Goal: Task Accomplishment & Management: Use online tool/utility

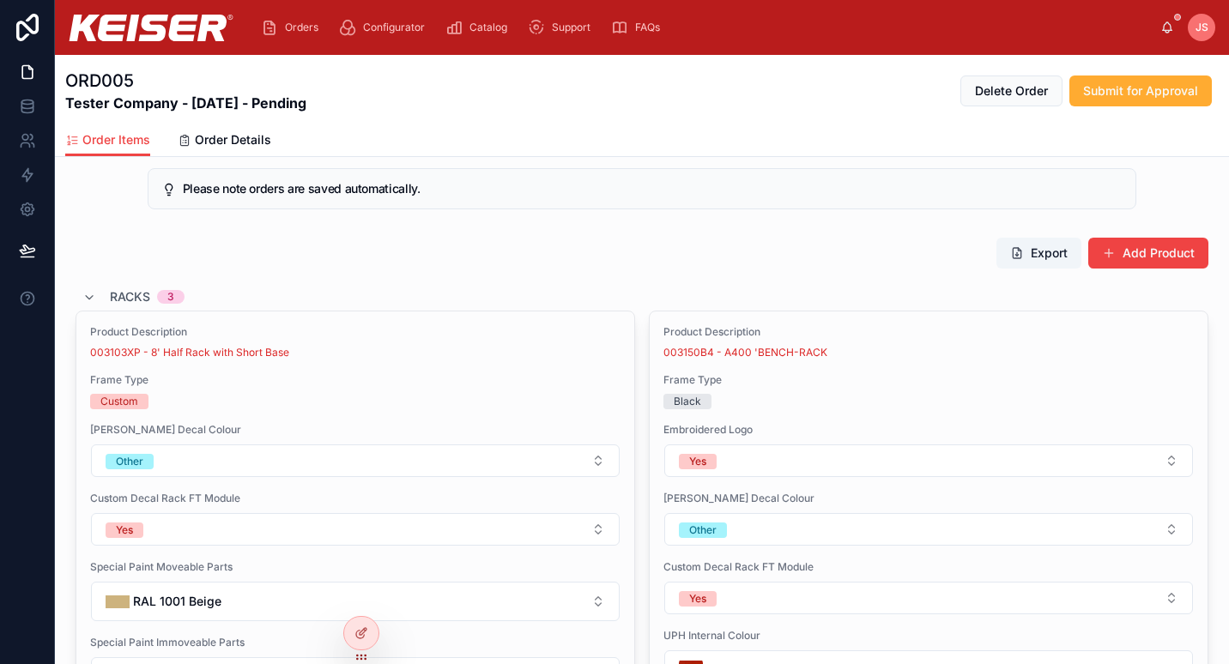
scroll to position [91, 0]
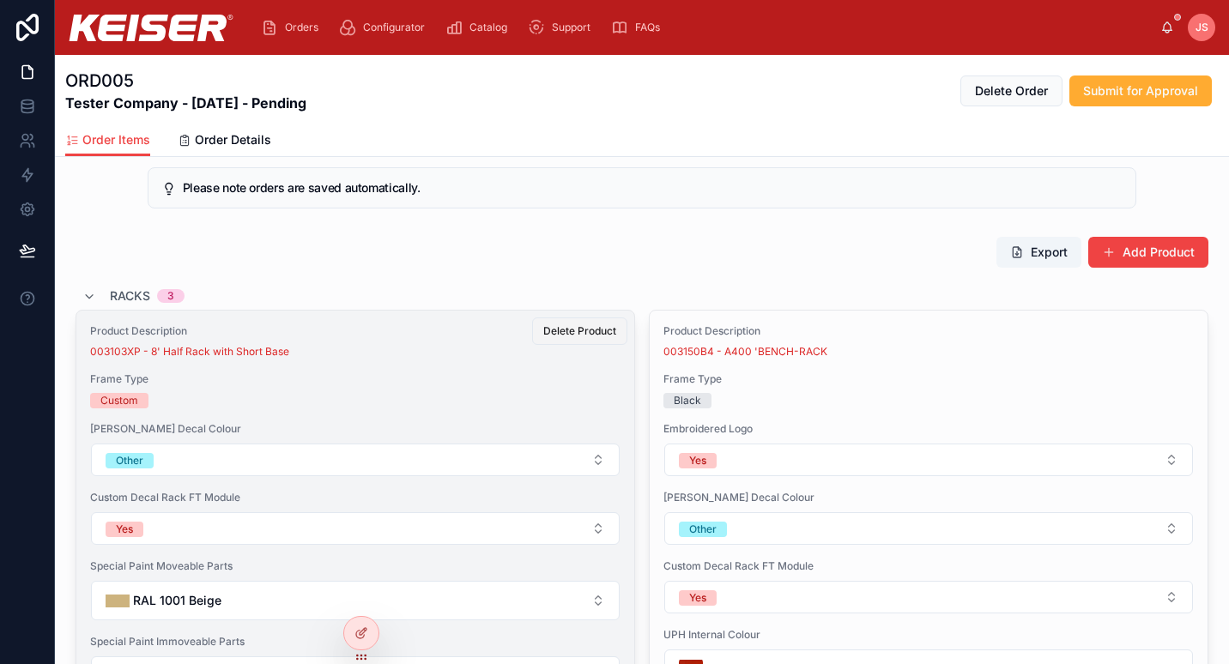
click at [599, 331] on span "Delete Product" at bounding box center [579, 331] width 73 height 14
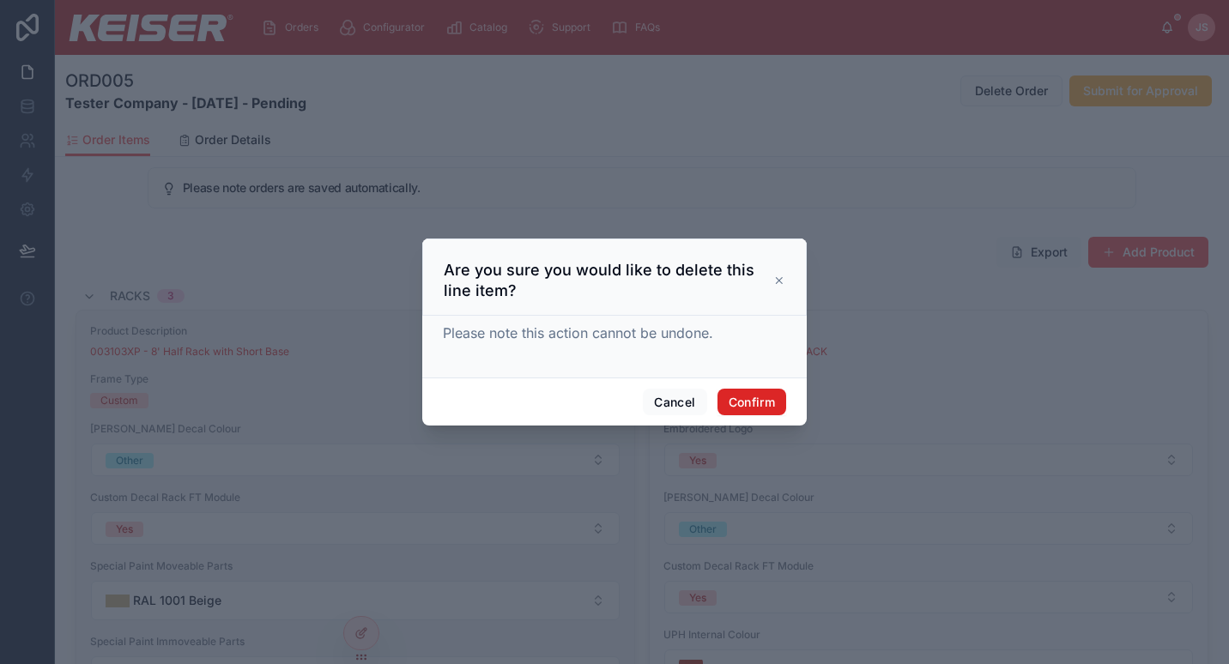
click at [754, 406] on button "Confirm" at bounding box center [751, 402] width 69 height 27
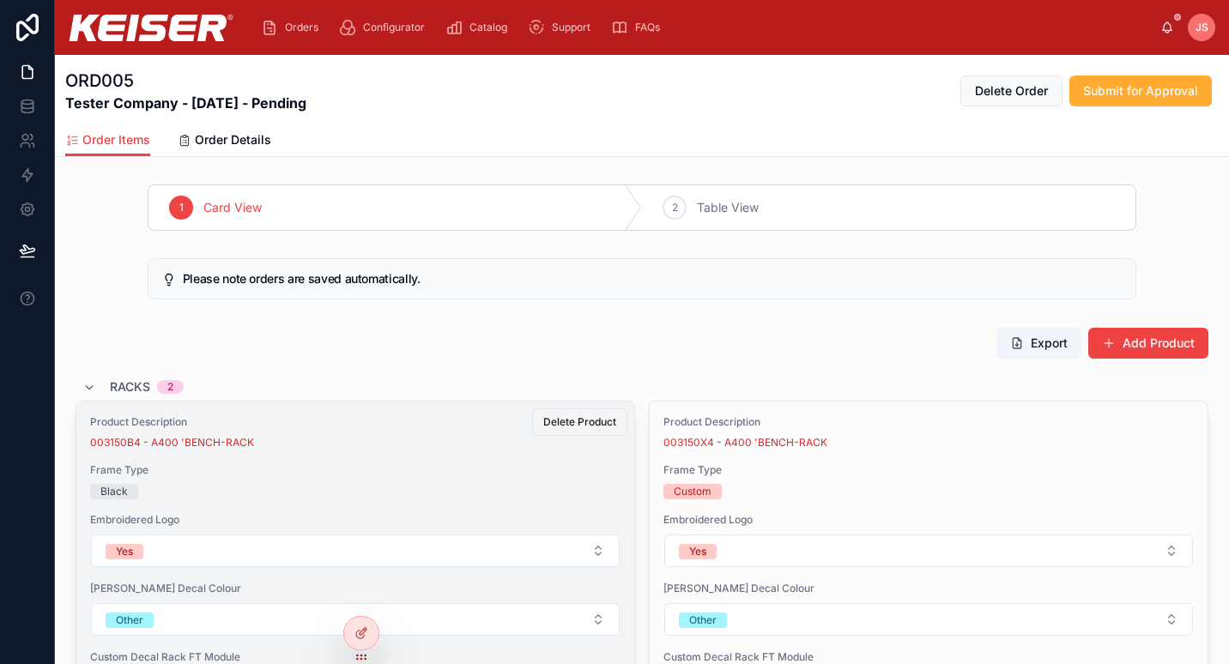
scroll to position [1, 0]
click at [584, 422] on span "Delete Product" at bounding box center [579, 421] width 73 height 14
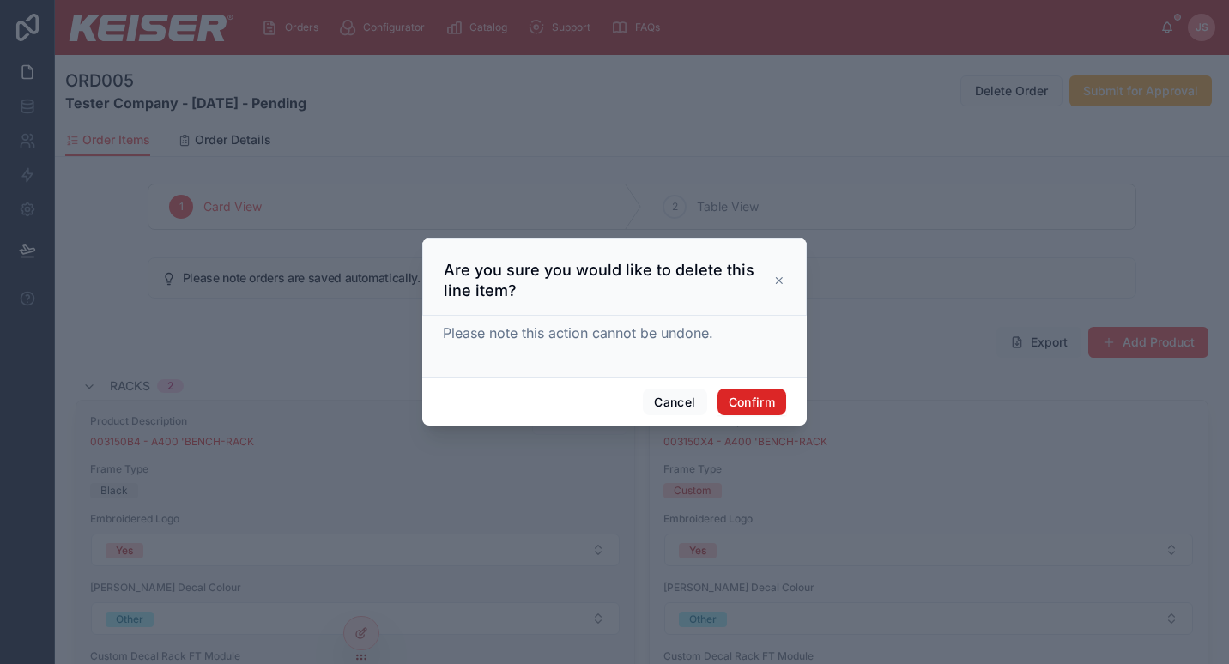
click at [745, 401] on button "Confirm" at bounding box center [751, 402] width 69 height 27
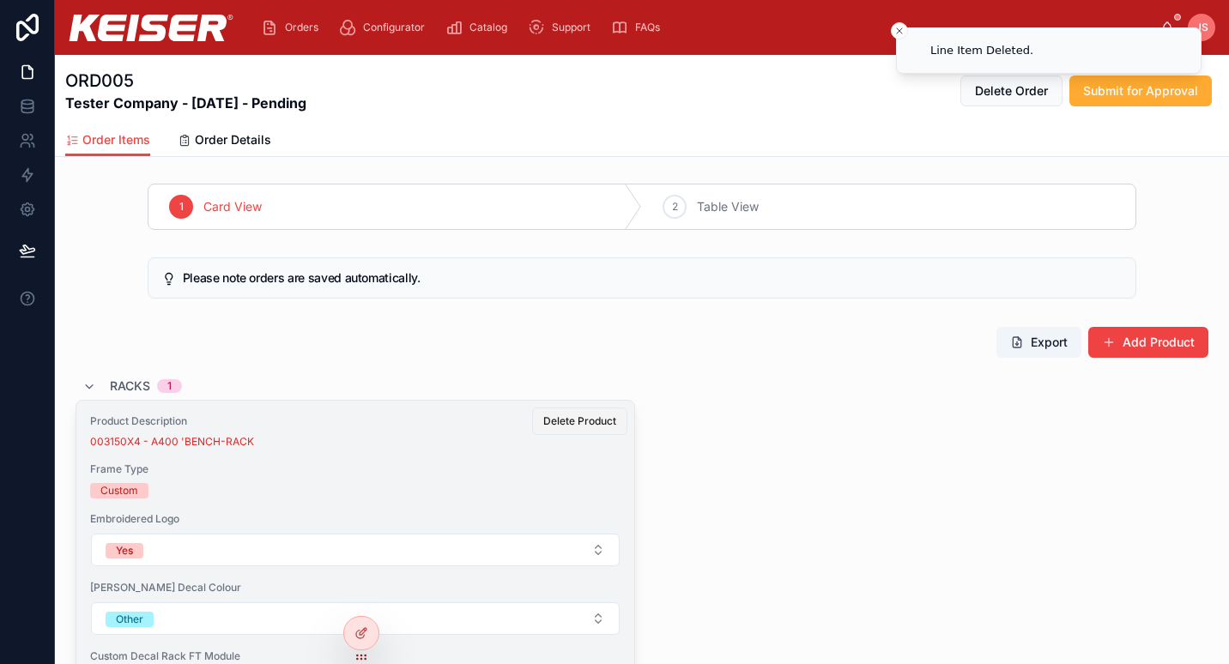
click at [575, 410] on button "Delete Product" at bounding box center [579, 421] width 95 height 27
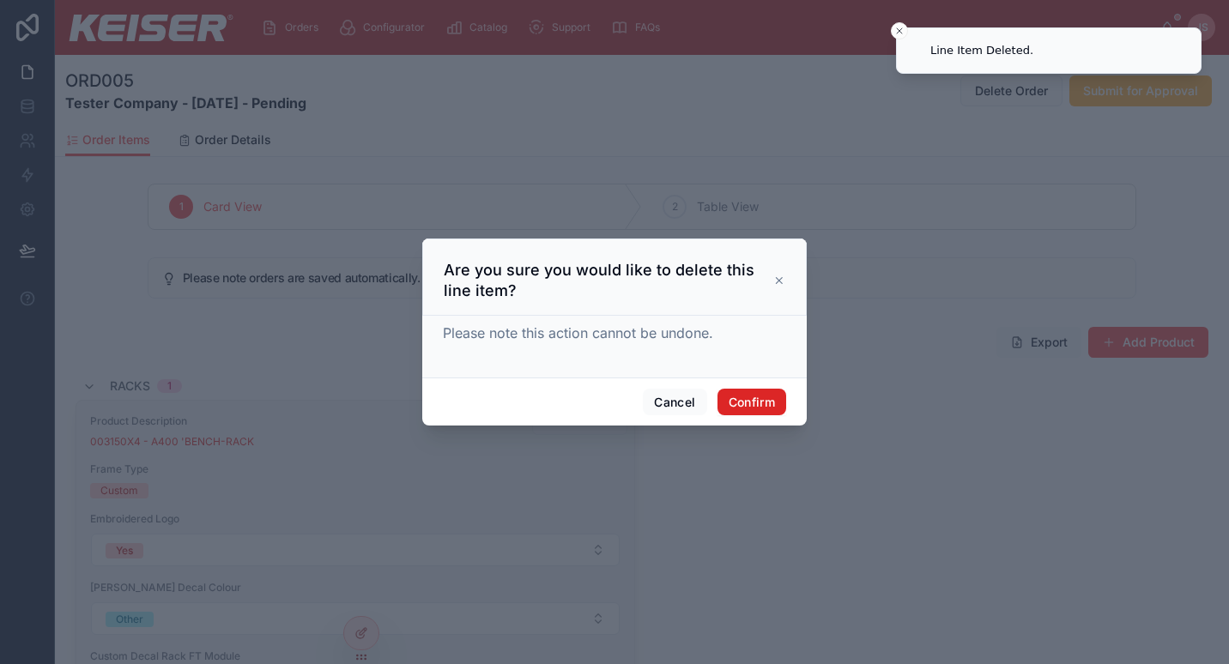
click at [758, 403] on button "Confirm" at bounding box center [751, 402] width 69 height 27
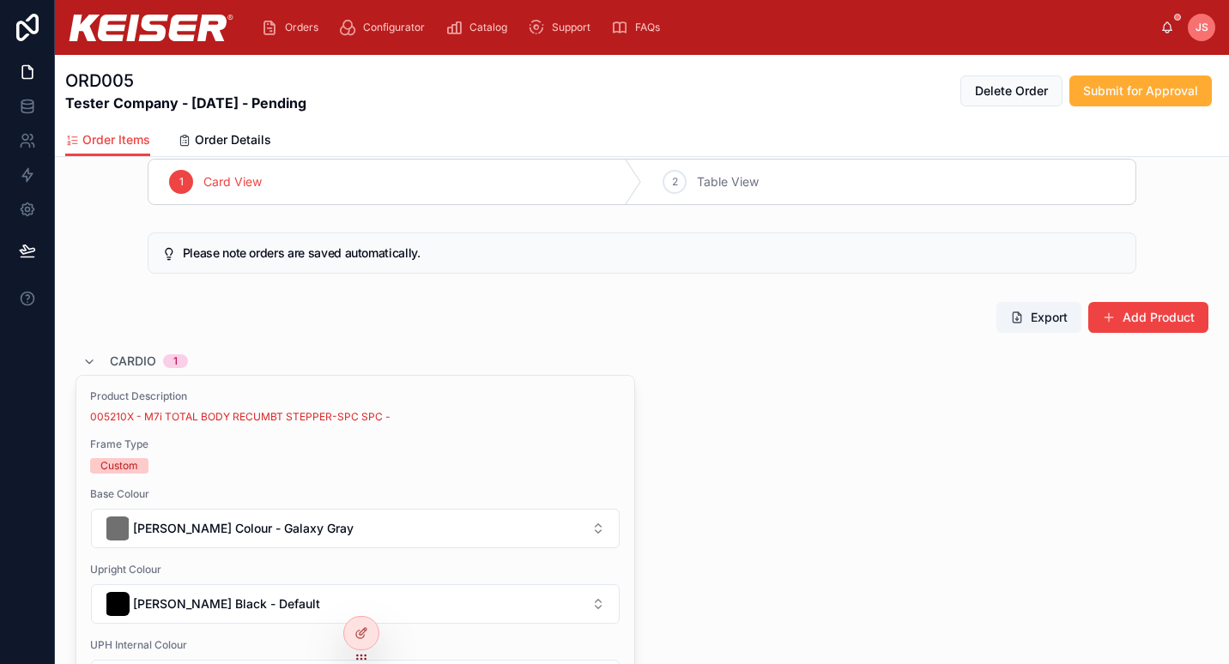
scroll to position [26, 0]
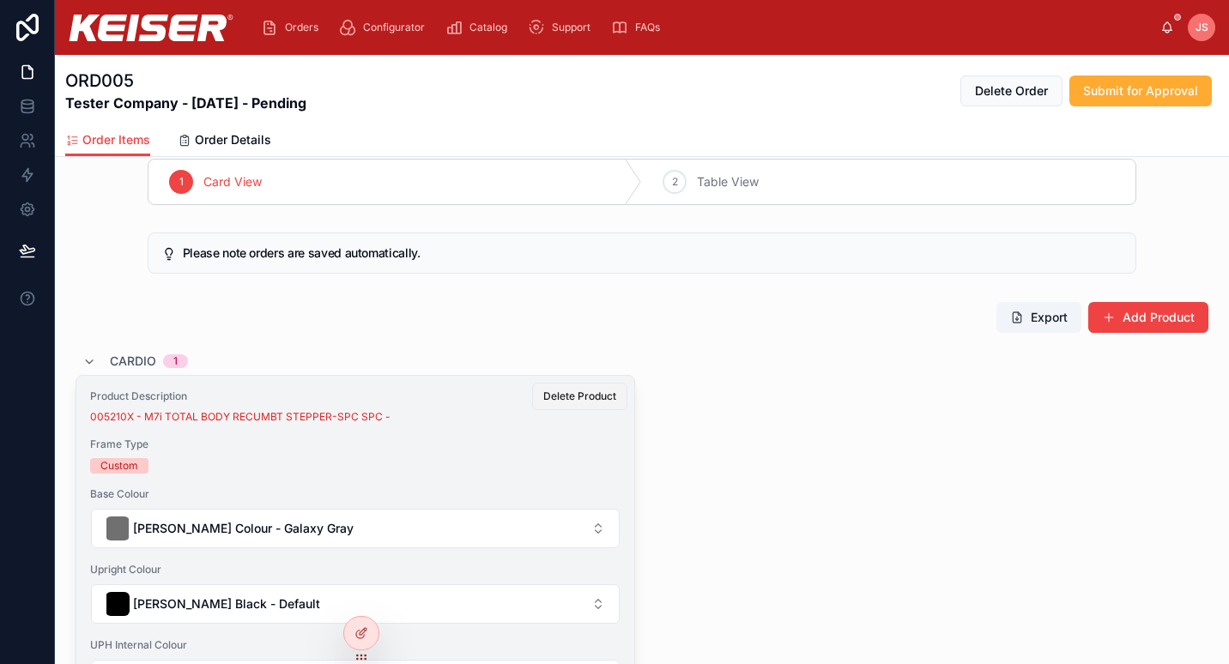
click at [589, 396] on span "Delete Product" at bounding box center [579, 397] width 73 height 14
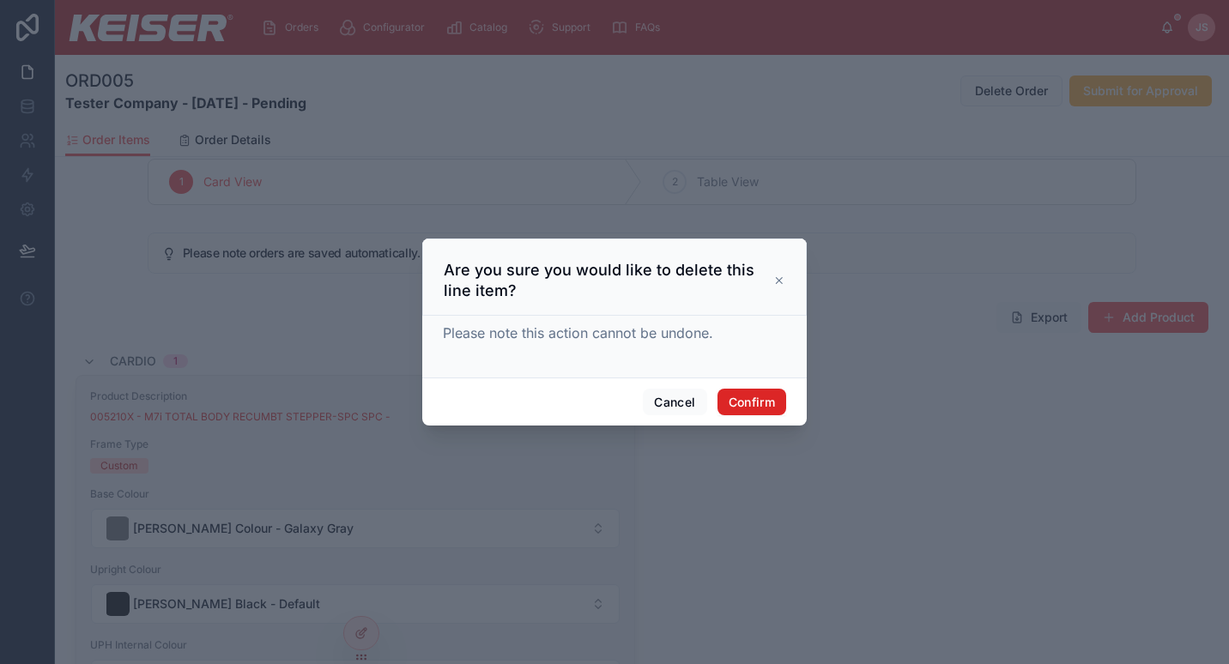
click at [770, 407] on button "Confirm" at bounding box center [751, 402] width 69 height 27
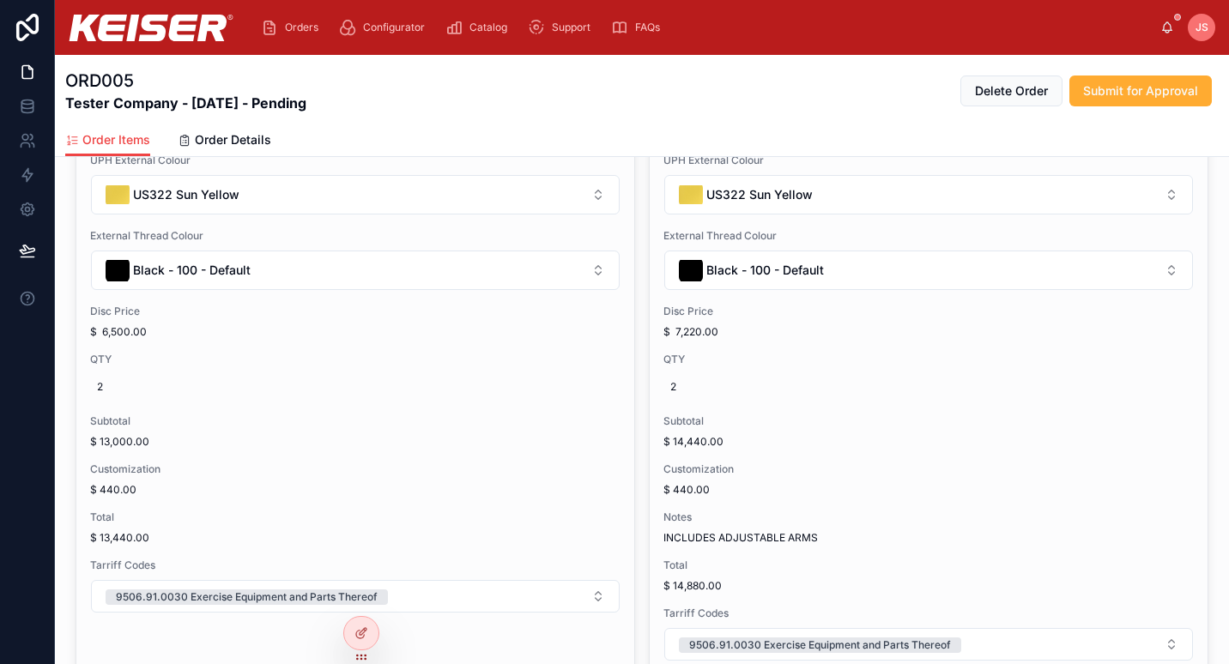
scroll to position [642, 0]
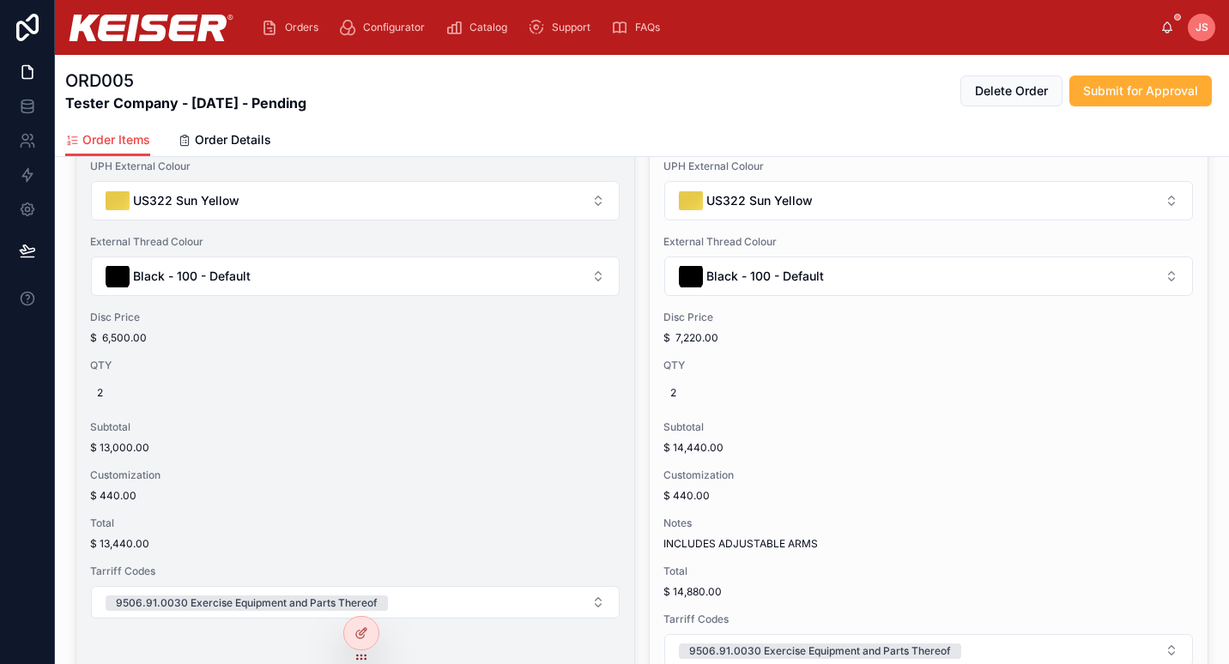
click at [109, 396] on span "2" at bounding box center [355, 393] width 517 height 14
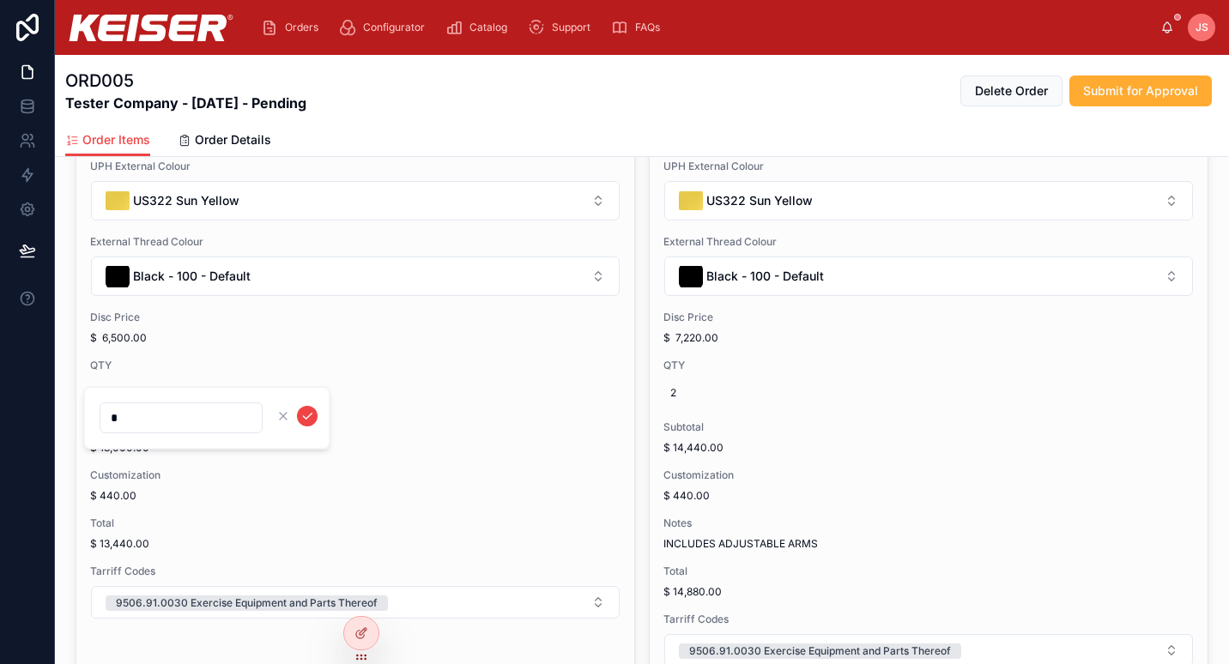
type input "**"
click button "submit" at bounding box center [307, 416] width 21 height 21
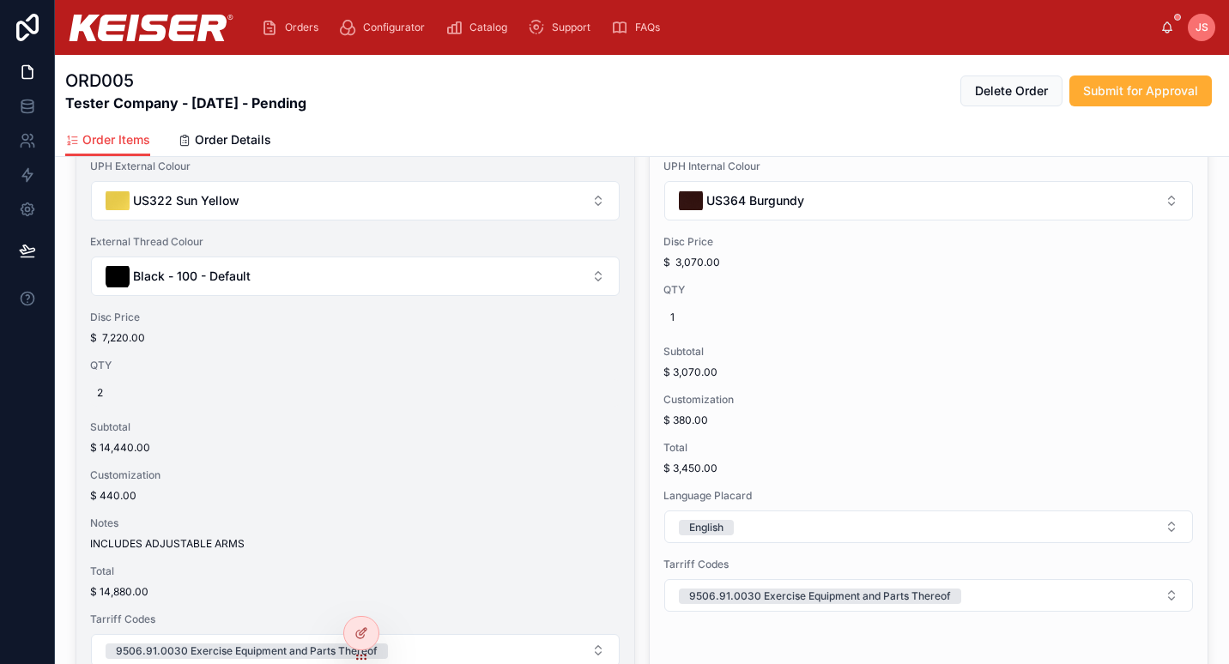
click at [124, 394] on span "2" at bounding box center [355, 393] width 517 height 14
click at [102, 390] on span "2" at bounding box center [355, 393] width 517 height 14
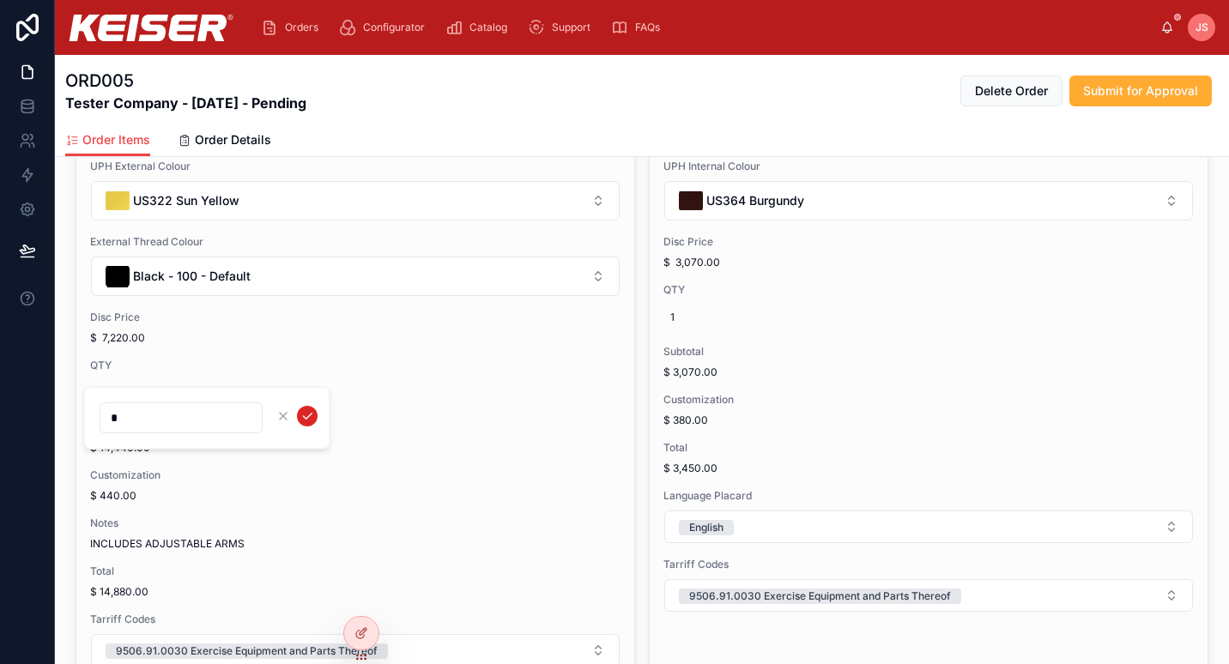
type input "*"
click at [312, 411] on icon "submit" at bounding box center [307, 416] width 14 height 14
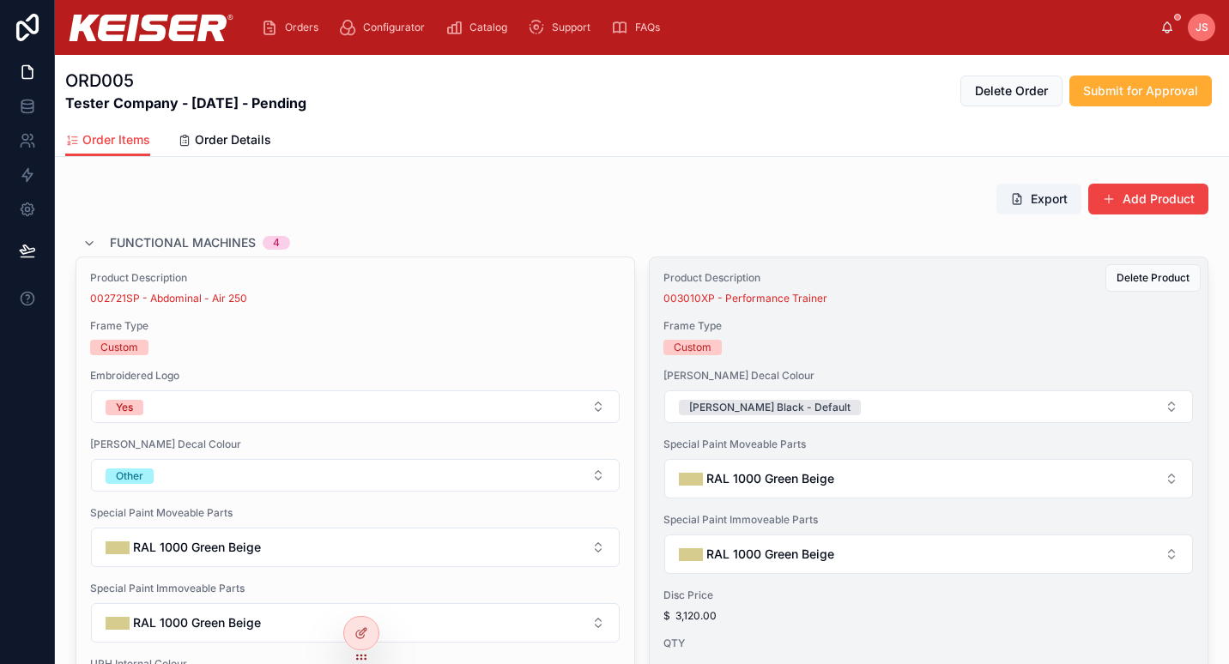
scroll to position [124, 0]
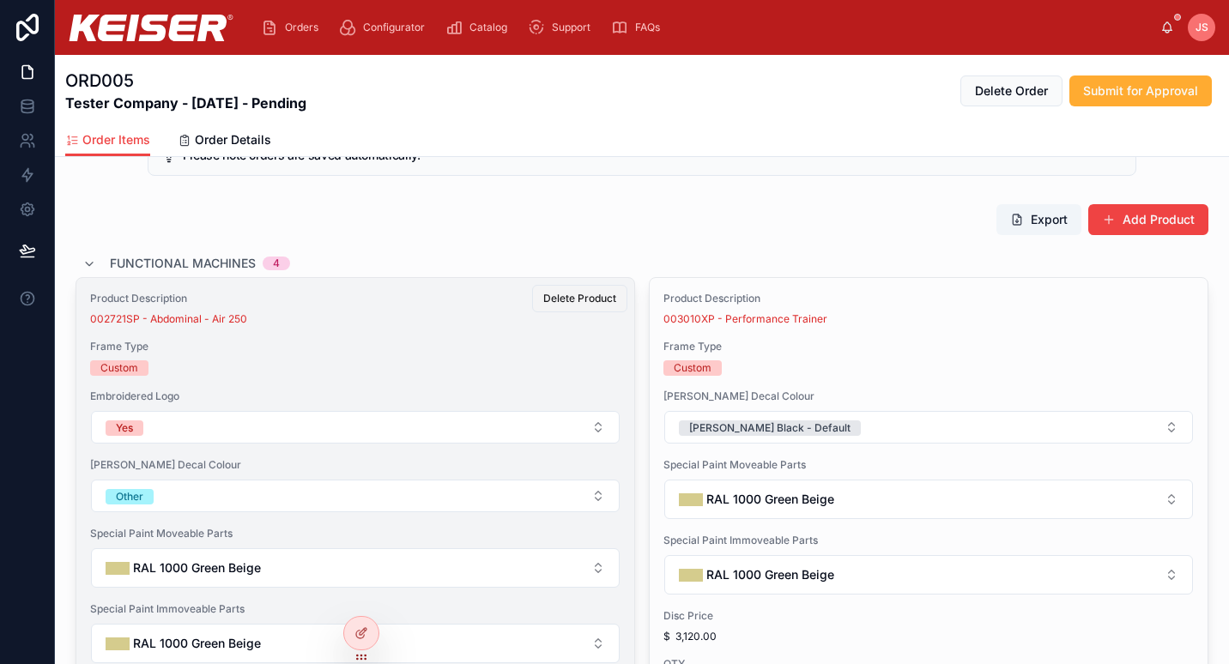
click at [583, 306] on button "Delete Product" at bounding box center [579, 298] width 95 height 27
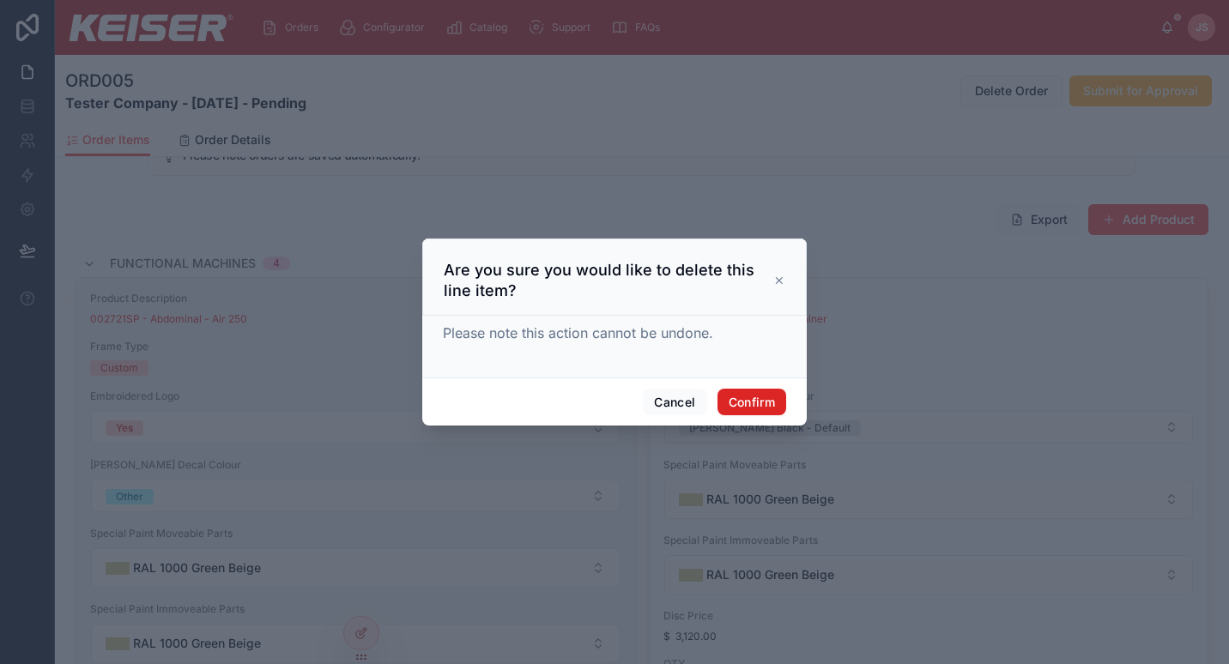
click at [747, 406] on button "Confirm" at bounding box center [751, 402] width 69 height 27
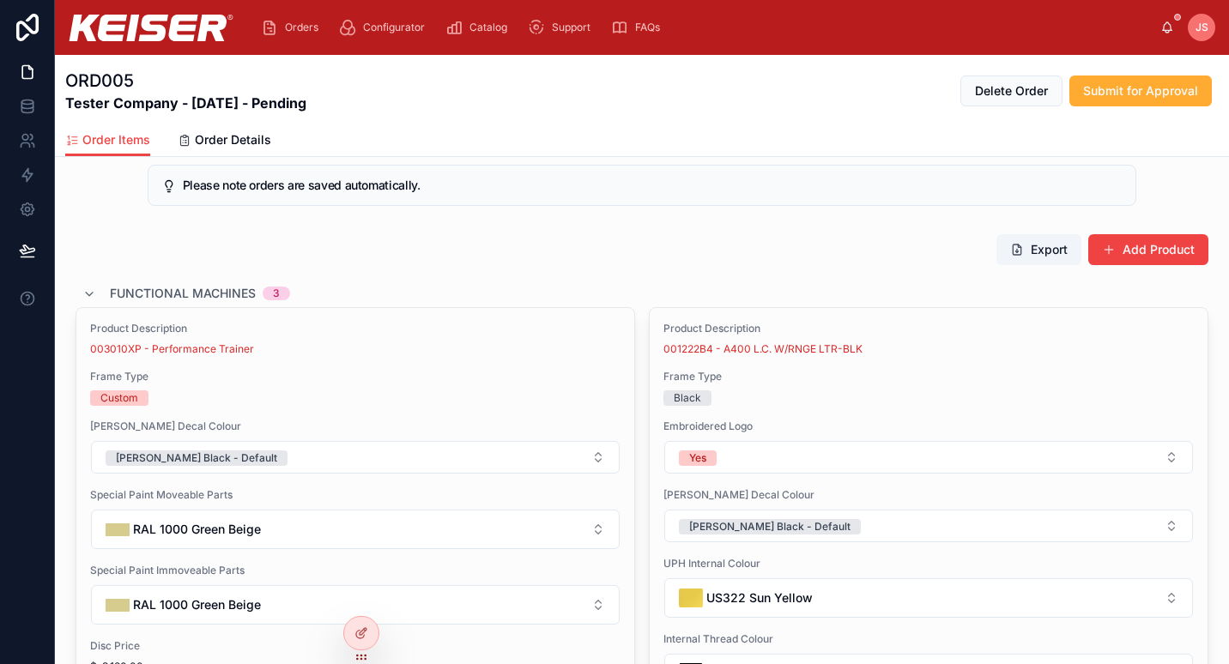
scroll to position [63, 0]
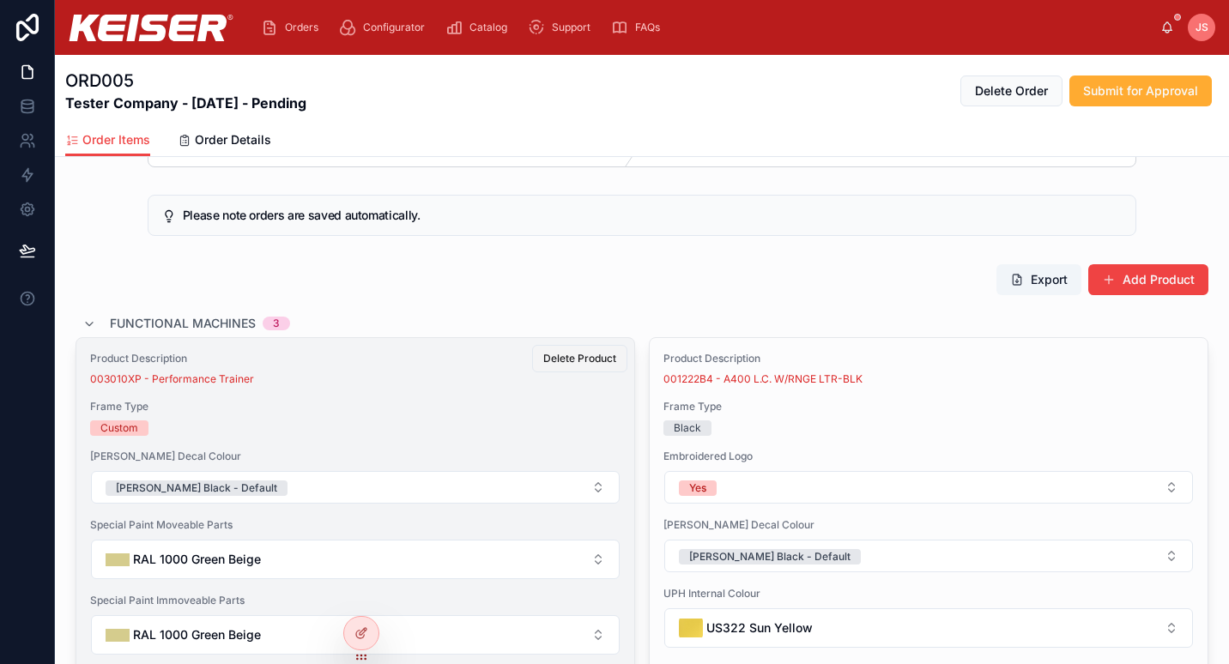
click at [586, 357] on span "Delete Product" at bounding box center [579, 359] width 73 height 14
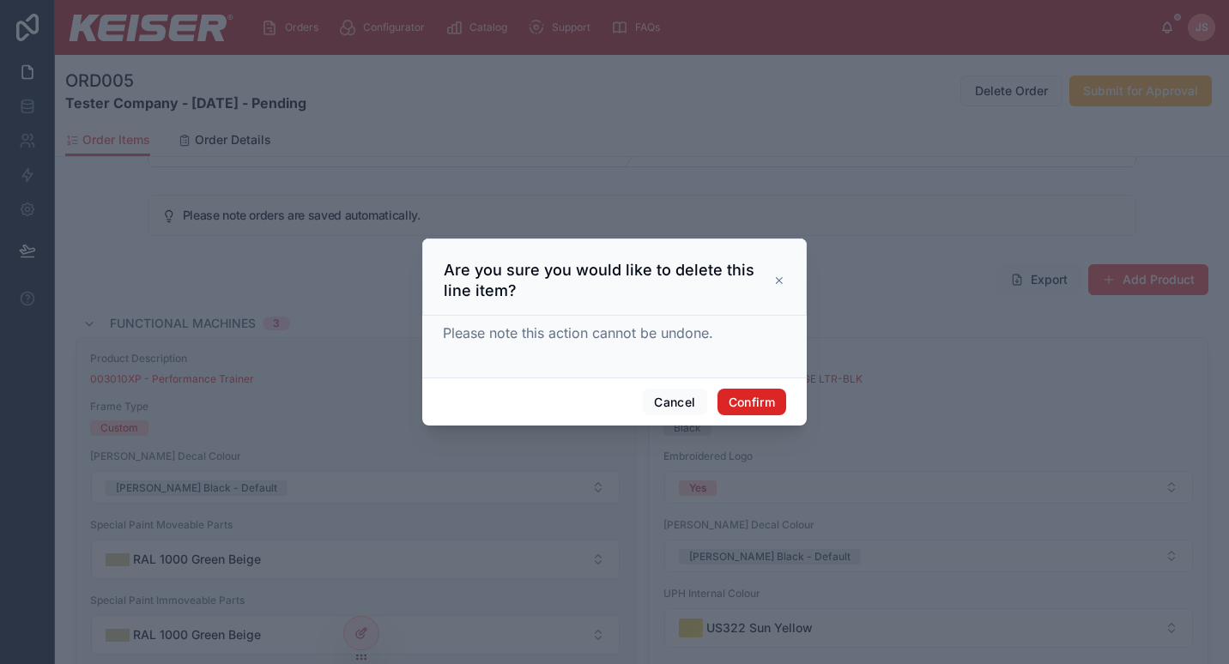
click at [755, 402] on button "Confirm" at bounding box center [751, 402] width 69 height 27
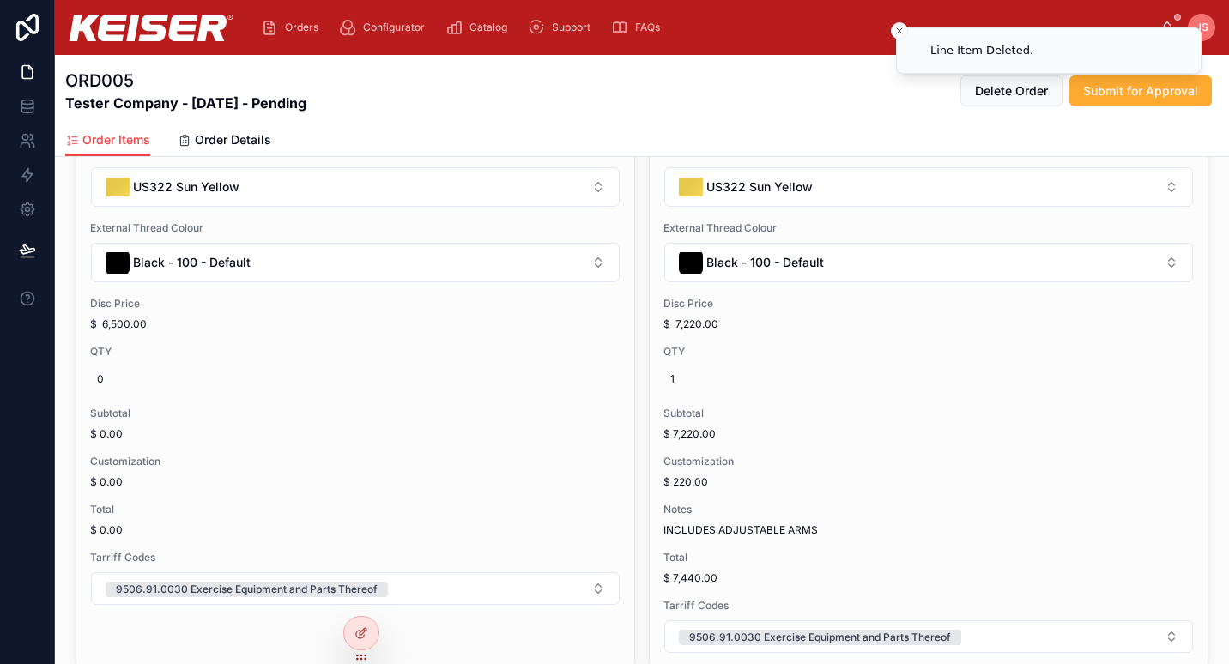
scroll to position [658, 0]
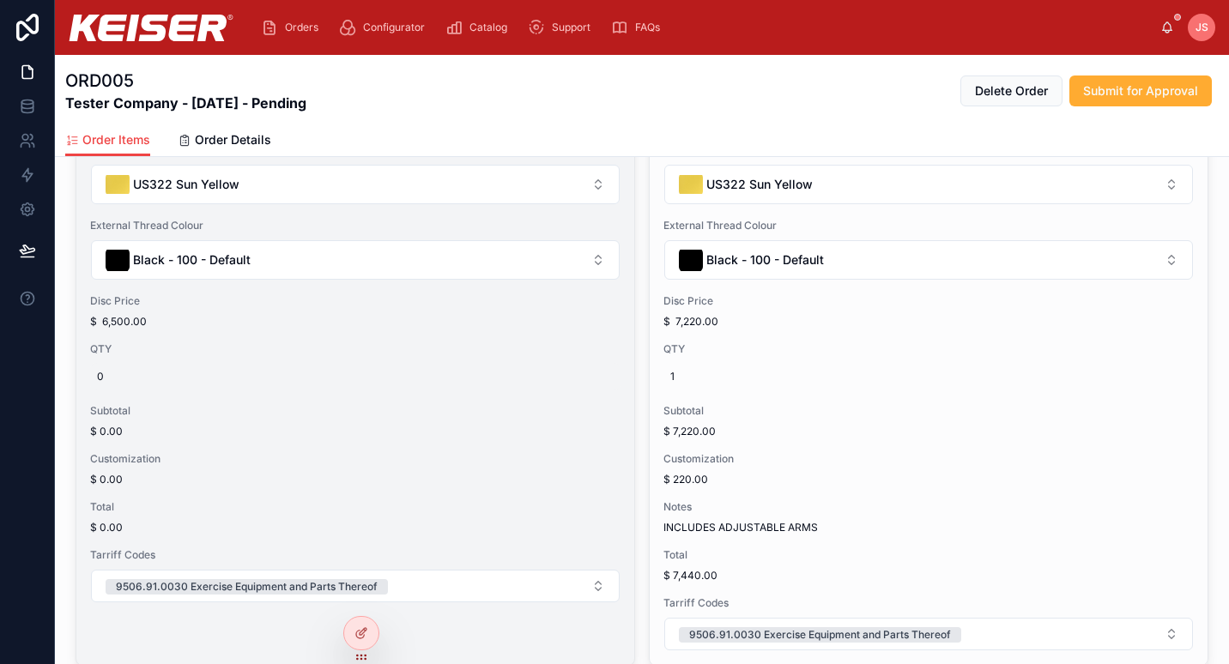
click at [109, 370] on span "0" at bounding box center [355, 377] width 517 height 14
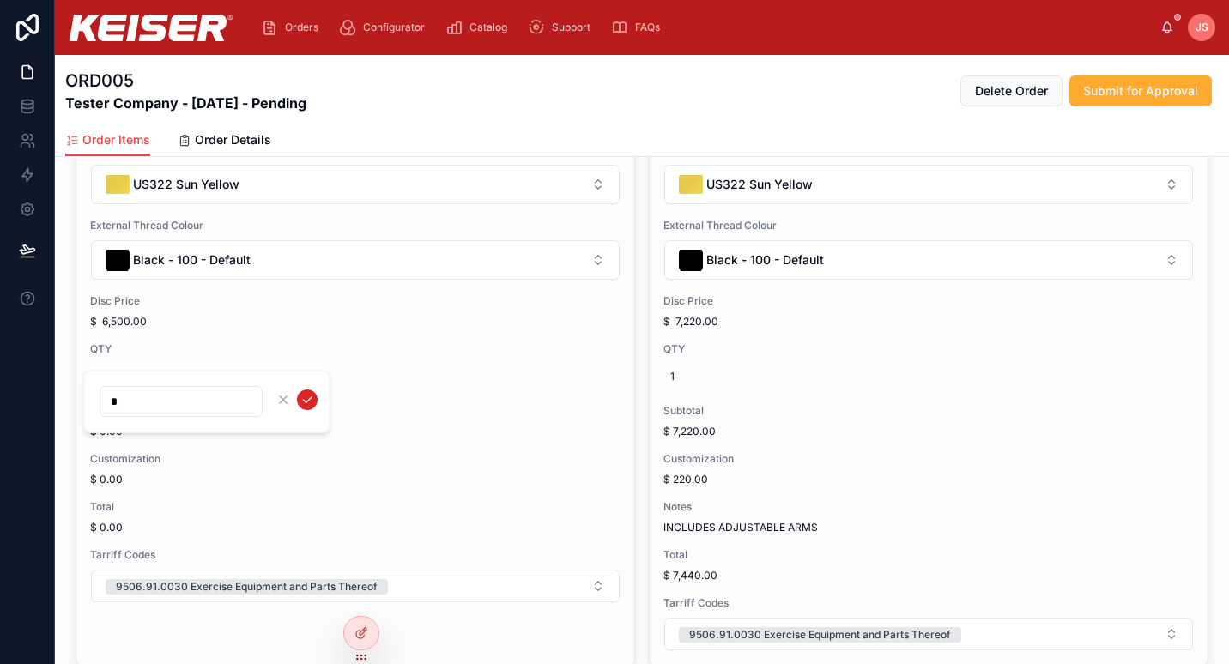
type input "*"
click at [310, 403] on icon "submit" at bounding box center [307, 400] width 14 height 14
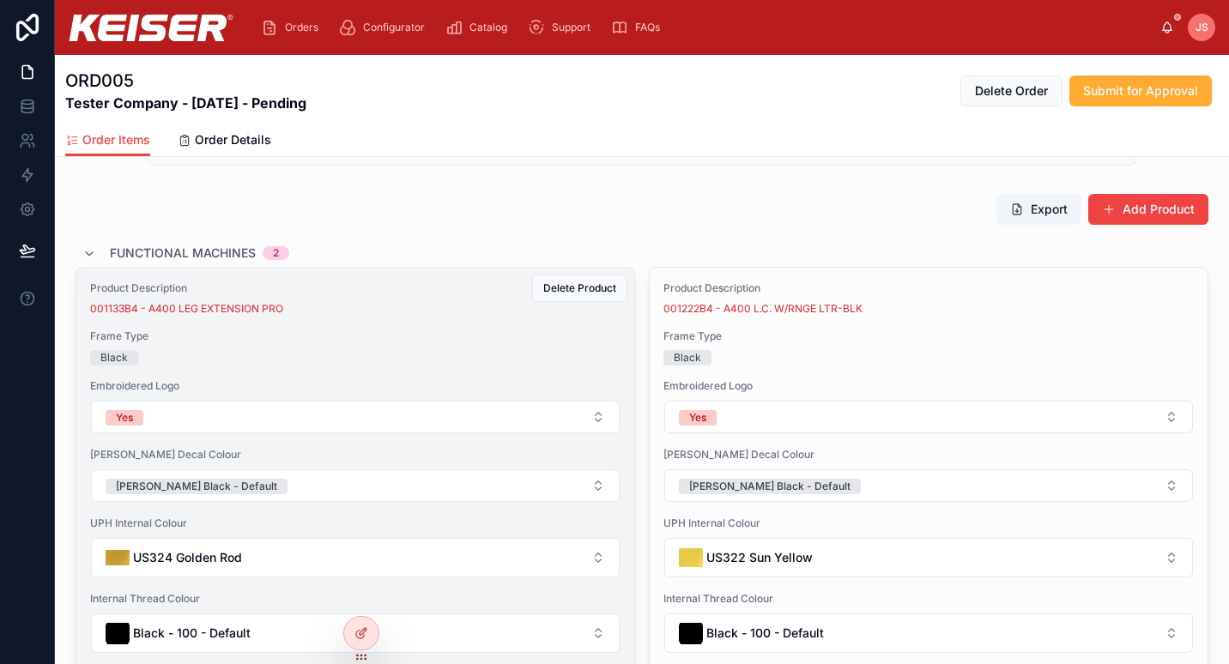
scroll to position [0, 0]
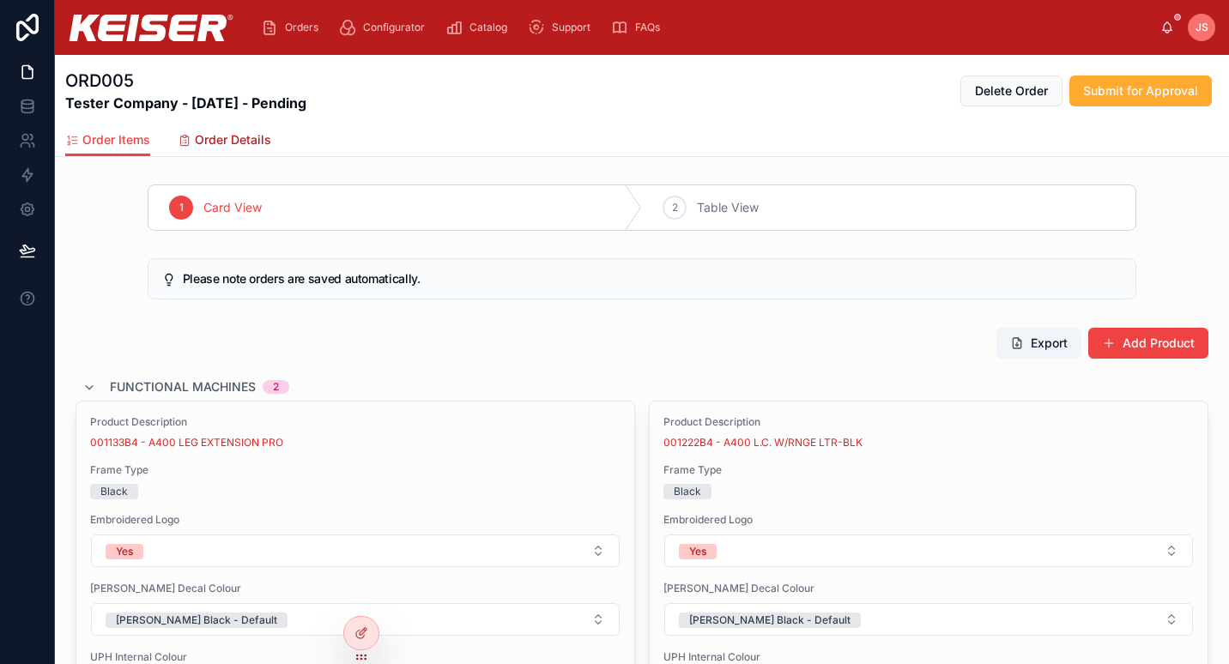
click at [258, 148] on span "Order Details" at bounding box center [233, 139] width 76 height 17
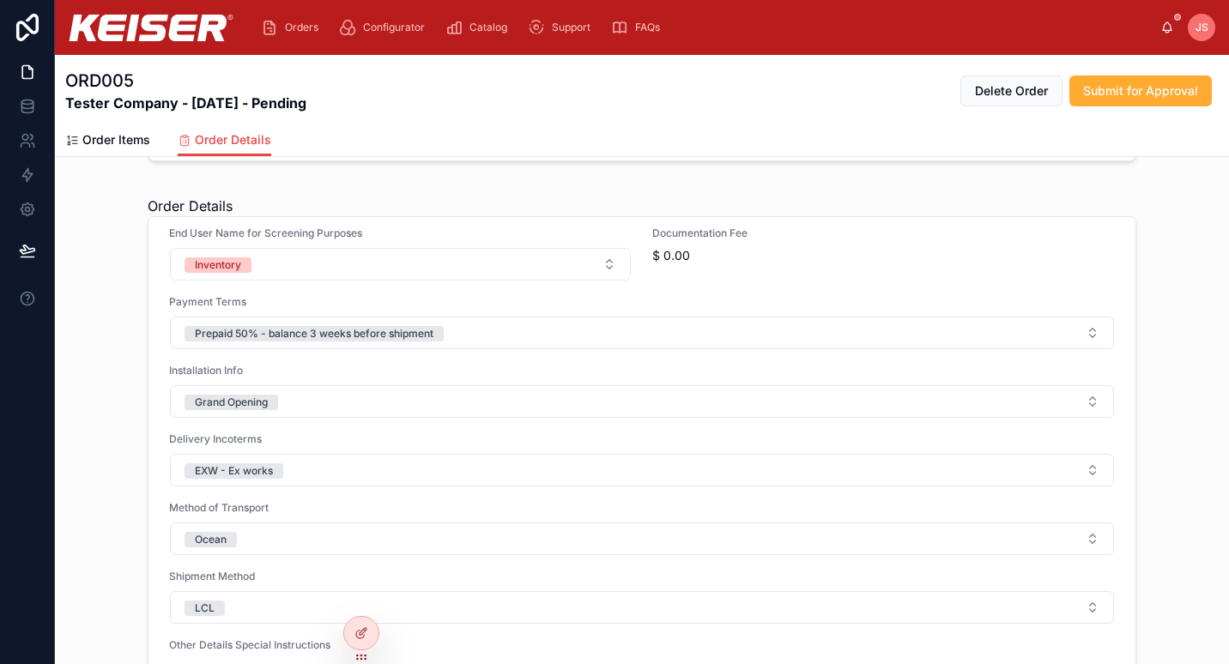
scroll to position [963, 0]
click at [661, 256] on span "$ 0.00" at bounding box center [802, 254] width 301 height 17
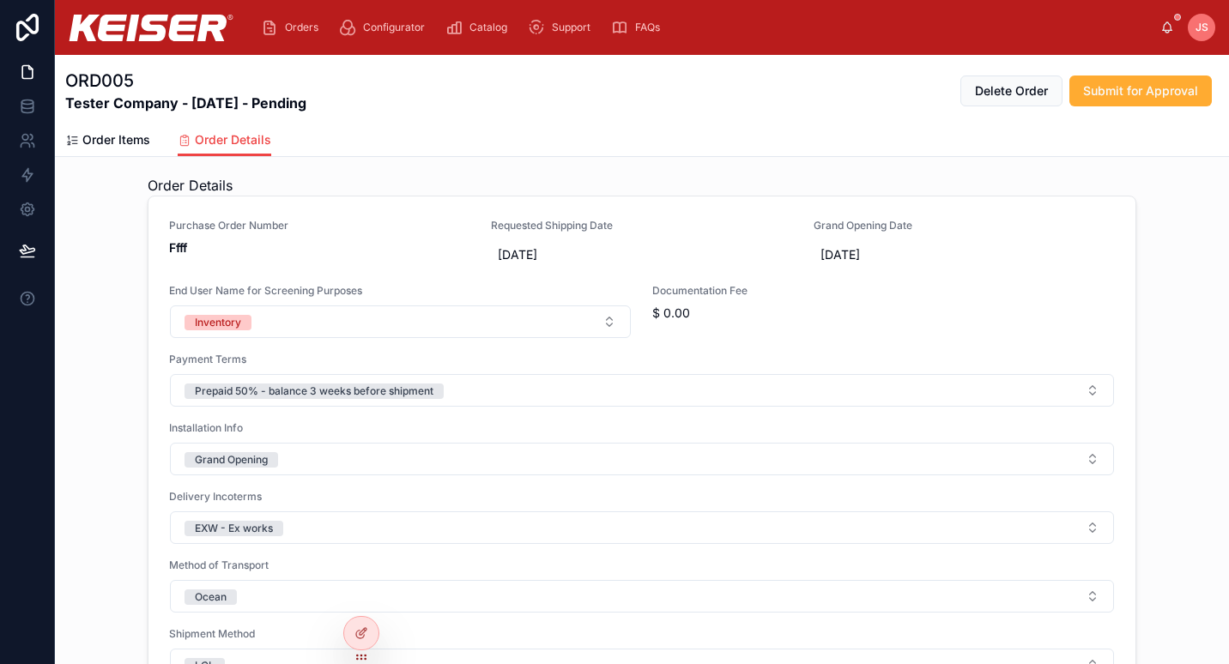
scroll to position [0, 0]
click at [118, 133] on span "Order Items" at bounding box center [116, 139] width 68 height 17
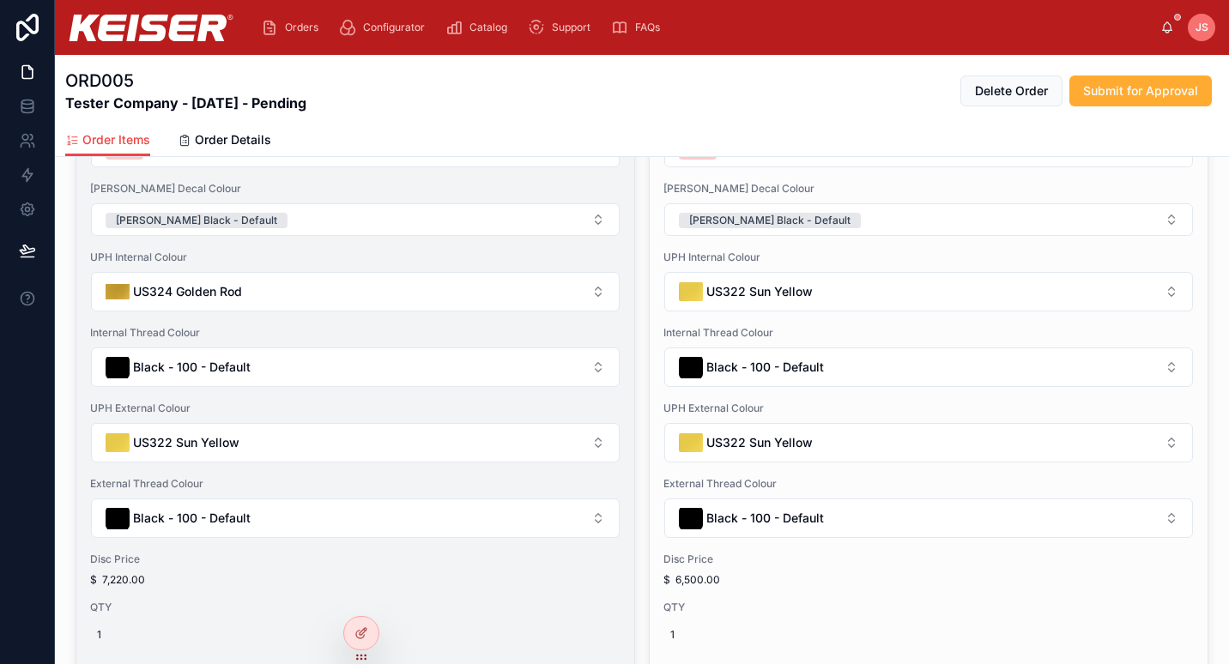
scroll to position [397, 0]
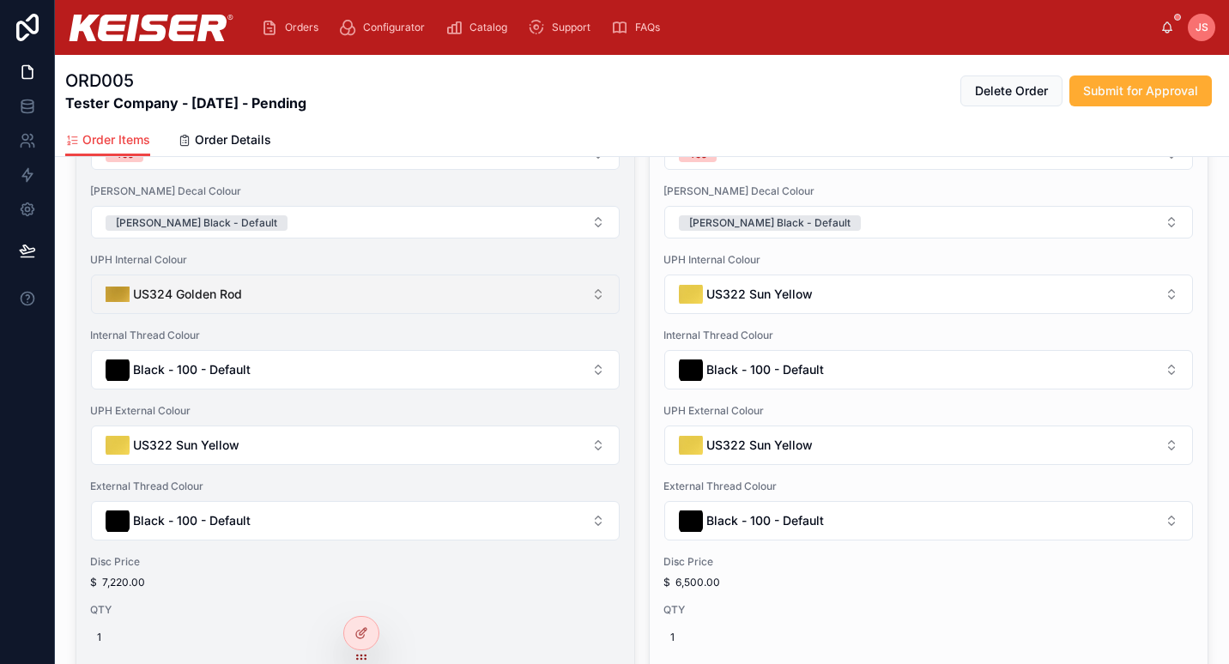
click at [428, 287] on button "US324 Golden Rod" at bounding box center [355, 294] width 529 height 39
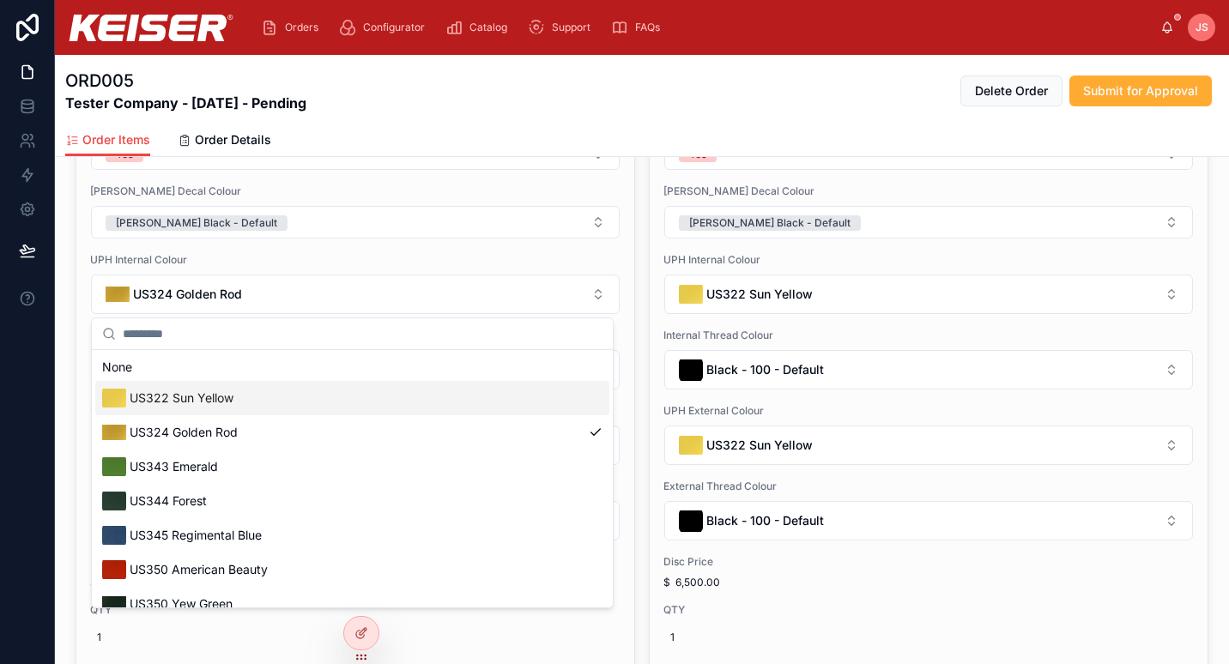
click at [349, 410] on div "US322 Sun Yellow" at bounding box center [352, 398] width 514 height 34
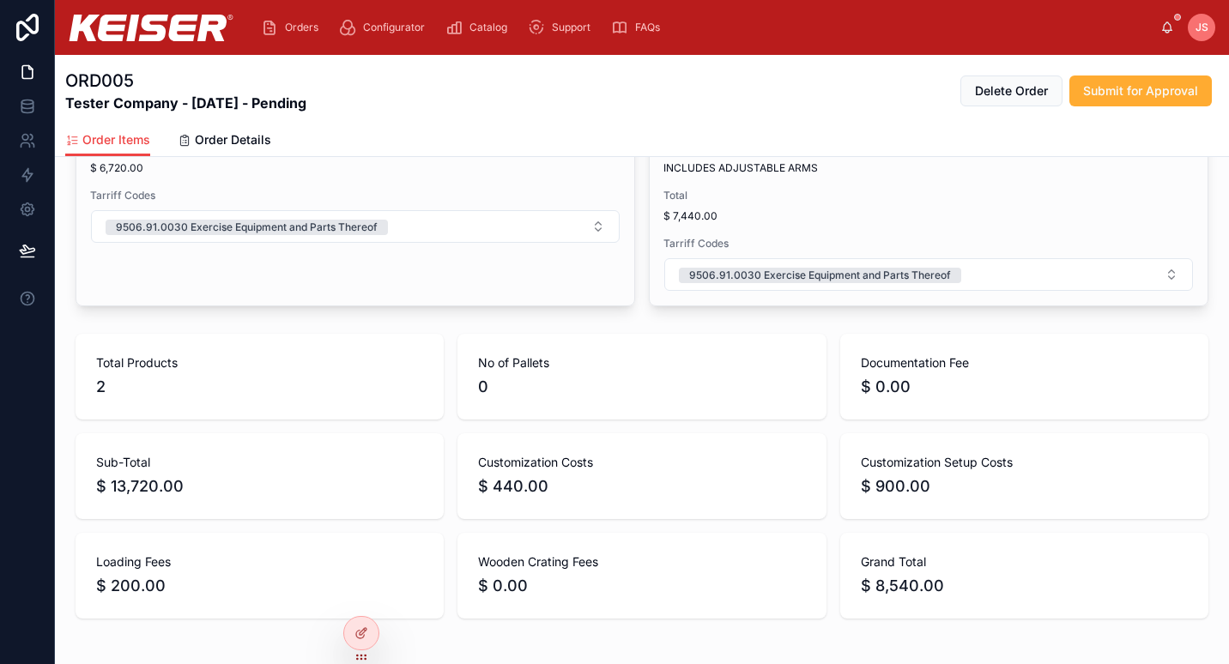
scroll to position [1018, 0]
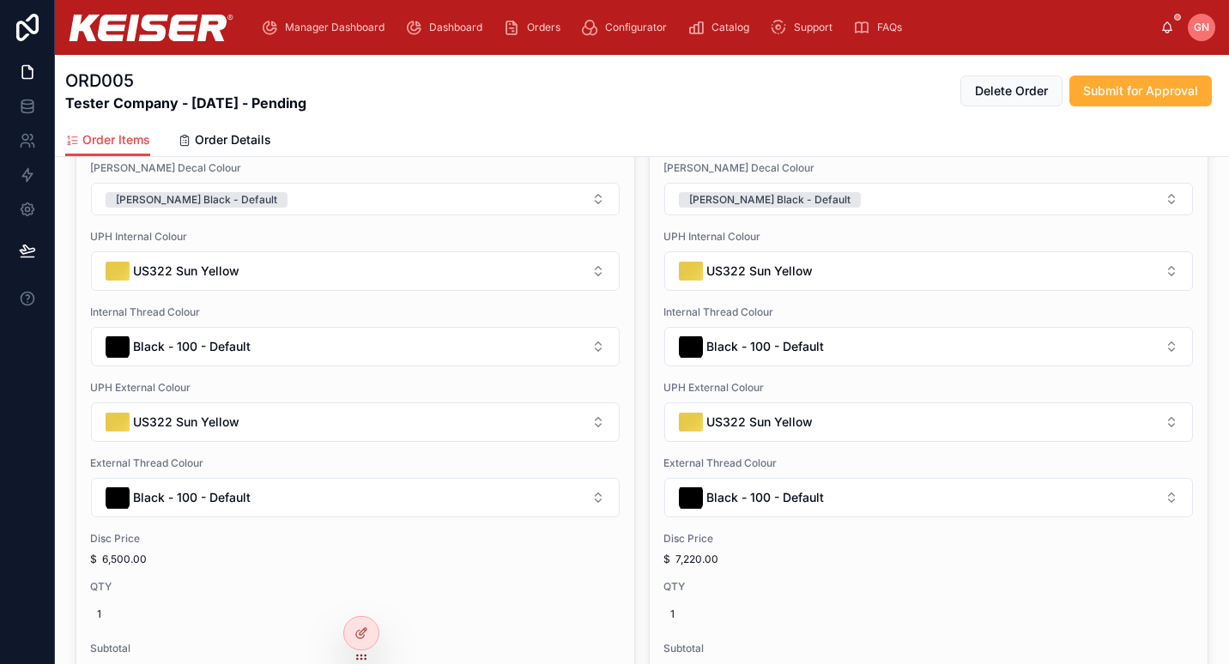
scroll to position [420, 0]
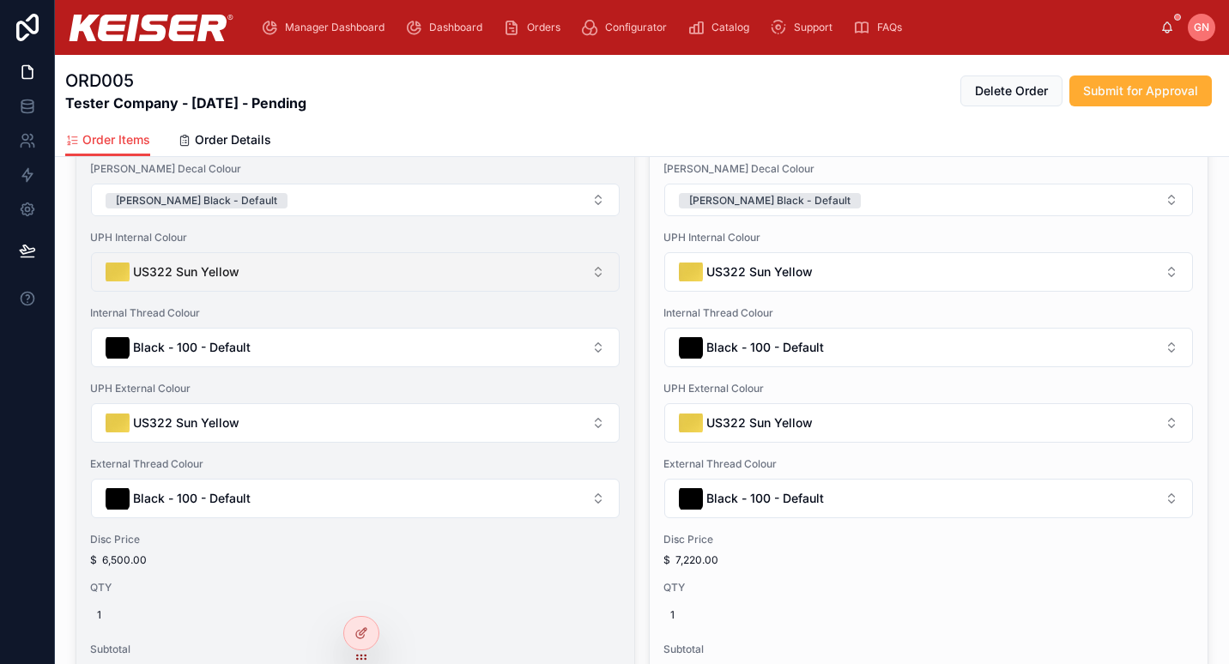
click at [561, 272] on button "US322 Sun Yellow" at bounding box center [355, 271] width 529 height 39
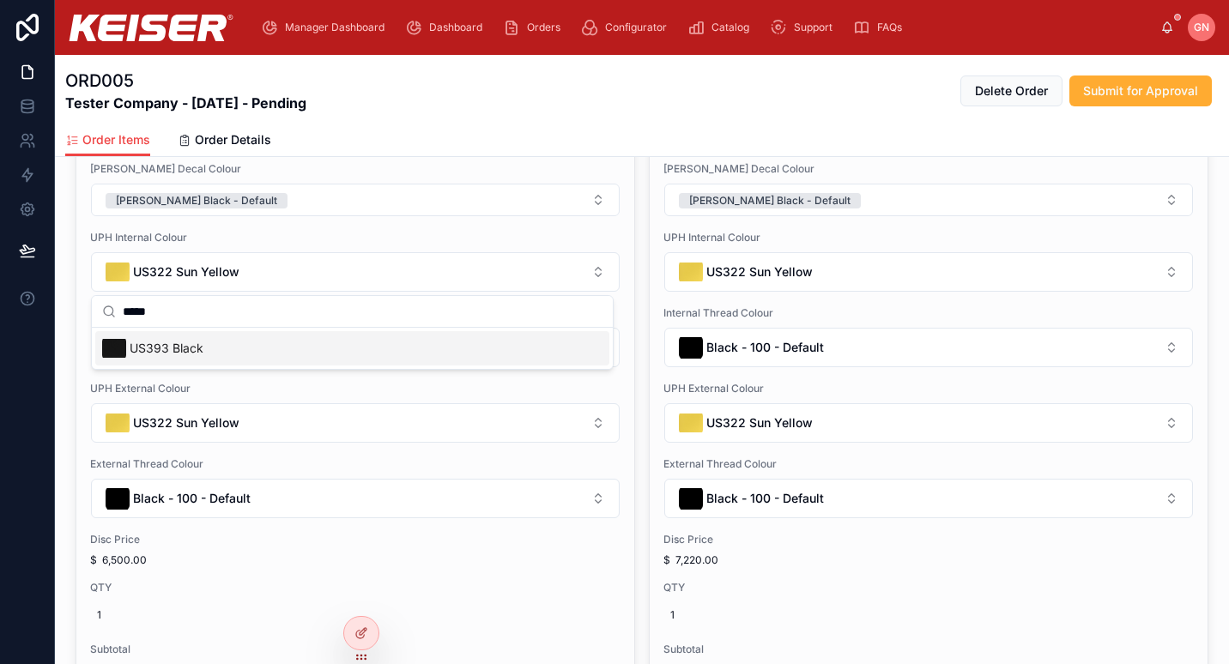
type input "*****"
click at [505, 348] on div "US393 Black" at bounding box center [352, 348] width 514 height 34
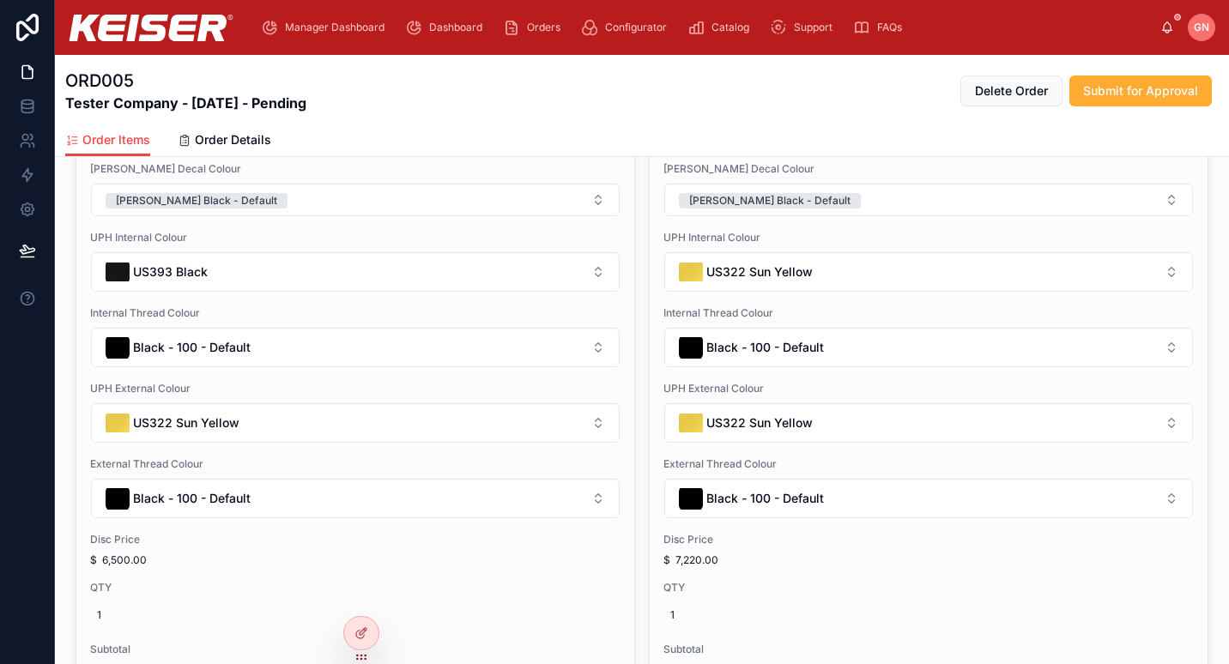
click at [851, 271] on button "US322 Sun Yellow" at bounding box center [928, 271] width 529 height 39
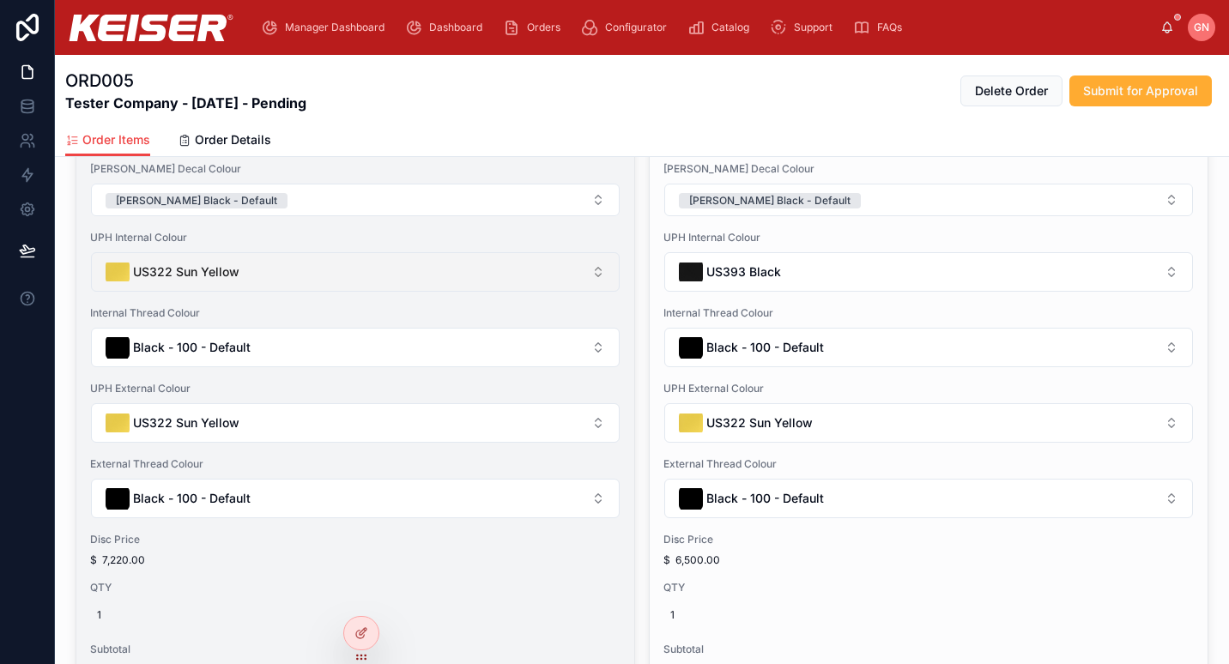
click at [409, 269] on button "US322 Sun Yellow" at bounding box center [355, 271] width 529 height 39
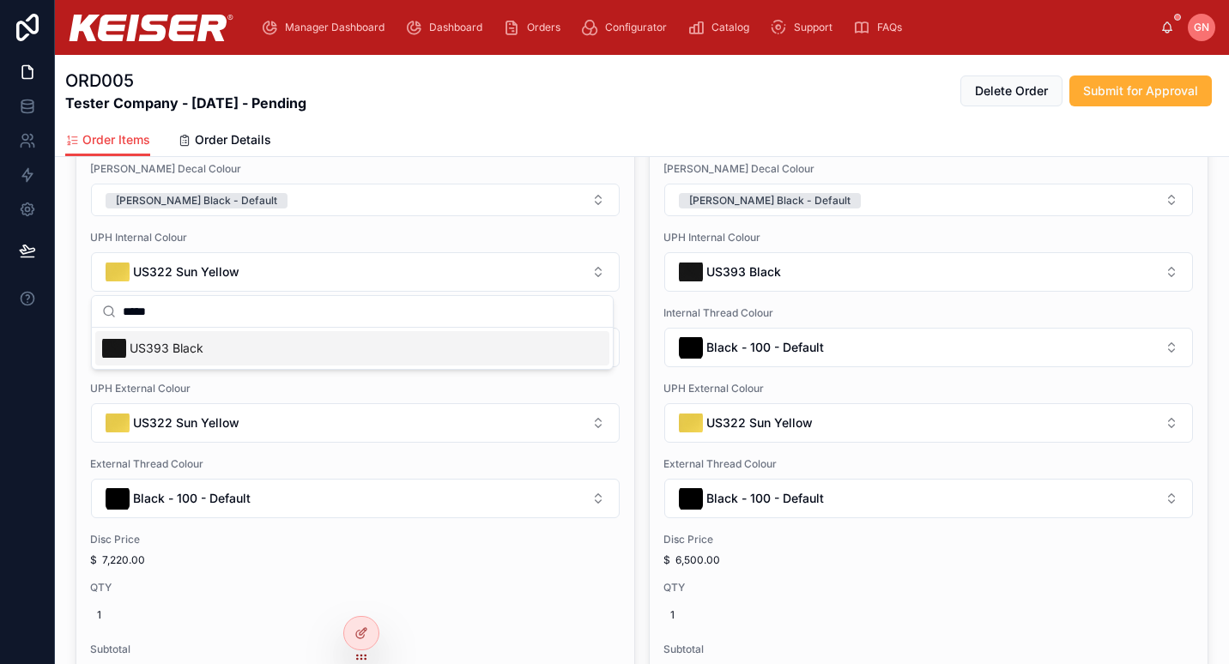
type input "*****"
click at [341, 351] on div "US393 Black" at bounding box center [352, 348] width 514 height 34
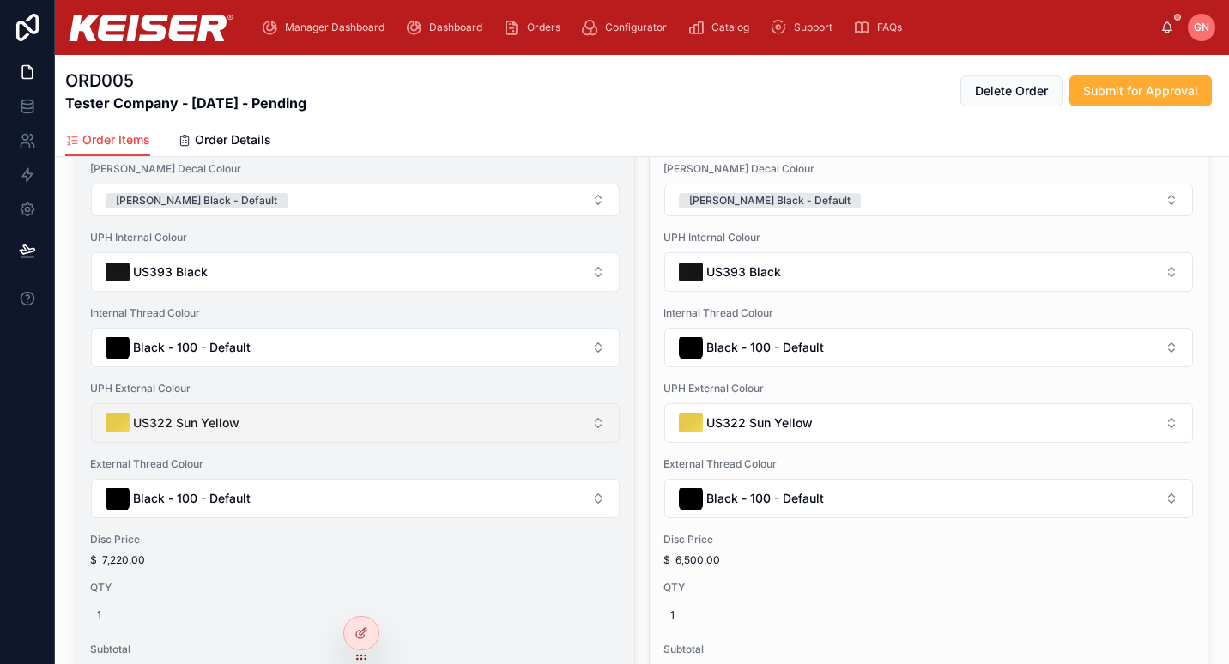
click at [343, 438] on button "US322 Sun Yellow" at bounding box center [355, 422] width 529 height 39
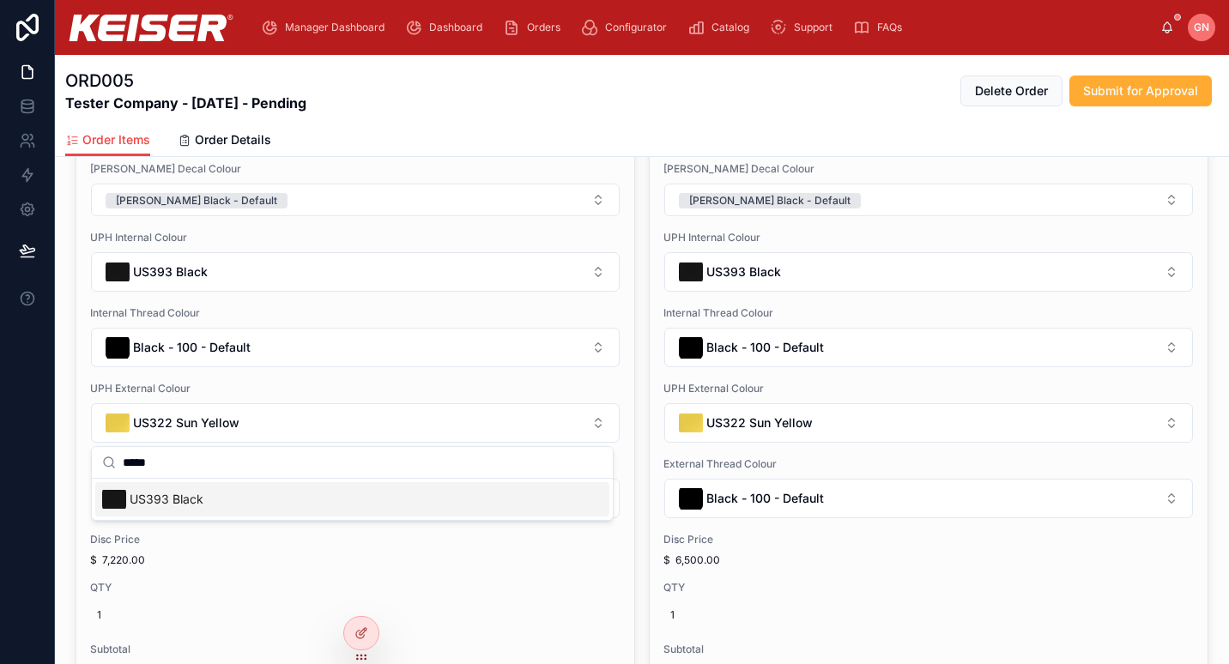
type input "*****"
click at [291, 499] on div "US393 Black" at bounding box center [352, 499] width 514 height 34
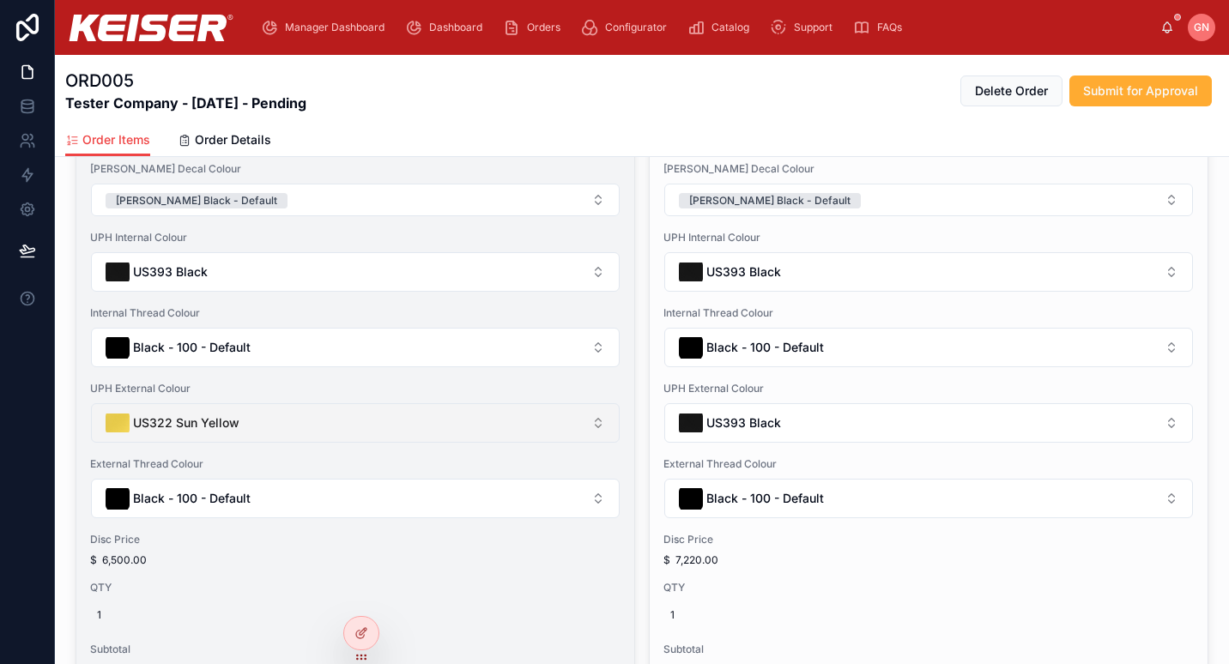
click at [414, 412] on button "US322 Sun Yellow" at bounding box center [355, 422] width 529 height 39
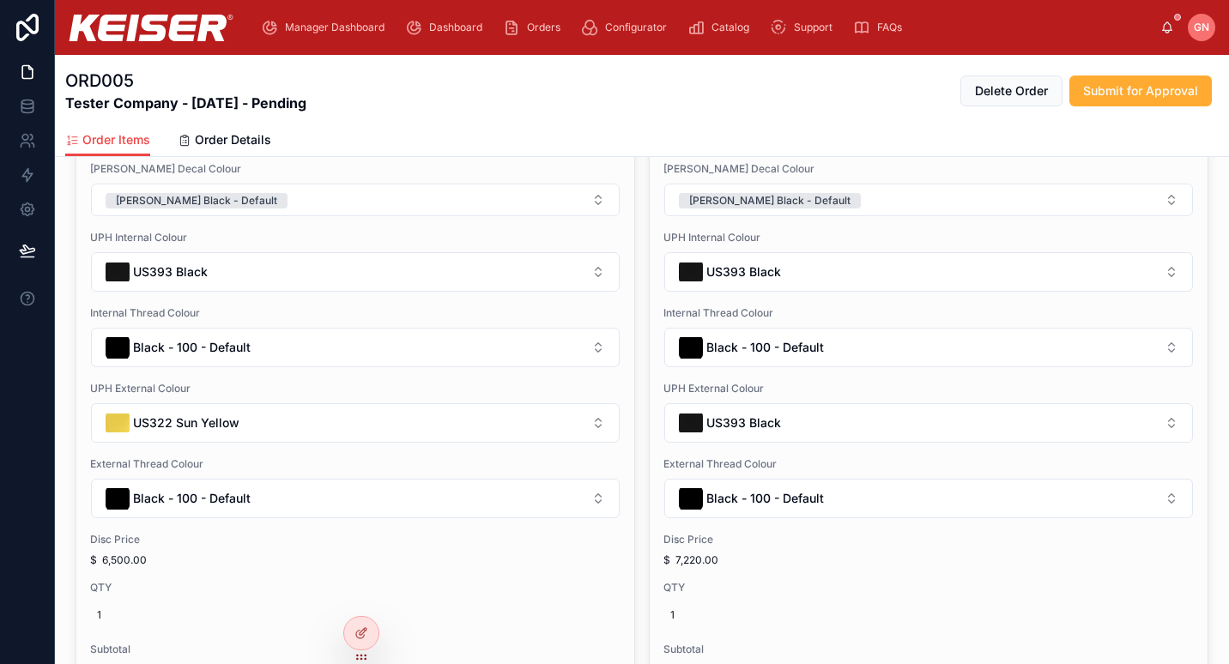
click at [414, 412] on button "US322 Sun Yellow" at bounding box center [355, 422] width 529 height 39
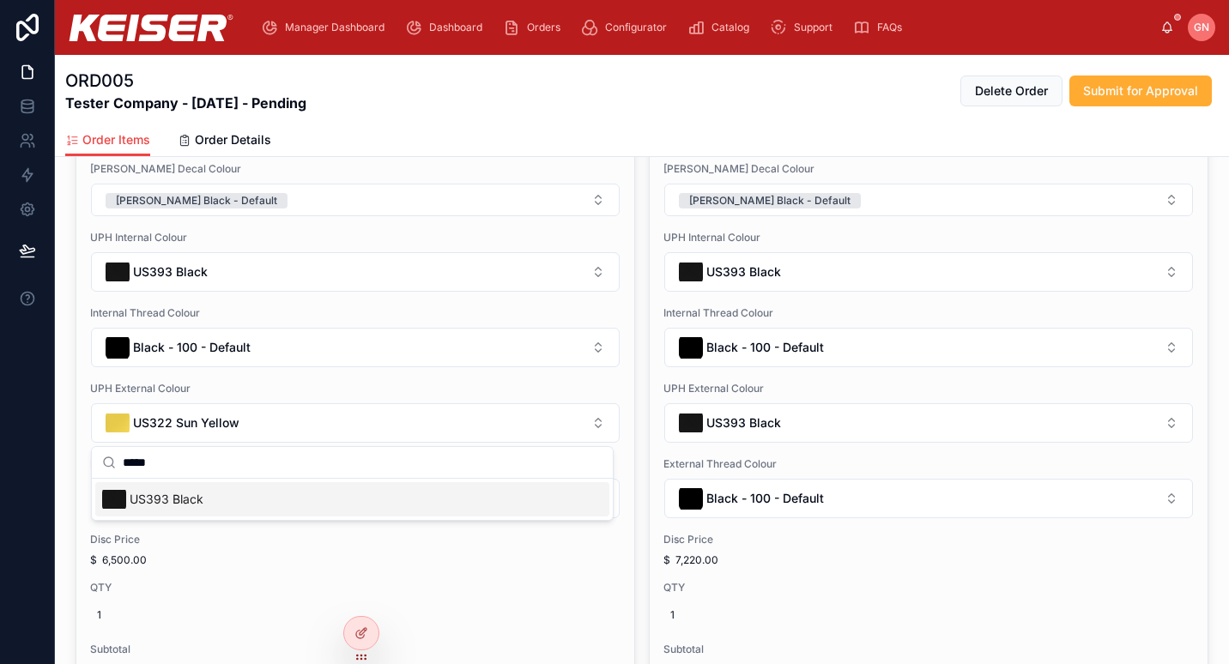
type input "*****"
click at [372, 497] on div "US393 Black" at bounding box center [352, 499] width 514 height 34
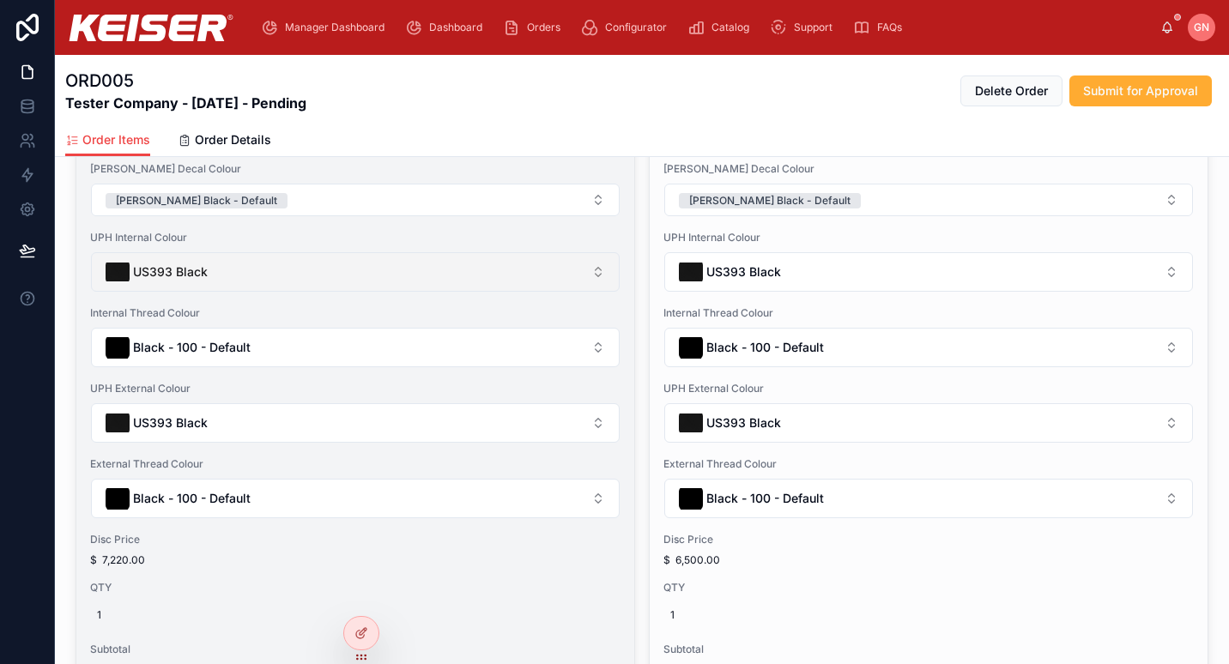
click at [275, 267] on button "US393 Black" at bounding box center [355, 271] width 529 height 39
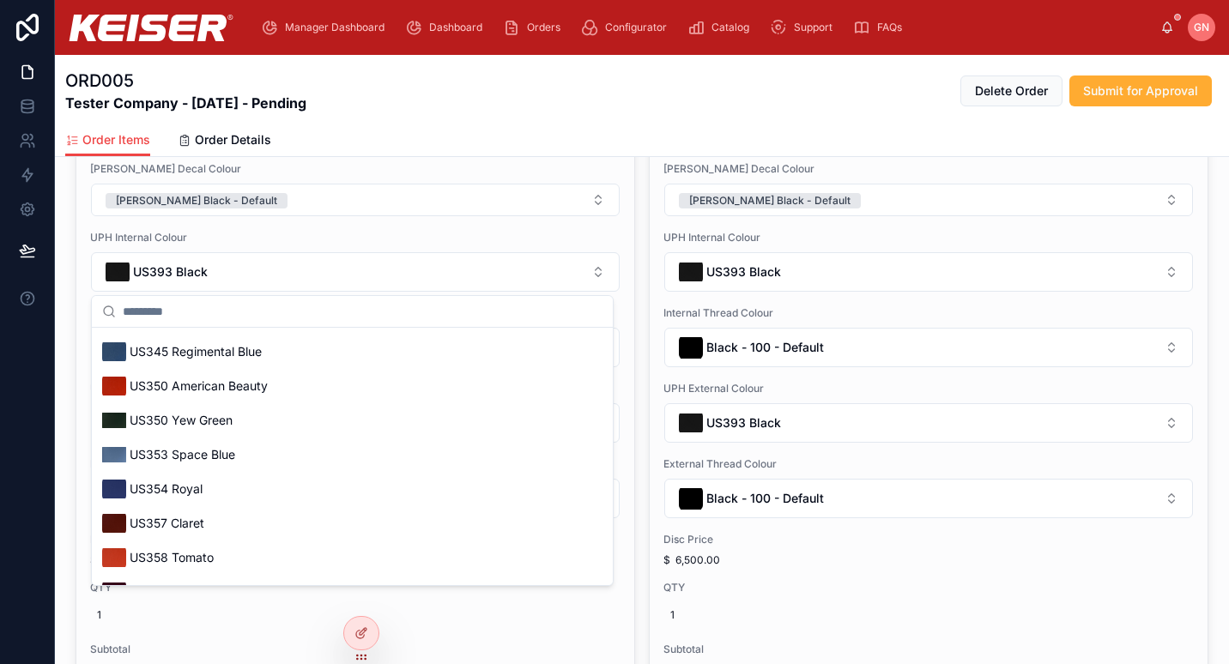
scroll to position [0, 0]
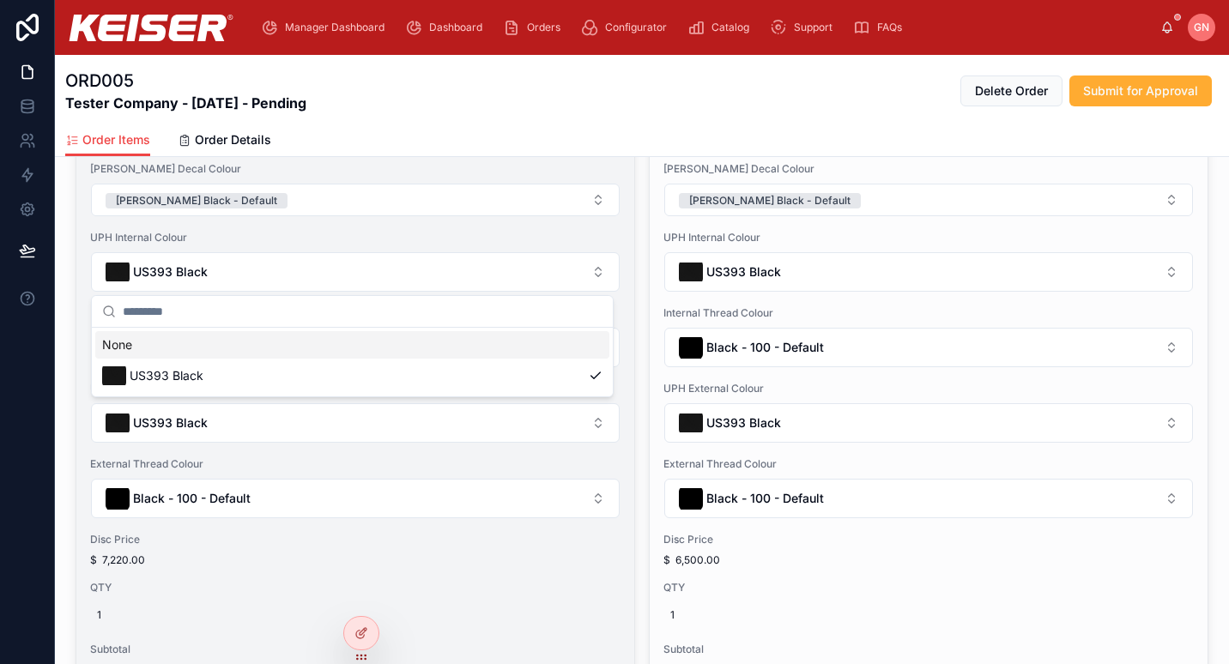
click at [627, 259] on div "Product Description 001133B4 - A400 LEG EXTENSION PRO Frame Type Black Embroide…" at bounding box center [355, 443] width 558 height 922
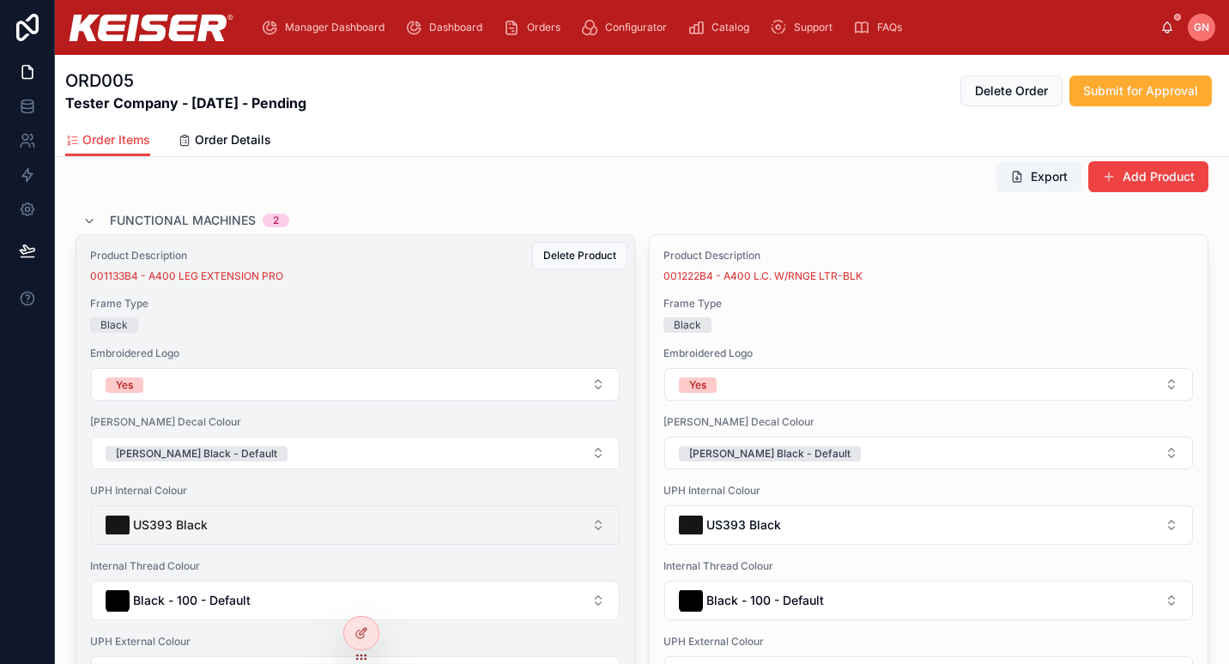
scroll to position [167, 0]
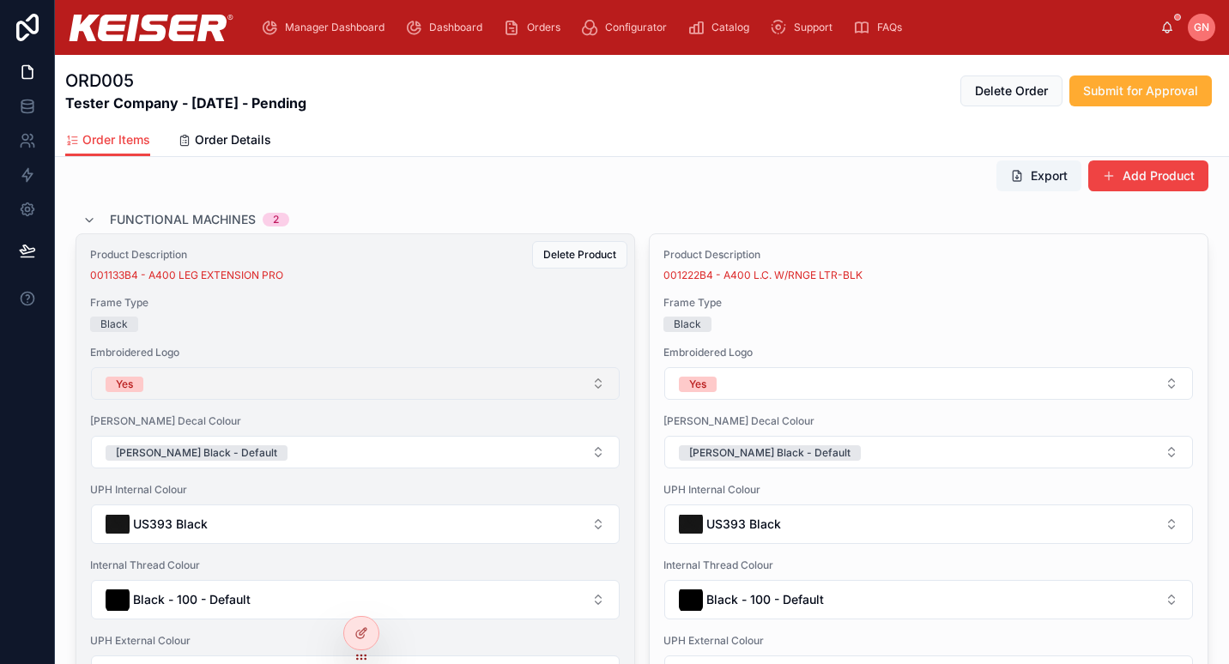
click at [271, 384] on button "Yes" at bounding box center [355, 383] width 529 height 33
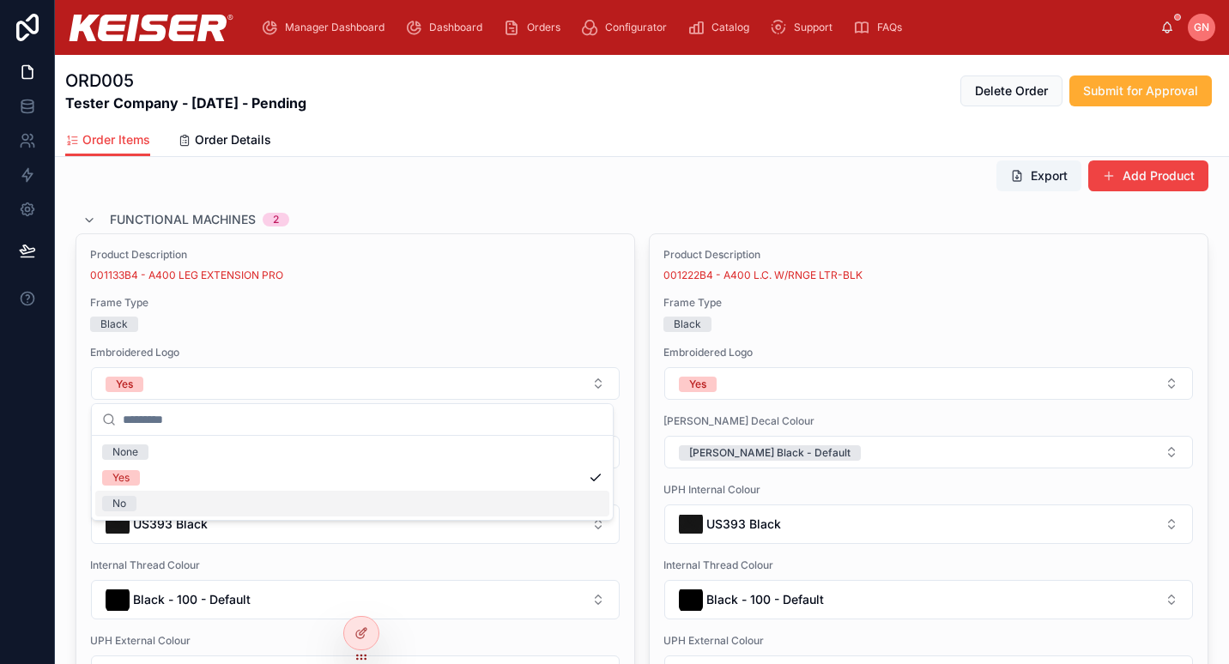
click at [193, 508] on div "No" at bounding box center [352, 504] width 514 height 26
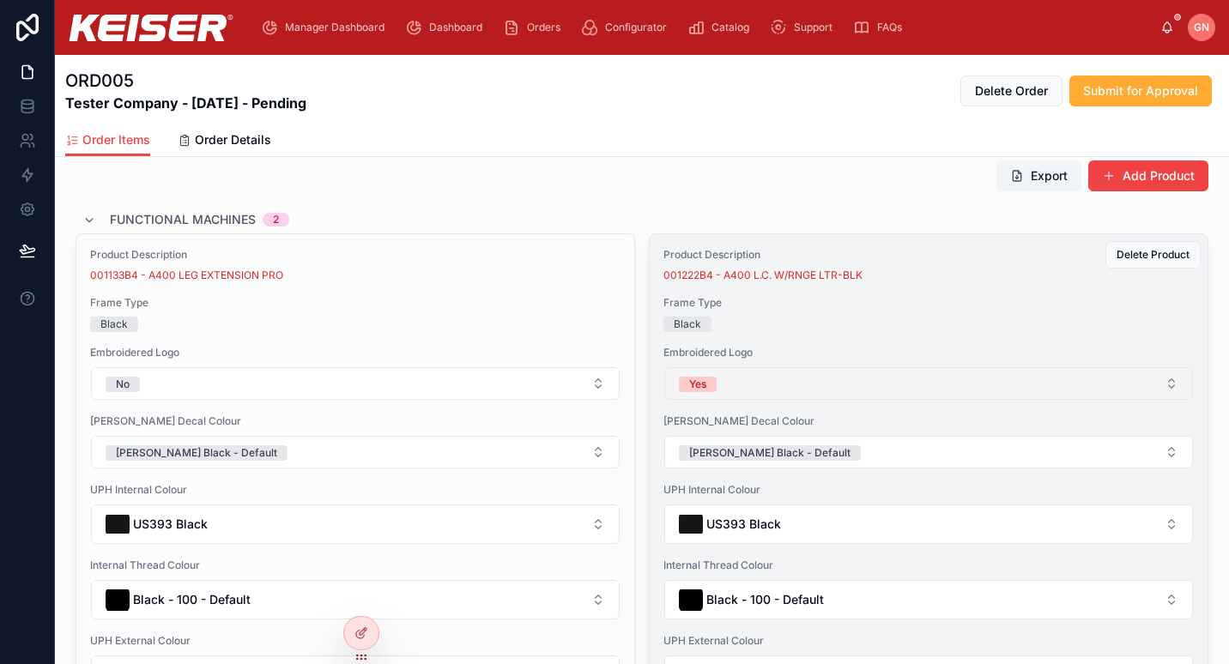
click at [861, 390] on button "Yes" at bounding box center [928, 383] width 529 height 33
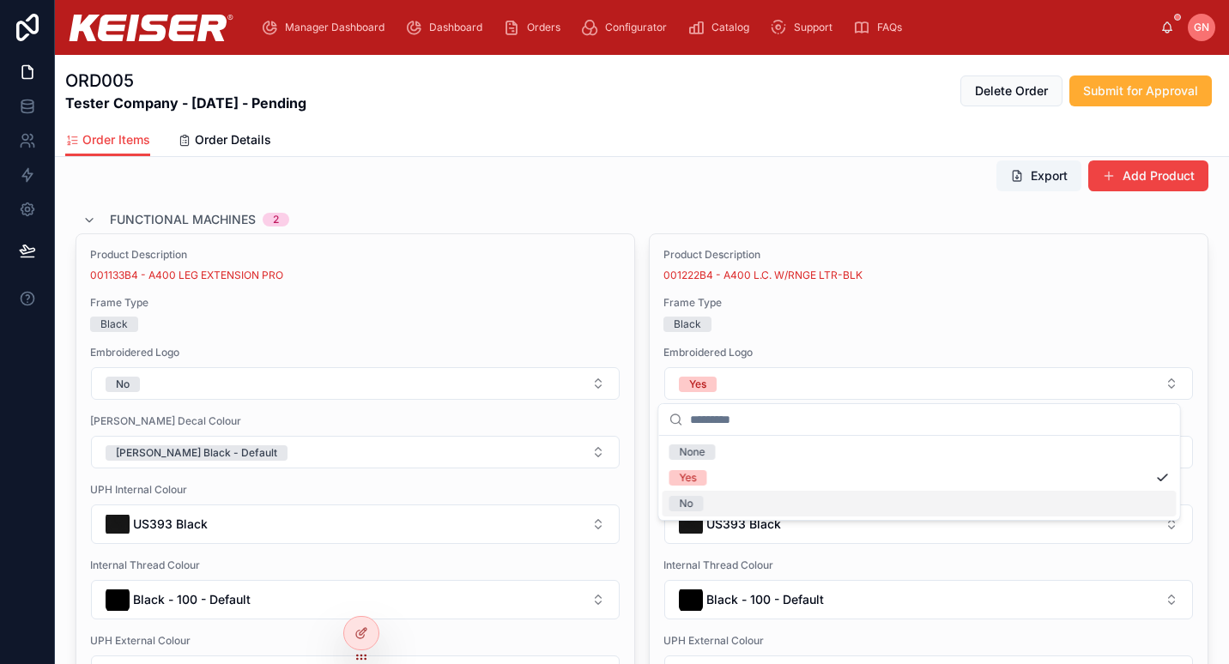
click at [768, 499] on div "No" at bounding box center [919, 504] width 514 height 26
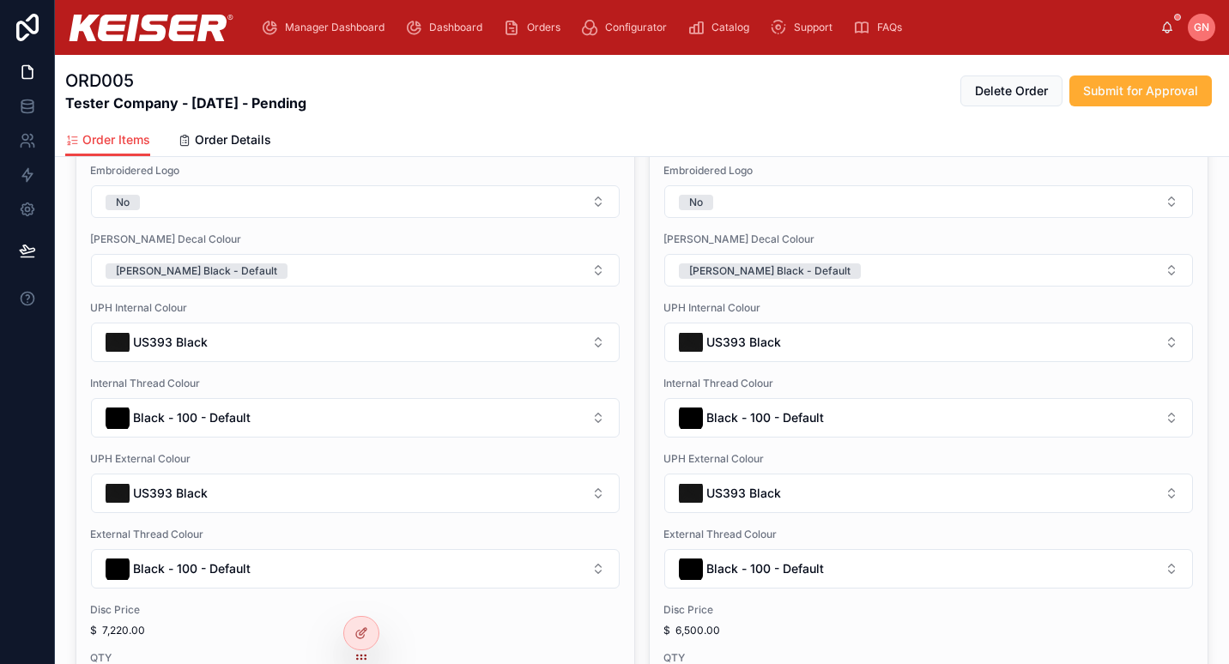
scroll to position [350, 0]
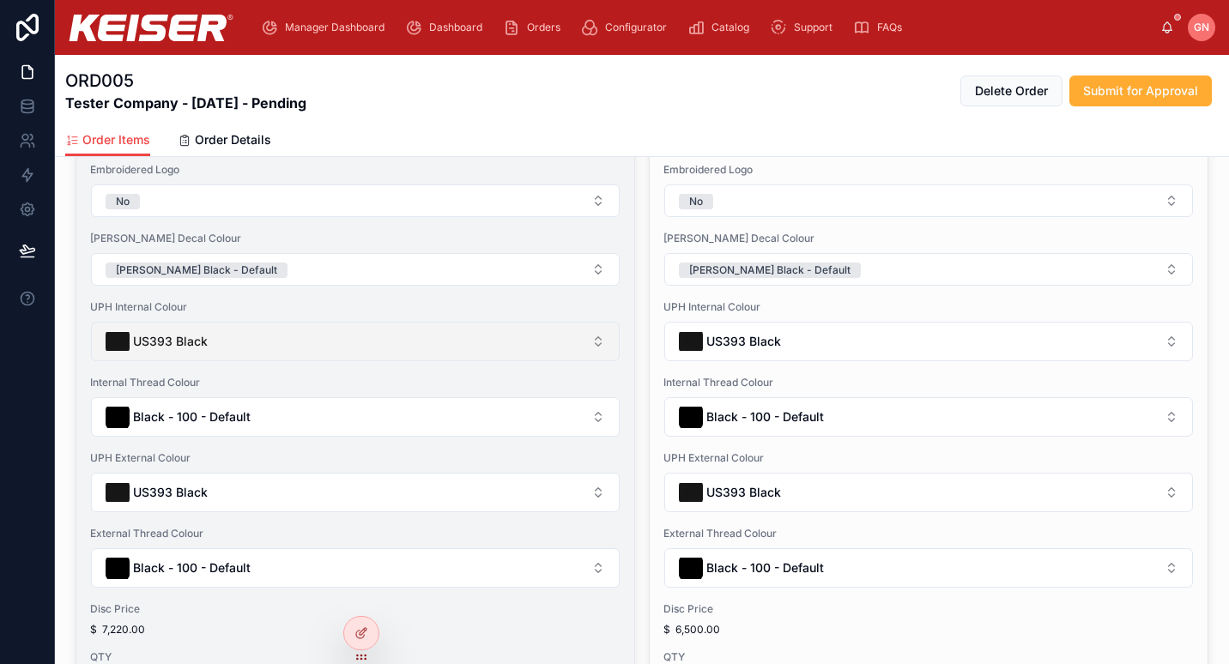
click at [323, 341] on button "US393 Black" at bounding box center [355, 341] width 529 height 39
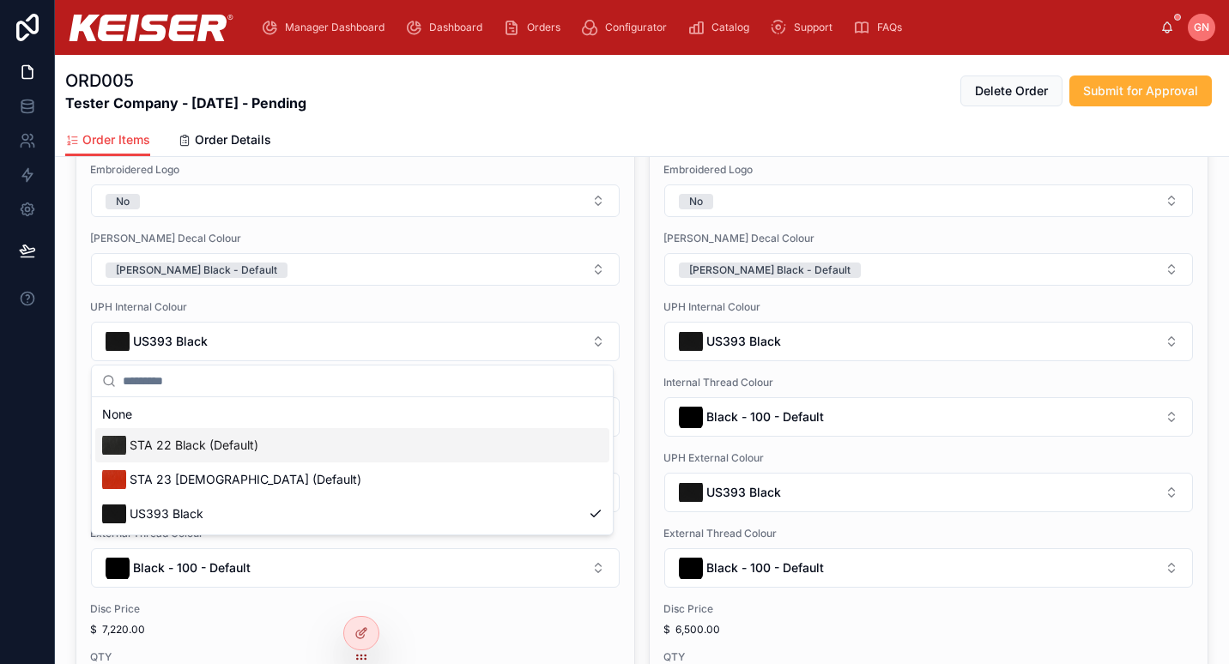
click at [251, 449] on span "STA 22 Black (Default)" at bounding box center [194, 445] width 129 height 17
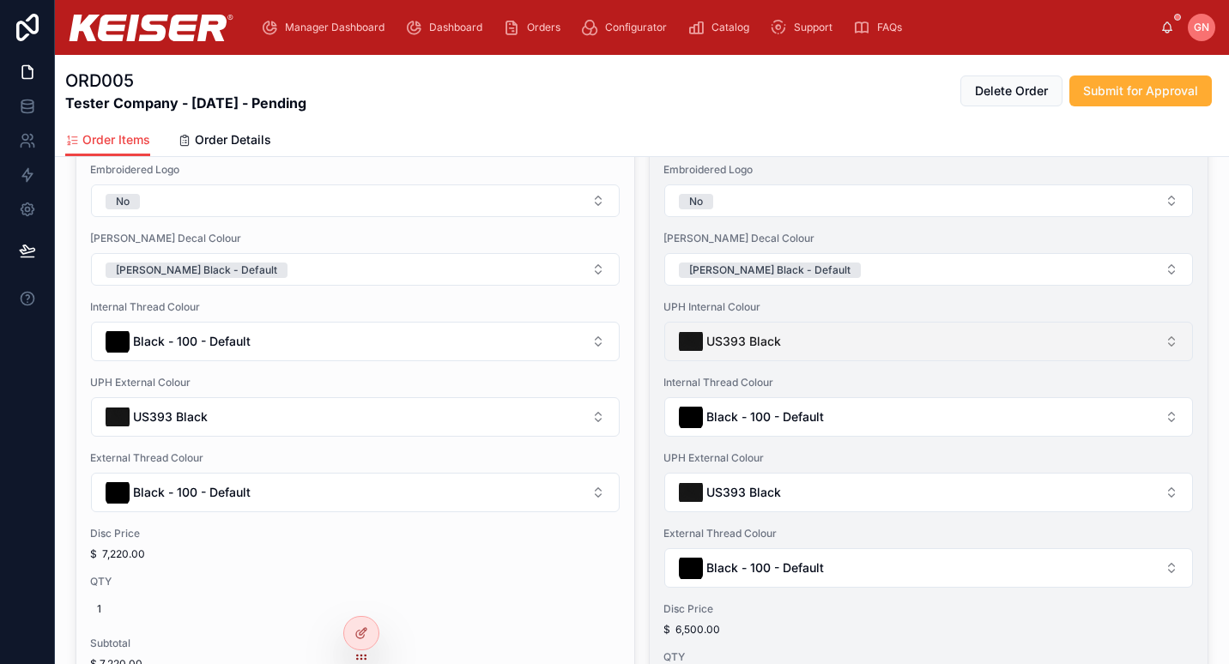
click at [772, 348] on span "US393 Black" at bounding box center [743, 341] width 75 height 17
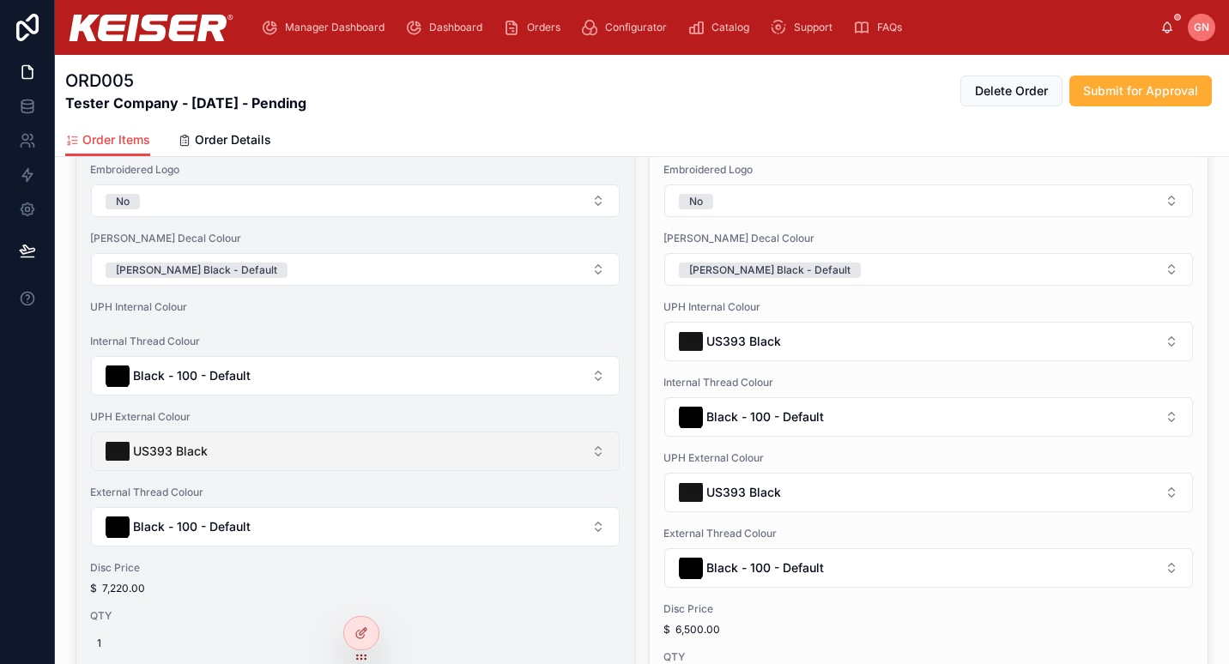
click at [394, 456] on button "US393 Black" at bounding box center [355, 451] width 529 height 39
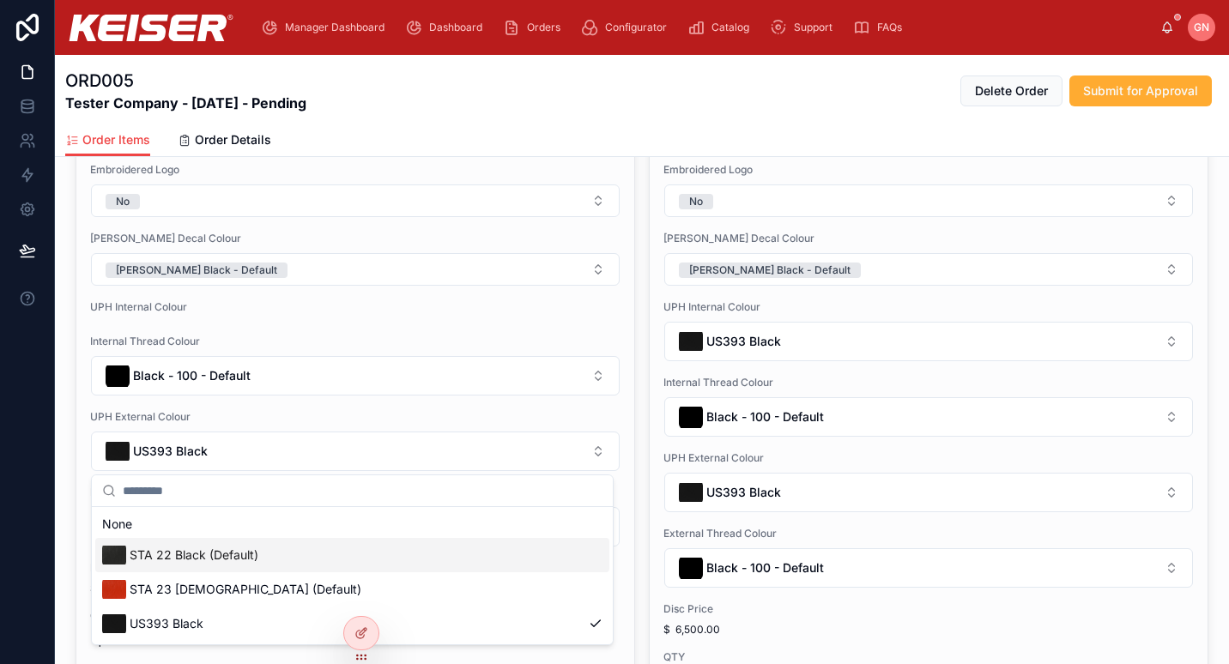
click at [323, 548] on div "STA 22 Black (Default)" at bounding box center [352, 555] width 514 height 34
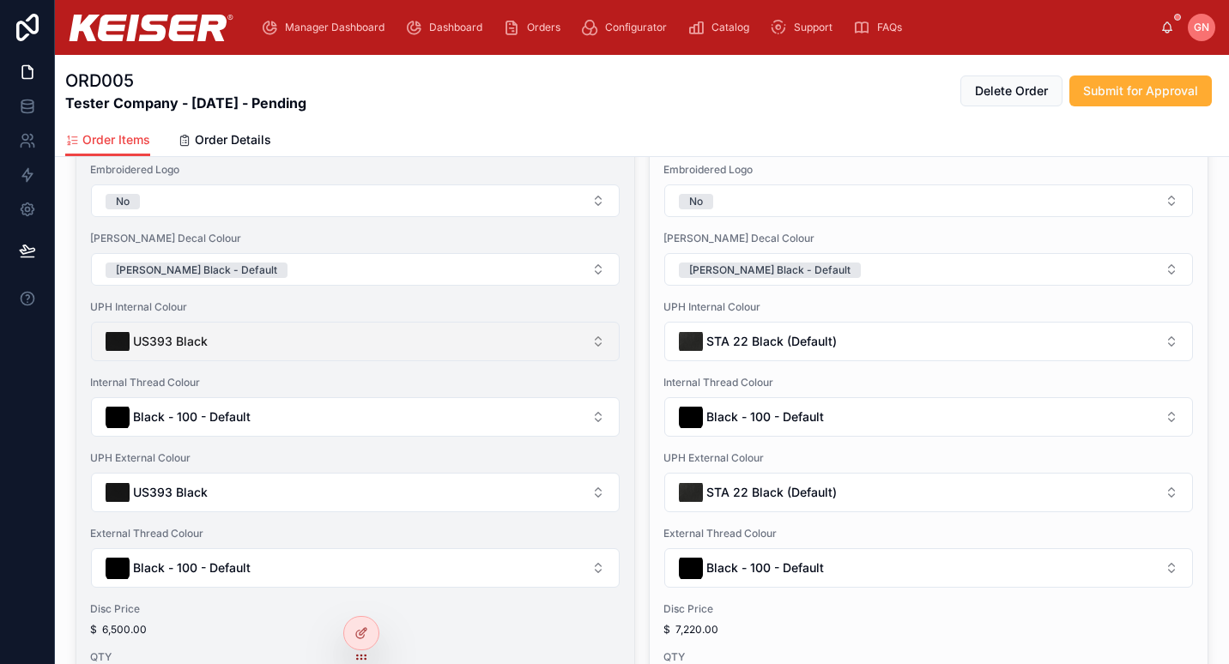
click at [420, 358] on button "US393 Black" at bounding box center [355, 341] width 529 height 39
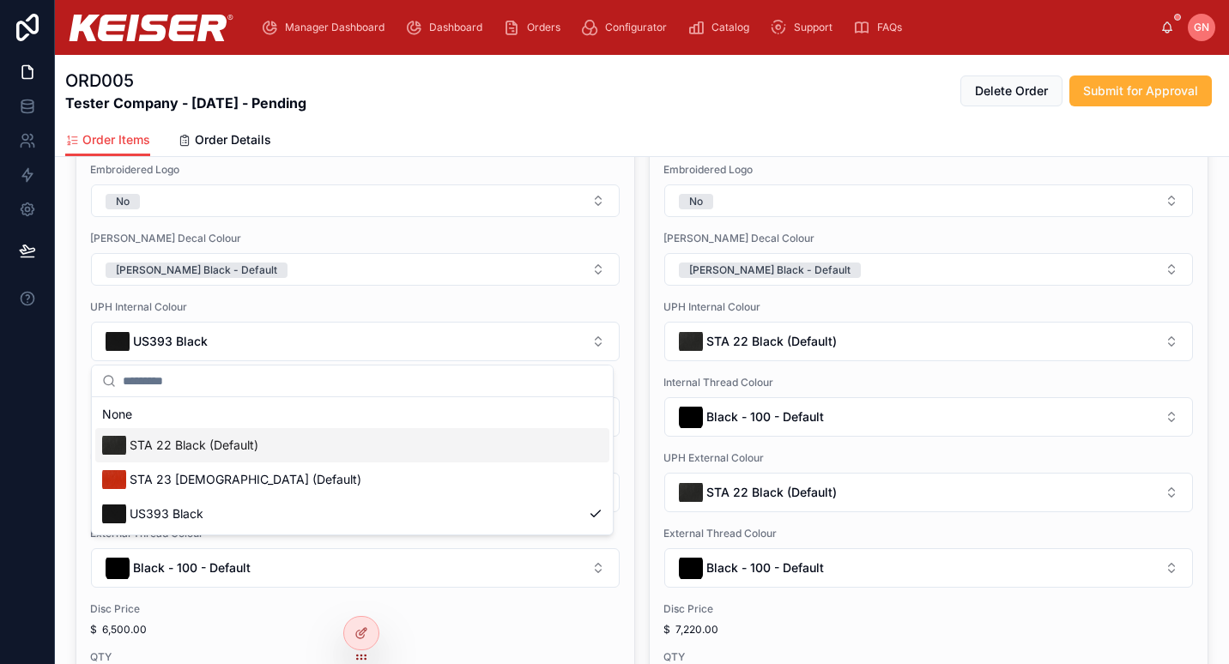
click at [305, 441] on div "STA 22 Black (Default)" at bounding box center [352, 445] width 514 height 34
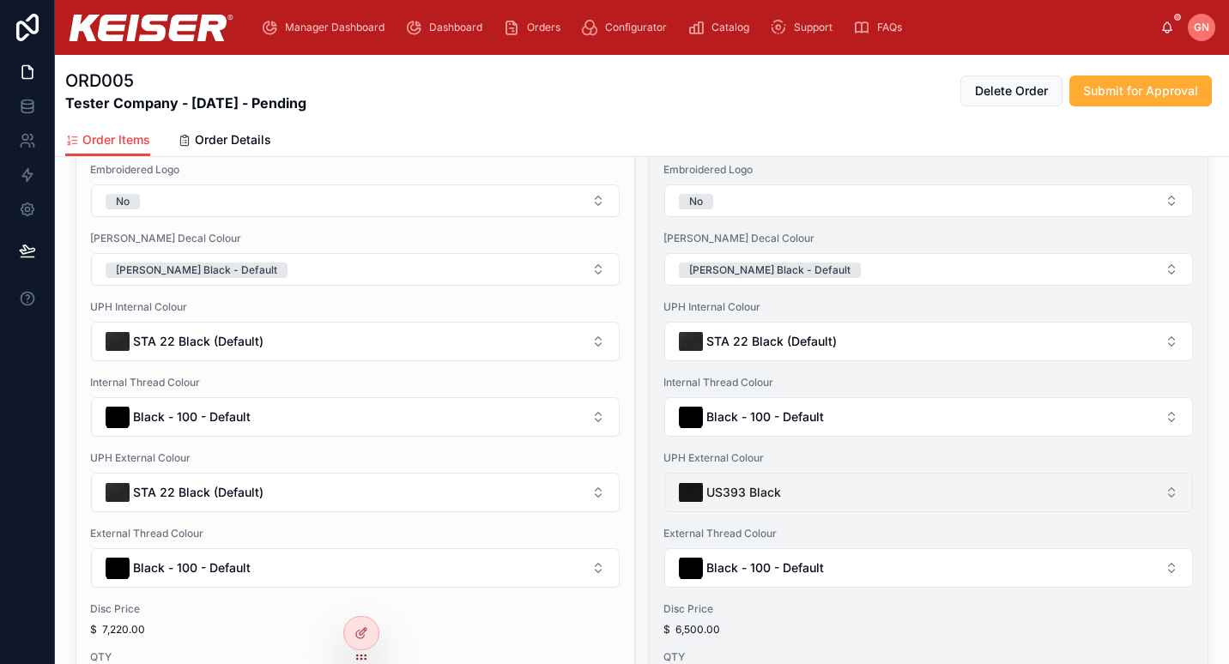
click at [740, 505] on button "US393 Black" at bounding box center [928, 492] width 529 height 39
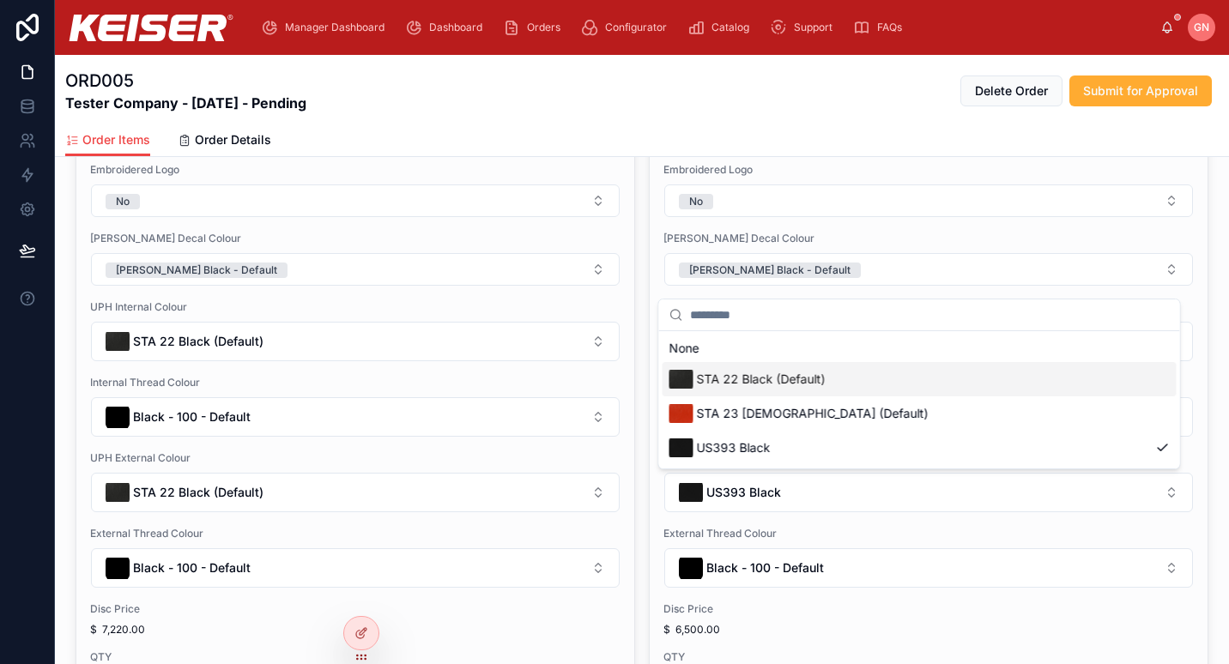
click at [749, 374] on span "STA 22 Black (Default)" at bounding box center [761, 379] width 129 height 17
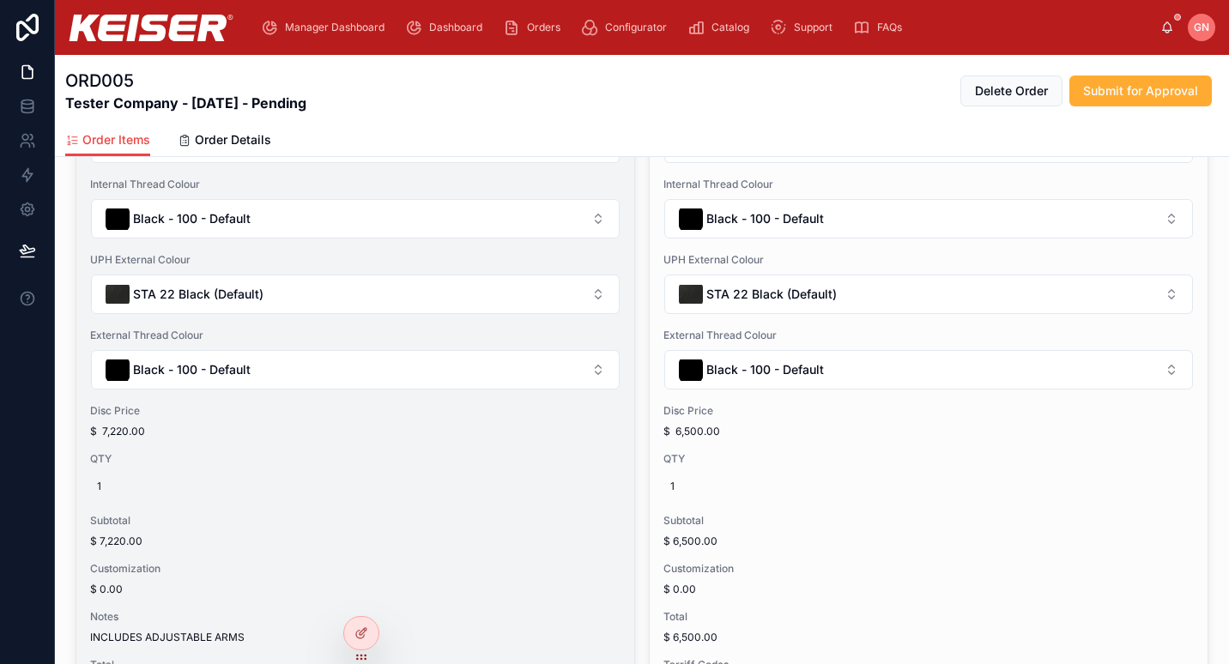
scroll to position [448, 0]
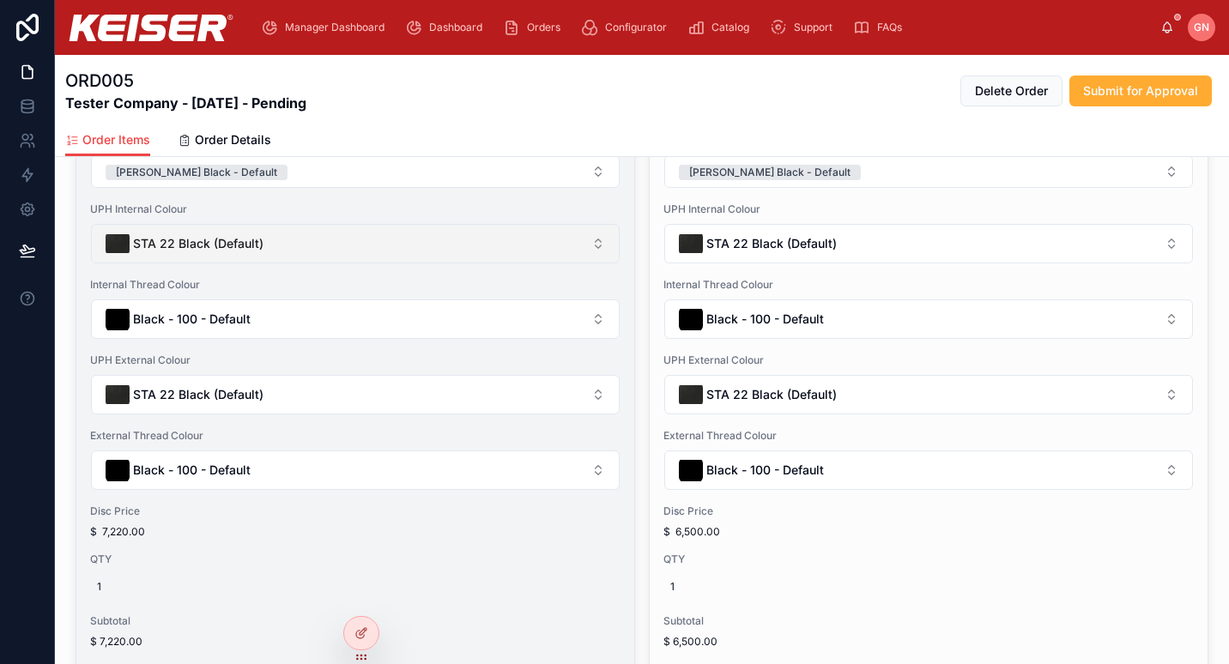
click at [495, 227] on button "STA 22 Black (Default)" at bounding box center [355, 243] width 529 height 39
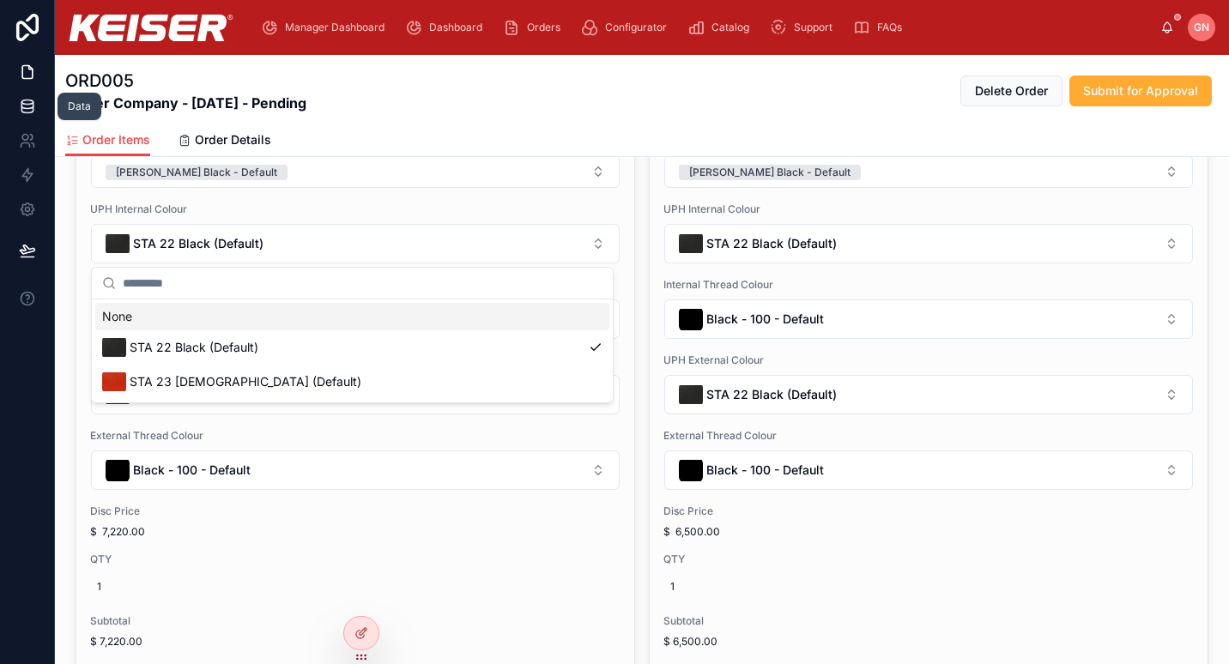
click at [25, 101] on icon at bounding box center [27, 106] width 17 height 17
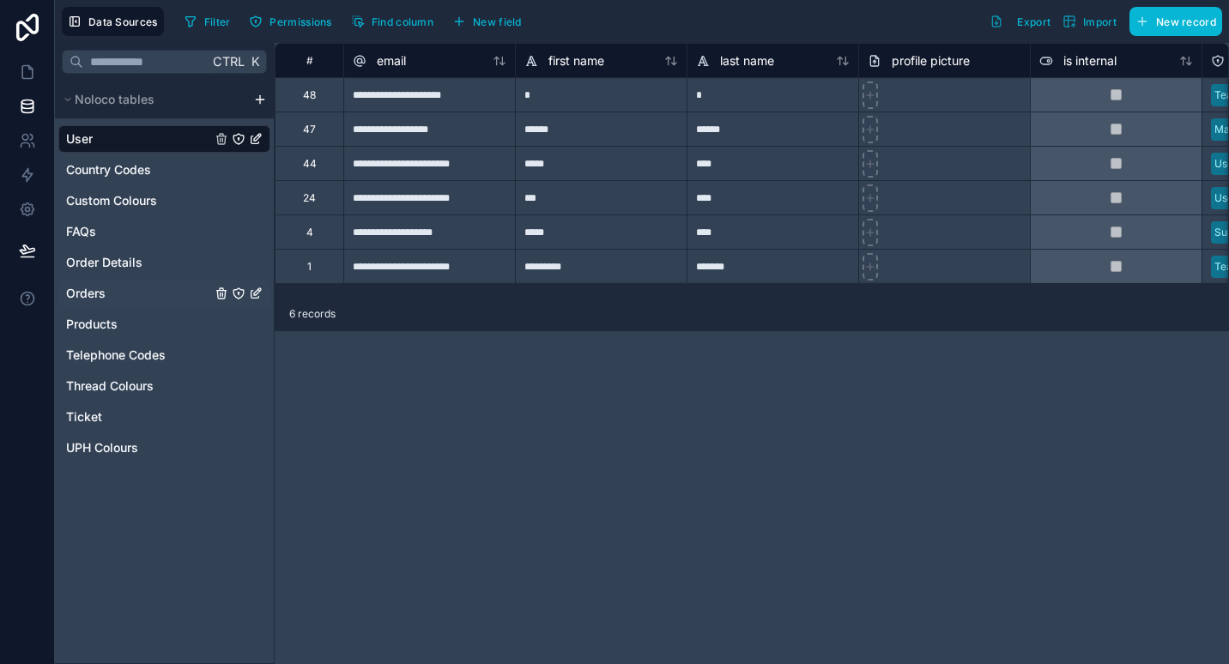
click at [136, 298] on div "Orders" at bounding box center [164, 293] width 212 height 27
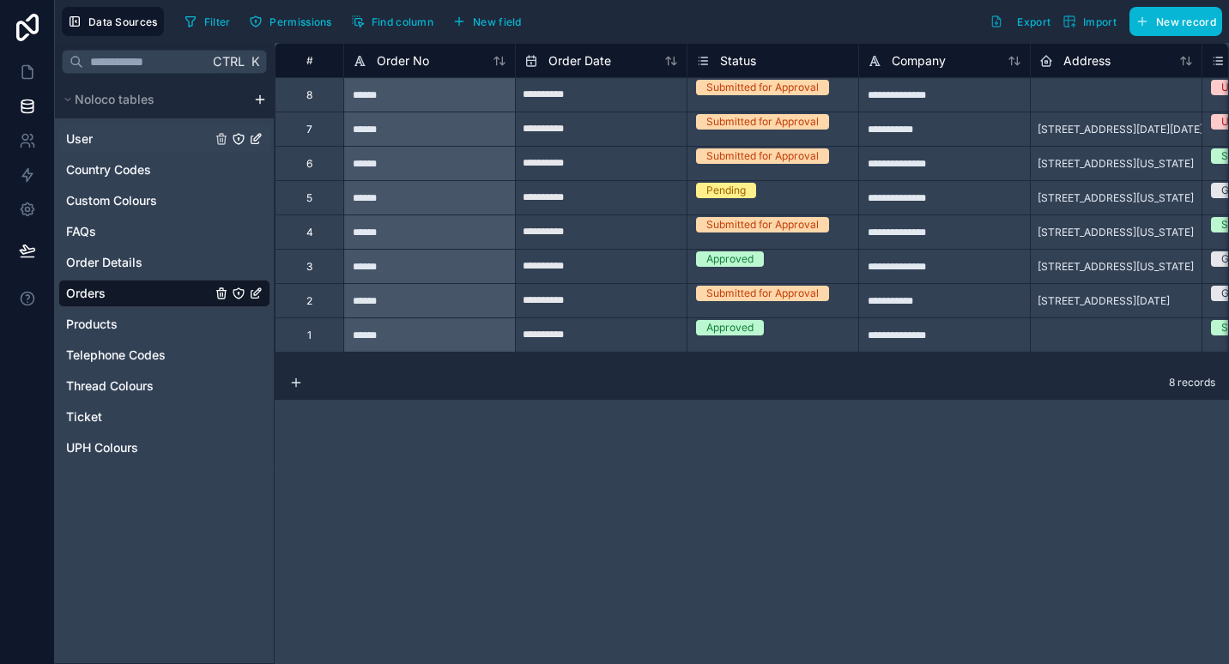
click at [146, 149] on div "User" at bounding box center [164, 138] width 212 height 27
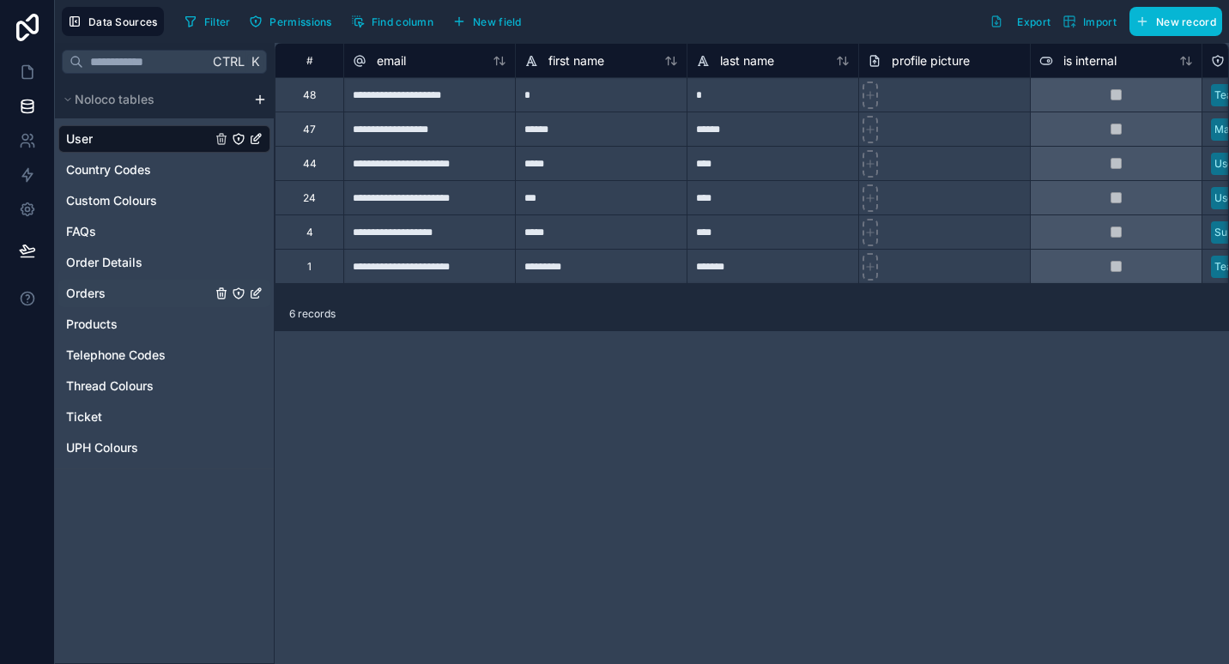
click at [121, 303] on div "Orders" at bounding box center [164, 293] width 212 height 27
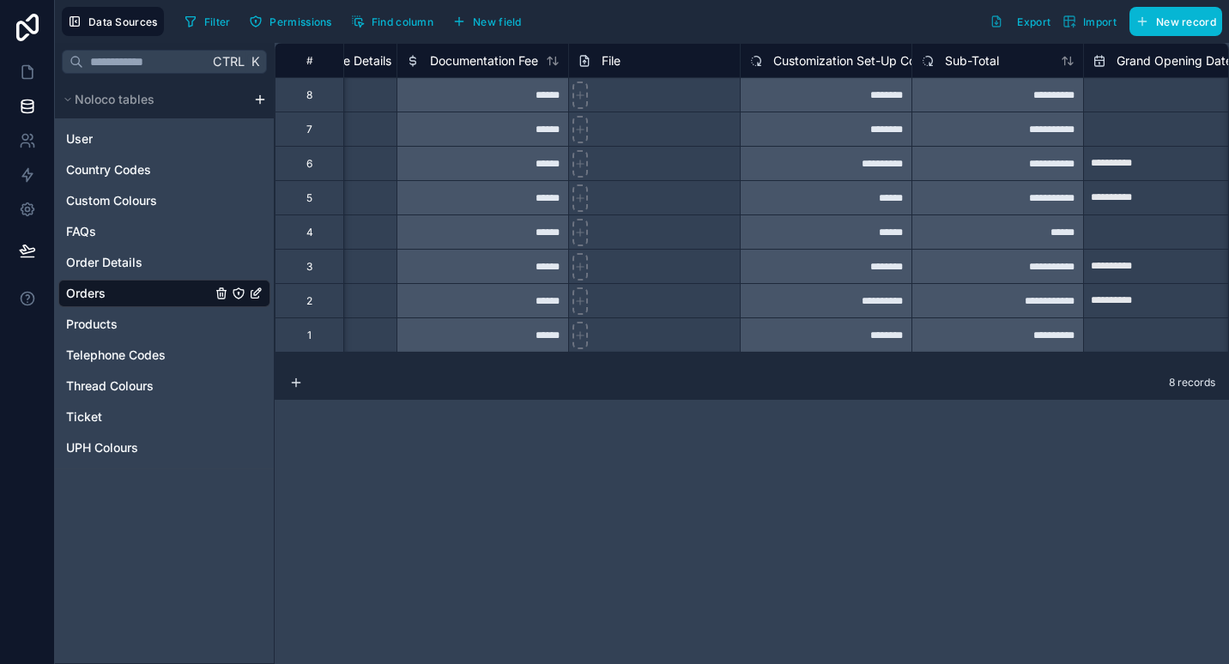
scroll to position [0, 4797]
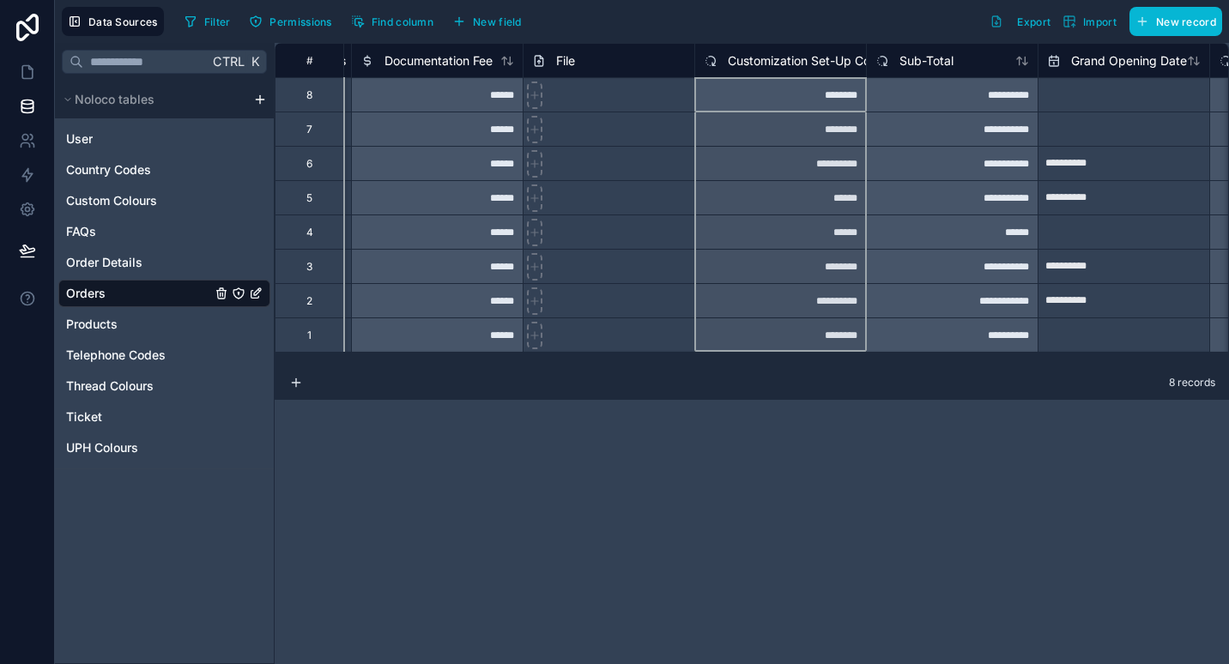
click at [795, 62] on span "Customization Set-Up Costs" at bounding box center [807, 60] width 159 height 17
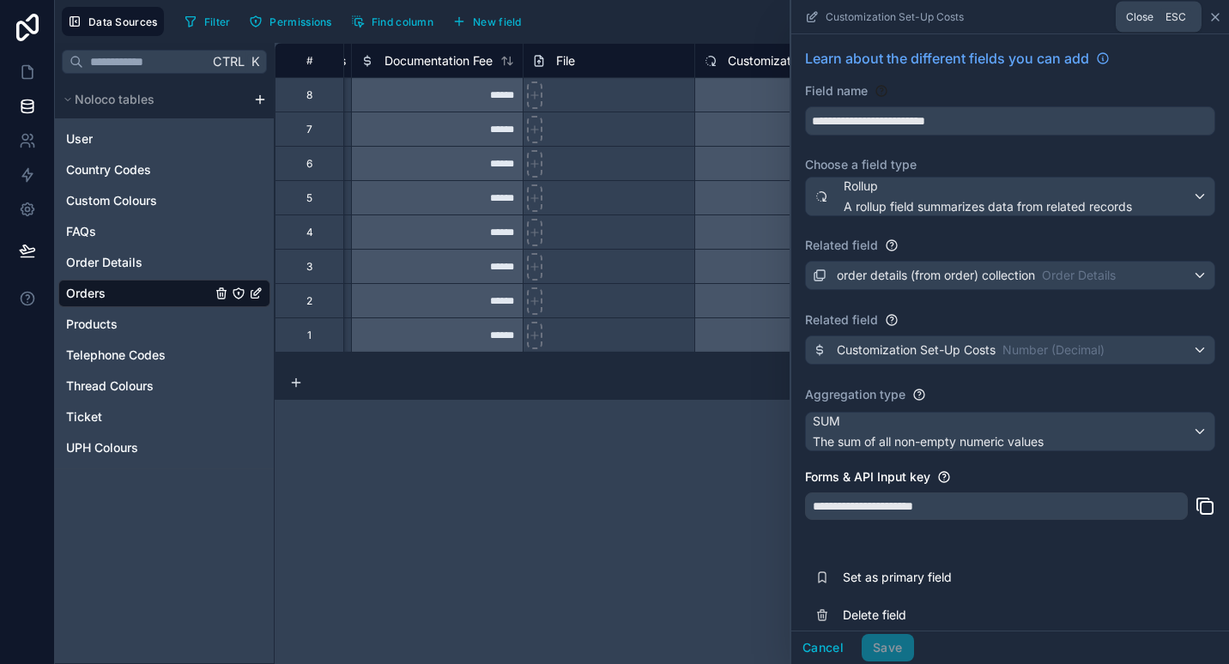
click at [1218, 17] on icon at bounding box center [1215, 17] width 14 height 14
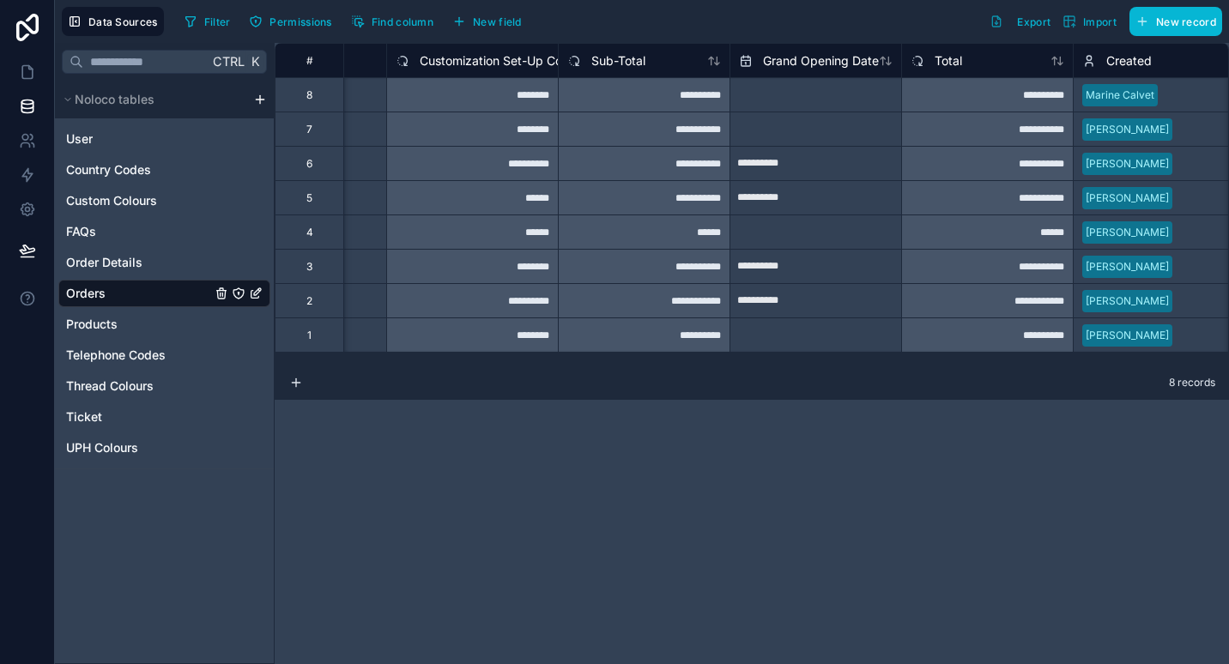
scroll to position [0, 5104]
click at [112, 268] on span "Order Details" at bounding box center [104, 262] width 76 height 17
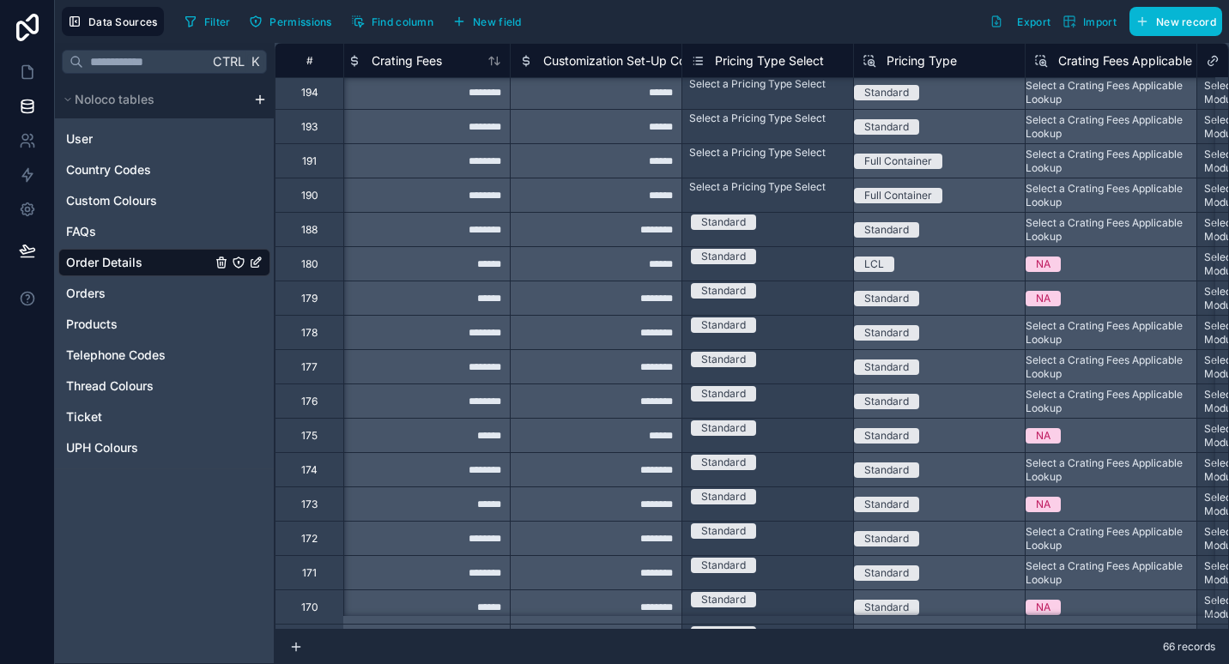
scroll to position [3, 10644]
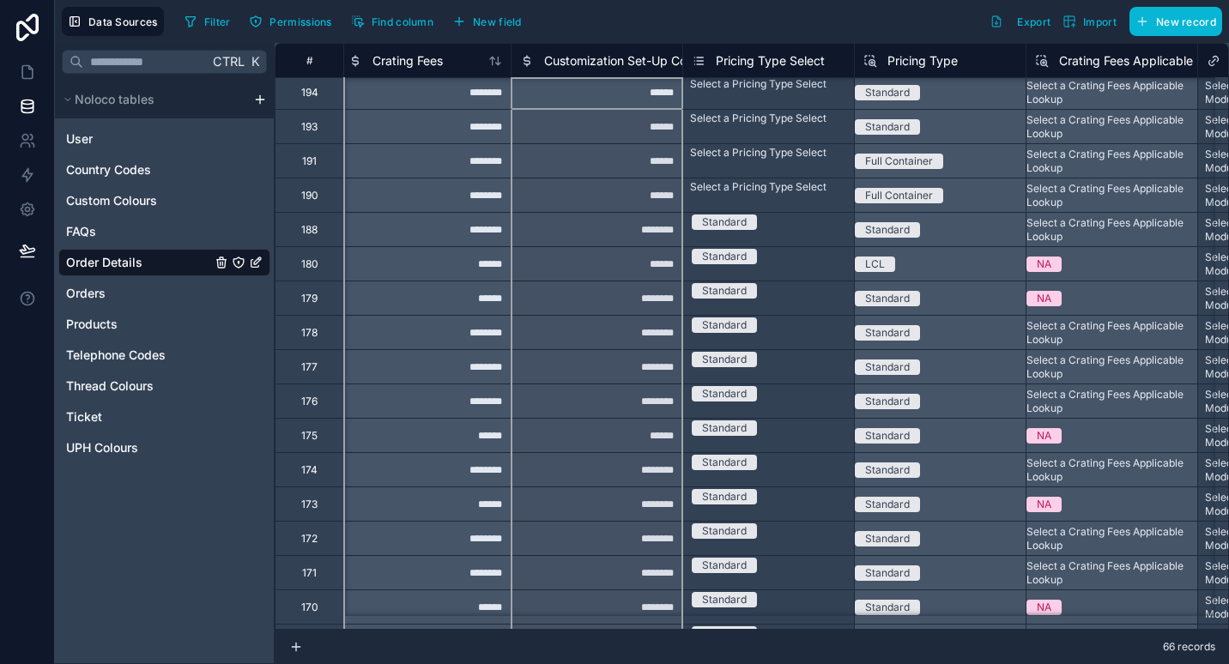
click at [644, 58] on span "Customization Set-Up Costs" at bounding box center [623, 60] width 159 height 17
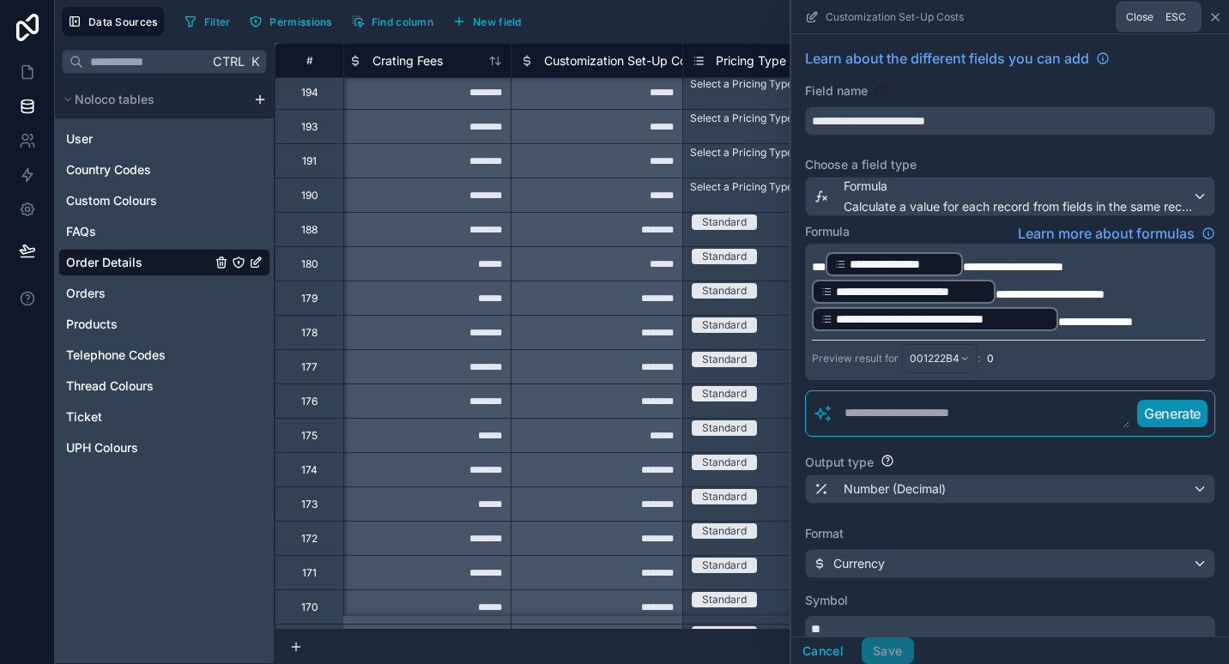
click at [1217, 19] on icon at bounding box center [1215, 17] width 7 height 7
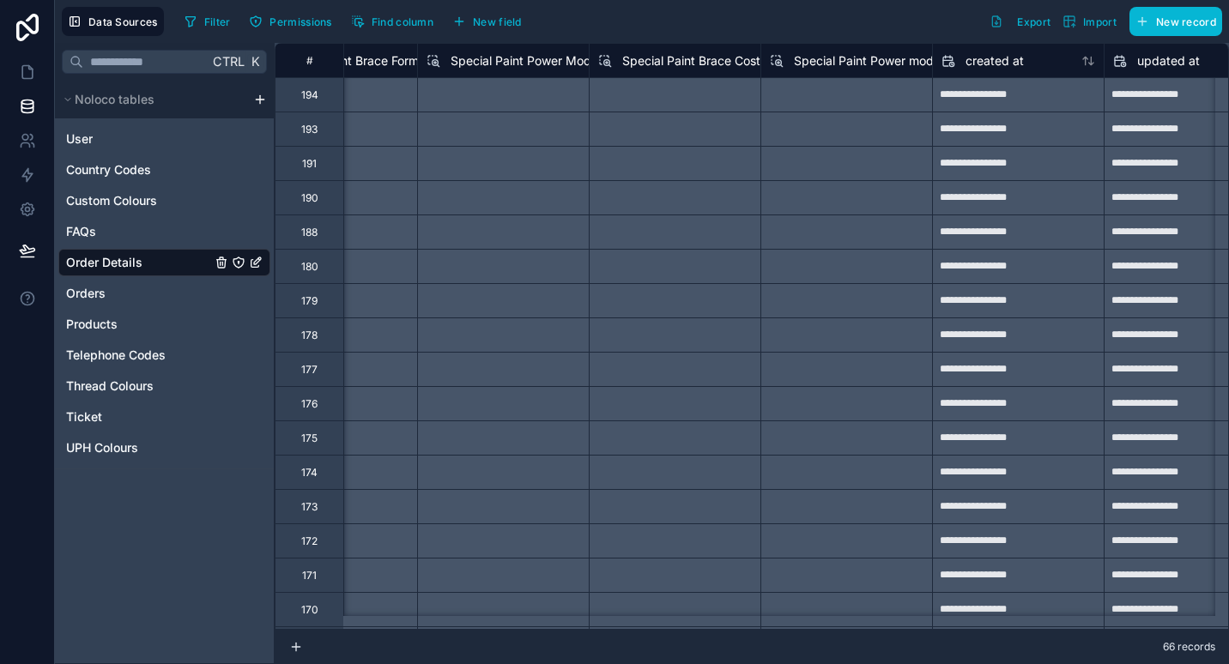
scroll to position [0, 12170]
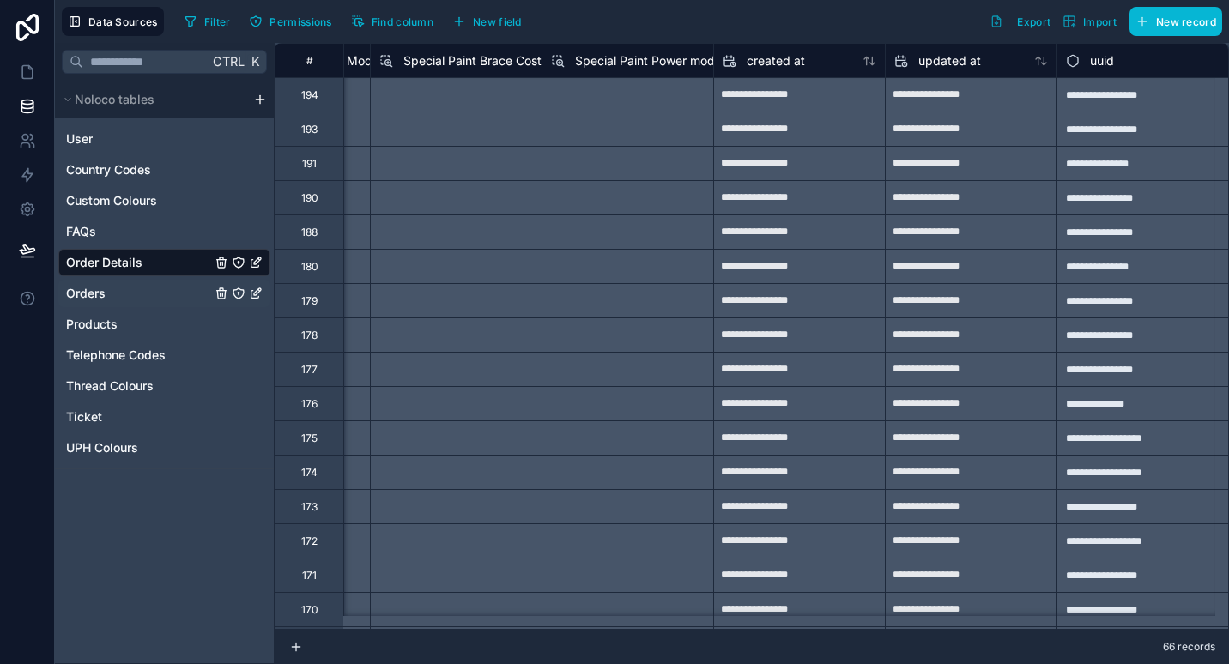
click at [120, 294] on div "Orders" at bounding box center [164, 293] width 212 height 27
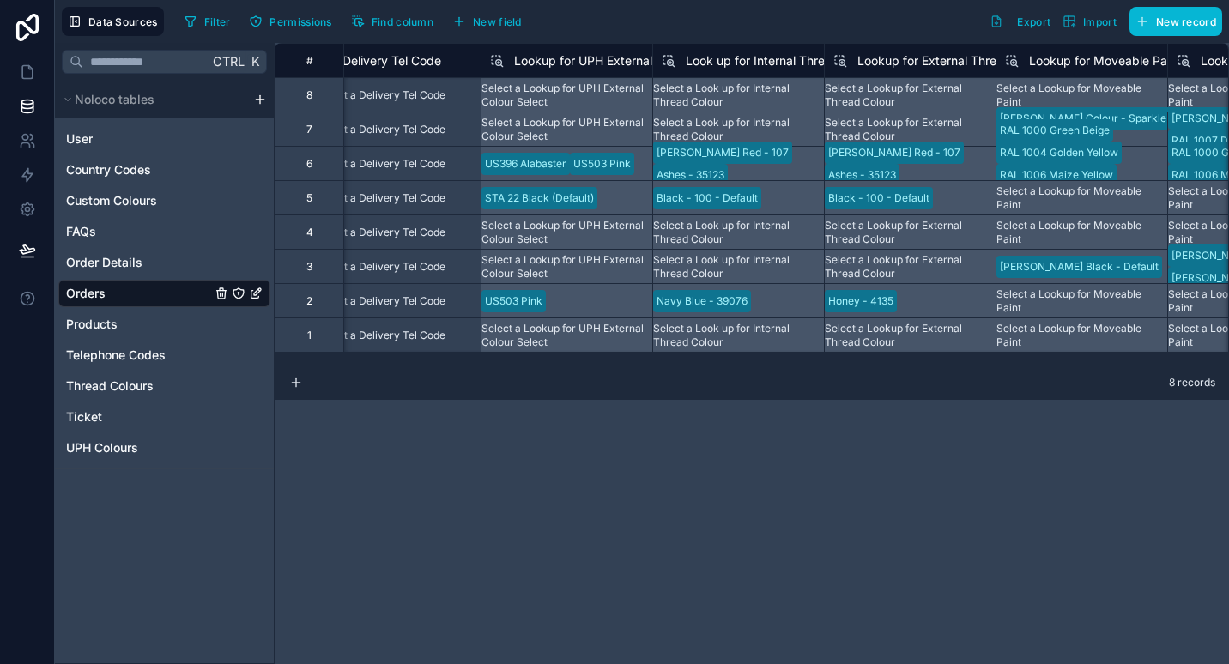
scroll to position [0, 10503]
click at [579, 61] on span "Lookup for UPH External Colour Select" at bounding box center [621, 60] width 216 height 17
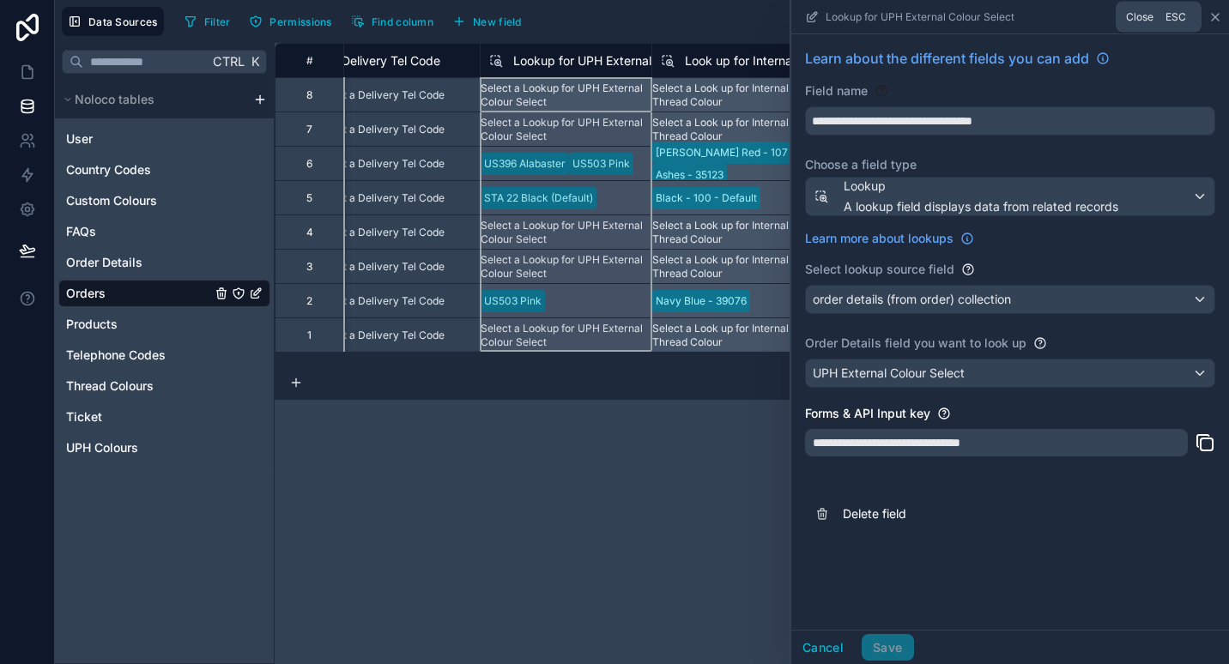
click at [1214, 17] on icon at bounding box center [1215, 17] width 7 height 7
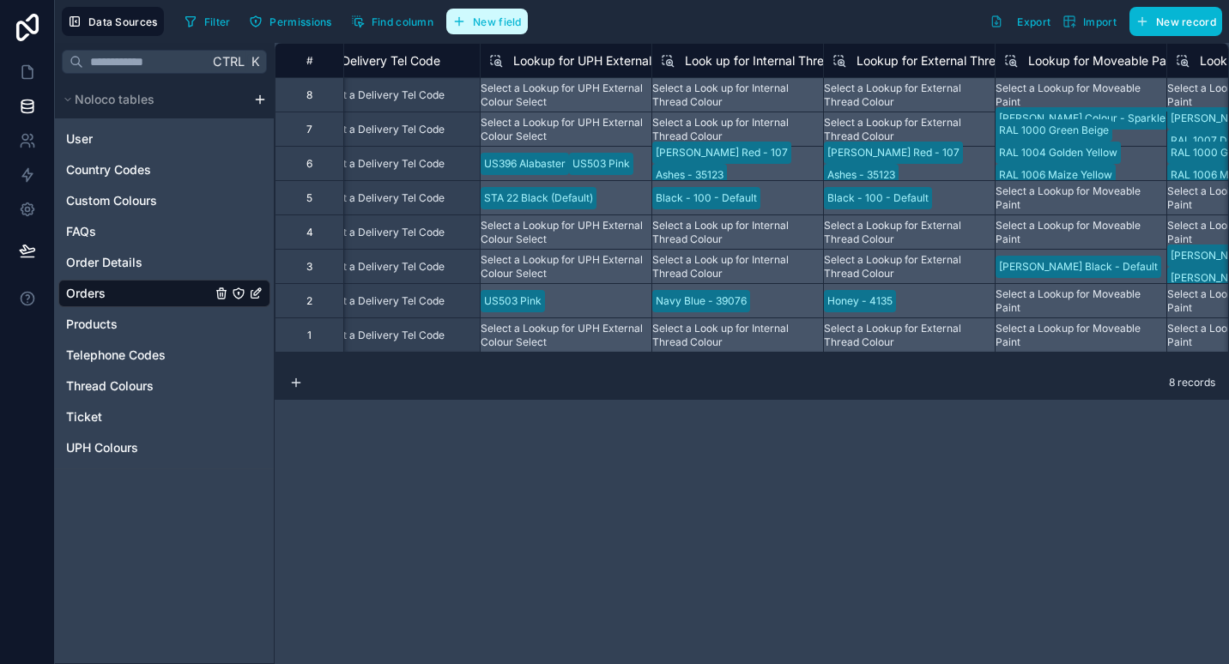
click at [478, 20] on span "New field" at bounding box center [497, 21] width 49 height 13
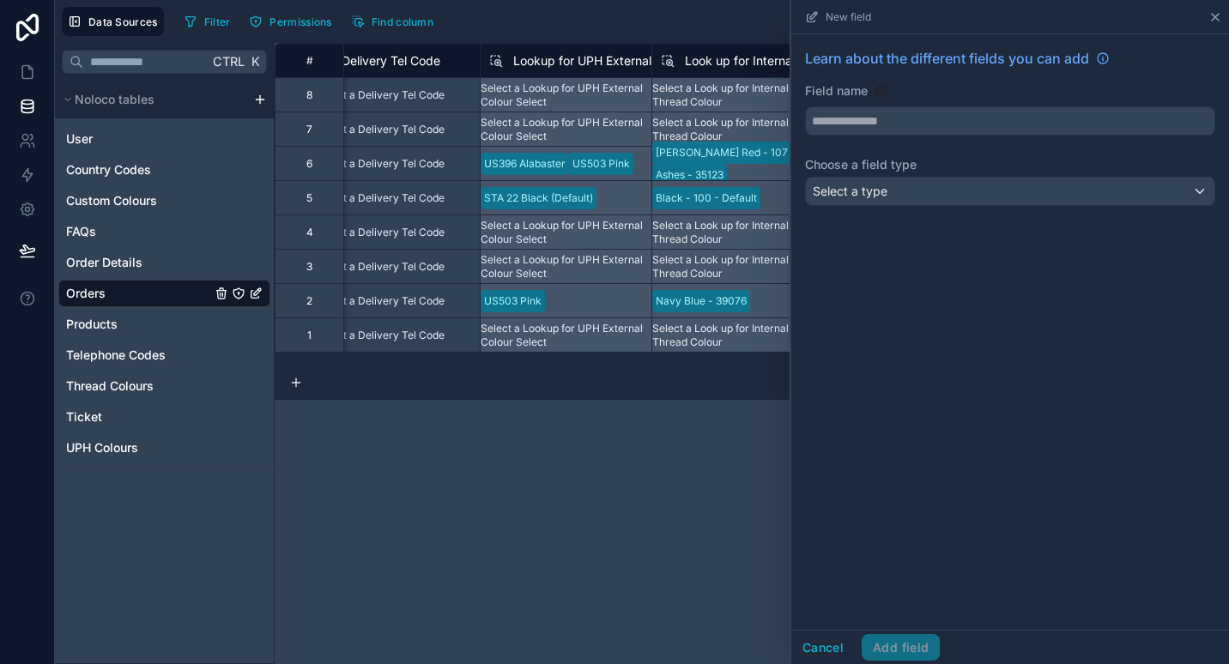
click at [1218, 12] on icon at bounding box center [1215, 17] width 14 height 14
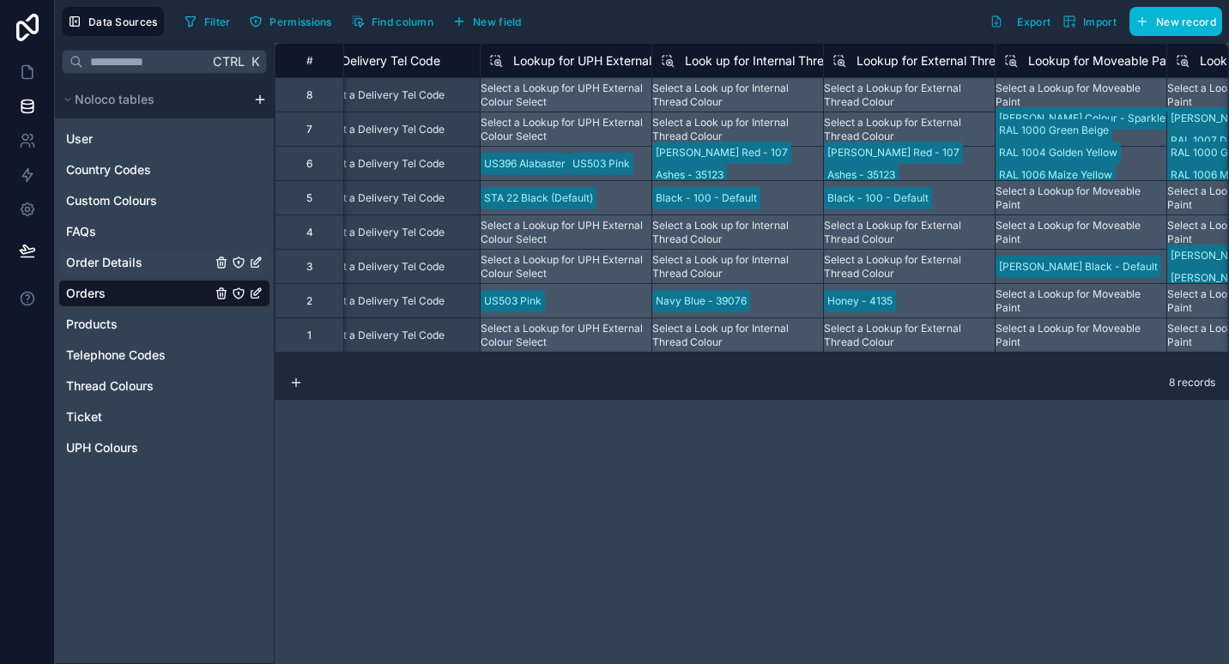
click at [152, 258] on div "Order Details" at bounding box center [164, 262] width 212 height 27
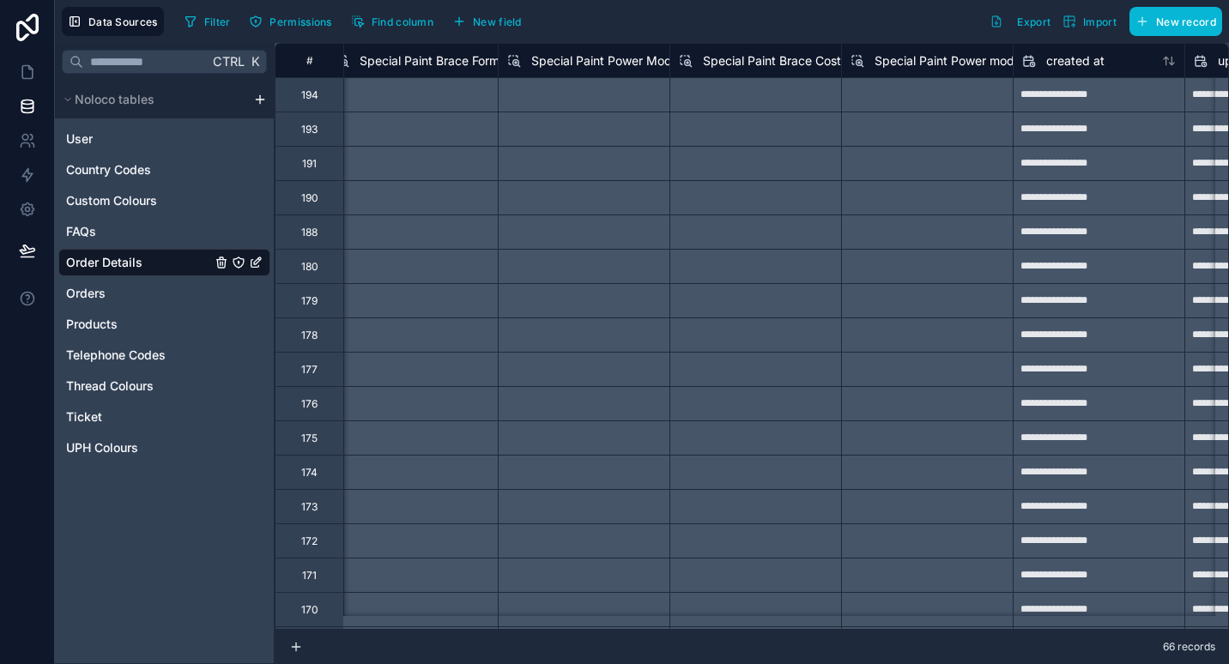
scroll to position [0, 12170]
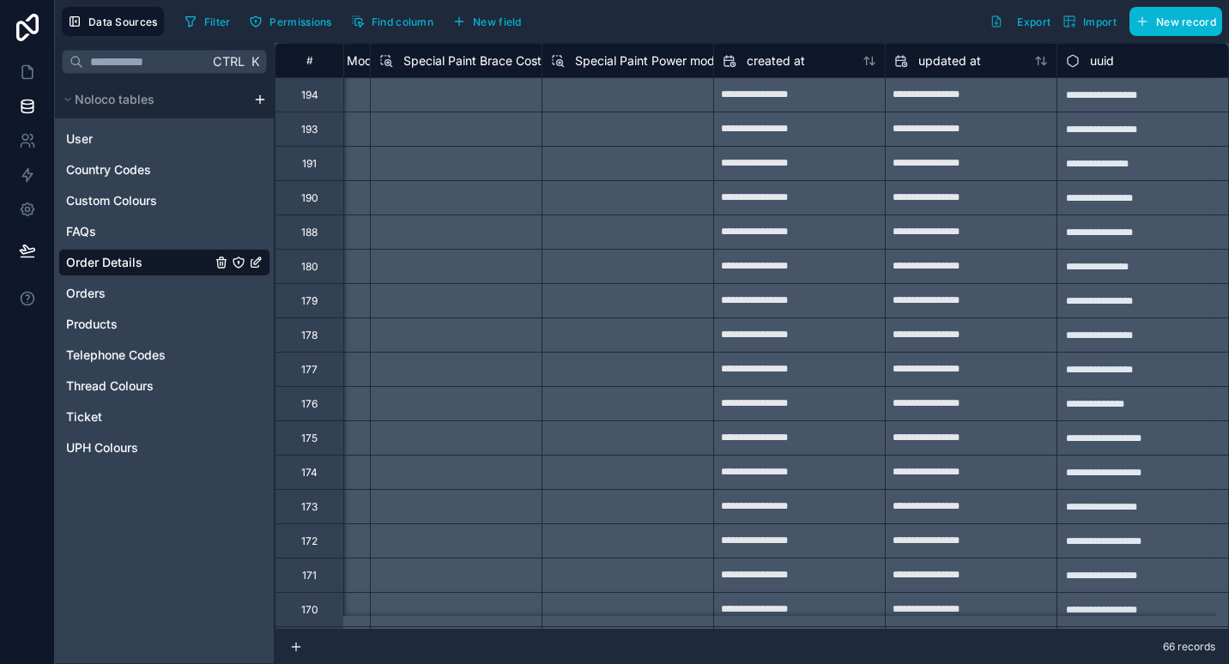
click at [455, 66] on span "Special Paint Brace Cost" at bounding box center [472, 60] width 138 height 17
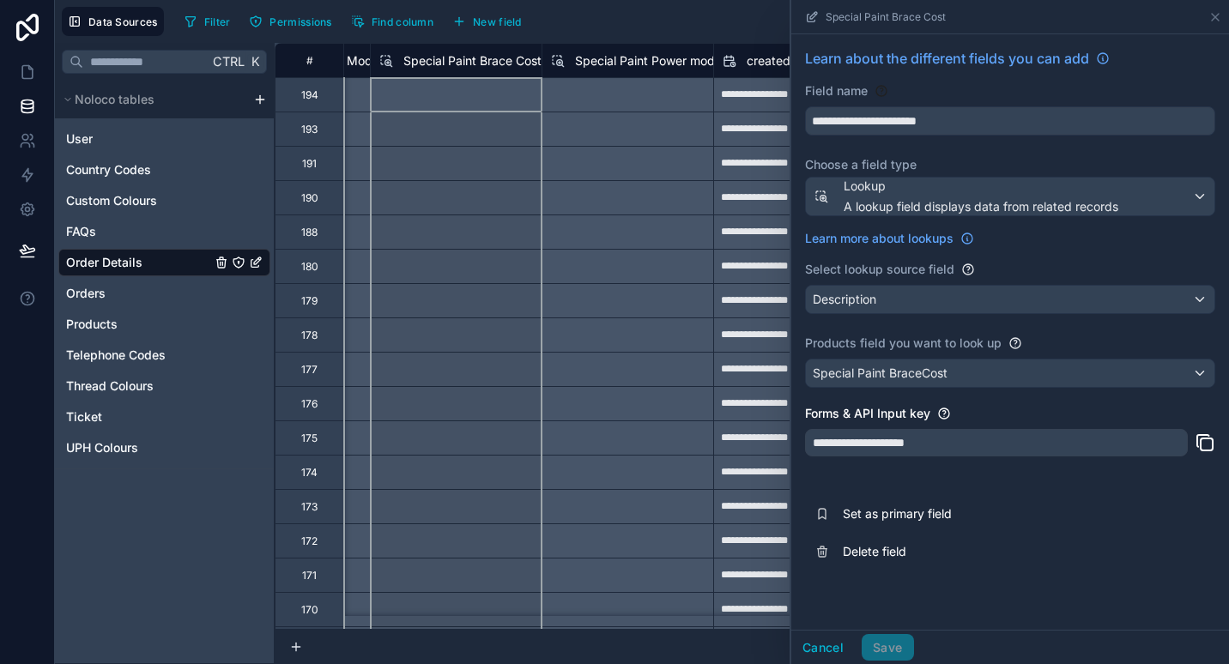
click at [679, 65] on span "Special Paint Power modules Cost" at bounding box center [670, 60] width 191 height 17
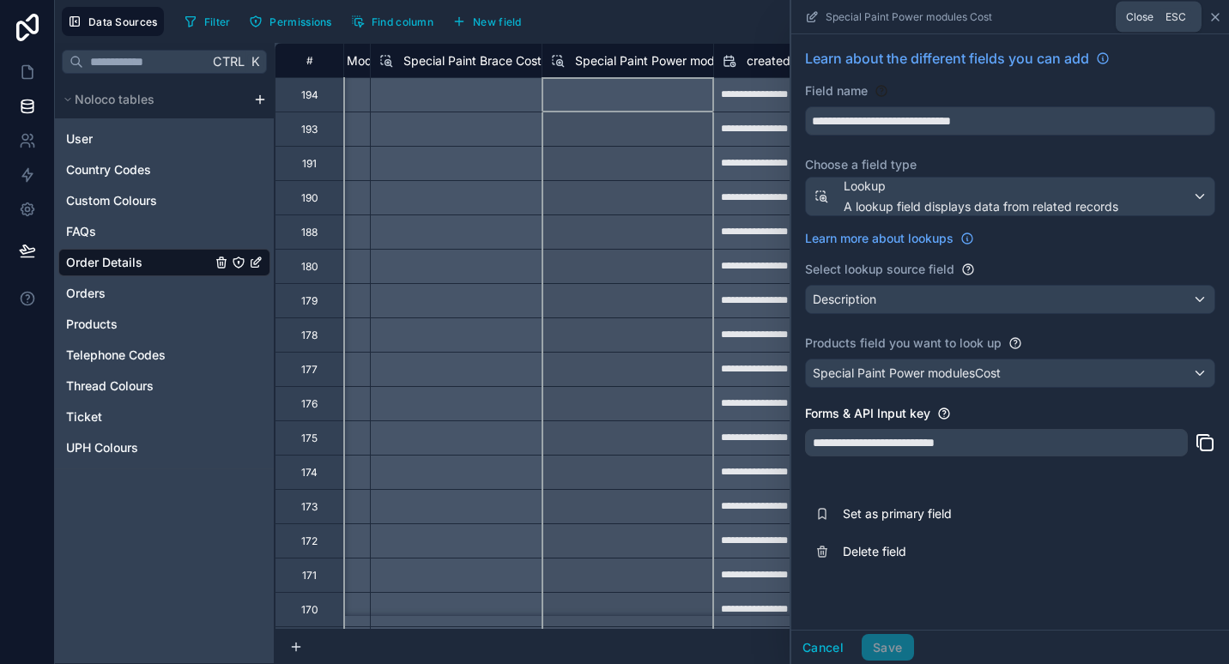
click at [1216, 17] on icon at bounding box center [1215, 17] width 7 height 7
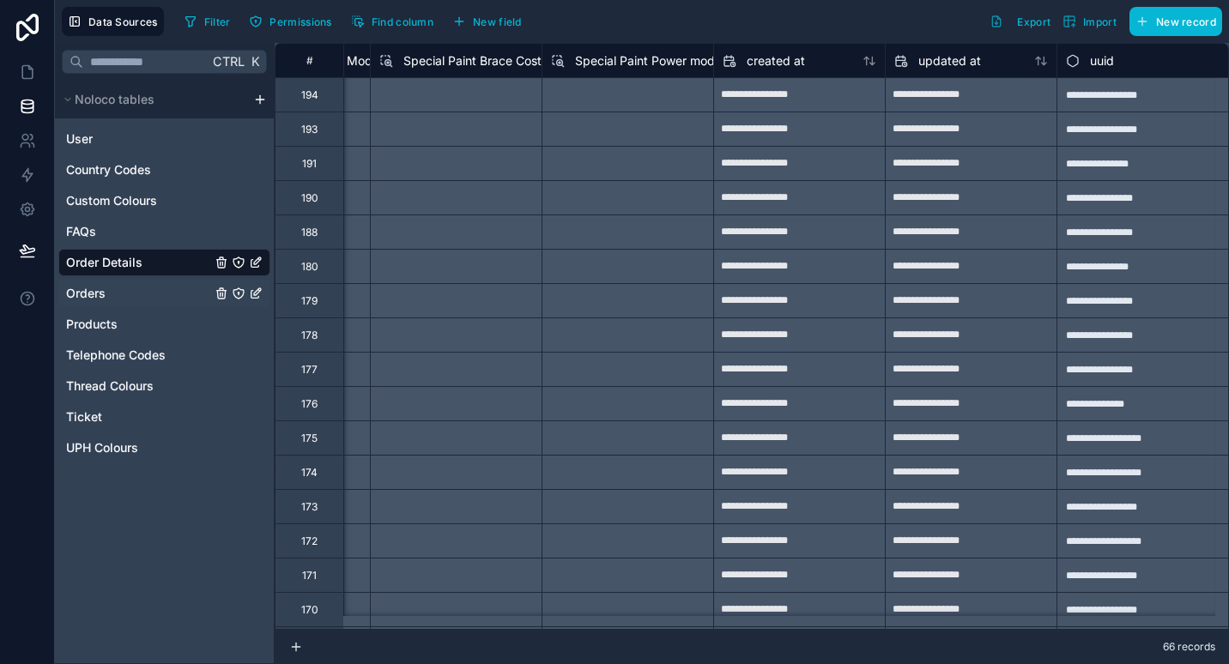
click at [129, 298] on div "Orders" at bounding box center [164, 293] width 212 height 27
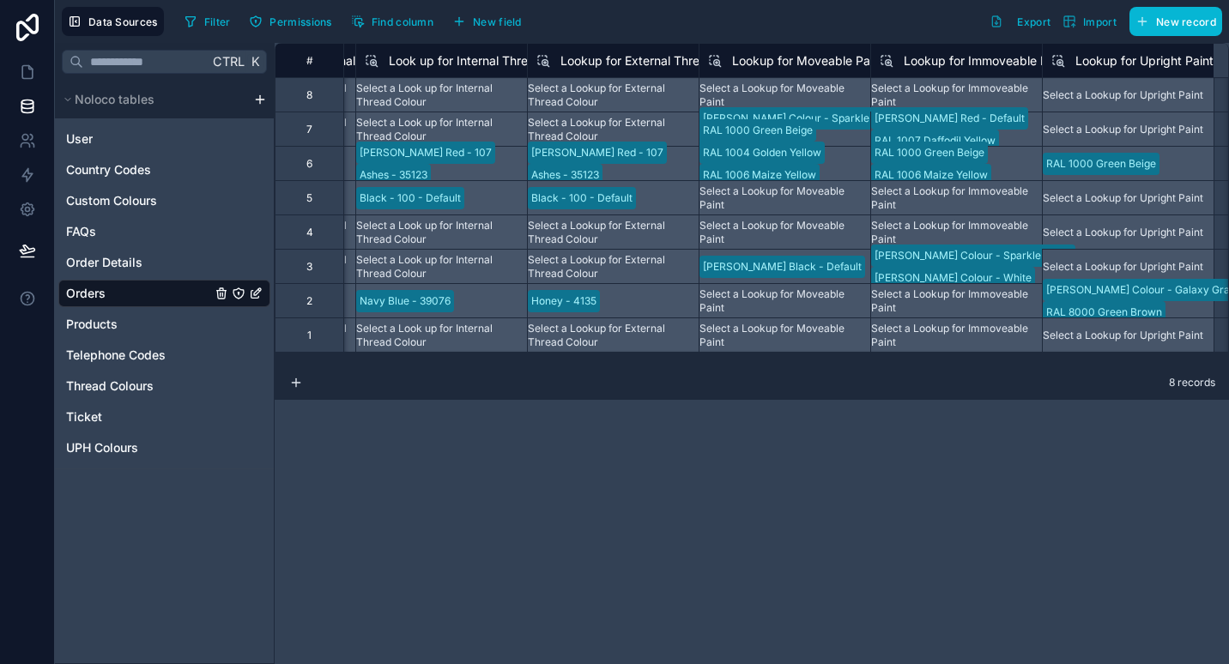
scroll to position [0, 10934]
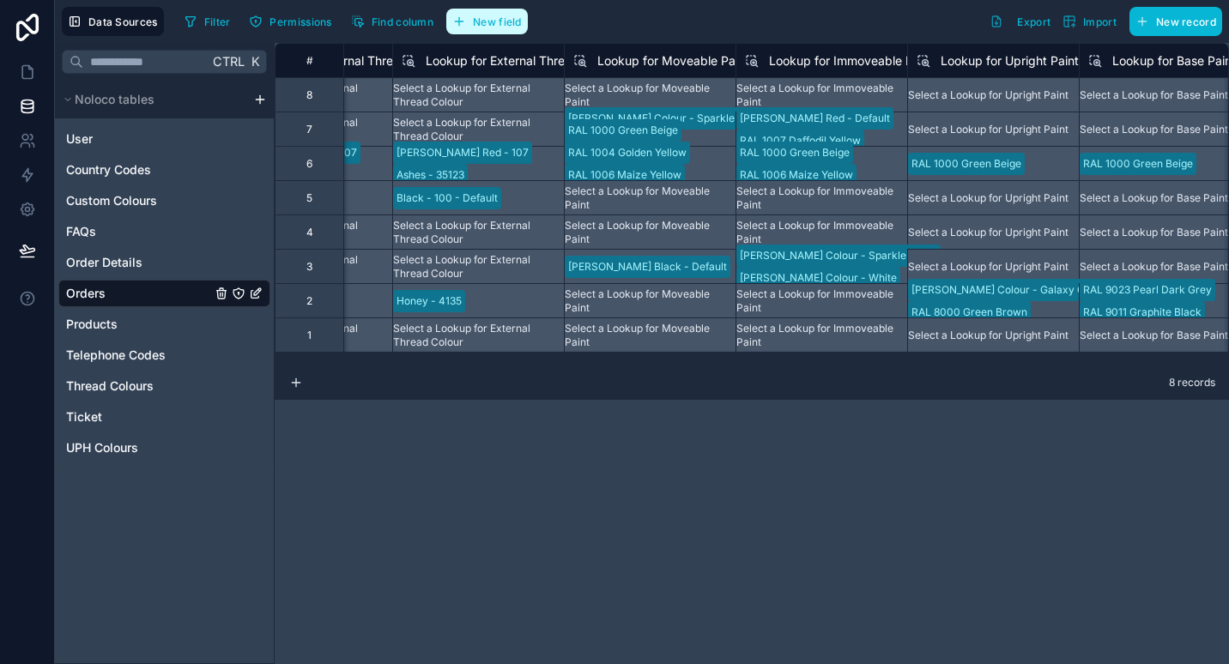
click at [510, 13] on button "New field" at bounding box center [487, 22] width 82 height 26
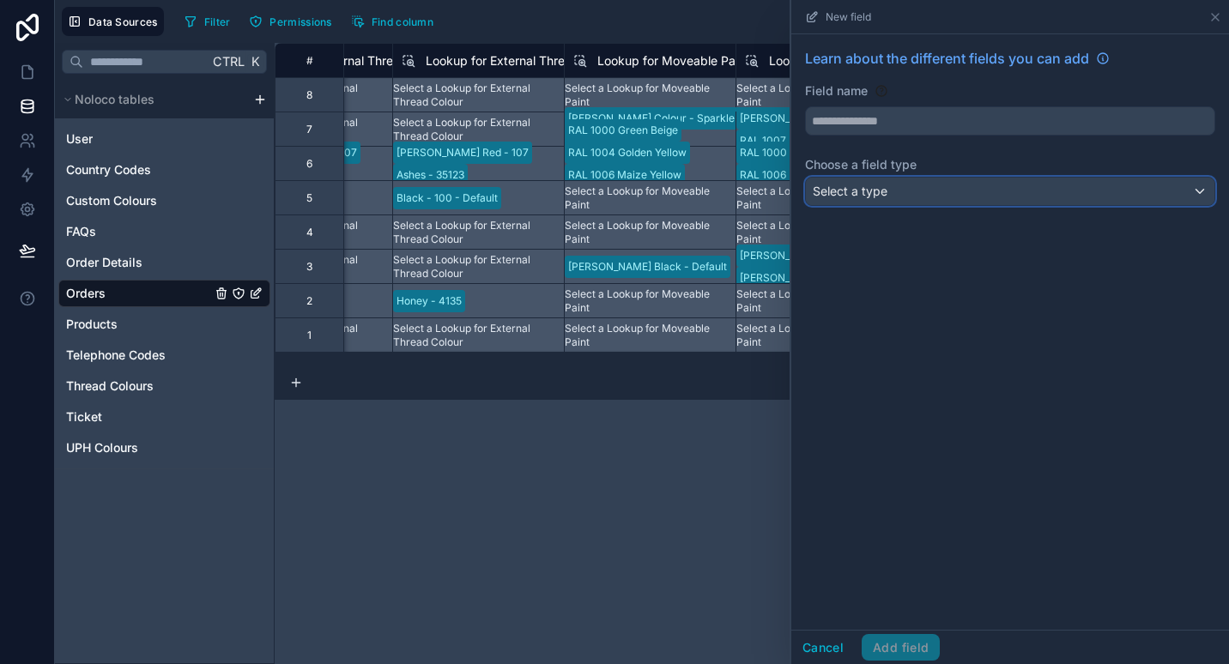
click at [910, 202] on div "Select a type" at bounding box center [1010, 191] width 408 height 27
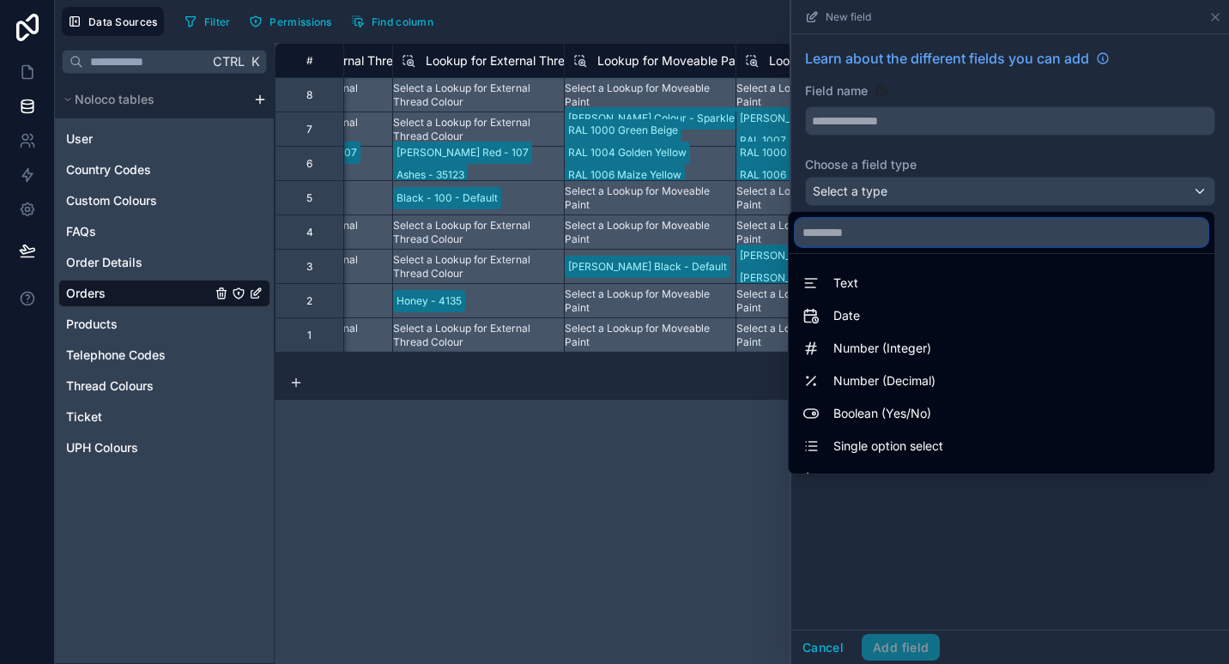
click at [884, 237] on input "text" at bounding box center [1001, 232] width 412 height 27
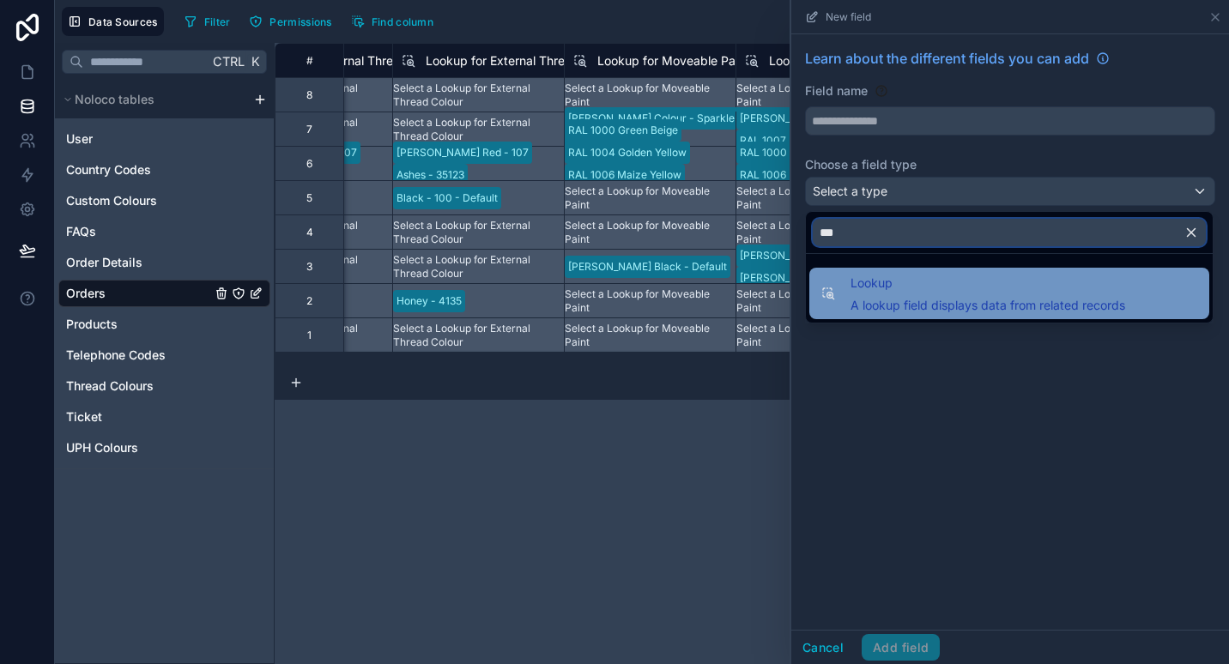
type input "***"
click at [880, 281] on span "Lookup" at bounding box center [987, 283] width 275 height 21
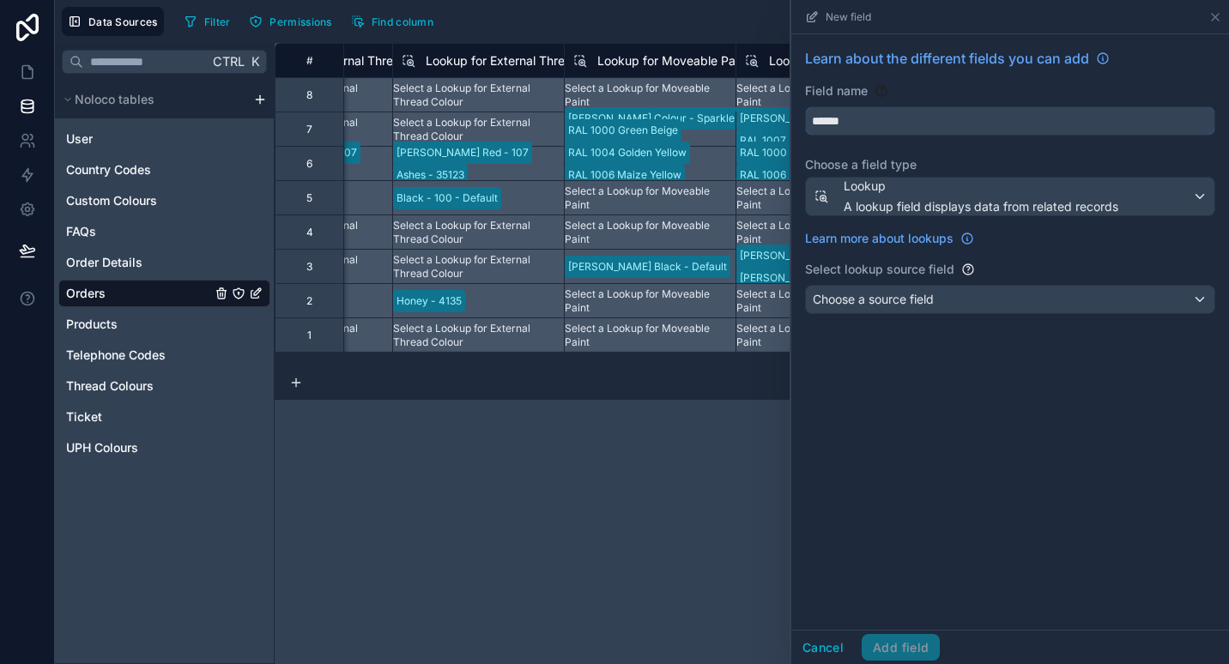
click at [942, 117] on input "******" at bounding box center [1010, 120] width 408 height 27
click at [805, 106] on button "******" at bounding box center [1010, 120] width 410 height 29
click at [805, 106] on button "**********" at bounding box center [1010, 120] width 410 height 29
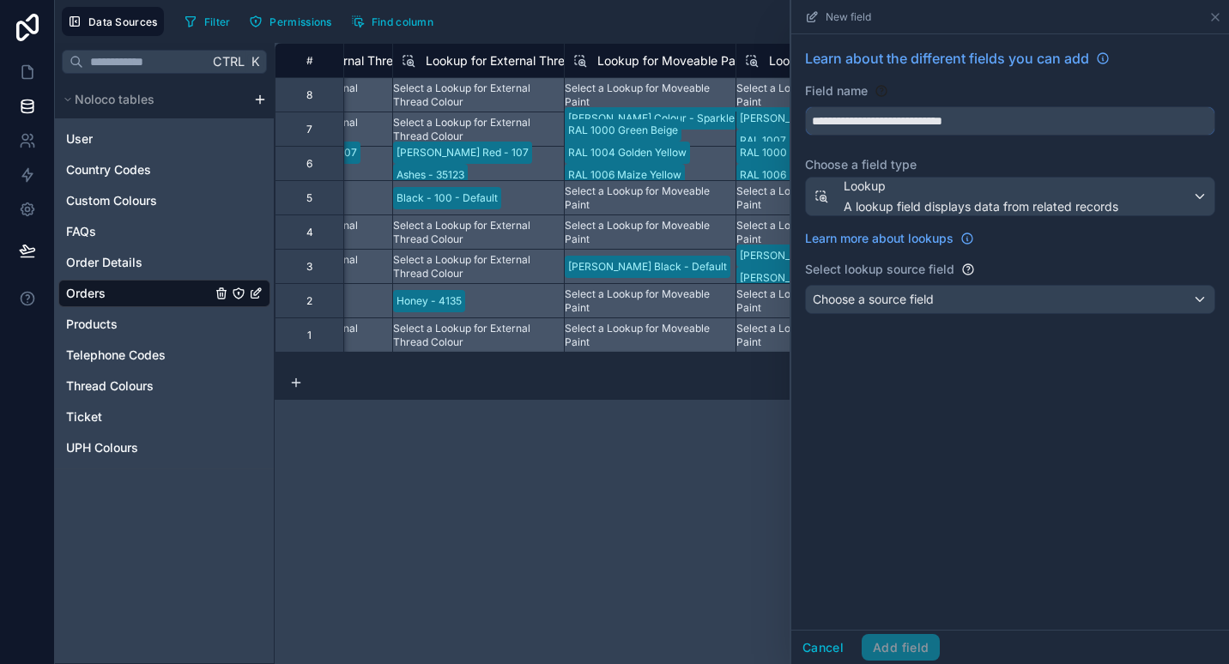
type input "**********"
click at [871, 304] on span "Choose a source field" at bounding box center [873, 299] width 121 height 15
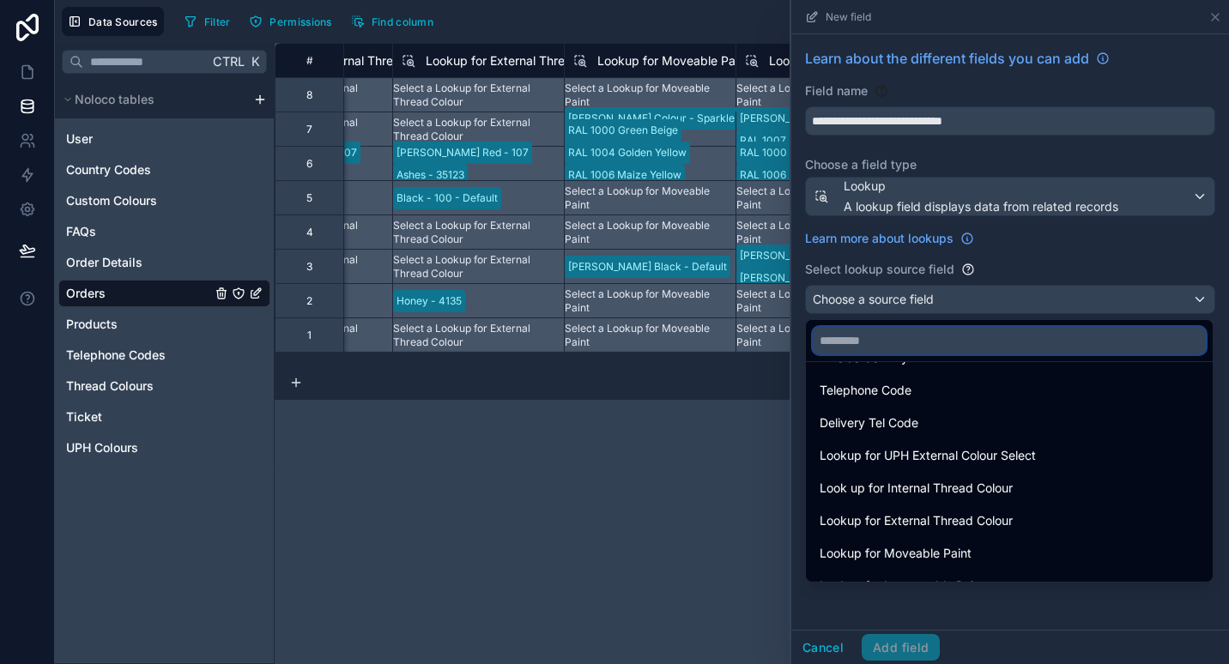
click at [889, 345] on input "text" at bounding box center [1009, 340] width 393 height 27
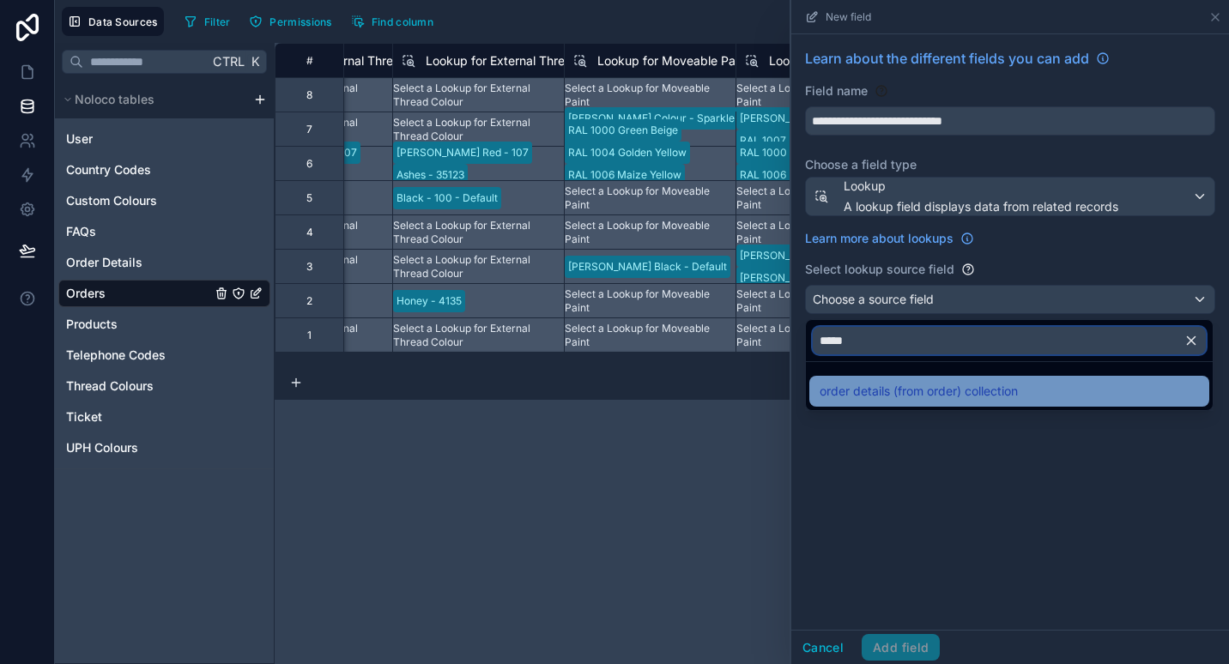
type input "*****"
click at [875, 394] on span "order details (from order) collection" at bounding box center [918, 391] width 198 height 21
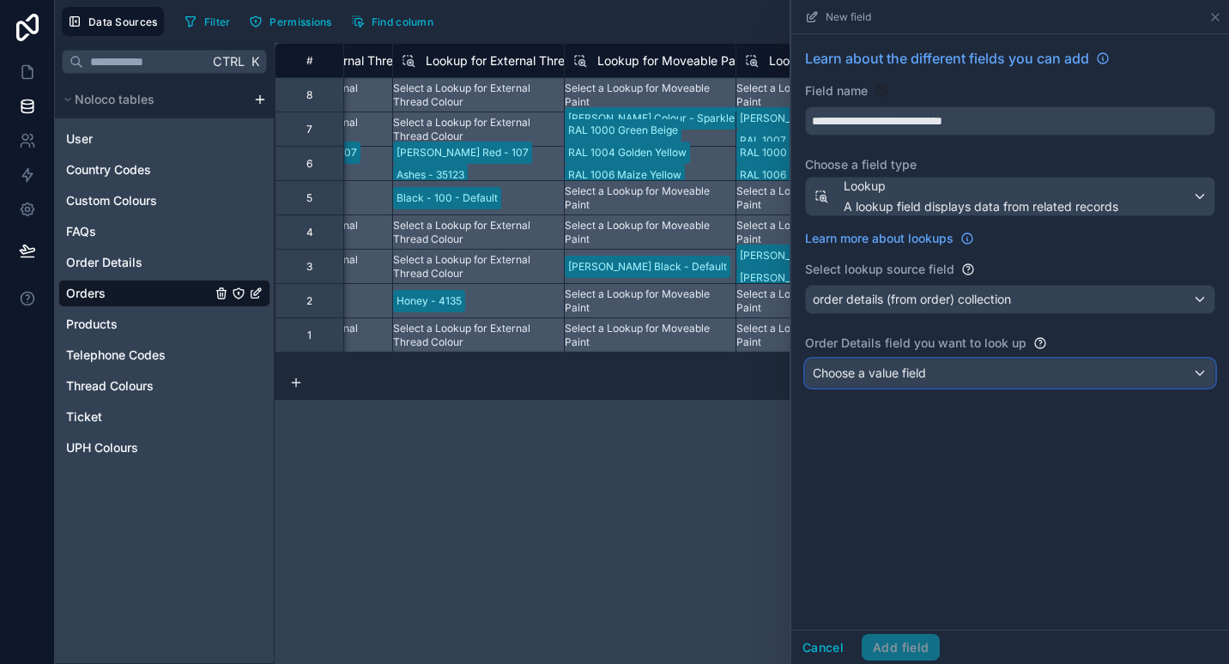
click at [928, 367] on div "Choose a value field" at bounding box center [1010, 373] width 408 height 27
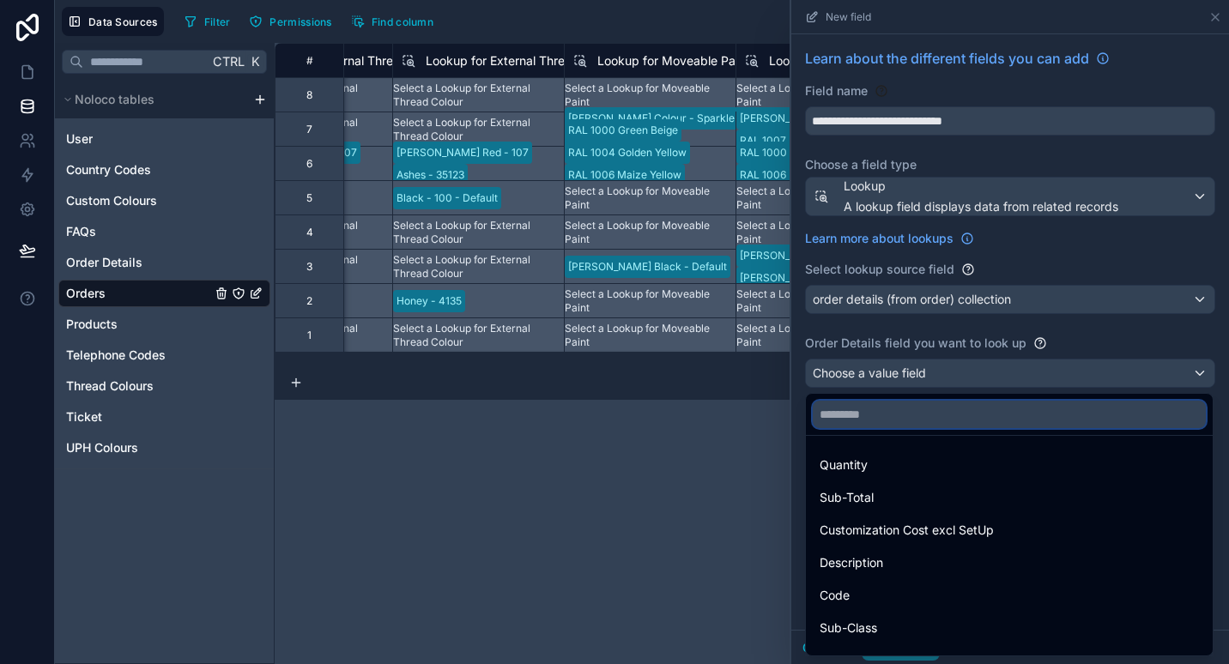
click at [904, 413] on input "text" at bounding box center [1009, 414] width 393 height 27
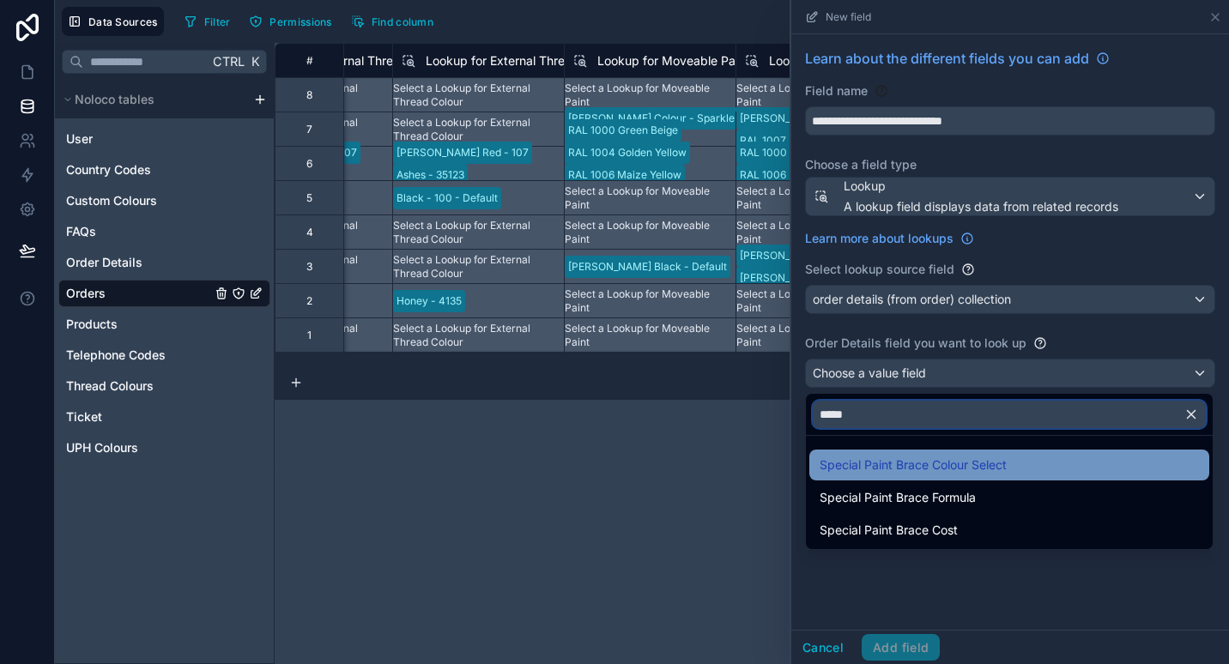
type input "*****"
click at [937, 471] on span "Special Paint Brace Colour Select" at bounding box center [912, 465] width 187 height 21
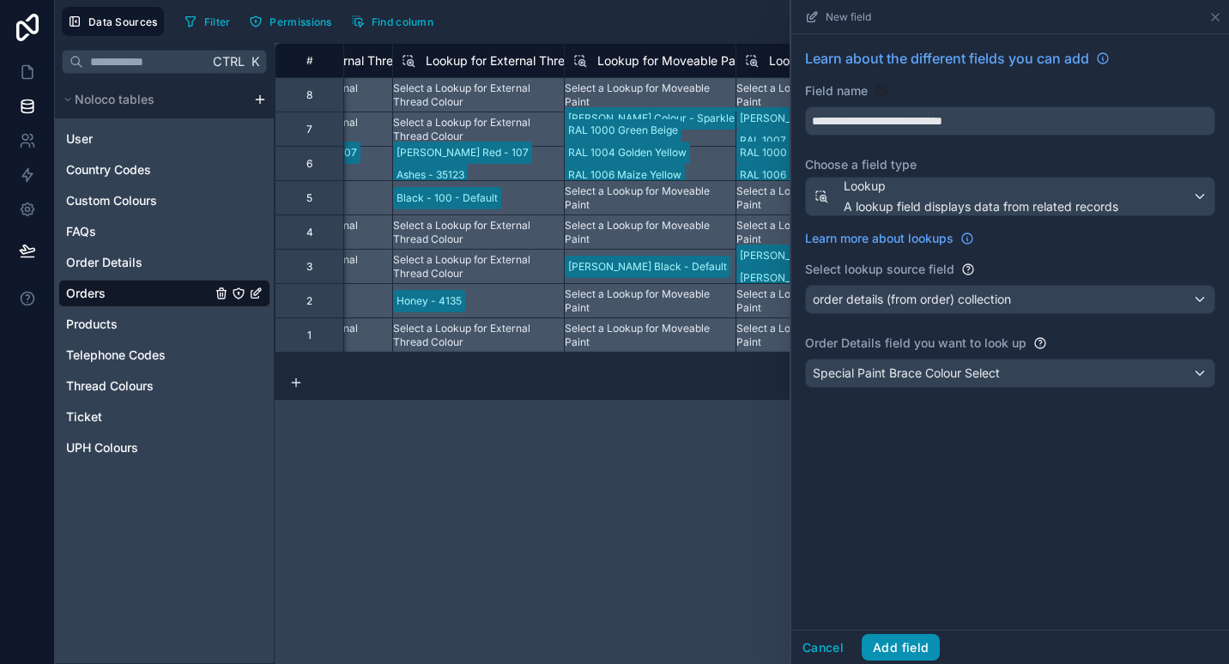
click at [916, 639] on button "Add field" at bounding box center [900, 647] width 78 height 27
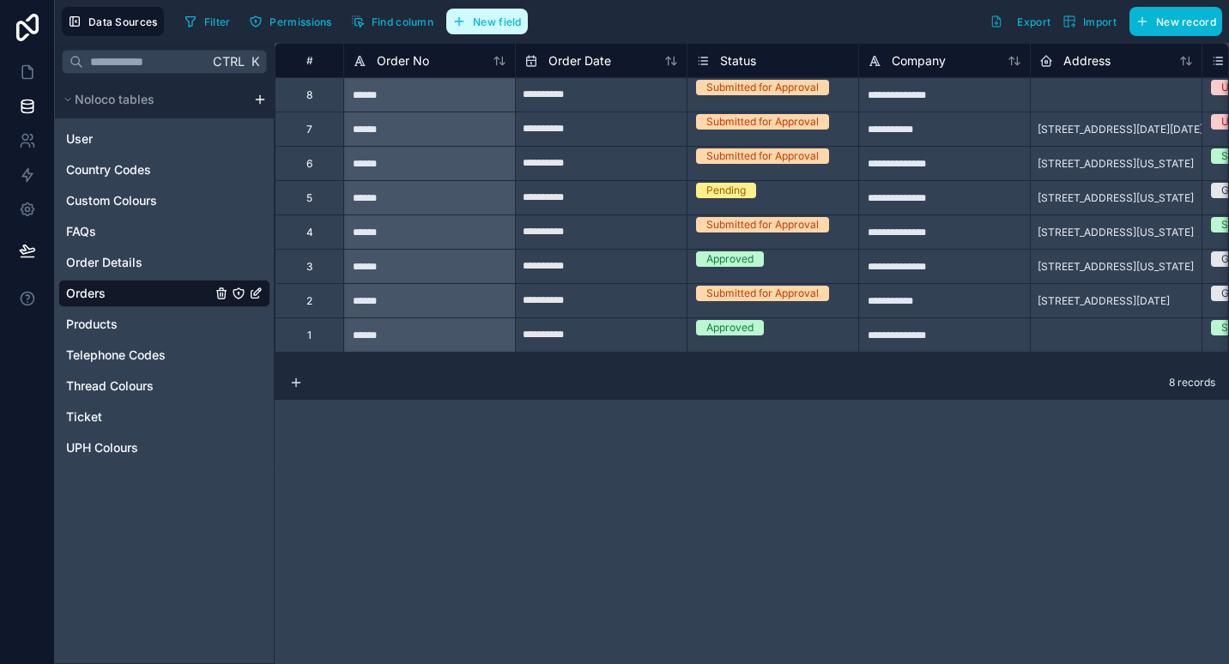
click at [474, 21] on span "New field" at bounding box center [497, 21] width 49 height 13
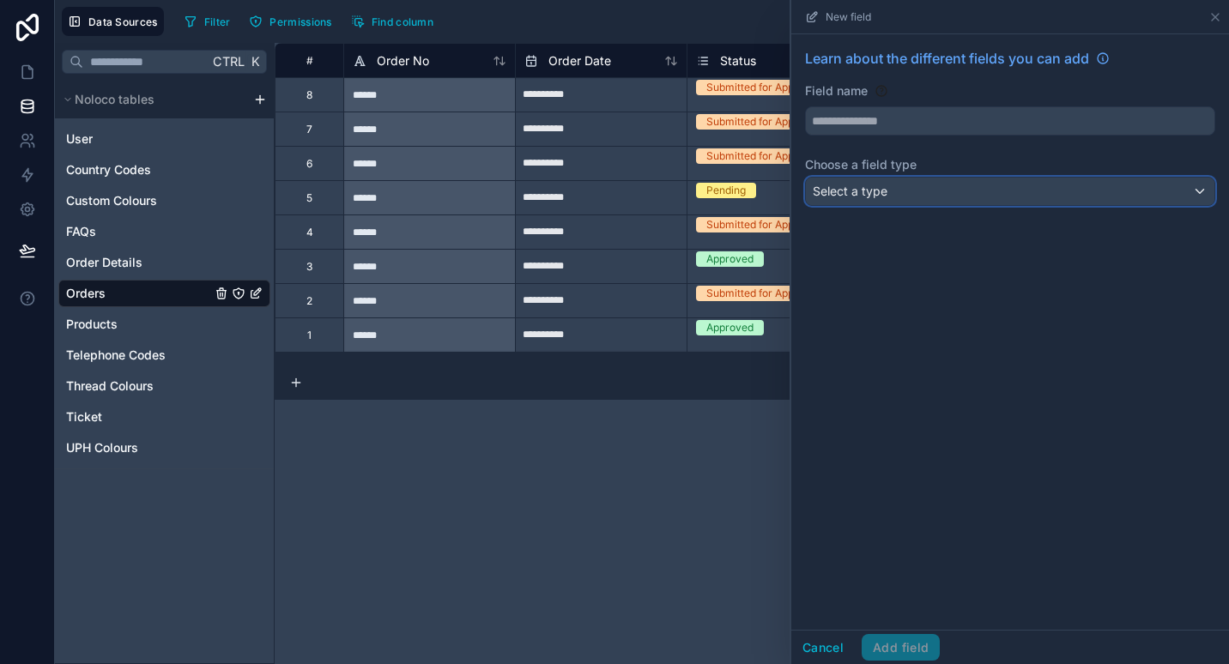
click at [886, 198] on span "Select a type" at bounding box center [850, 191] width 75 height 17
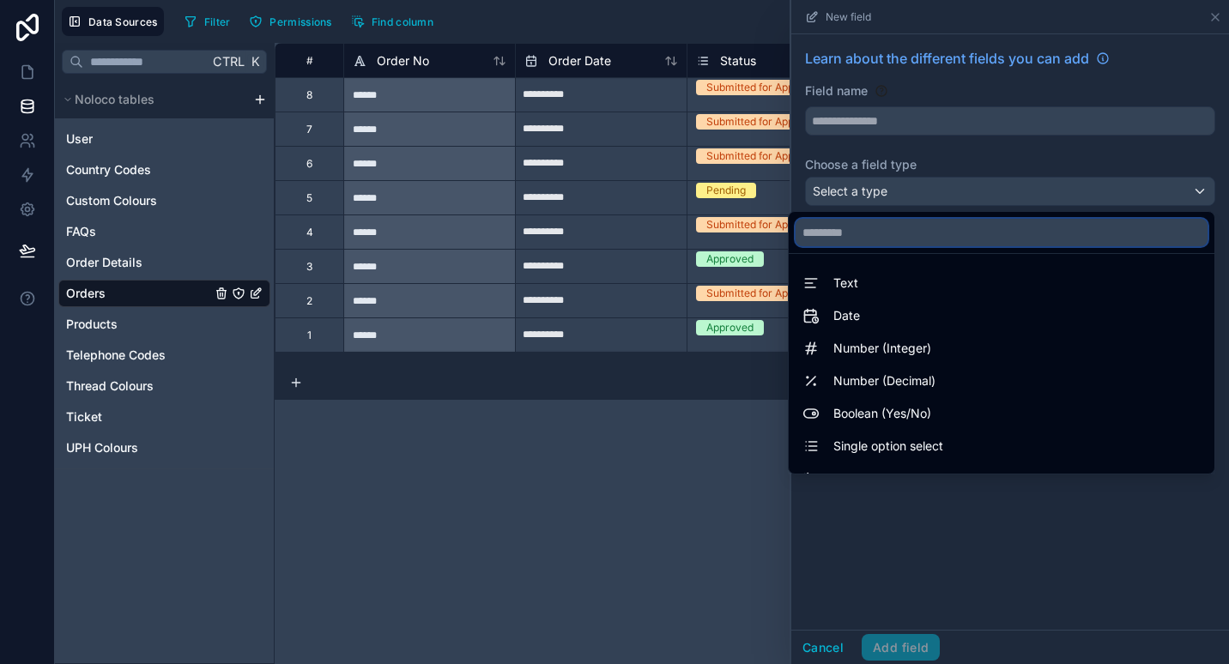
click at [875, 228] on input "text" at bounding box center [1001, 232] width 412 height 27
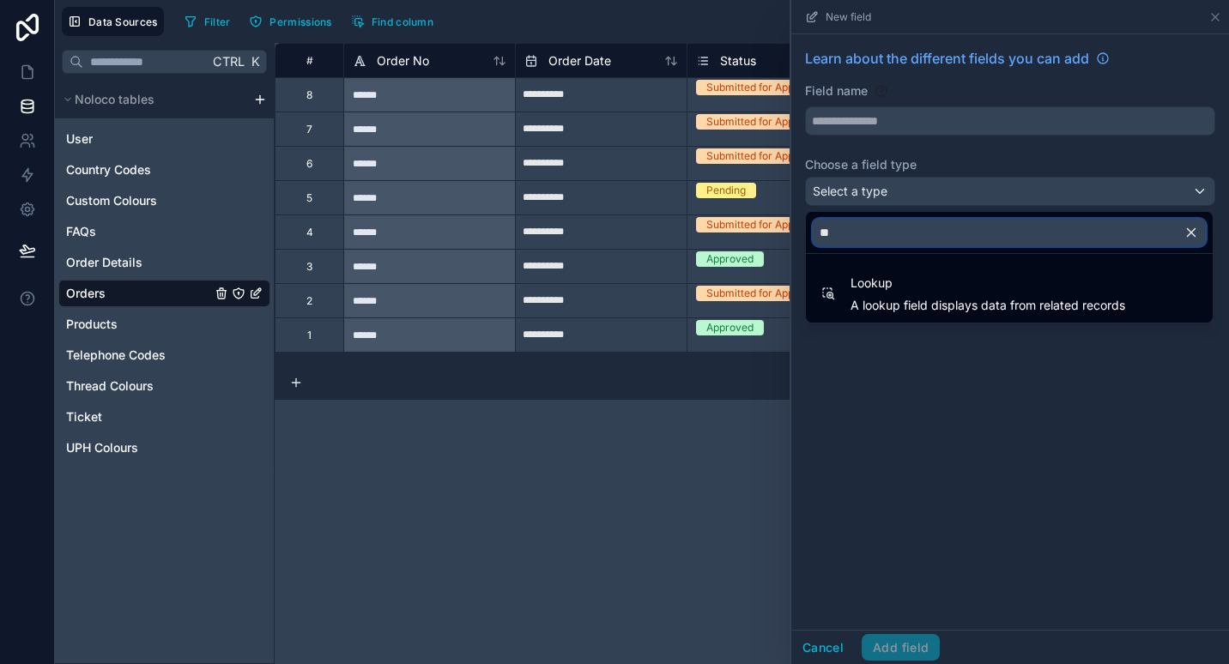
type input "*"
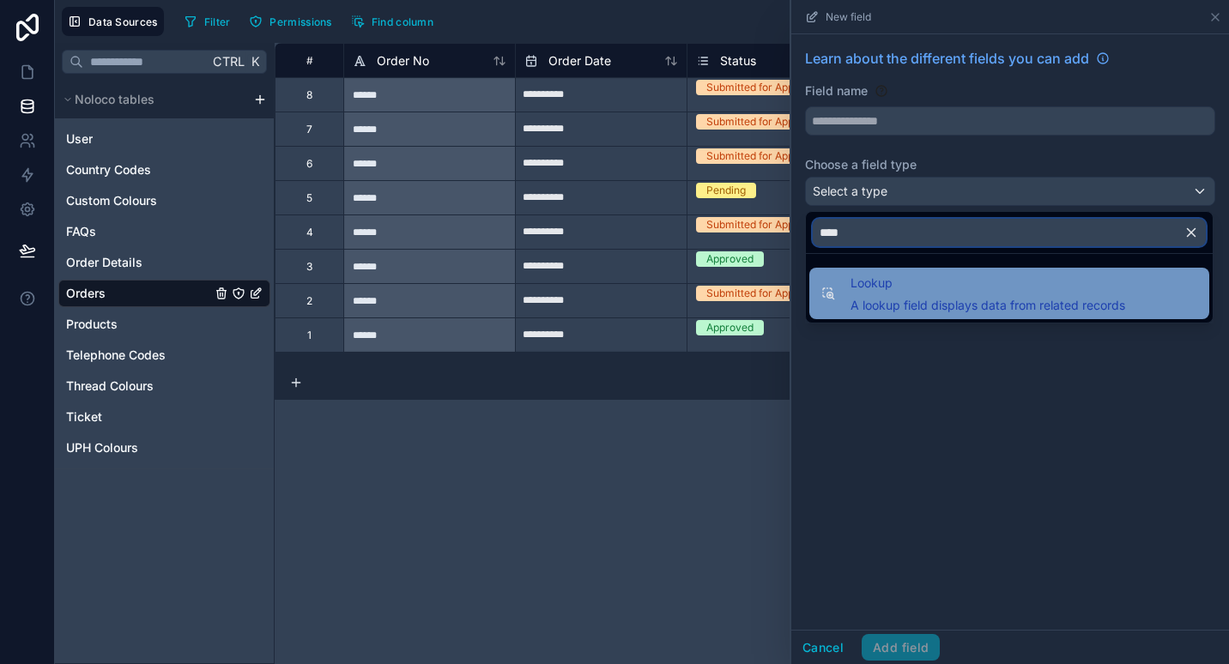
type input "****"
click at [864, 293] on div "Lookup A lookup field displays data from related records" at bounding box center [987, 293] width 275 height 41
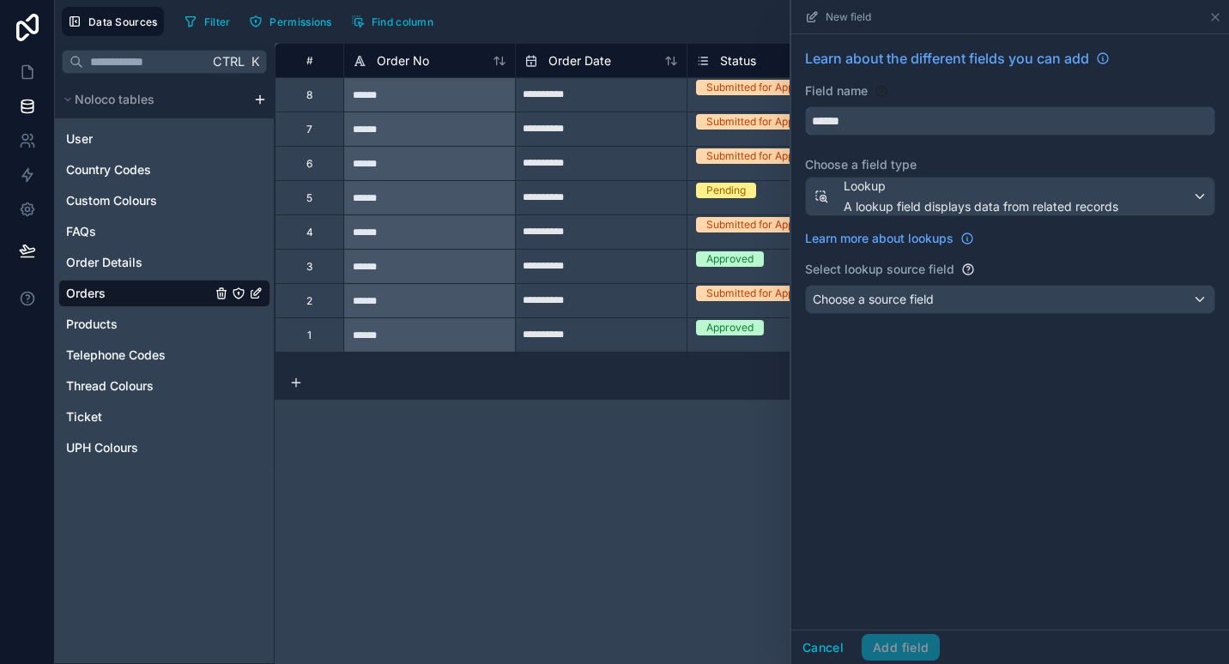
click at [941, 116] on input "******" at bounding box center [1010, 120] width 408 height 27
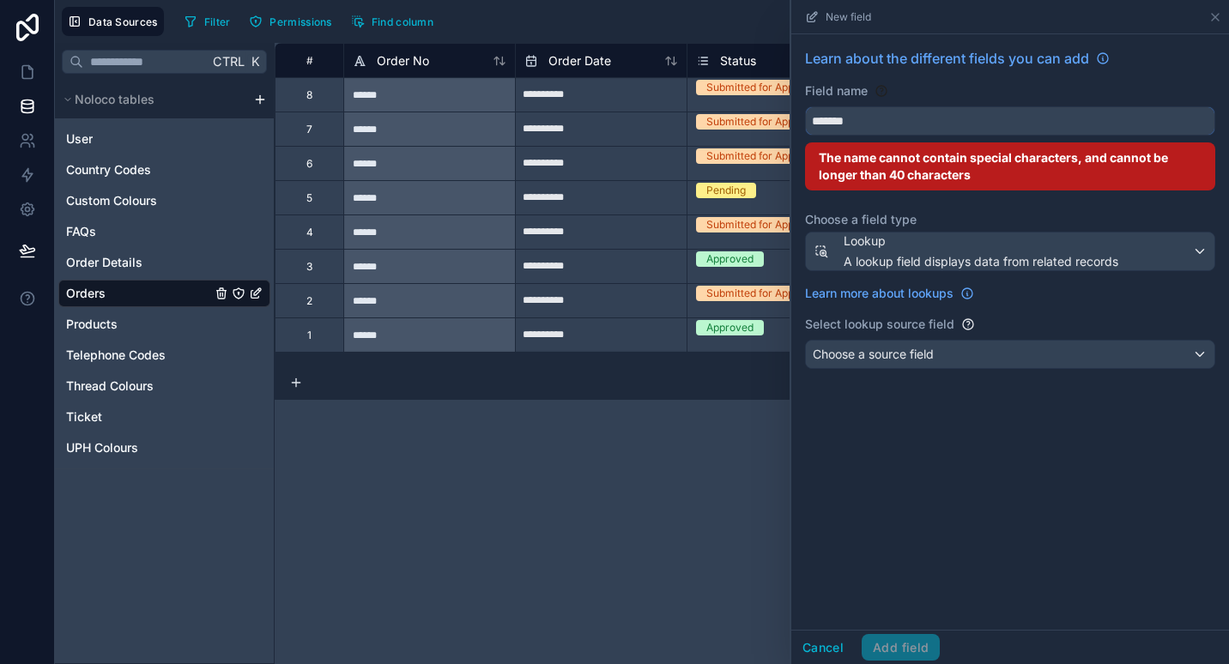
click at [805, 106] on button "******" at bounding box center [1010, 120] width 410 height 29
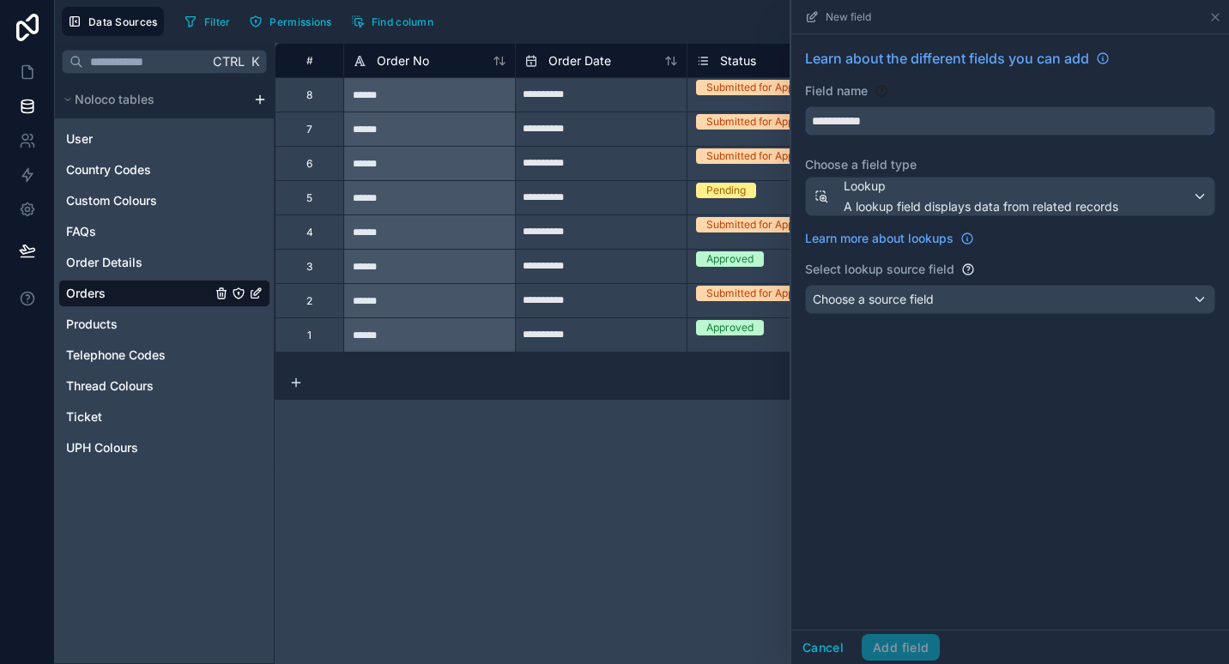
click at [805, 106] on button "**********" at bounding box center [1010, 120] width 410 height 29
type input "**********"
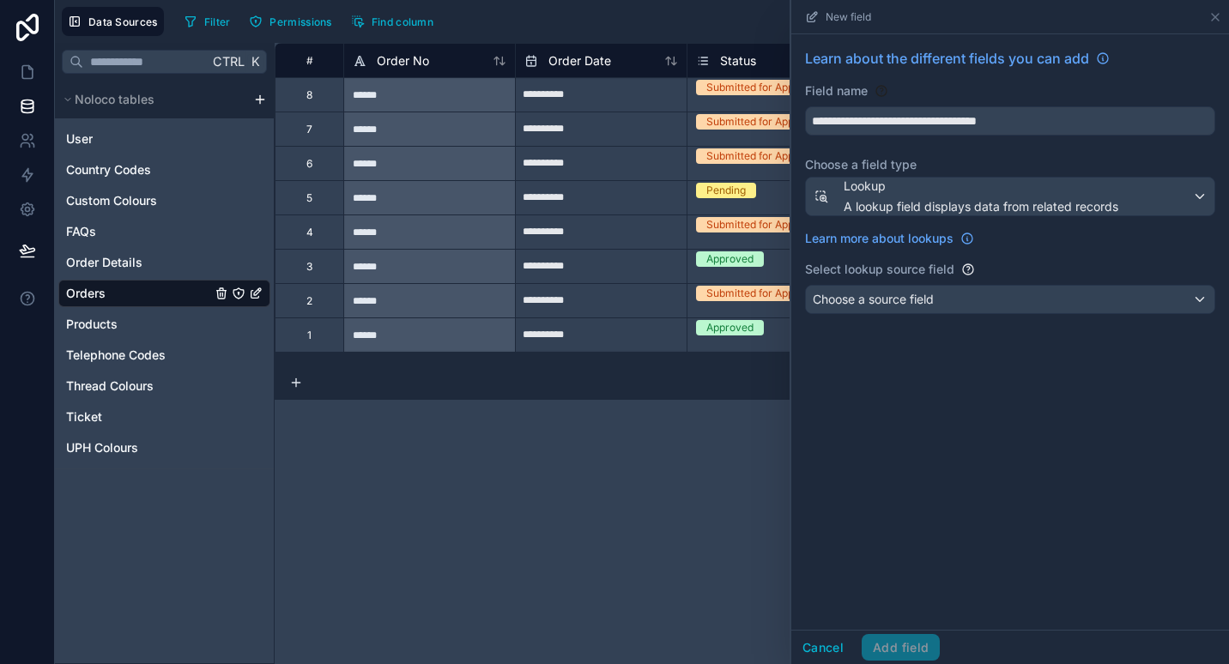
click at [904, 272] on label "Select lookup source field" at bounding box center [879, 269] width 149 height 17
click at [893, 305] on span "Choose a source field" at bounding box center [873, 299] width 121 height 15
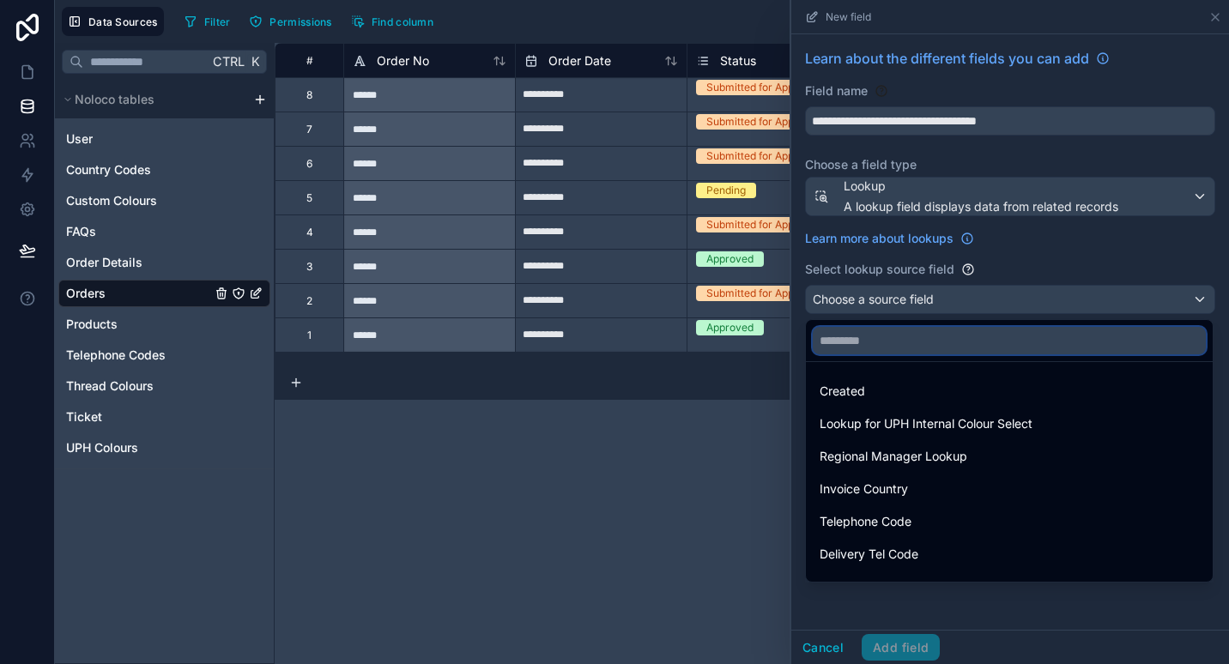
click at [891, 348] on input "text" at bounding box center [1009, 340] width 393 height 27
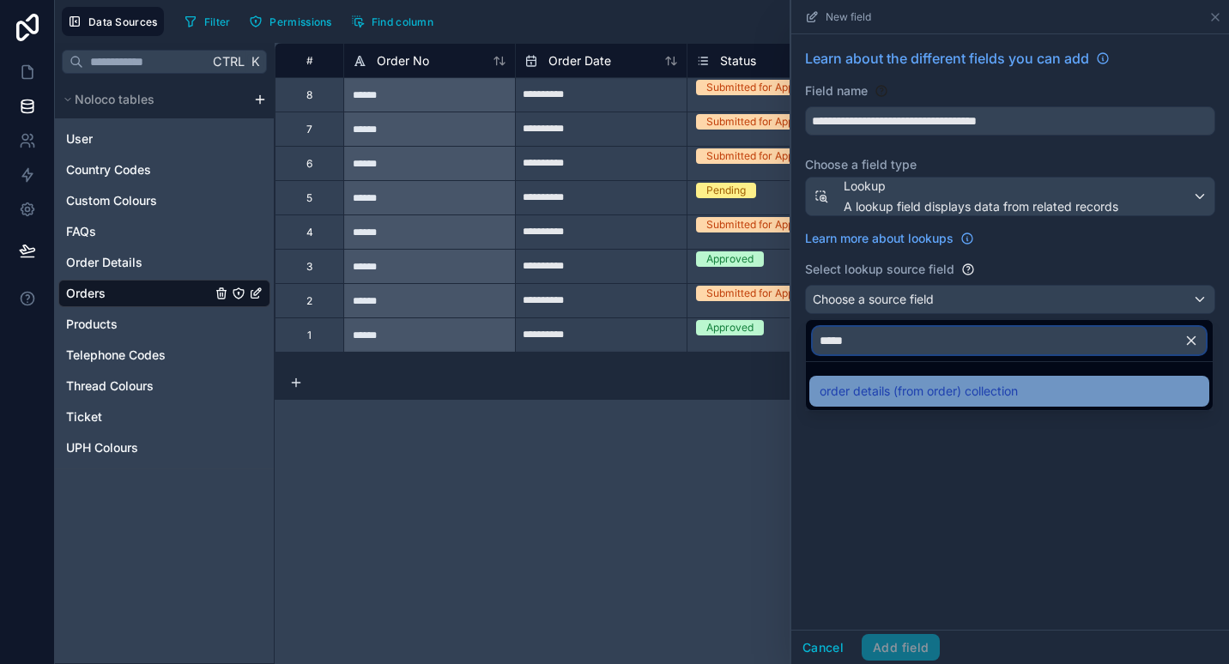
type input "*****"
click at [877, 387] on span "order details (from order) collection" at bounding box center [918, 391] width 198 height 21
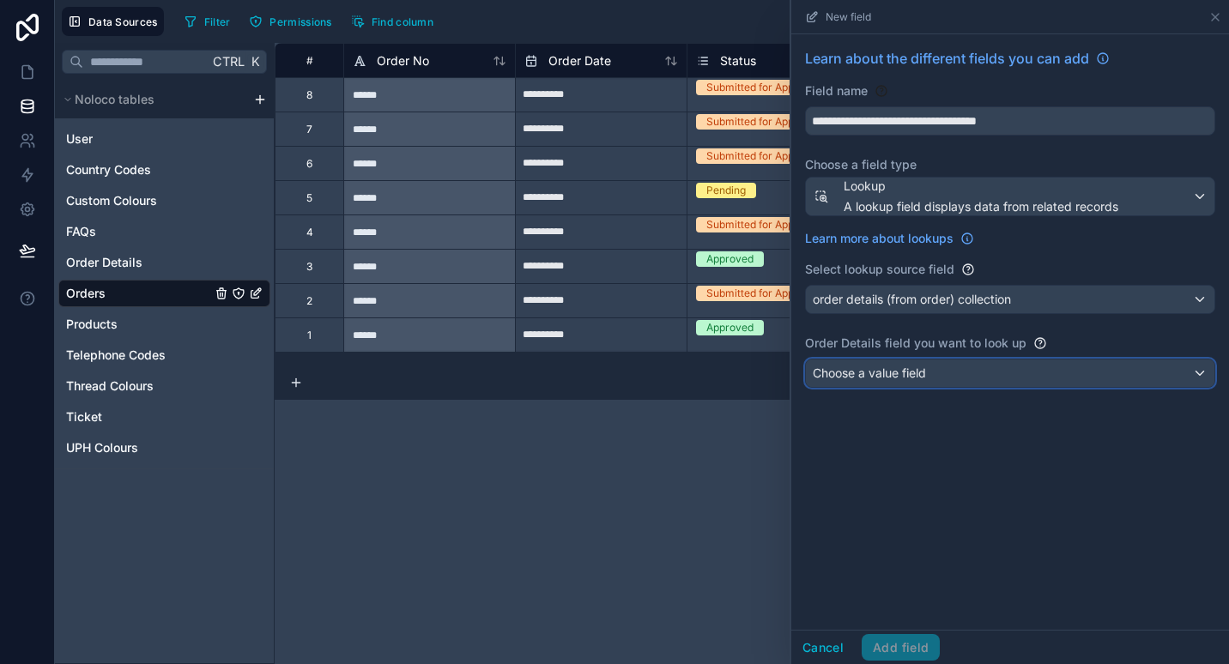
click at [907, 378] on span "Choose a value field" at bounding box center [869, 373] width 113 height 15
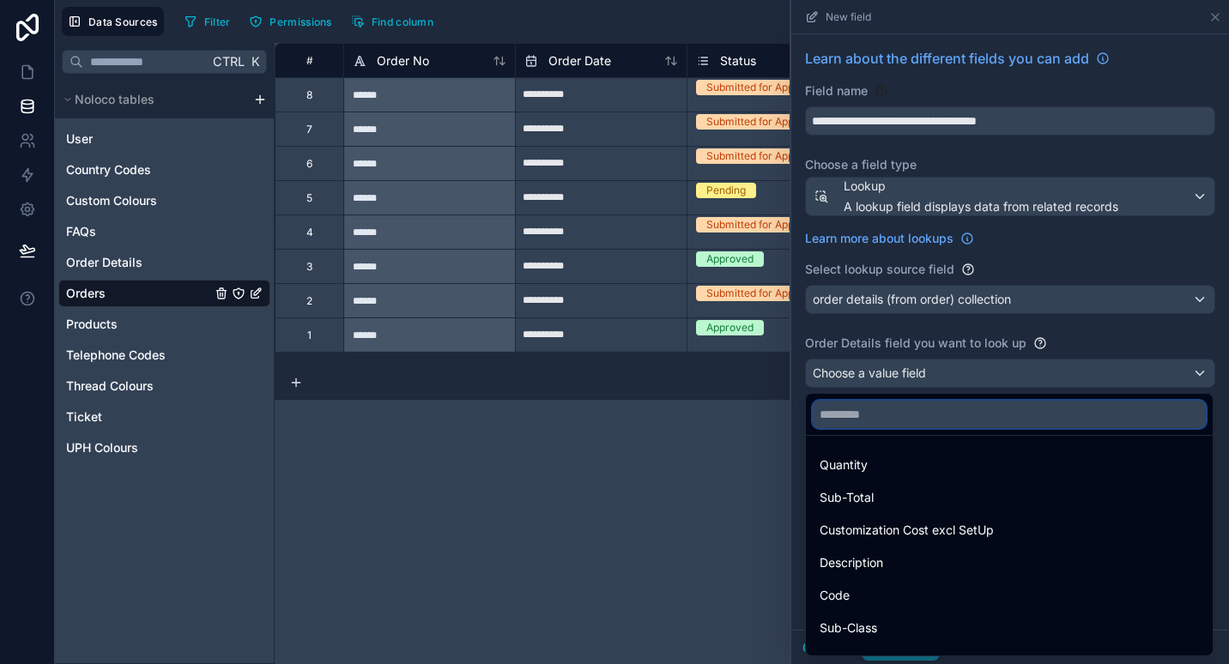
click at [893, 417] on input "text" at bounding box center [1009, 414] width 393 height 27
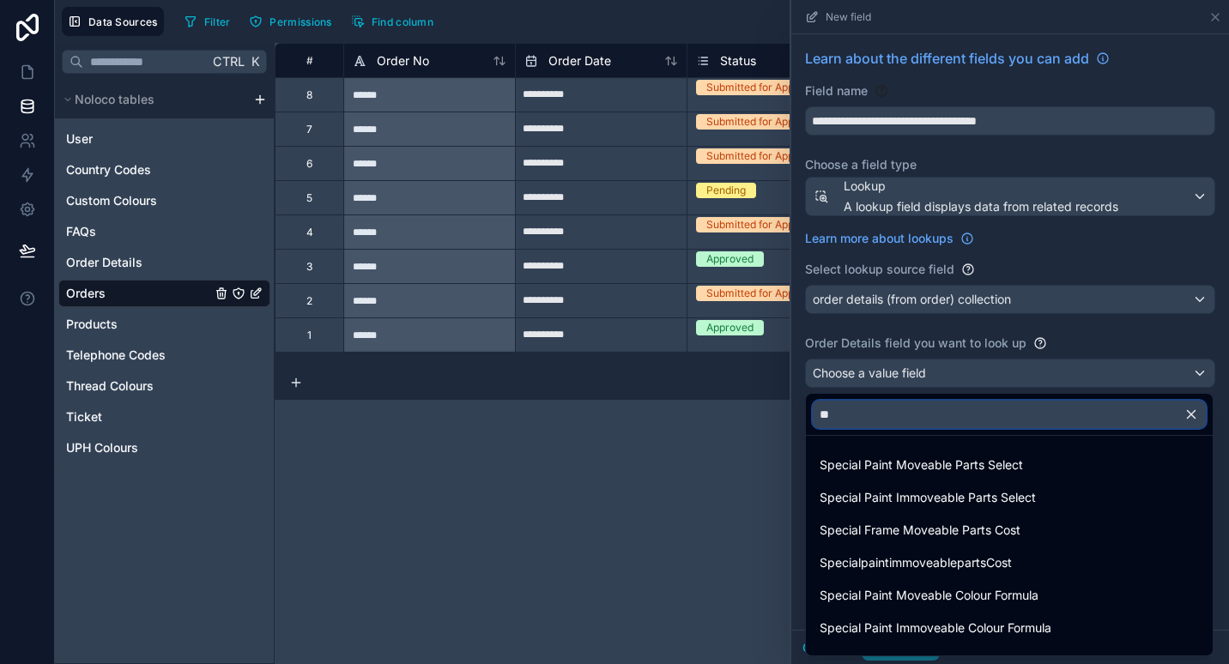
type input "*"
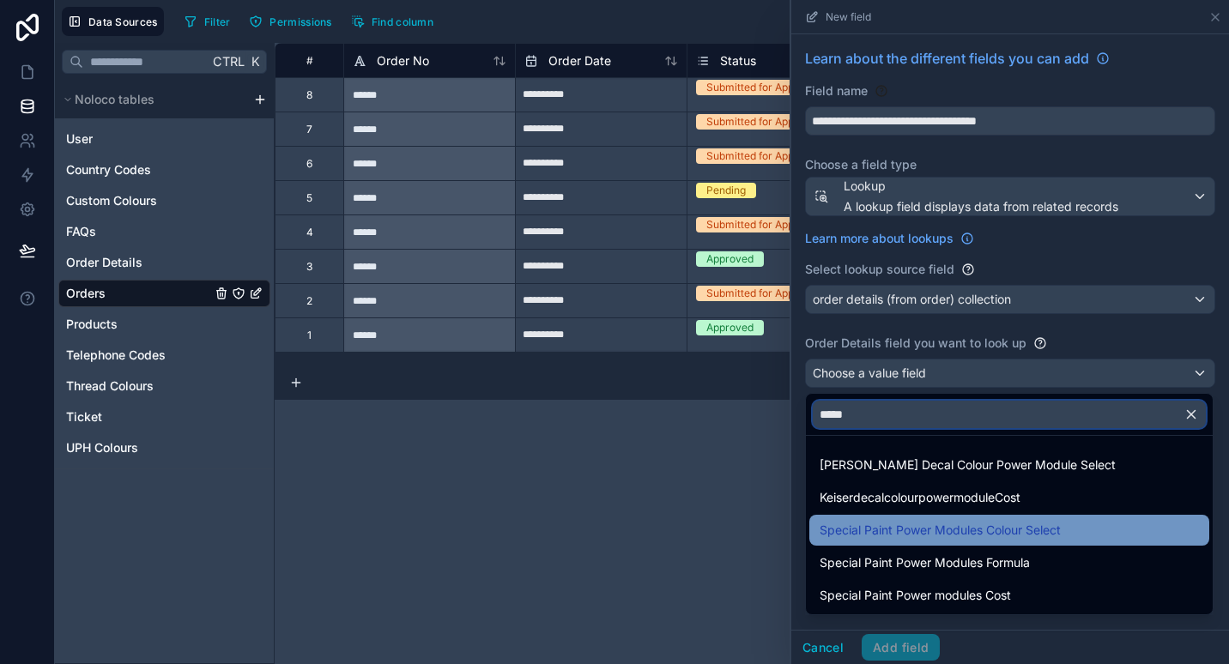
type input "*****"
click at [898, 538] on span "Special Paint Power Modules Colour Select" at bounding box center [939, 530] width 241 height 21
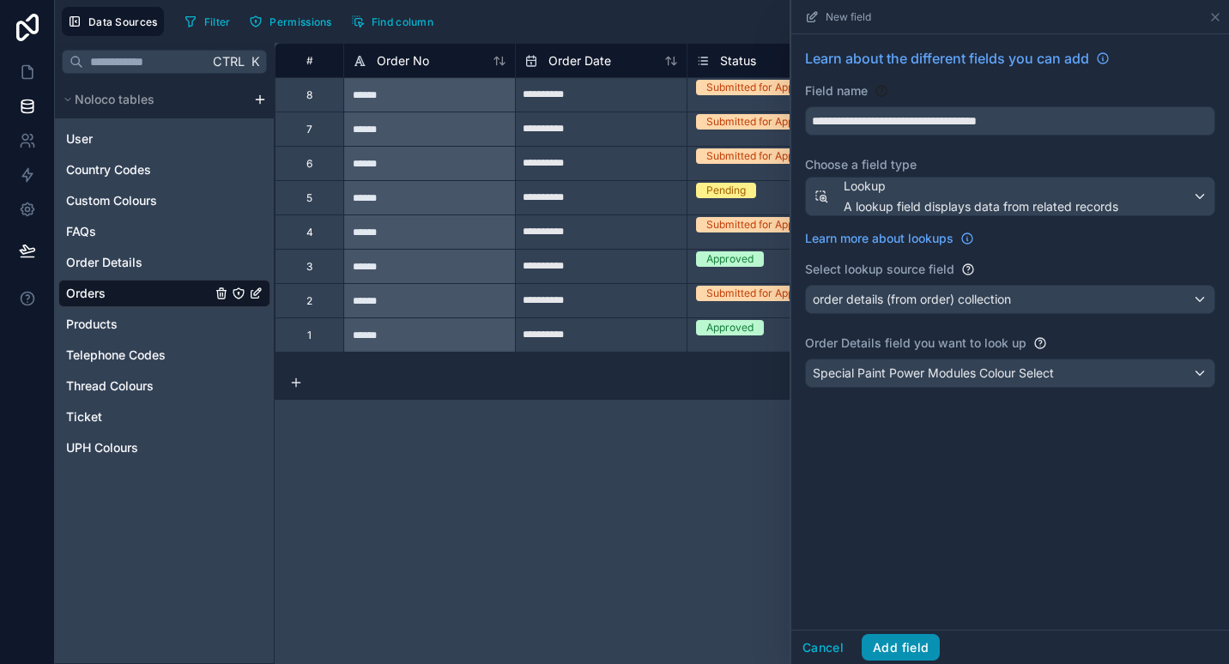
click at [915, 646] on button "Add field" at bounding box center [900, 647] width 78 height 27
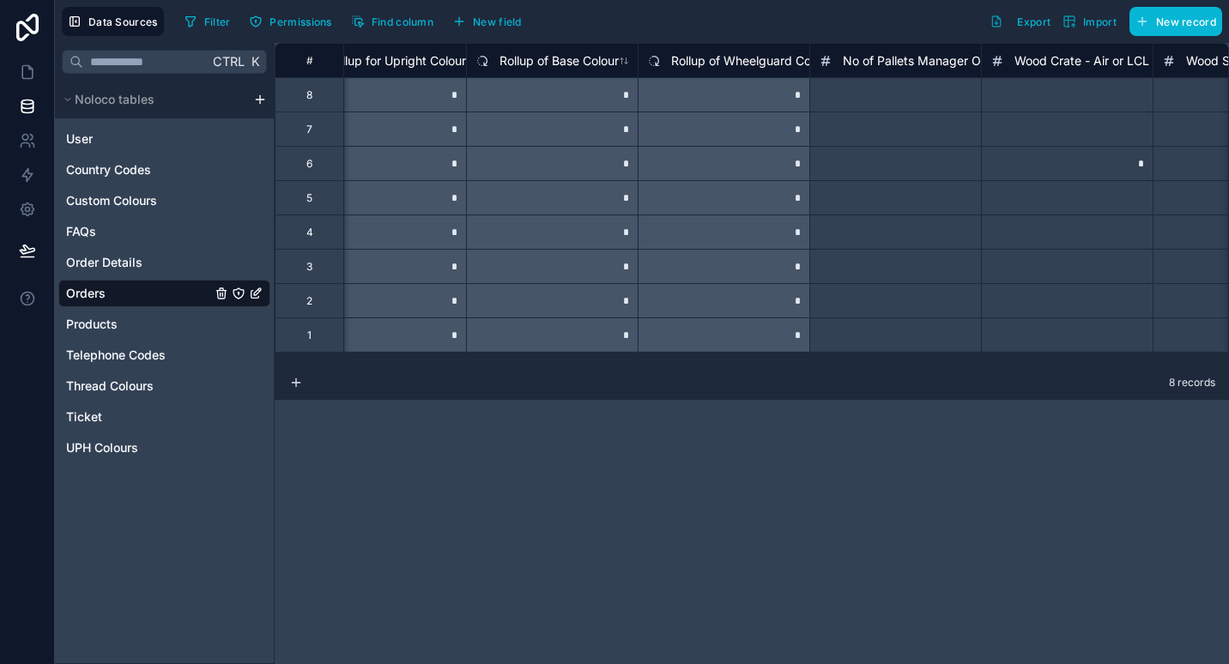
scroll to position [0, 12918]
click at [753, 63] on span "Rollup of Wheelguard Colour" at bounding box center [753, 60] width 160 height 17
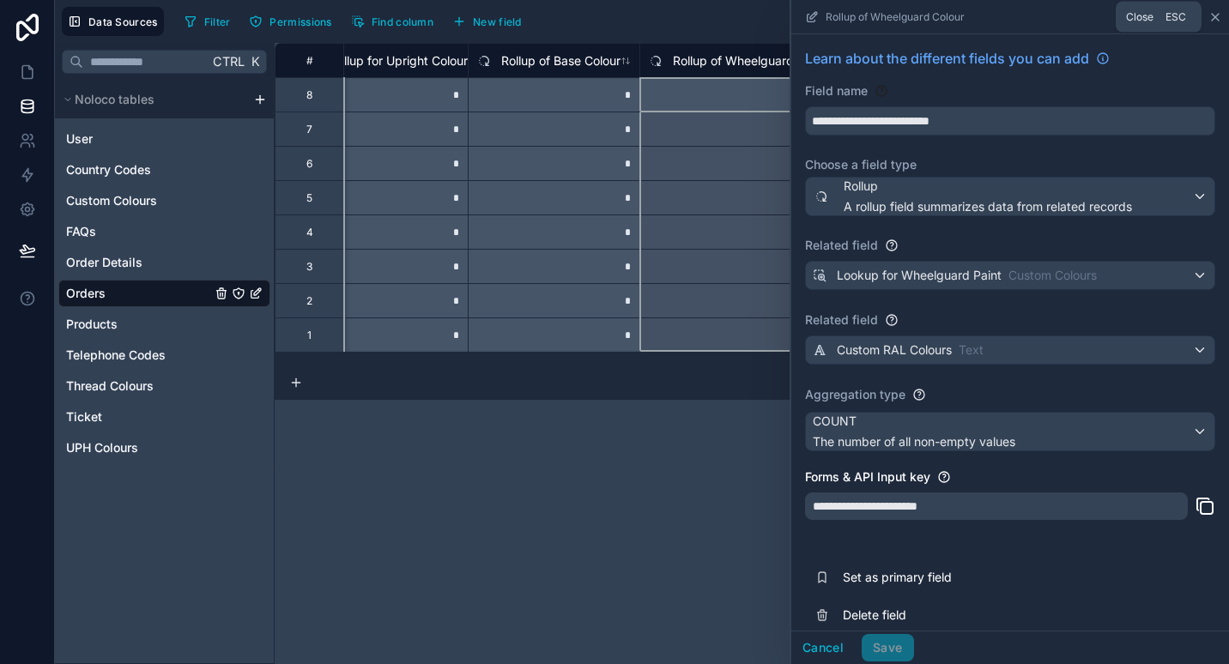
click at [1219, 20] on icon at bounding box center [1215, 17] width 14 height 14
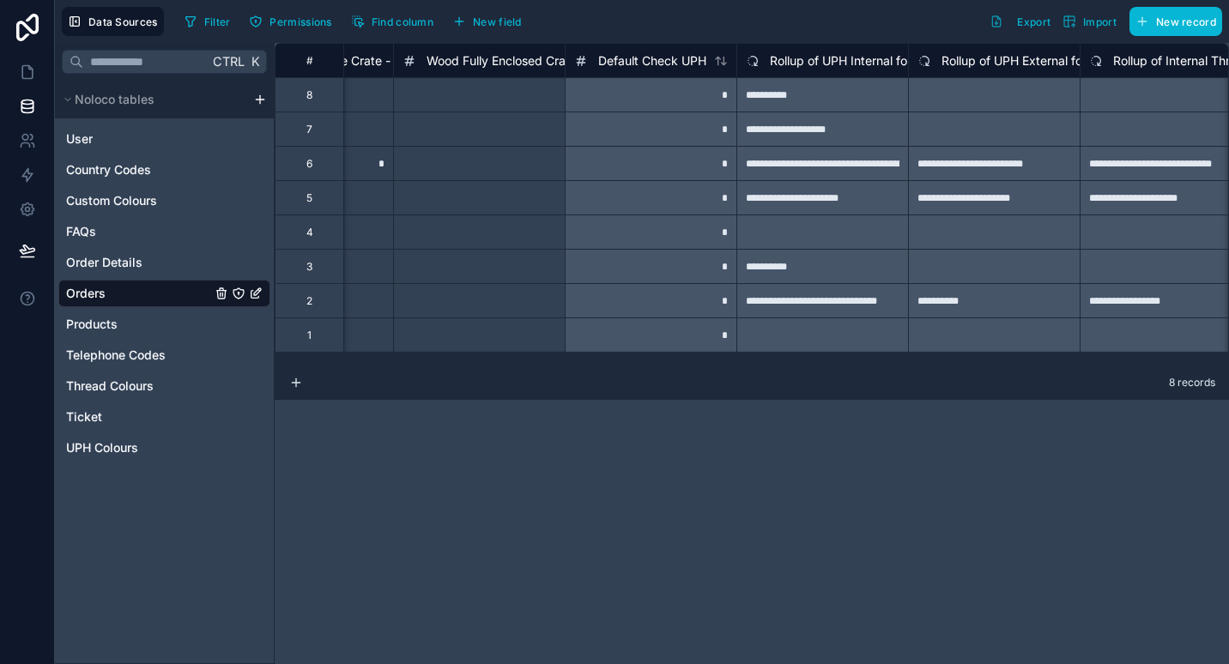
scroll to position [0, 13851]
click at [663, 56] on span "Default Check UPH" at bounding box center [651, 60] width 108 height 17
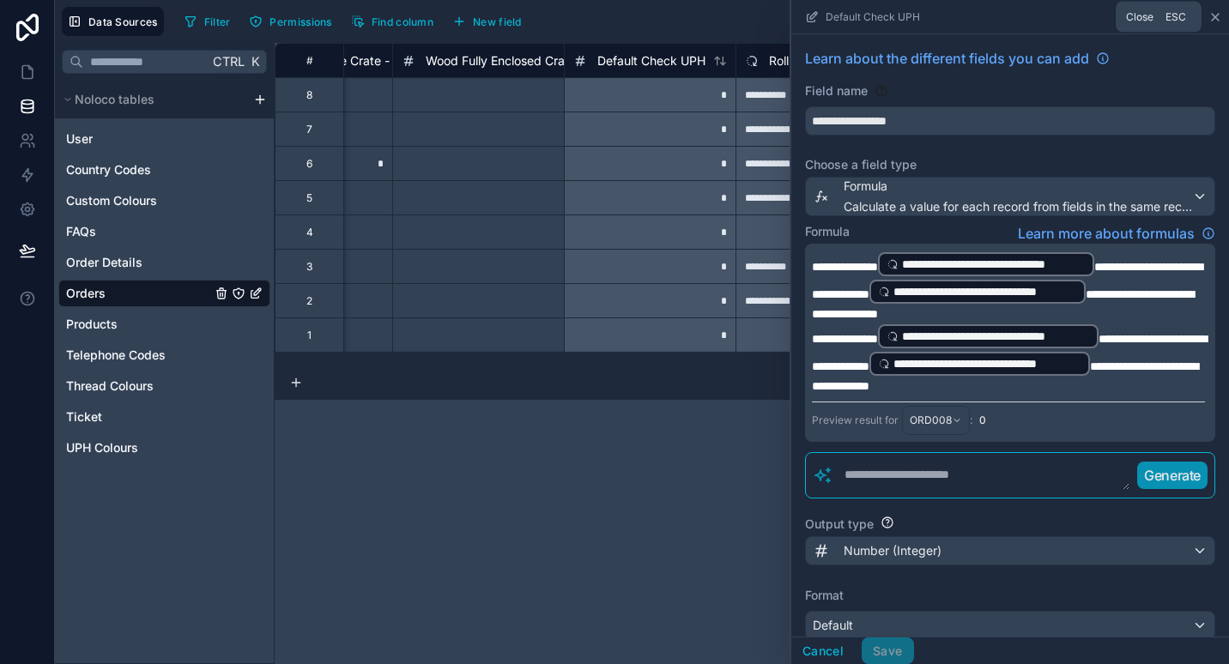
click at [1217, 21] on icon at bounding box center [1215, 17] width 14 height 14
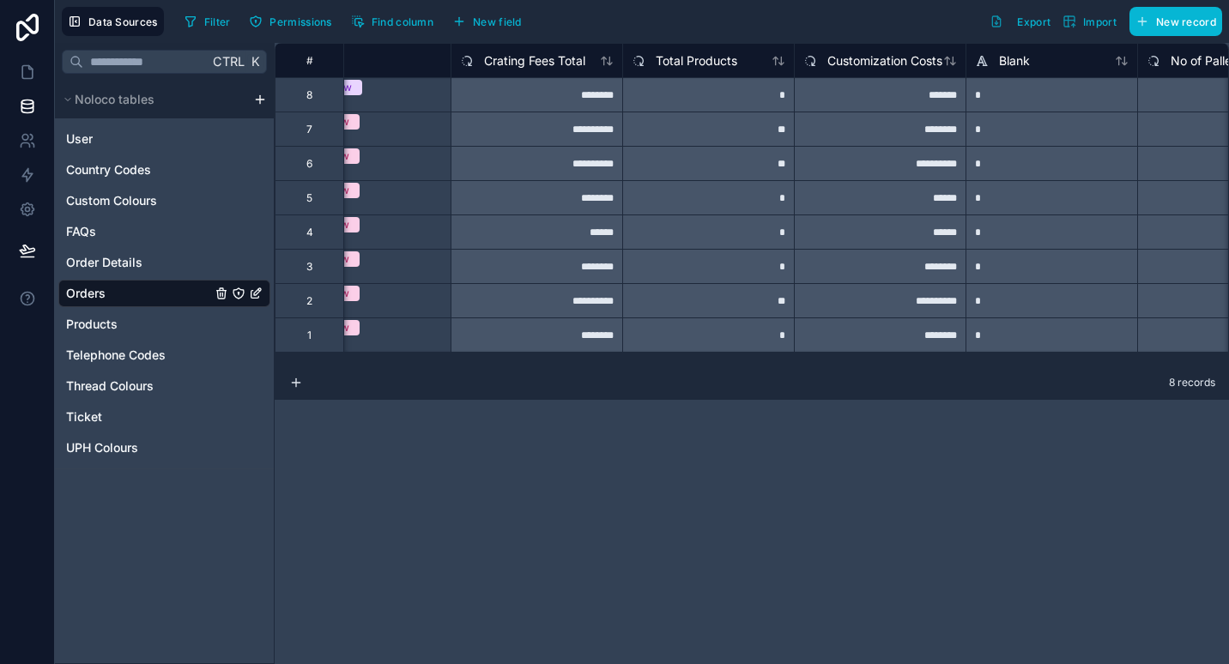
scroll to position [0, 6068]
click at [867, 56] on span "Customization Costs" at bounding box center [887, 60] width 115 height 17
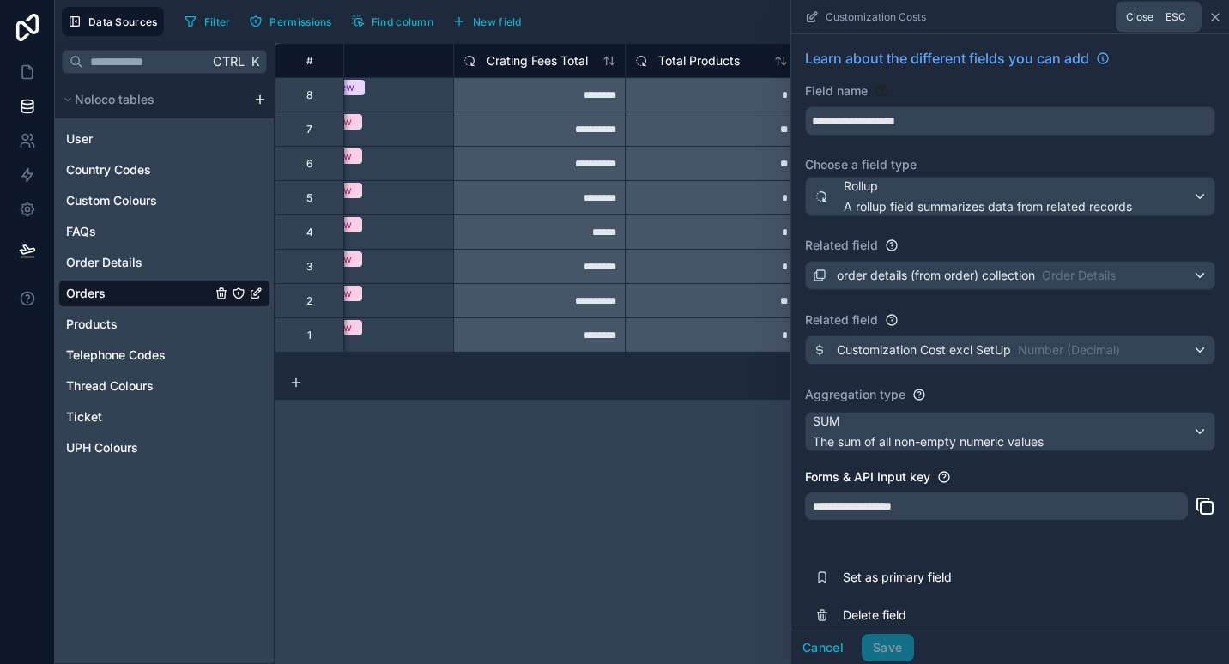
click at [1216, 15] on icon at bounding box center [1215, 17] width 7 height 7
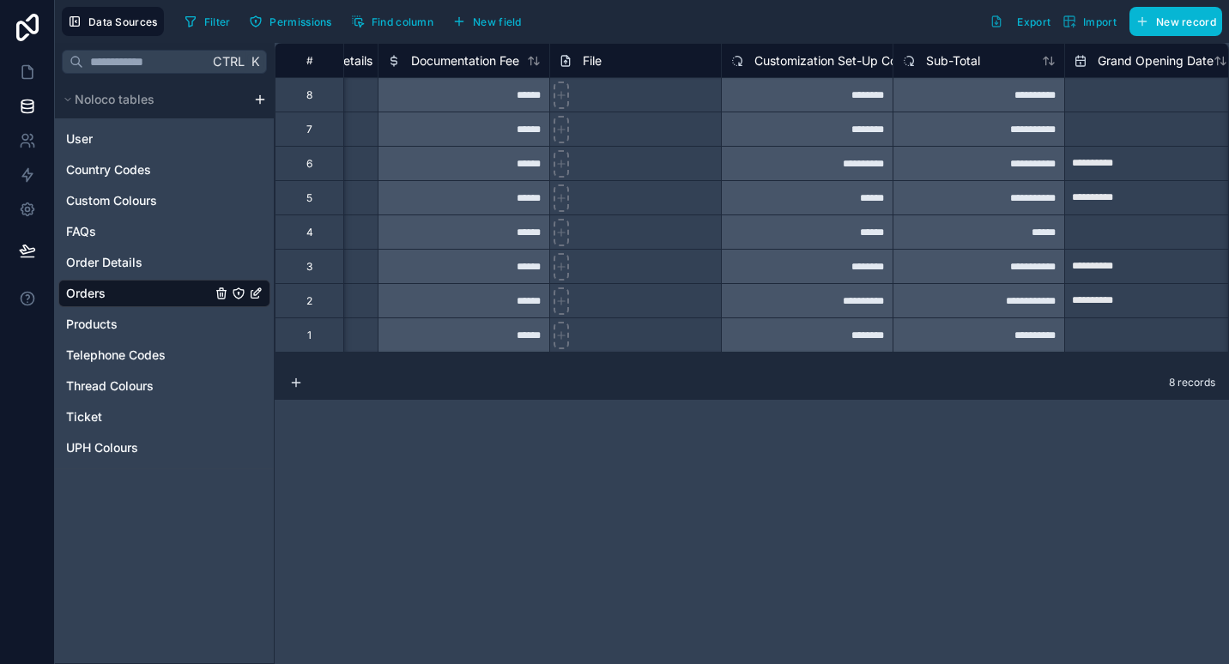
scroll to position [0, 4773]
click at [824, 63] on span "Customization Set-Up Costs" at bounding box center [831, 60] width 159 height 17
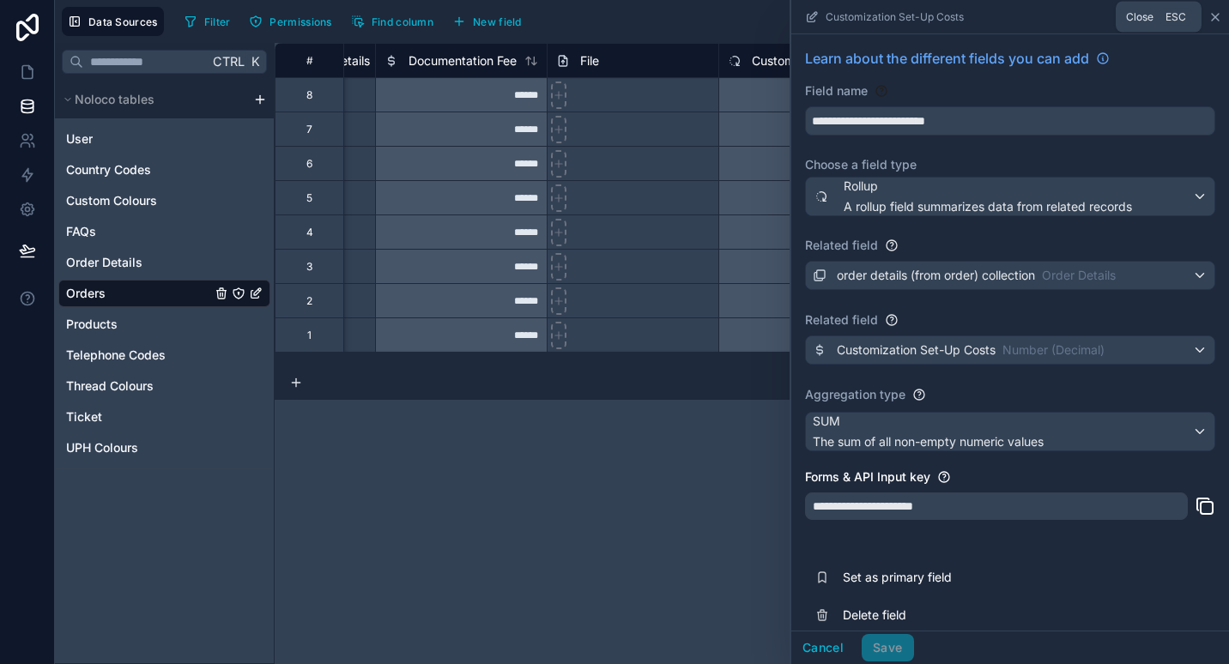
click at [1216, 15] on icon at bounding box center [1215, 17] width 7 height 7
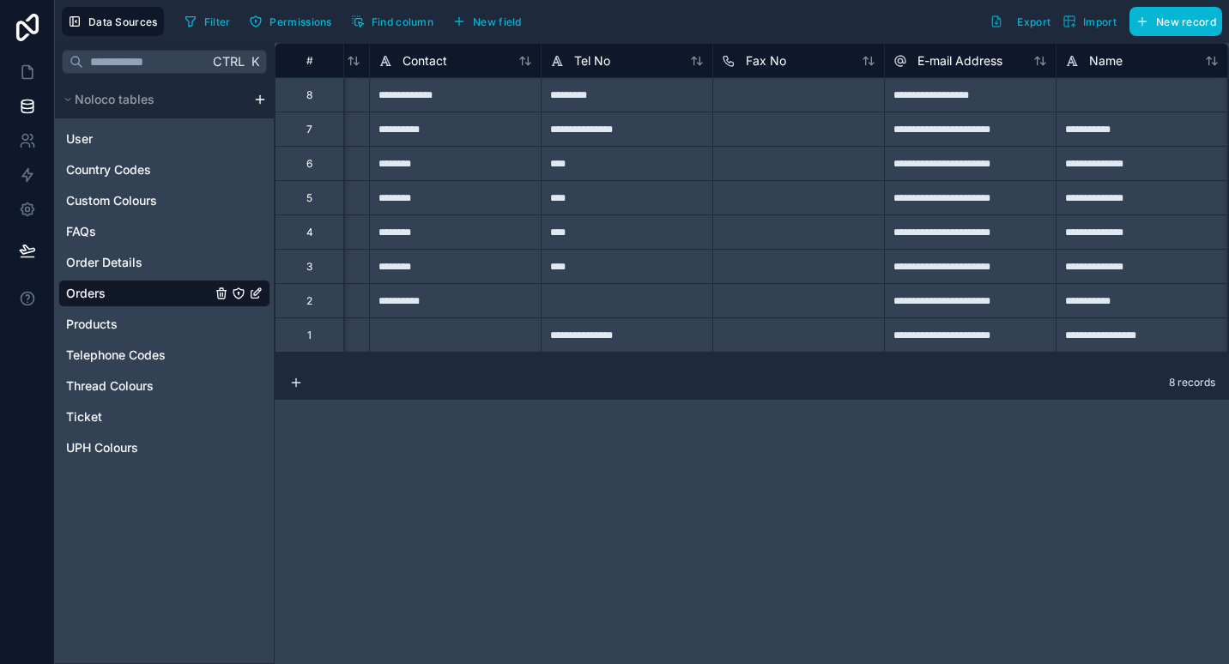
scroll to position [0, 1024]
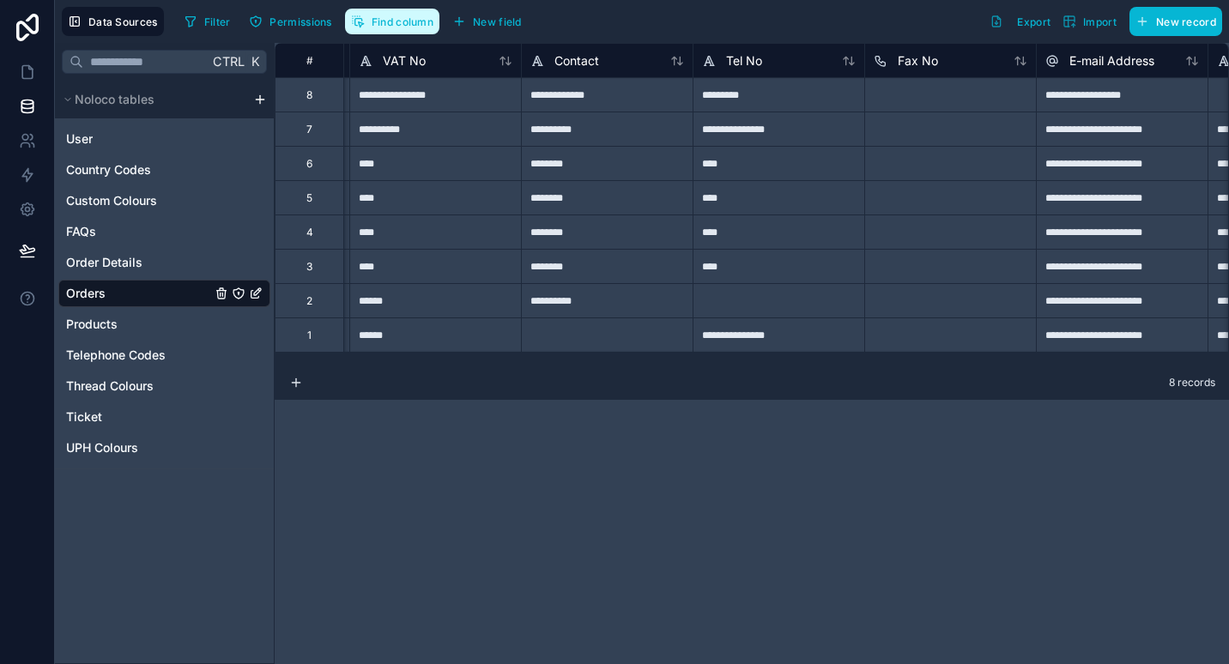
click at [384, 10] on button "Find column" at bounding box center [392, 22] width 94 height 26
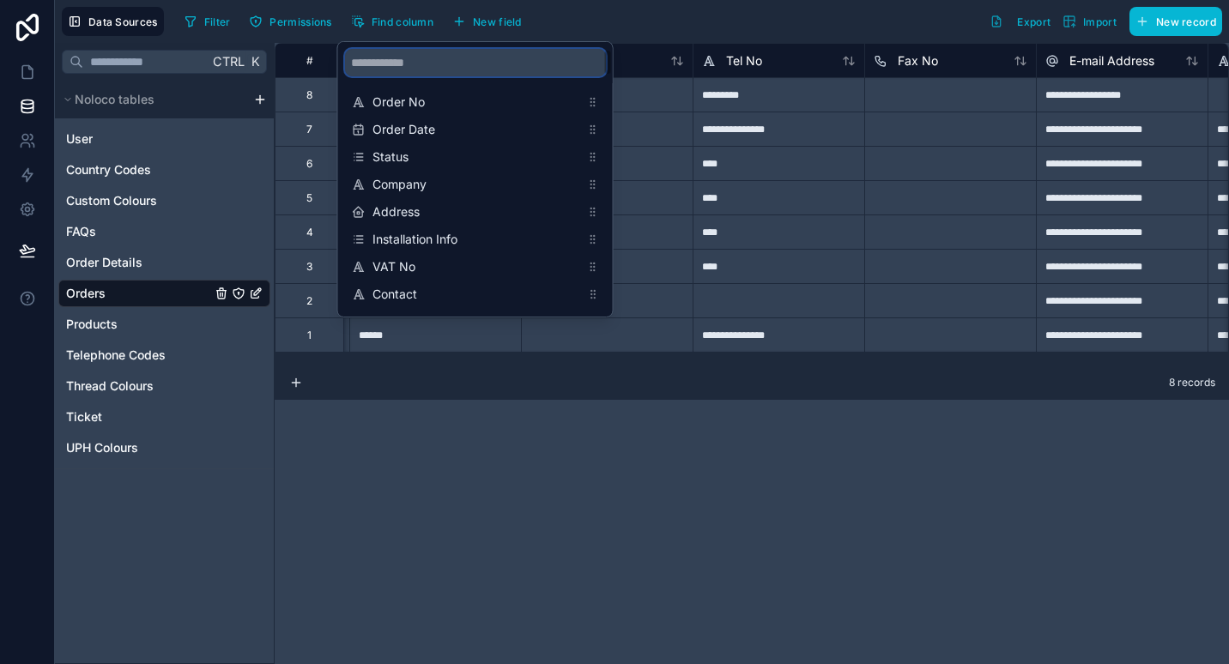
click at [415, 61] on input "scrollable content" at bounding box center [475, 62] width 261 height 27
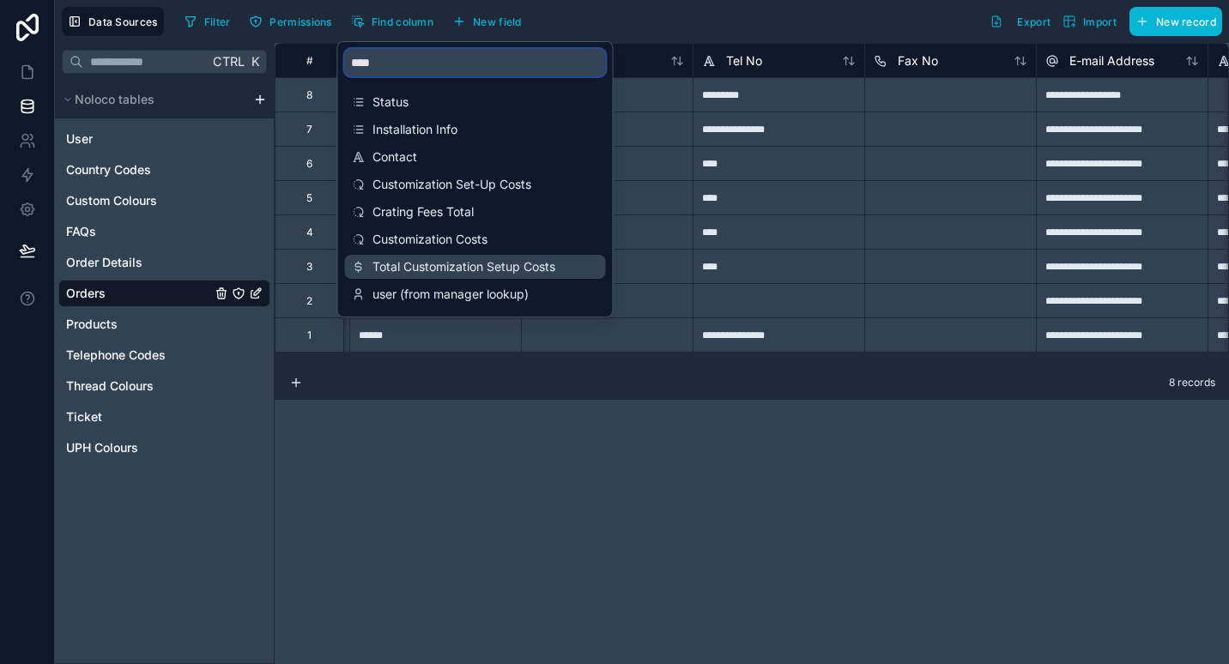
type input "****"
click at [456, 275] on div "Total Customization Setup Costs" at bounding box center [475, 267] width 261 height 24
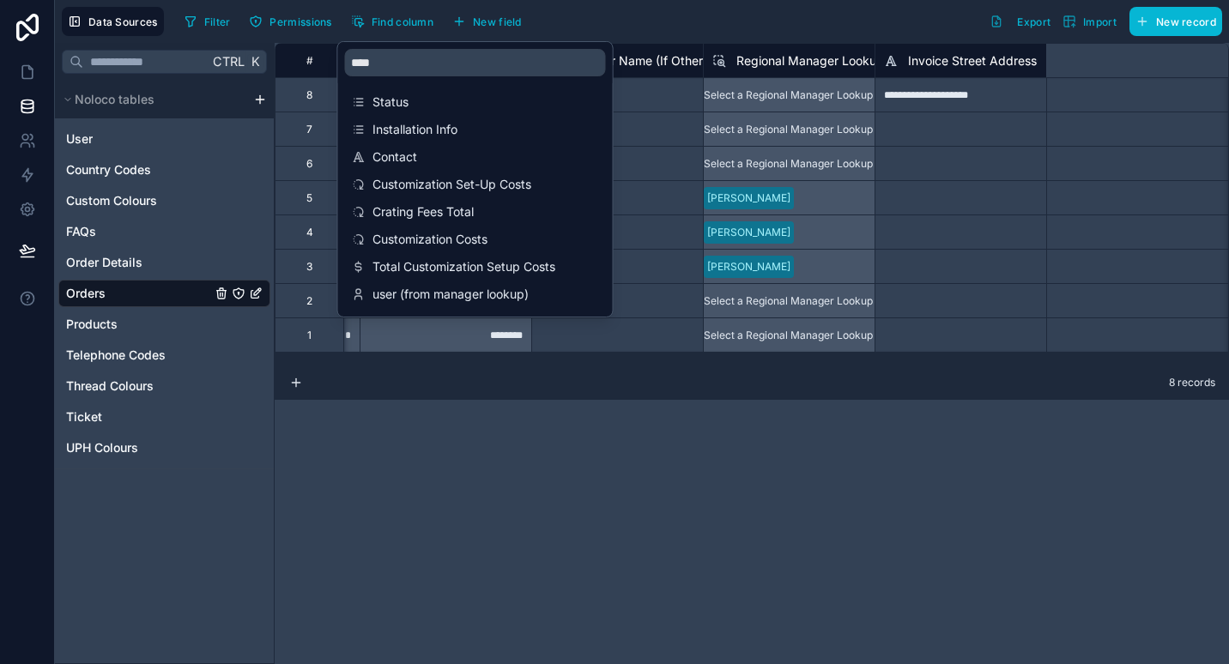
scroll to position [0, 7551]
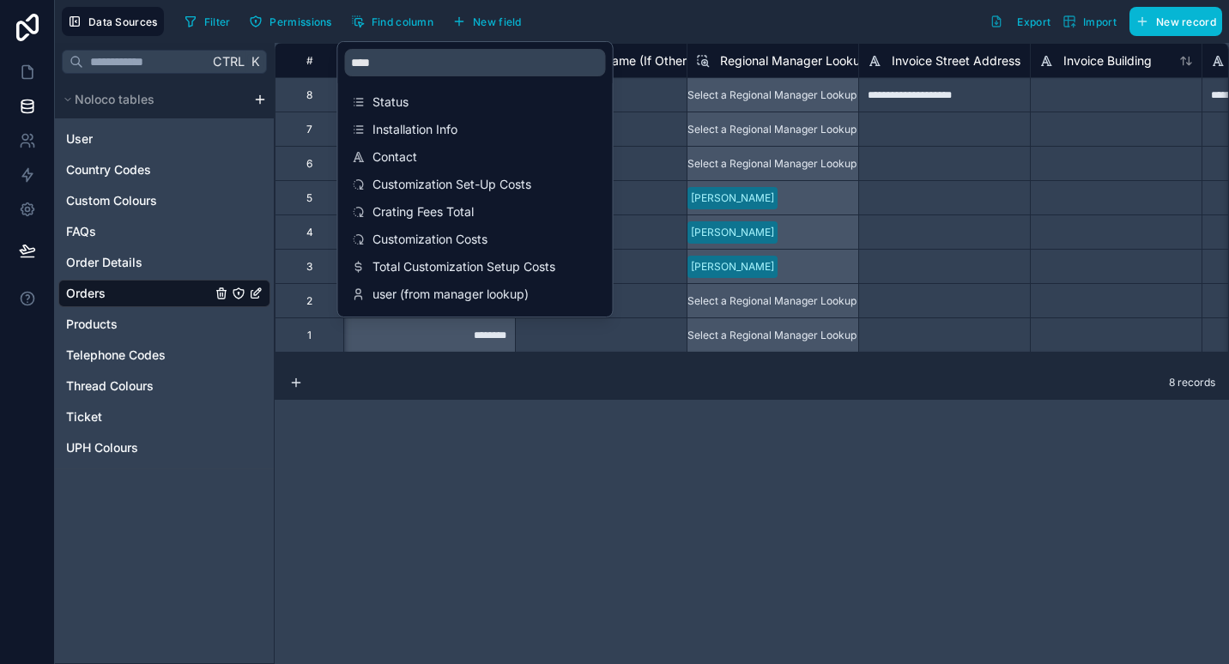
click at [910, 468] on div "**********" at bounding box center [752, 353] width 954 height 621
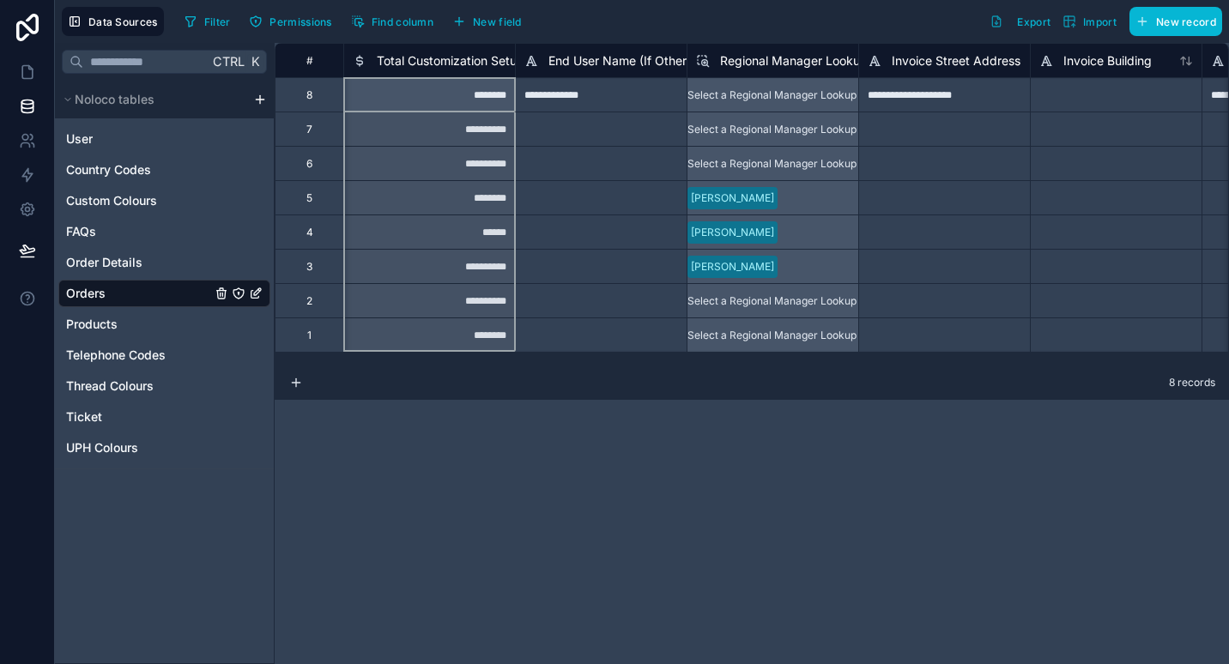
click at [450, 60] on span "Total Customization Setup Costs" at bounding box center [468, 60] width 183 height 17
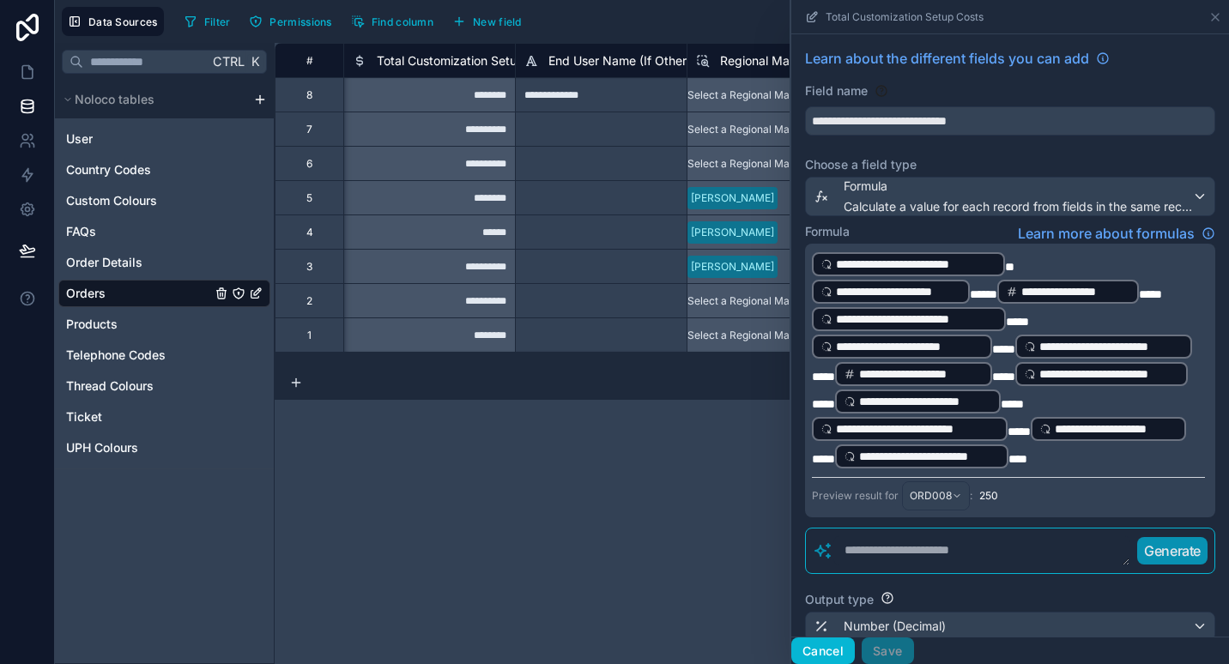
click at [831, 654] on button "Cancel" at bounding box center [822, 651] width 63 height 27
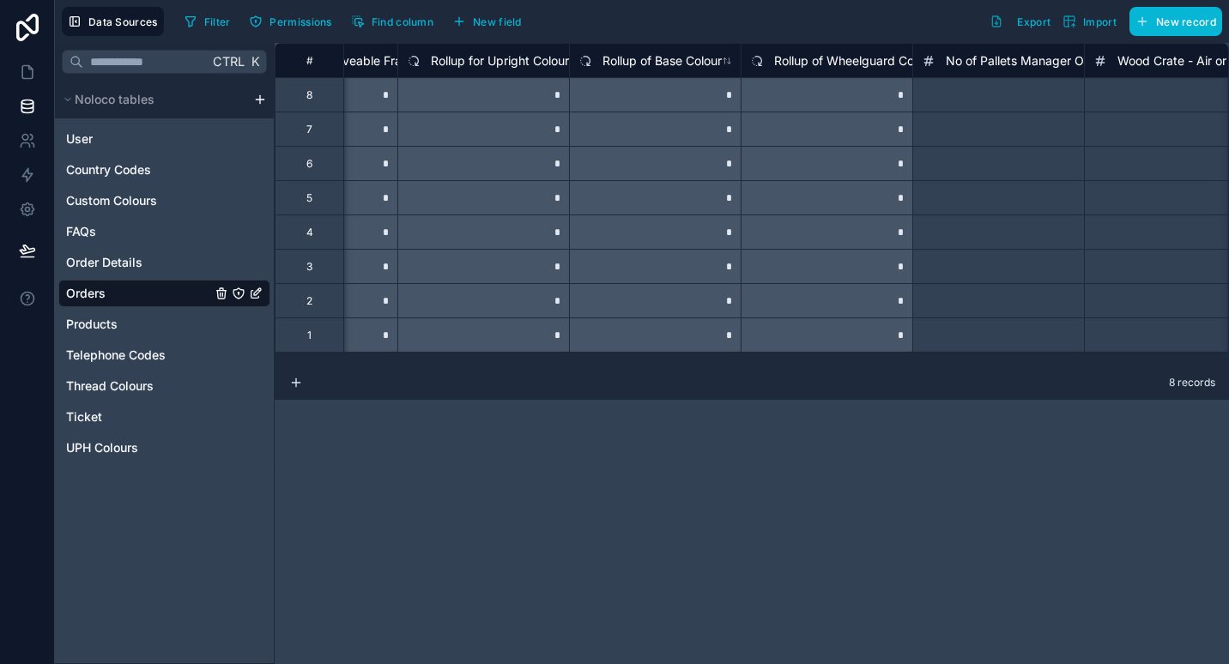
scroll to position [0, 12817]
click at [830, 66] on span "Rollup of Wheelguard Colour" at bounding box center [853, 60] width 160 height 17
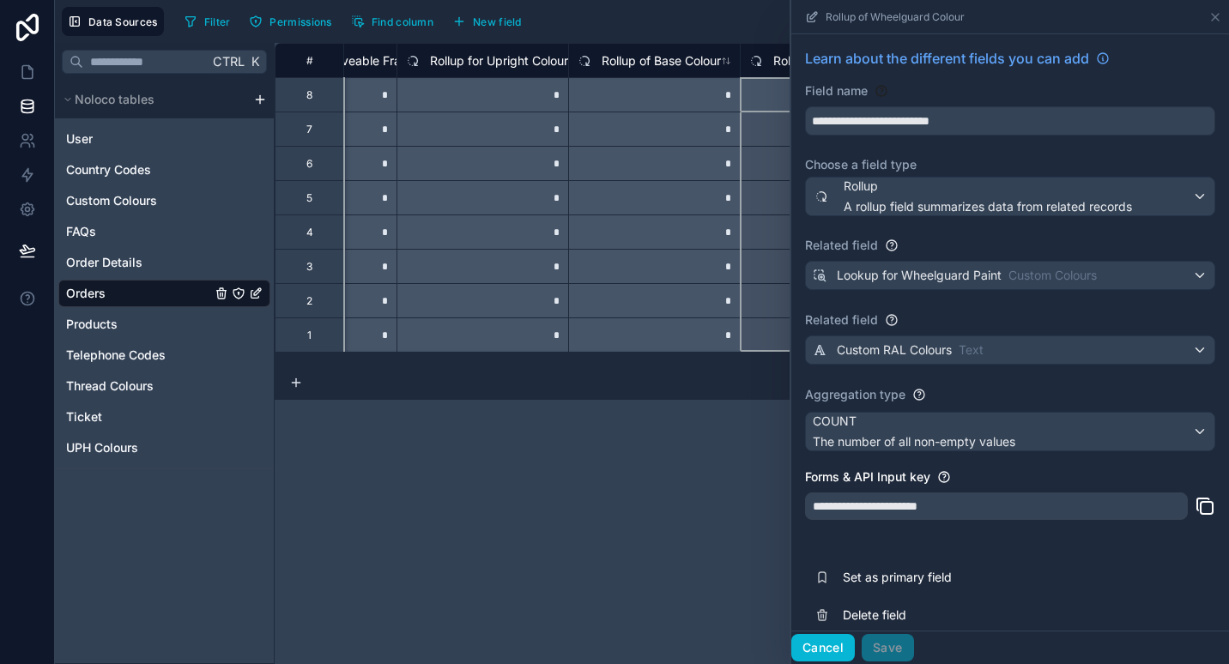
click at [816, 646] on button "Cancel" at bounding box center [822, 647] width 63 height 27
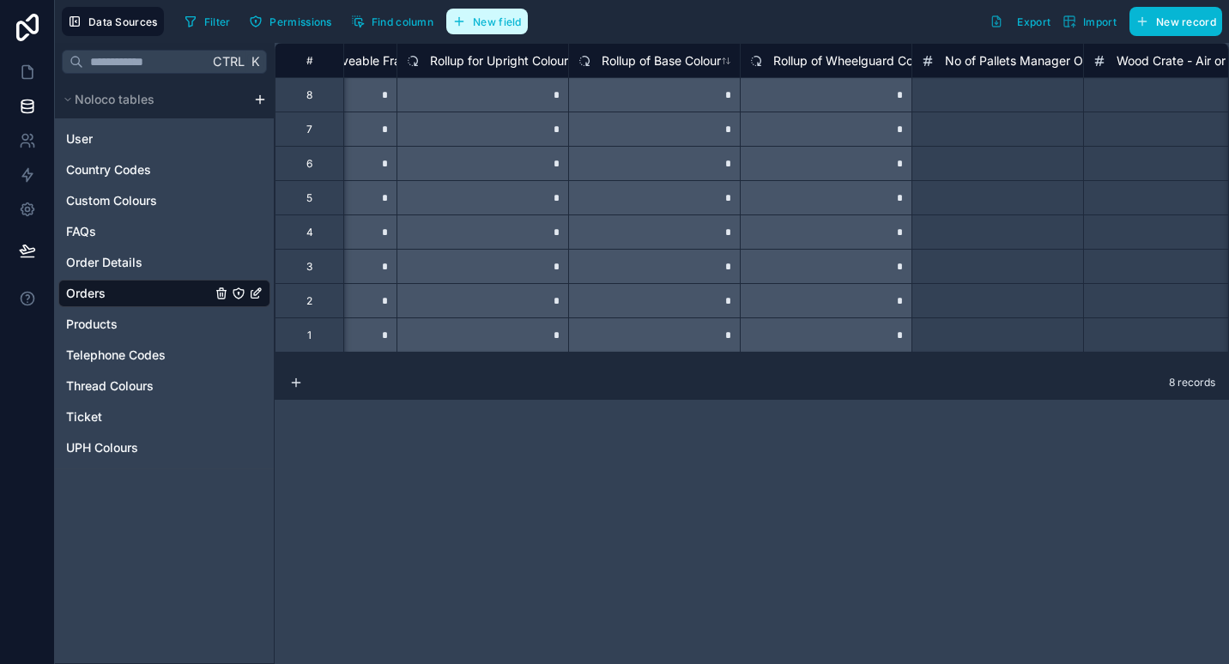
click at [473, 11] on button "New field" at bounding box center [487, 22] width 82 height 26
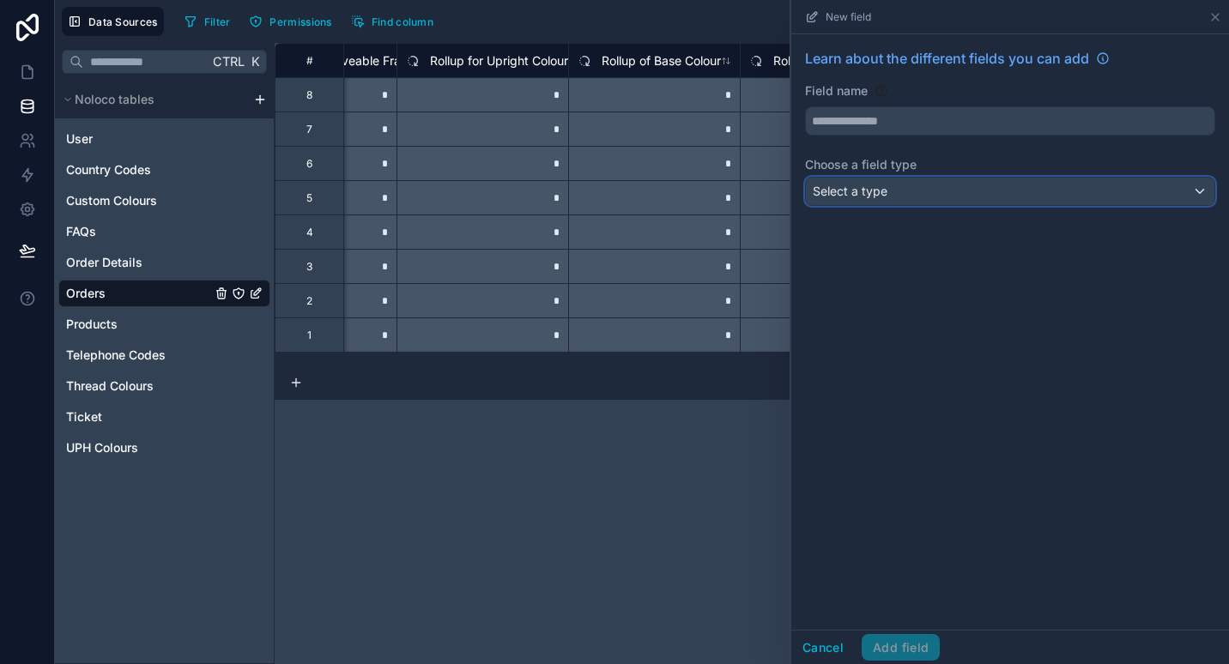
click at [970, 183] on div "Select a type" at bounding box center [1010, 191] width 408 height 27
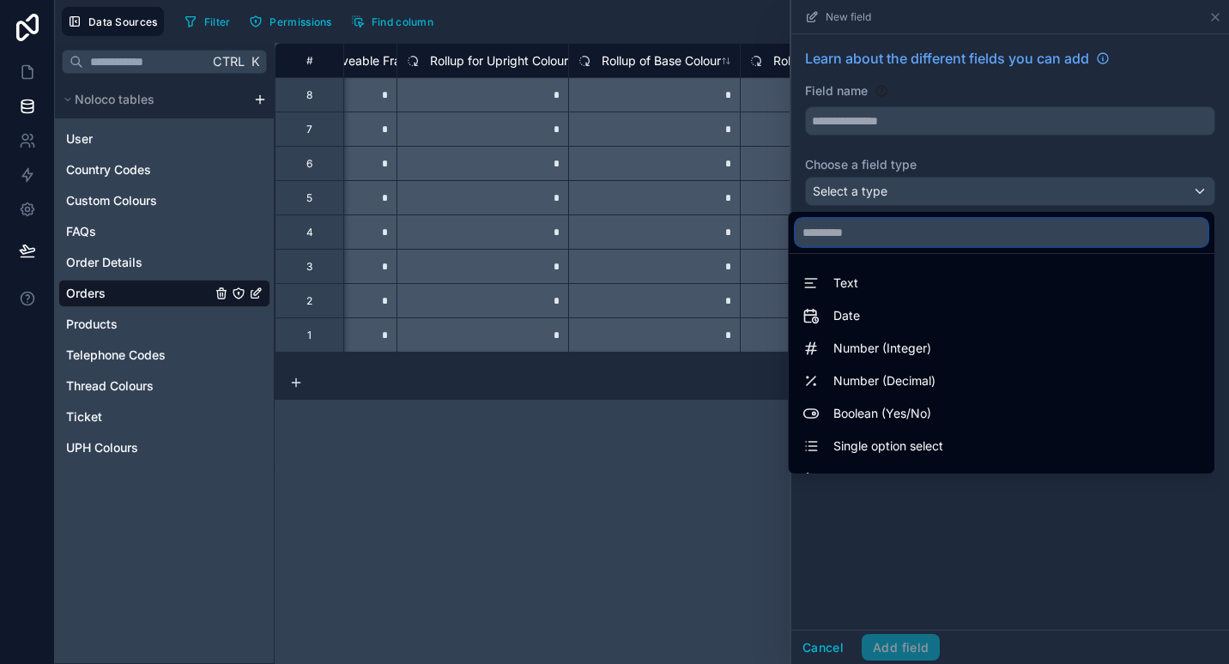
click at [930, 237] on input "text" at bounding box center [1001, 232] width 412 height 27
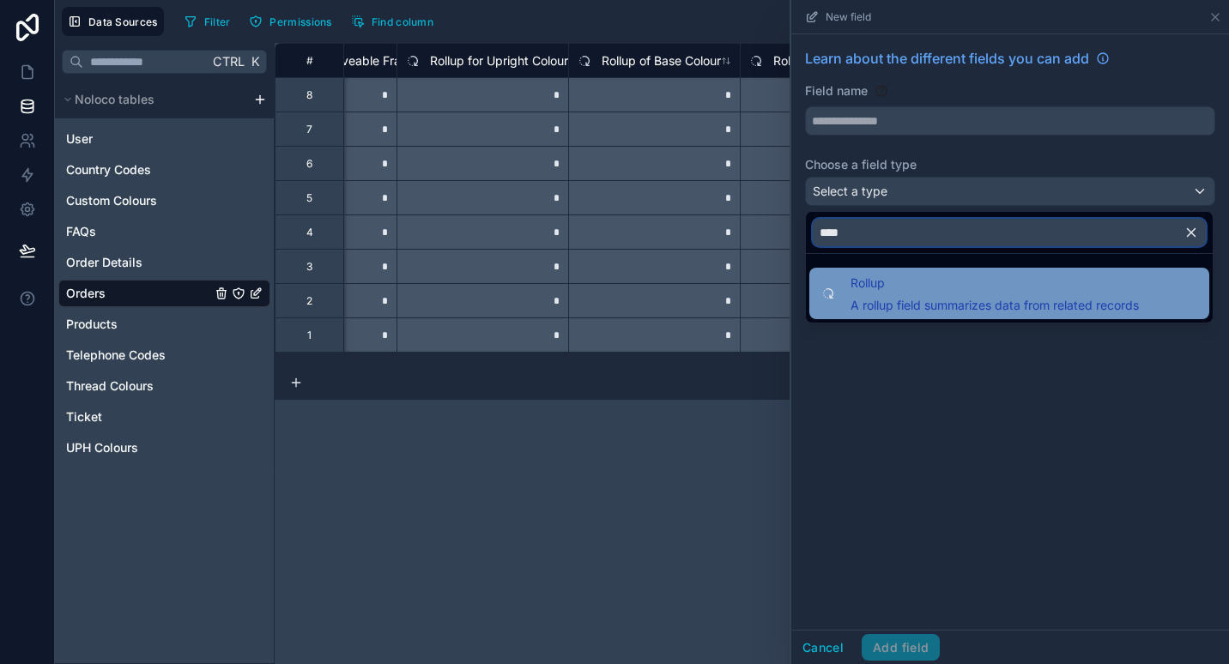
type input "****"
click at [906, 303] on span "A rollup field summarizes data from related records" at bounding box center [994, 305] width 288 height 17
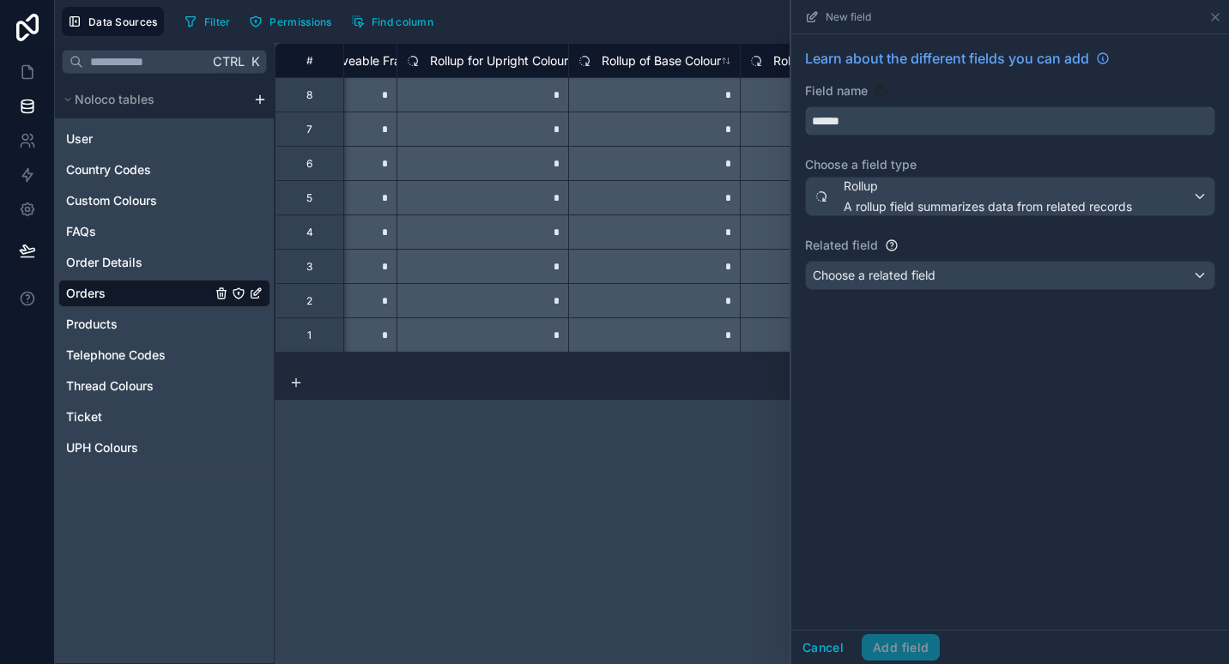
click at [938, 121] on input "******" at bounding box center [1010, 120] width 408 height 27
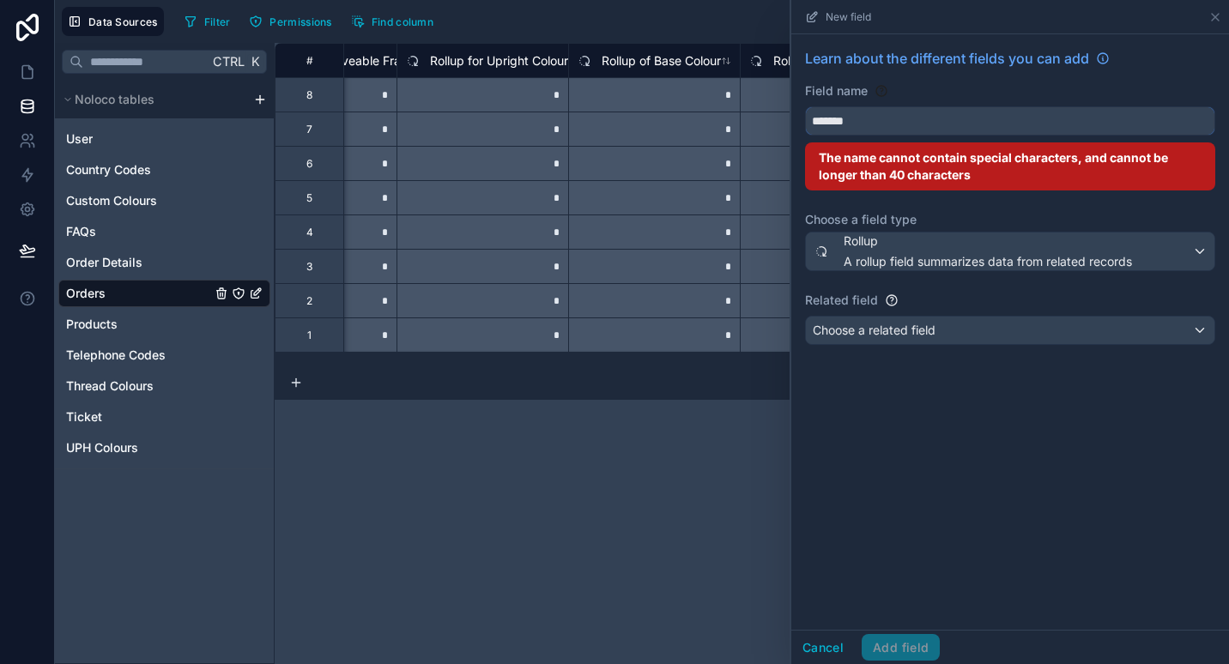
click at [805, 106] on button "******" at bounding box center [1010, 120] width 410 height 29
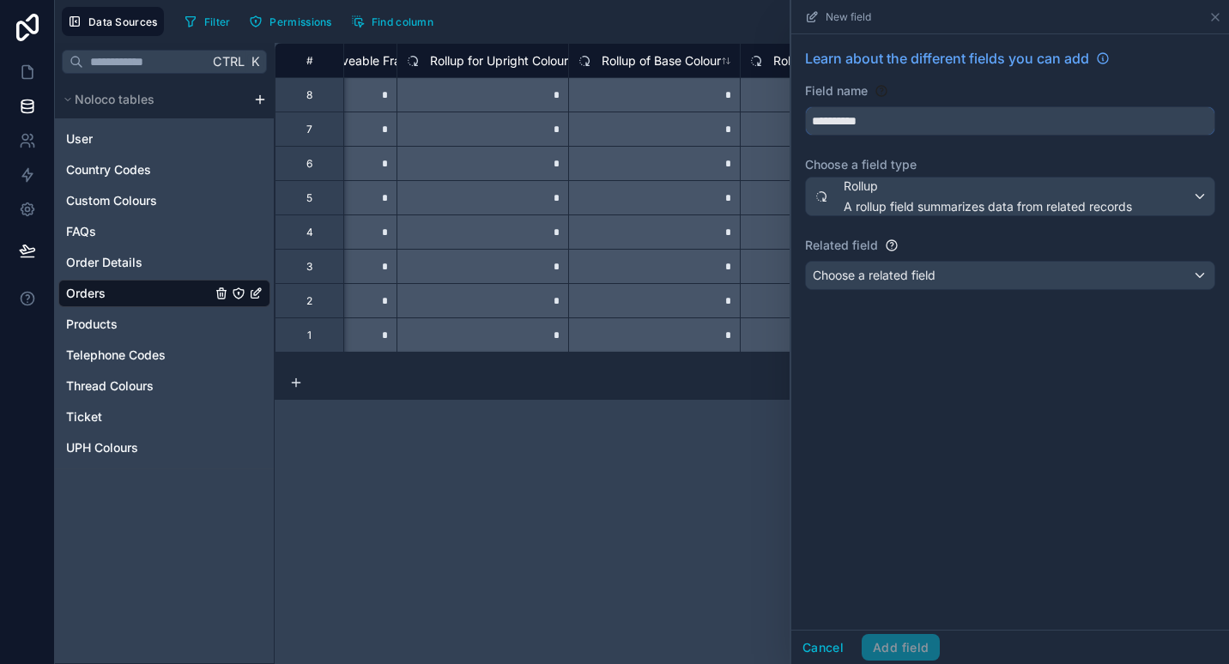
click at [805, 106] on button "*********" at bounding box center [1010, 120] width 410 height 29
click at [805, 106] on button "**********" at bounding box center [1010, 120] width 410 height 29
type input "**********"
click at [893, 275] on span "Choose a related field" at bounding box center [874, 275] width 123 height 15
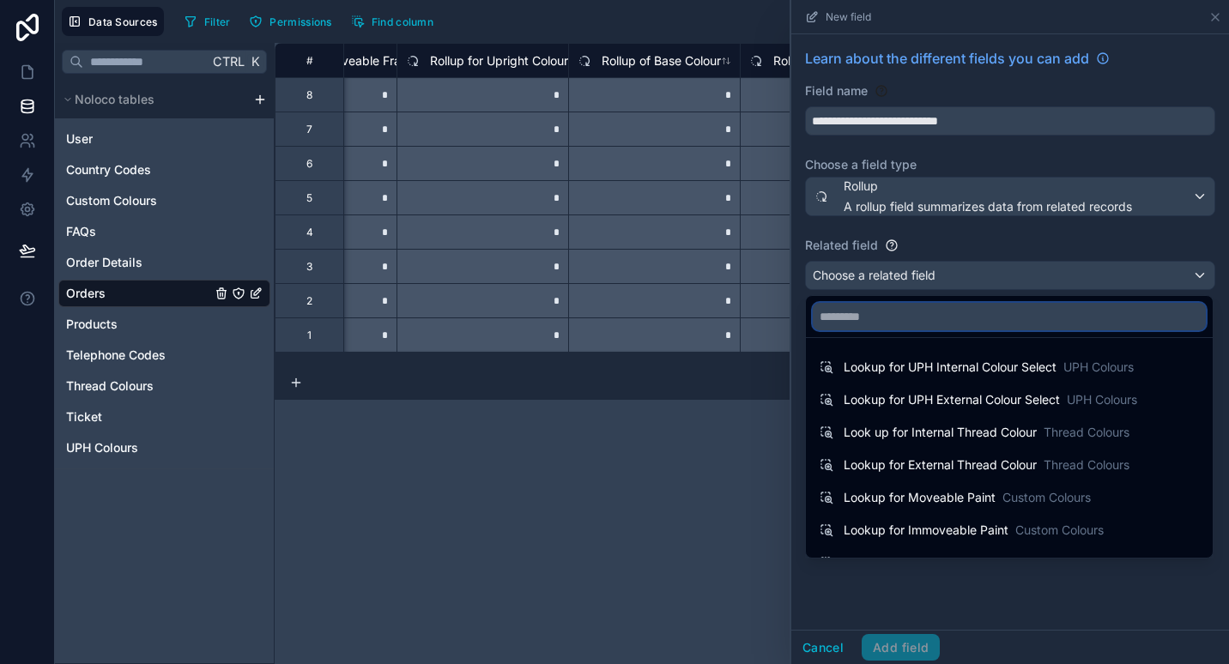
click at [873, 317] on input "text" at bounding box center [1009, 316] width 393 height 27
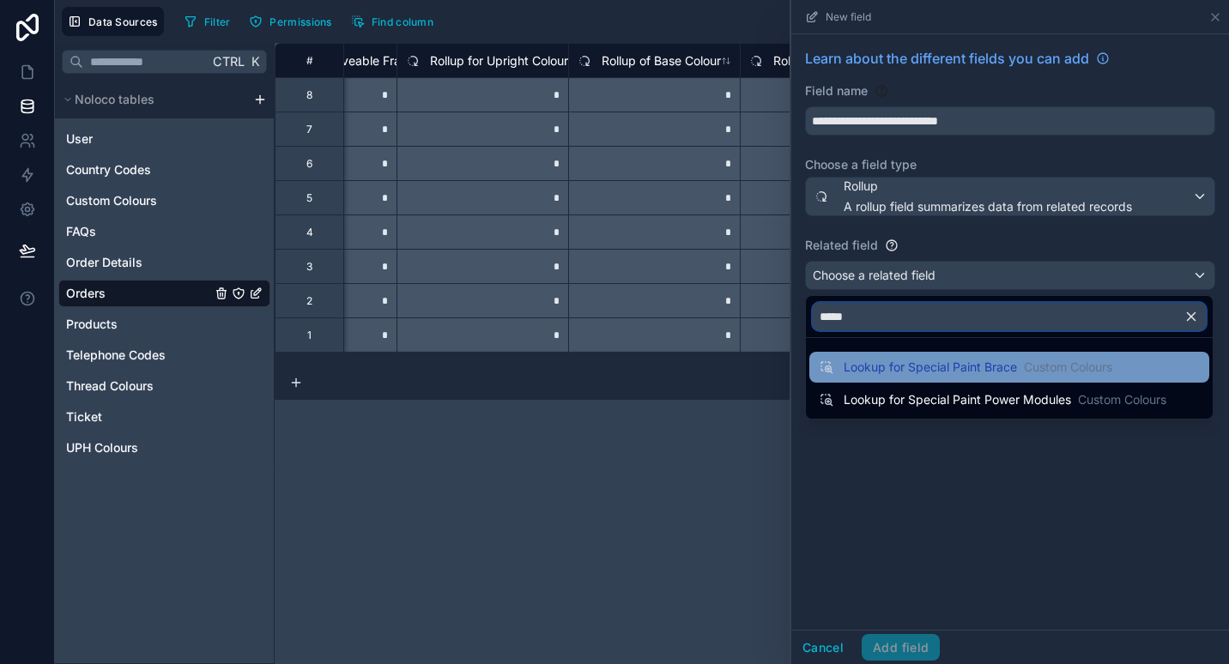
type input "*****"
click at [878, 358] on div "Lookup for Special Paint Brace Custom Colours" at bounding box center [965, 367] width 293 height 21
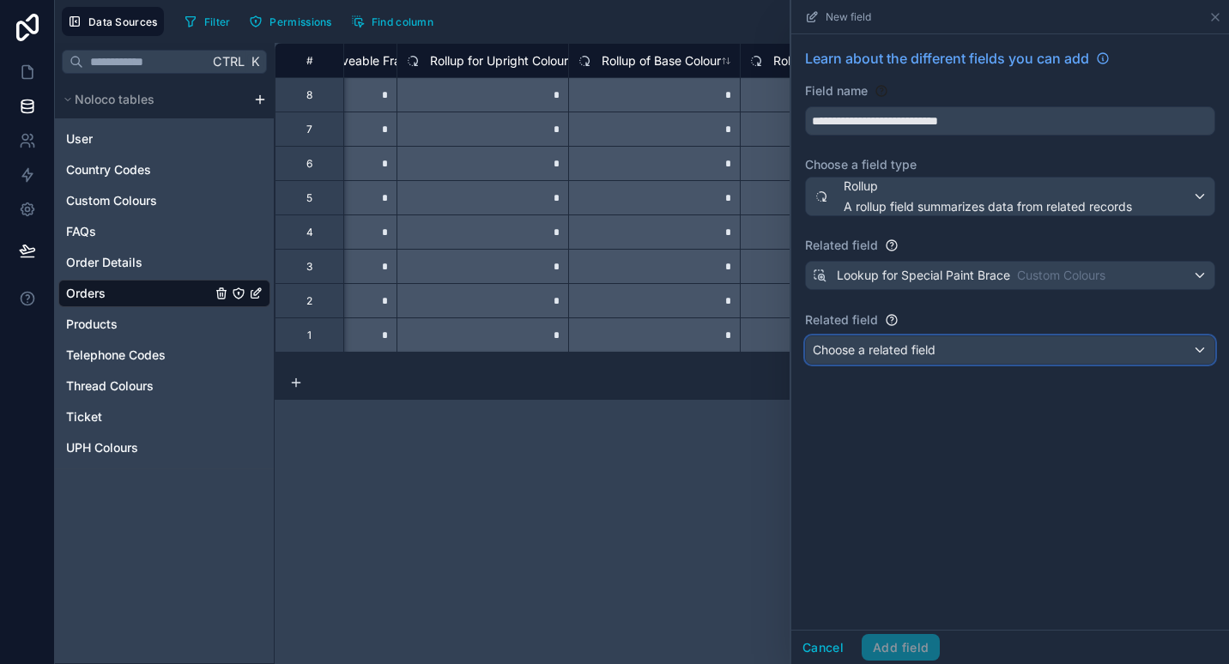
click at [931, 346] on span "Choose a related field" at bounding box center [874, 349] width 123 height 15
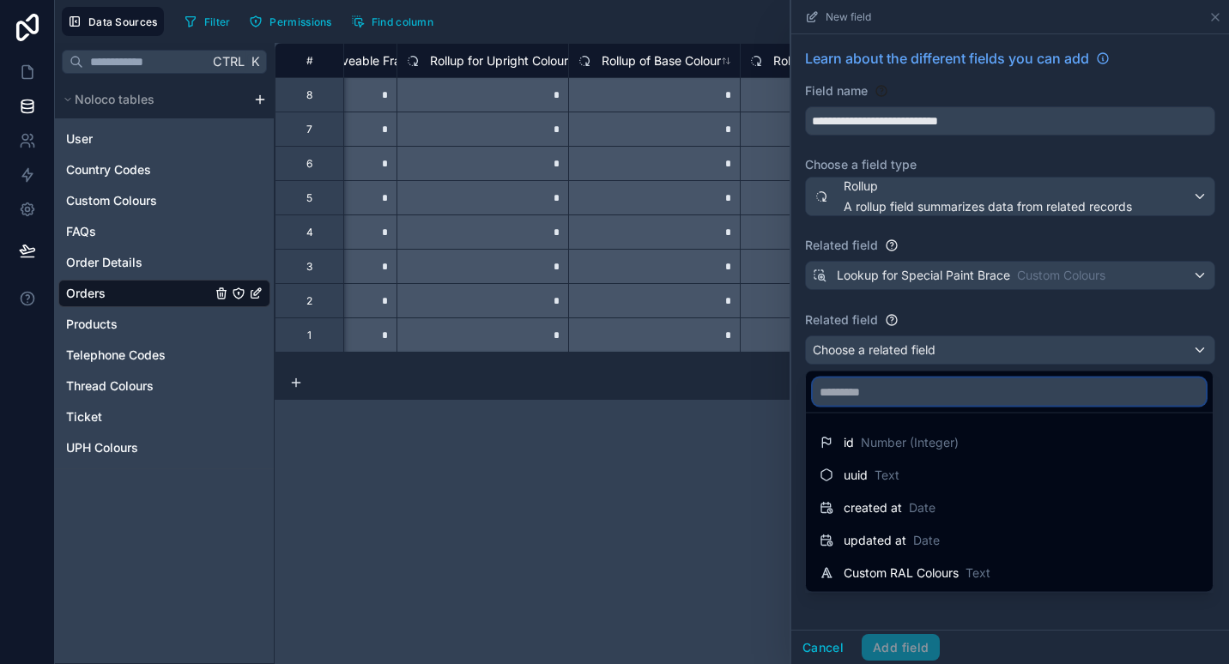
click at [922, 396] on input "text" at bounding box center [1009, 391] width 393 height 27
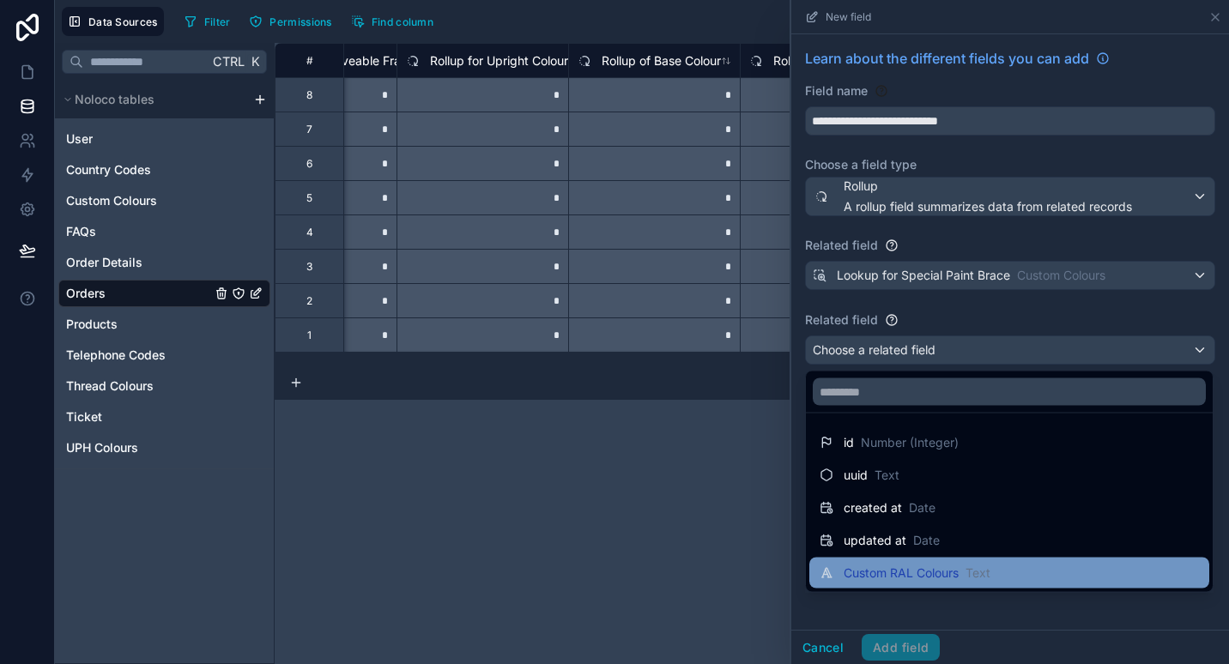
click at [904, 568] on span "Custom RAL Colours" at bounding box center [900, 573] width 115 height 17
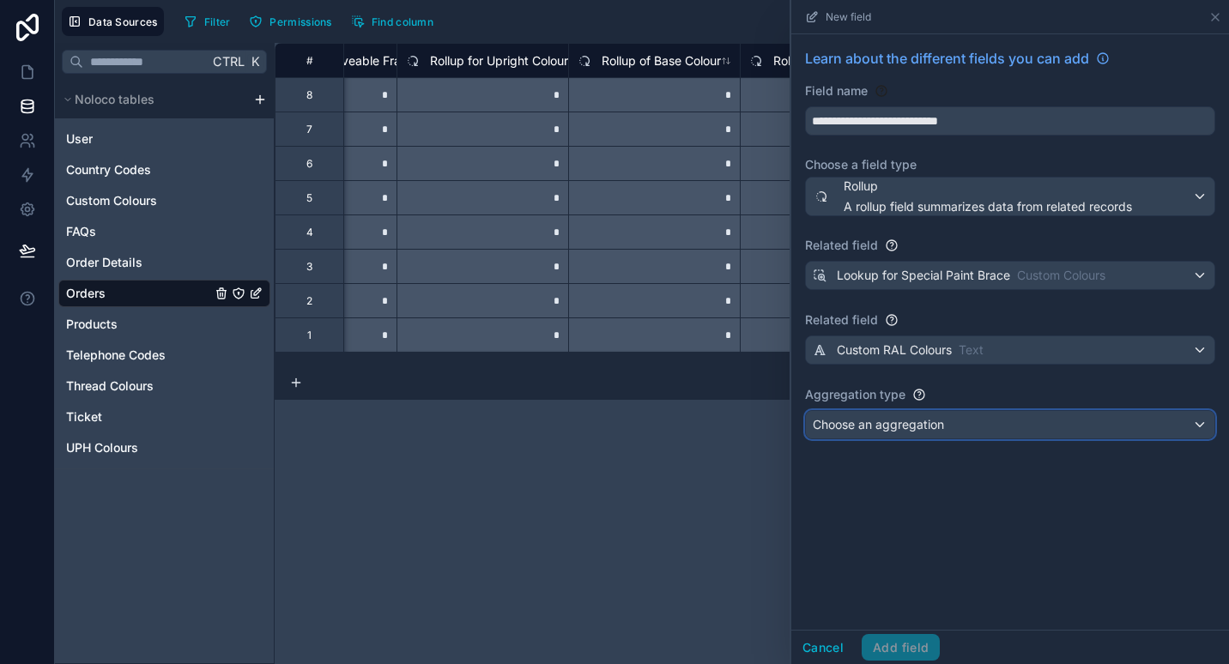
click at [944, 427] on span "Choose an aggregation" at bounding box center [878, 424] width 131 height 15
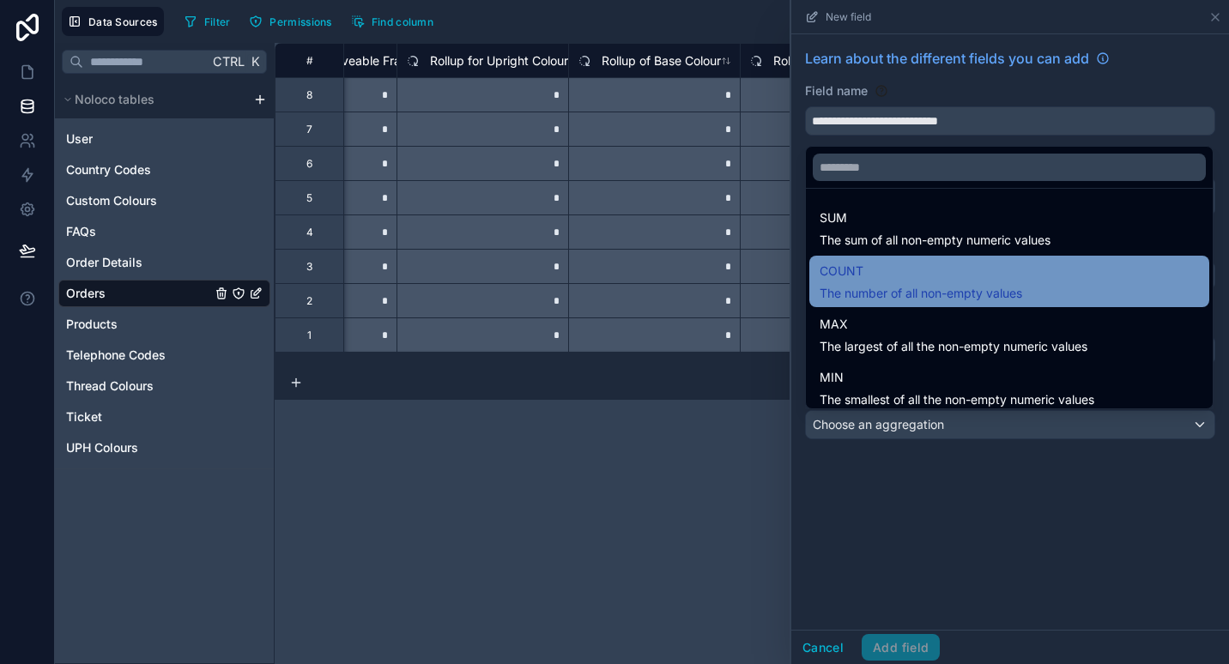
click at [999, 268] on span "COUNT" at bounding box center [920, 271] width 202 height 21
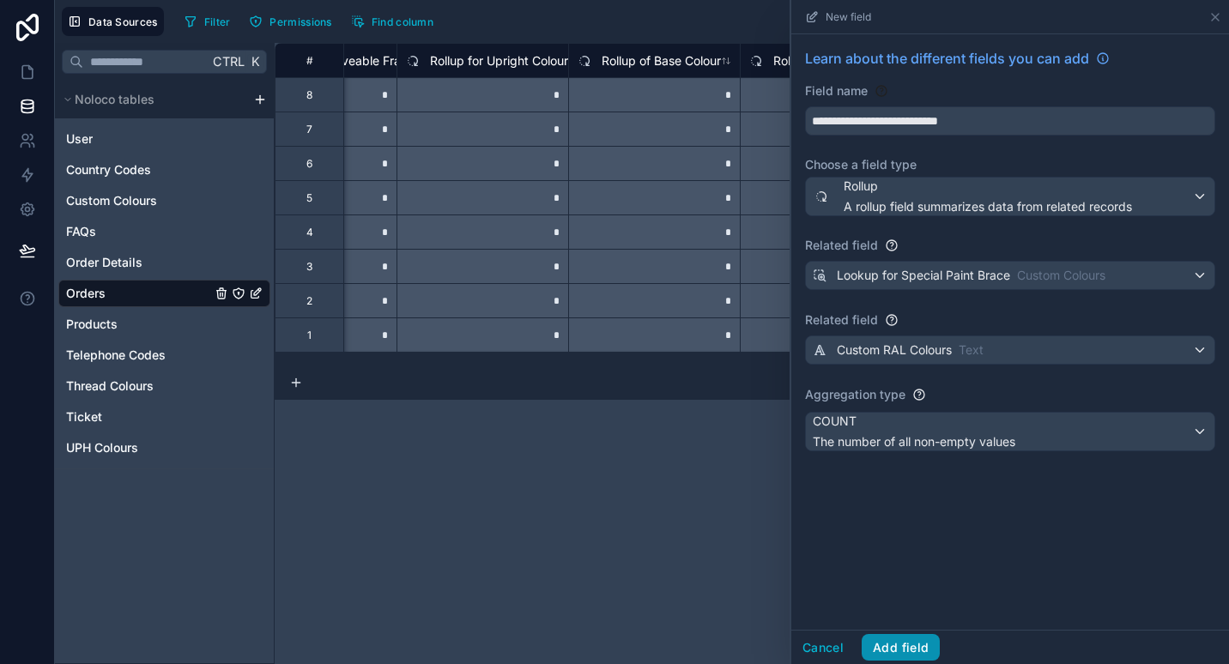
click at [910, 640] on button "Add field" at bounding box center [900, 647] width 78 height 27
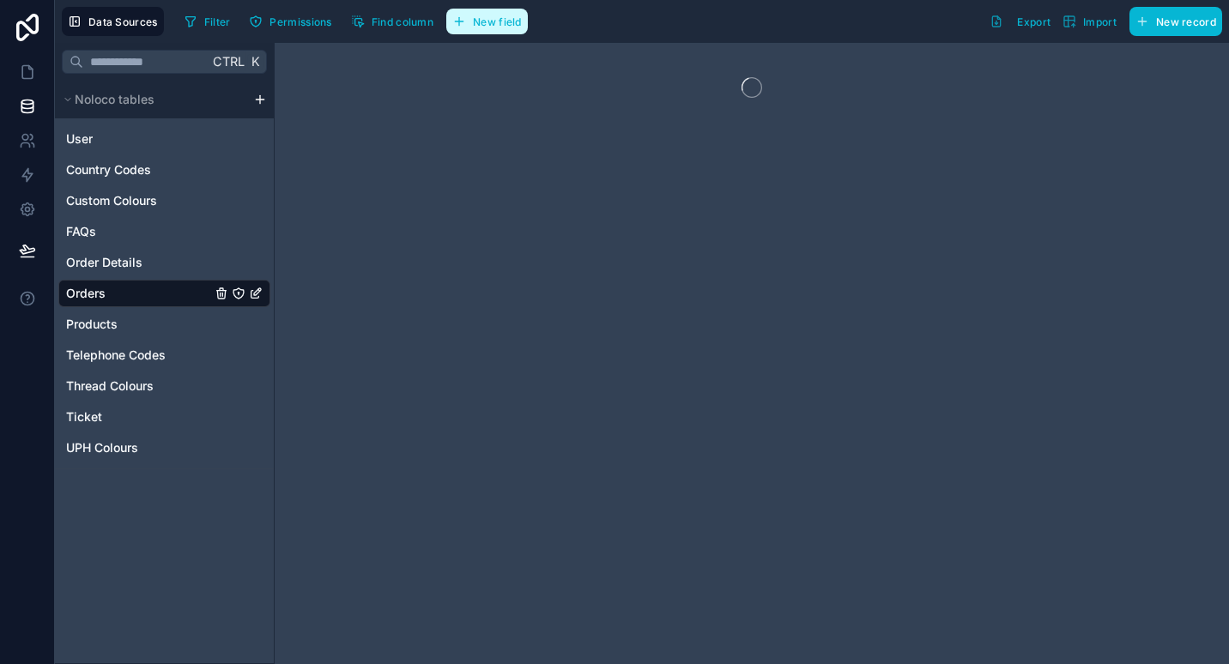
click at [498, 15] on button "New field" at bounding box center [487, 22] width 82 height 26
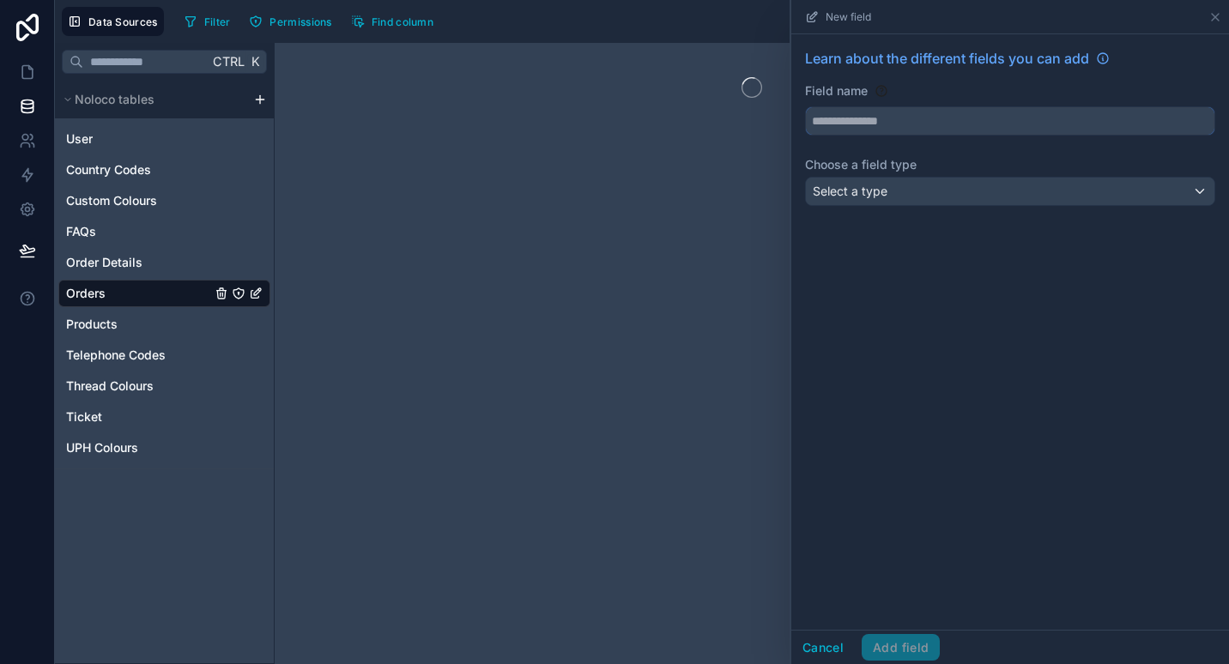
click at [932, 114] on input "text" at bounding box center [1010, 120] width 408 height 27
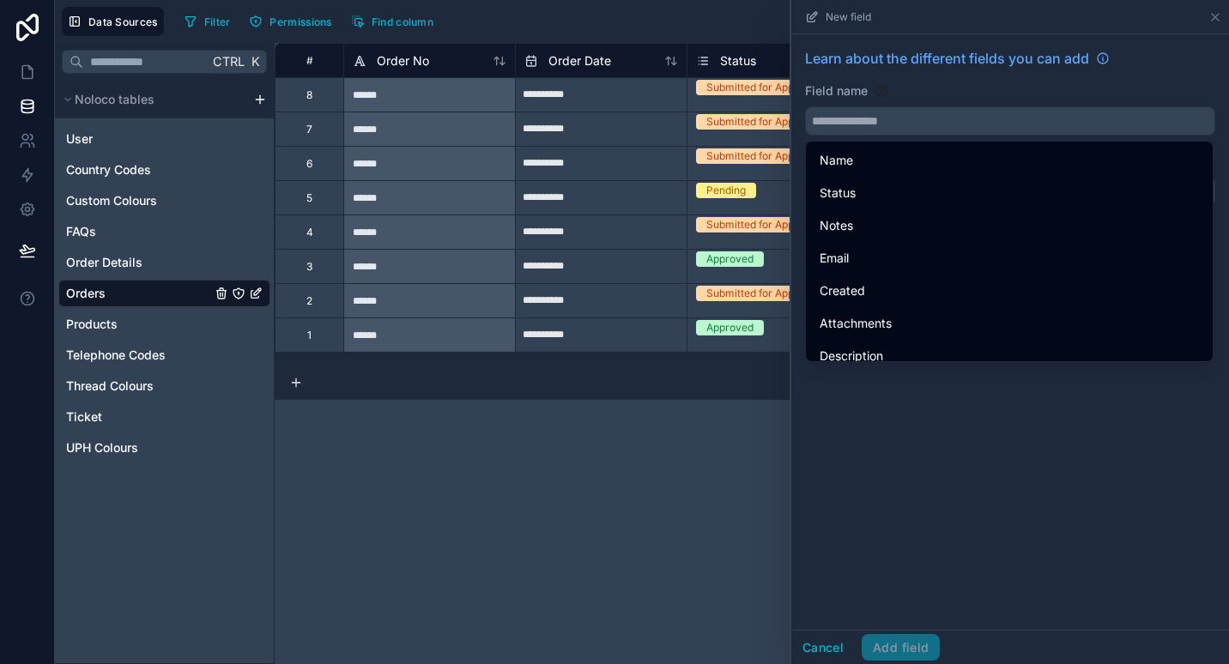
click at [873, 395] on div "Learn about the different fields you can add Field name Choose a field type Sel…" at bounding box center [1010, 331] width 438 height 595
drag, startPoint x: 894, startPoint y: 453, endPoint x: 894, endPoint y: 444, distance: 9.4
click at [894, 444] on div "Learn about the different fields you can add Field name Choose a field type Sel…" at bounding box center [1010, 331] width 438 height 595
click at [989, 104] on div "Field name" at bounding box center [1010, 108] width 410 height 53
click at [1017, 81] on div "Learn about the different fields you can add" at bounding box center [1010, 65] width 410 height 34
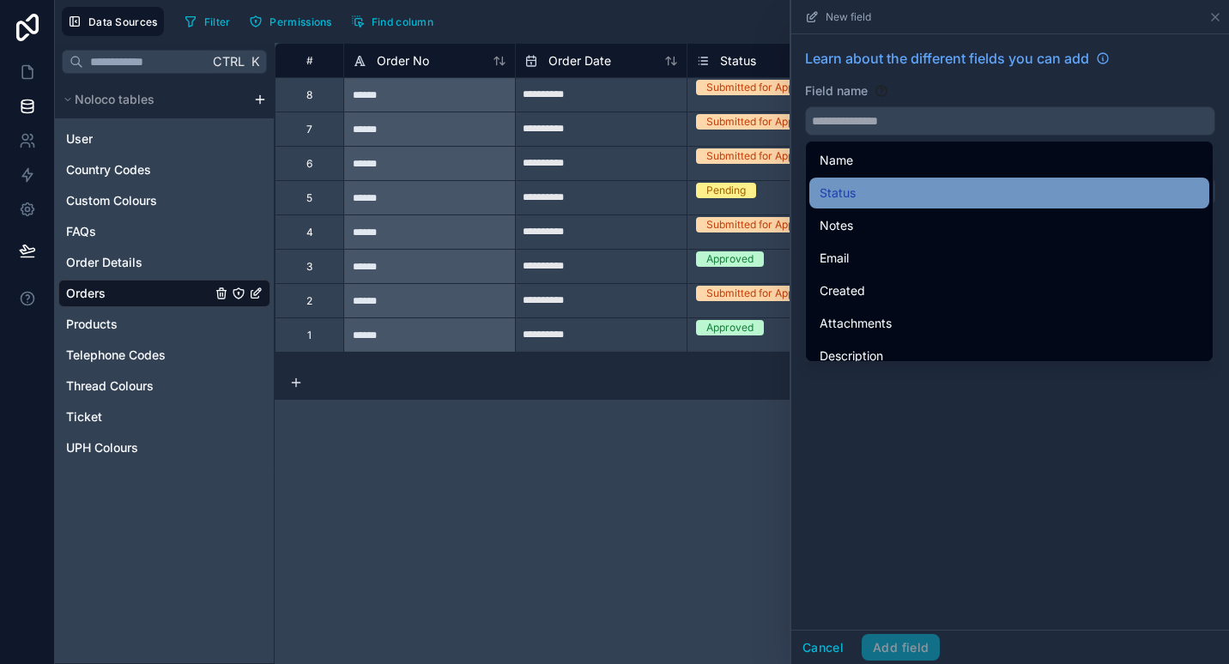
click at [931, 180] on div "Status" at bounding box center [1009, 193] width 400 height 31
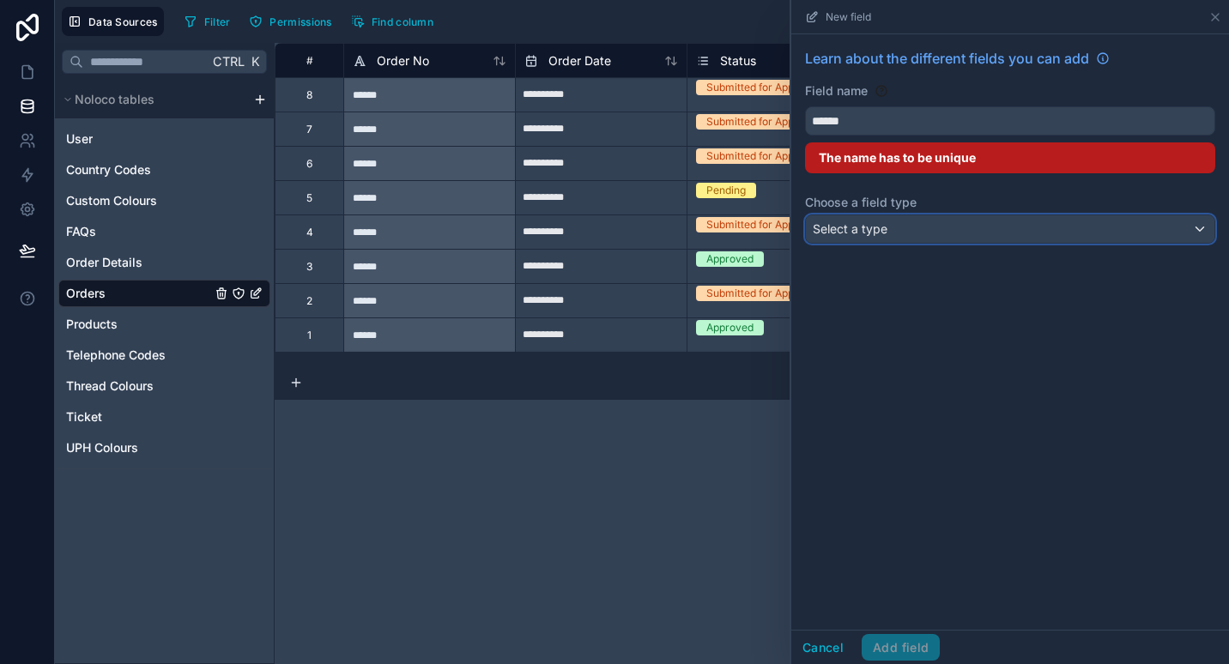
click at [932, 227] on div "Select a type" at bounding box center [1010, 228] width 408 height 27
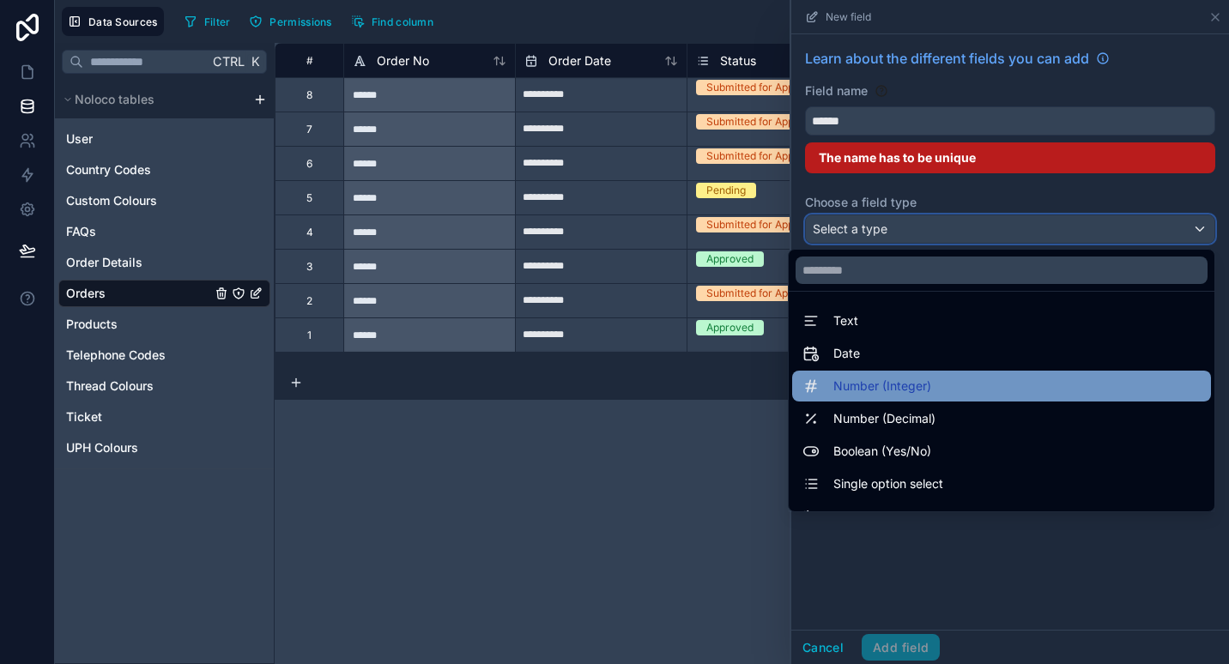
scroll to position [498, 0]
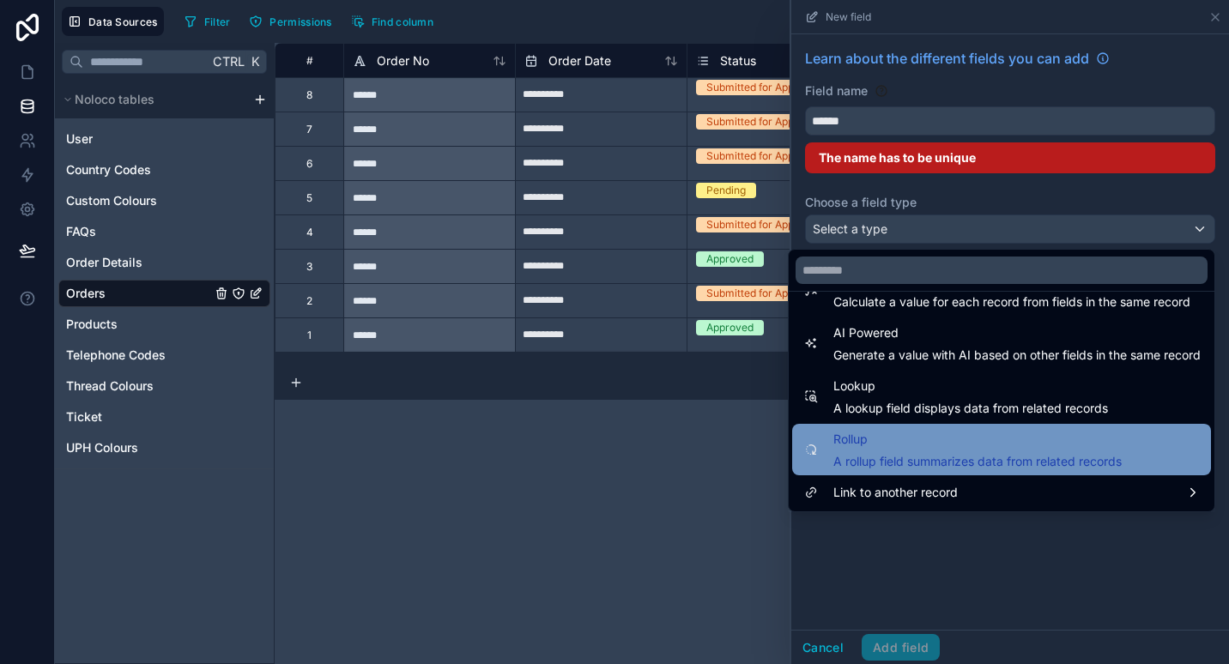
click at [881, 448] on span "Rollup" at bounding box center [977, 439] width 288 height 21
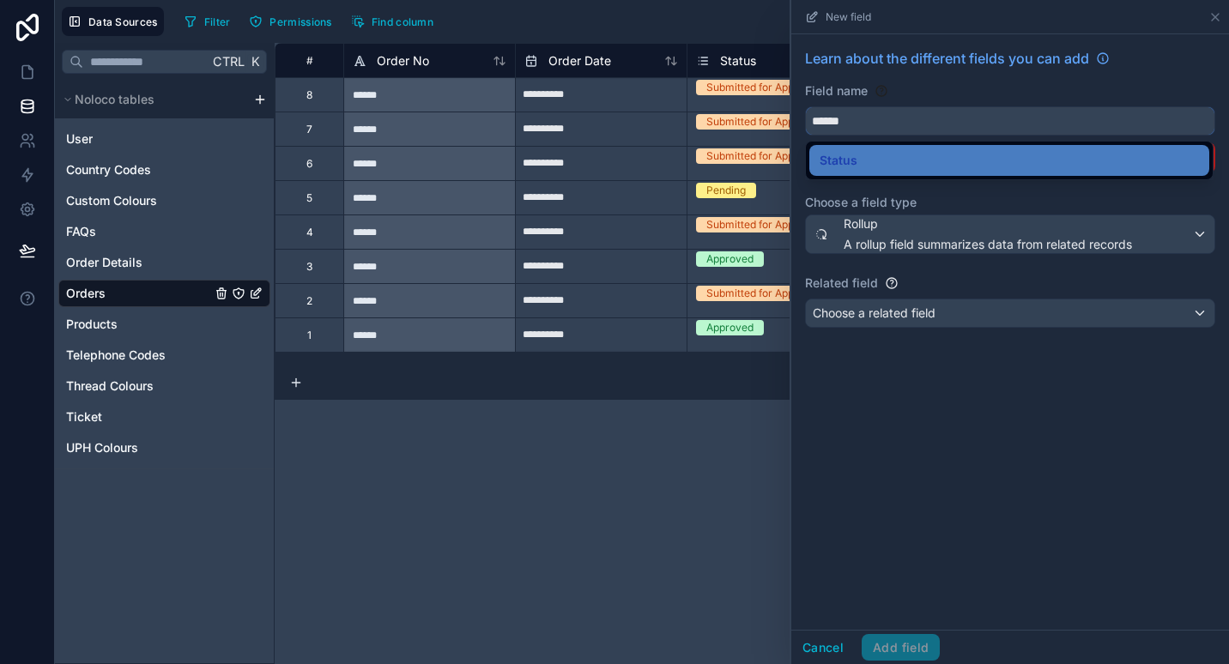
drag, startPoint x: 908, startPoint y: 120, endPoint x: 736, endPoint y: 110, distance: 171.9
click at [736, 110] on div "**********" at bounding box center [642, 332] width 1174 height 664
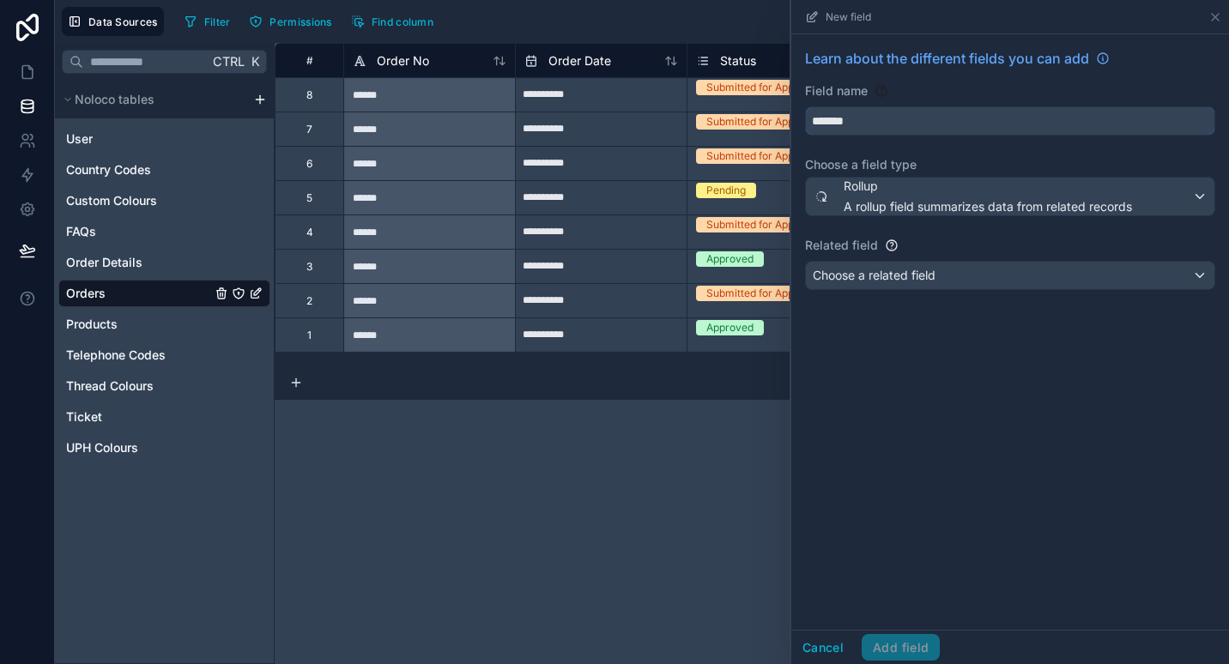
click at [805, 106] on button "******" at bounding box center [1010, 120] width 410 height 29
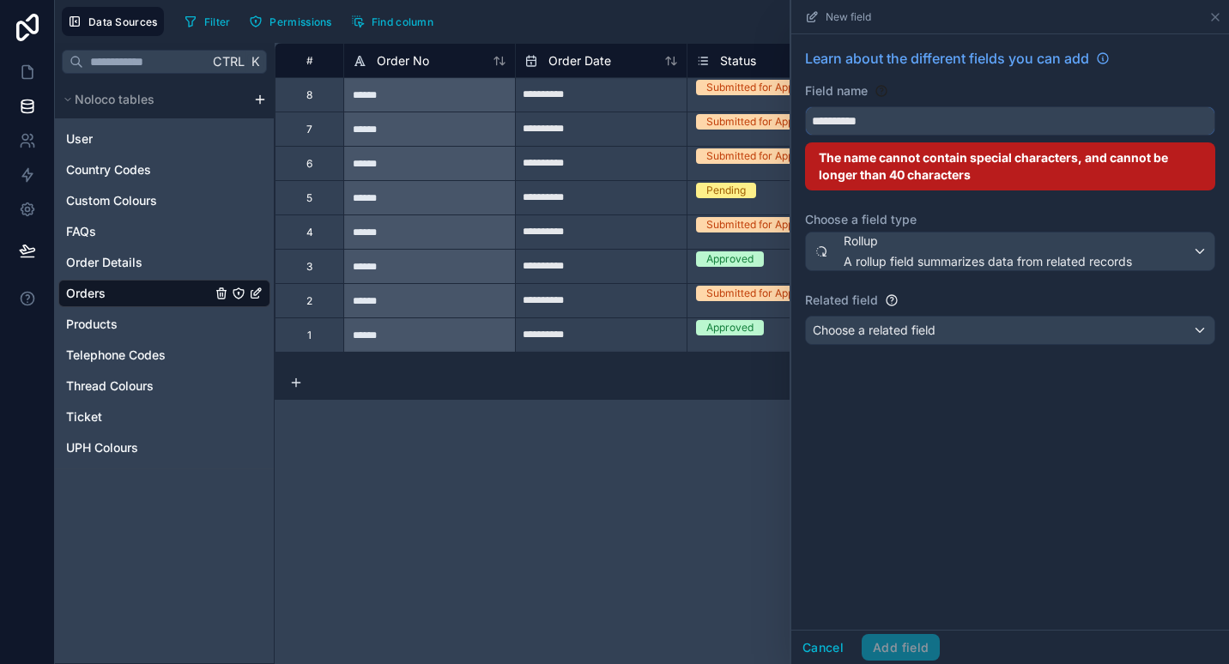
click at [805, 106] on button "*********" at bounding box center [1010, 120] width 410 height 29
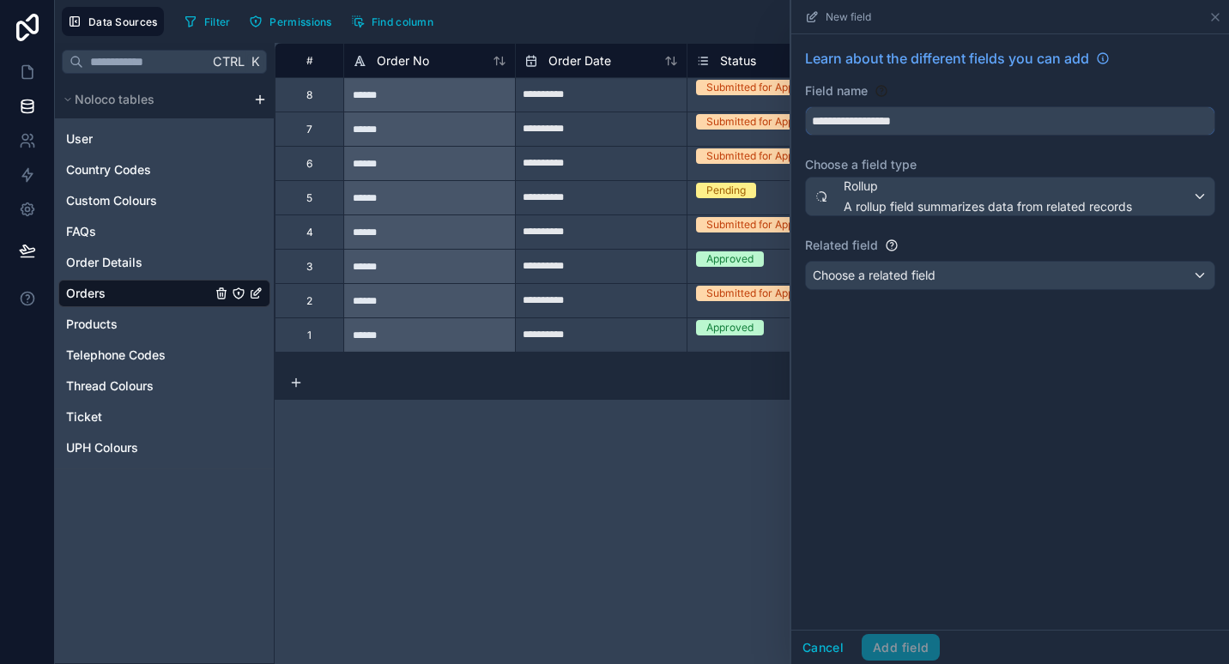
click at [805, 106] on button "**********" at bounding box center [1010, 120] width 410 height 29
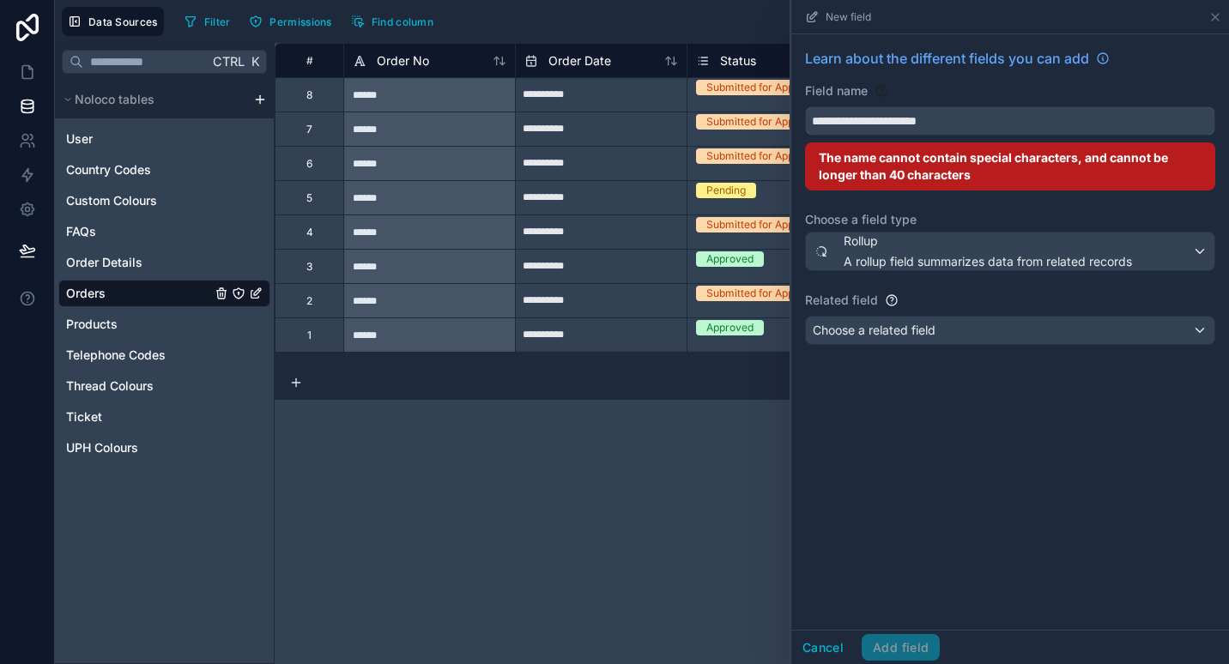
click at [805, 106] on button "**********" at bounding box center [1010, 120] width 410 height 29
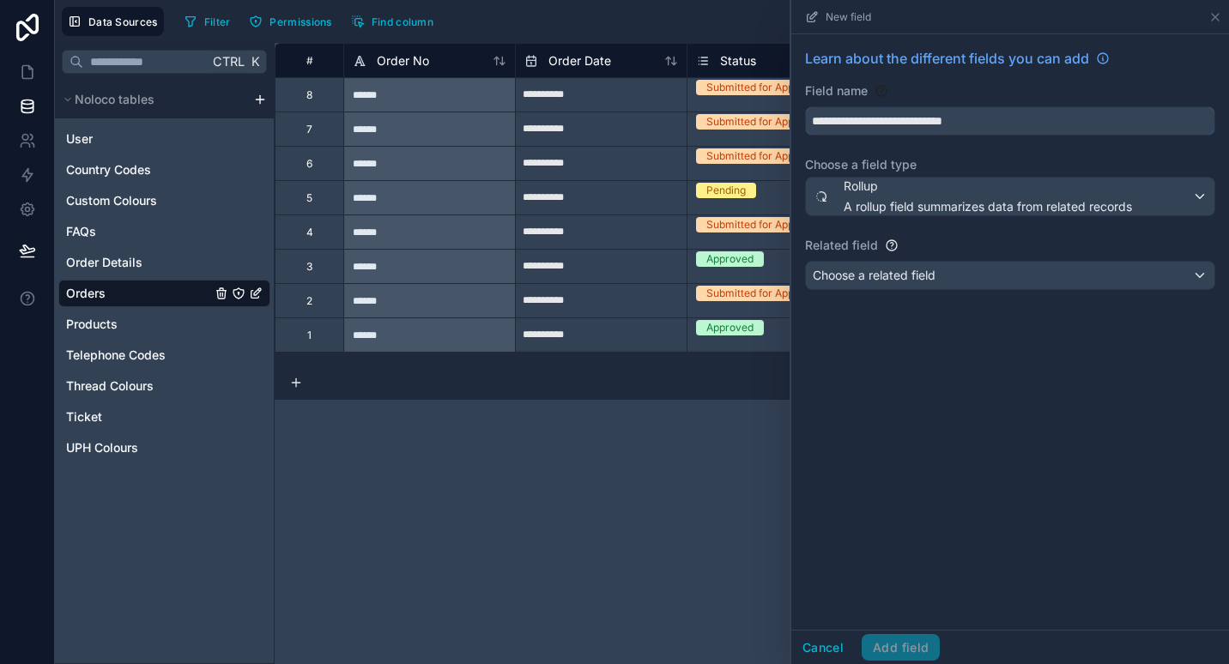
click at [805, 106] on button "**********" at bounding box center [1010, 120] width 410 height 29
type input "**********"
click at [904, 276] on span "Choose a related field" at bounding box center [874, 275] width 123 height 15
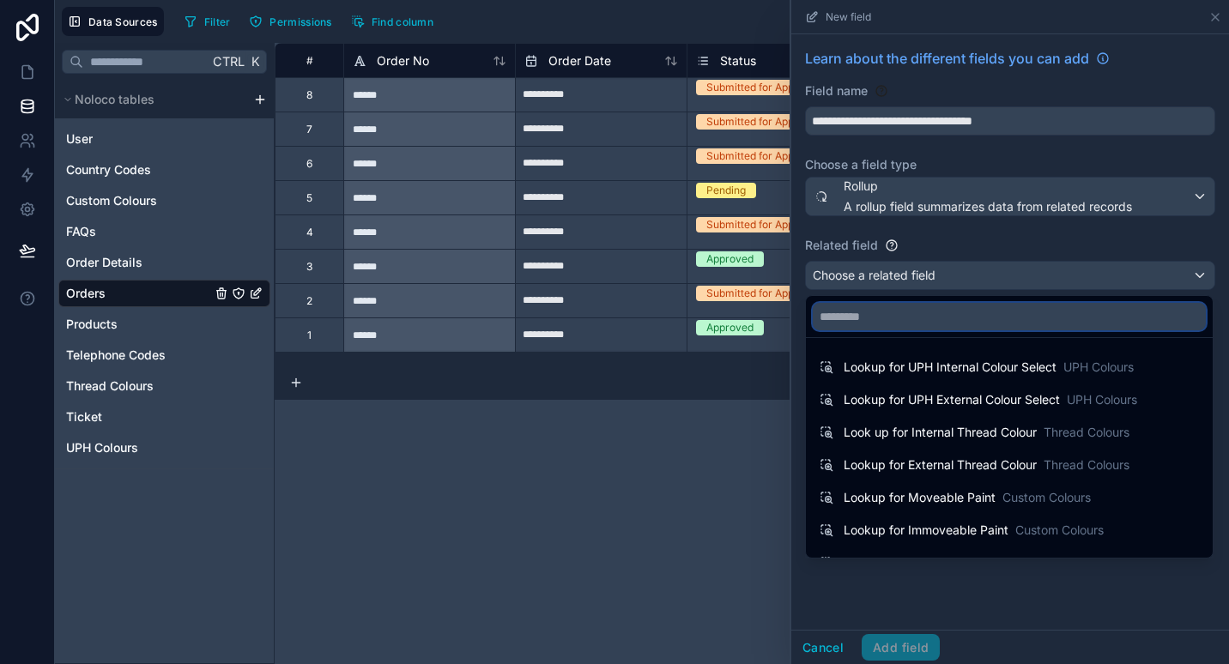
click at [898, 322] on input "text" at bounding box center [1009, 316] width 393 height 27
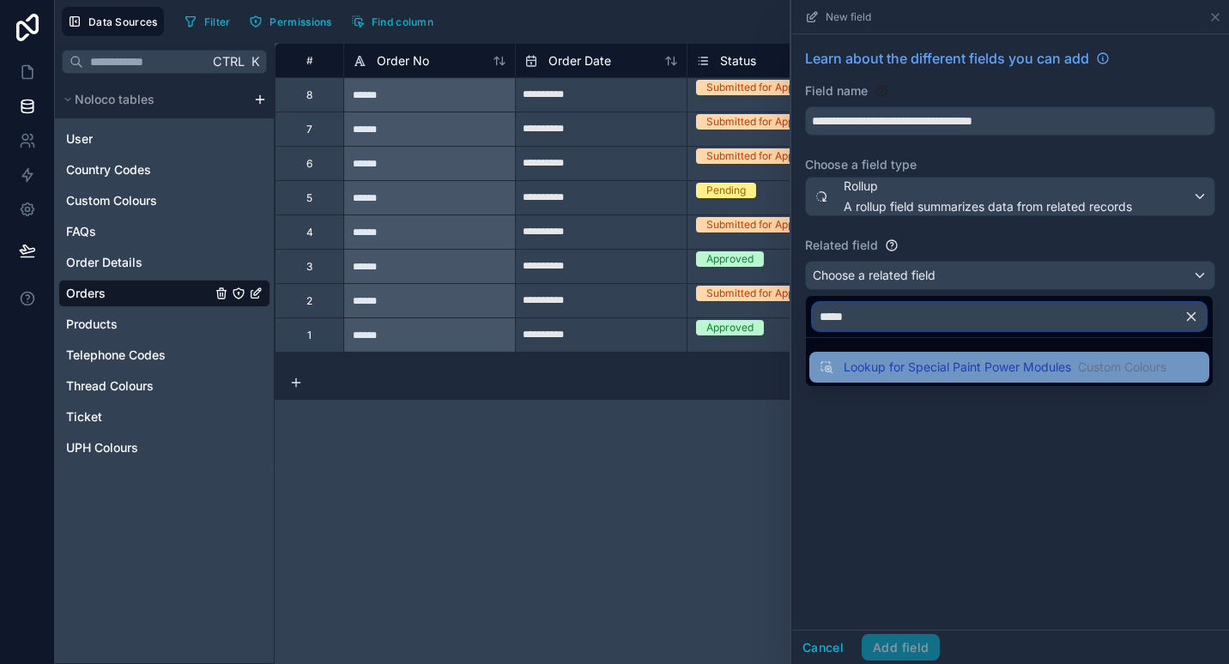
type input "*****"
click at [896, 372] on span "Lookup for Special Paint Power Modules" at bounding box center [956, 367] width 227 height 17
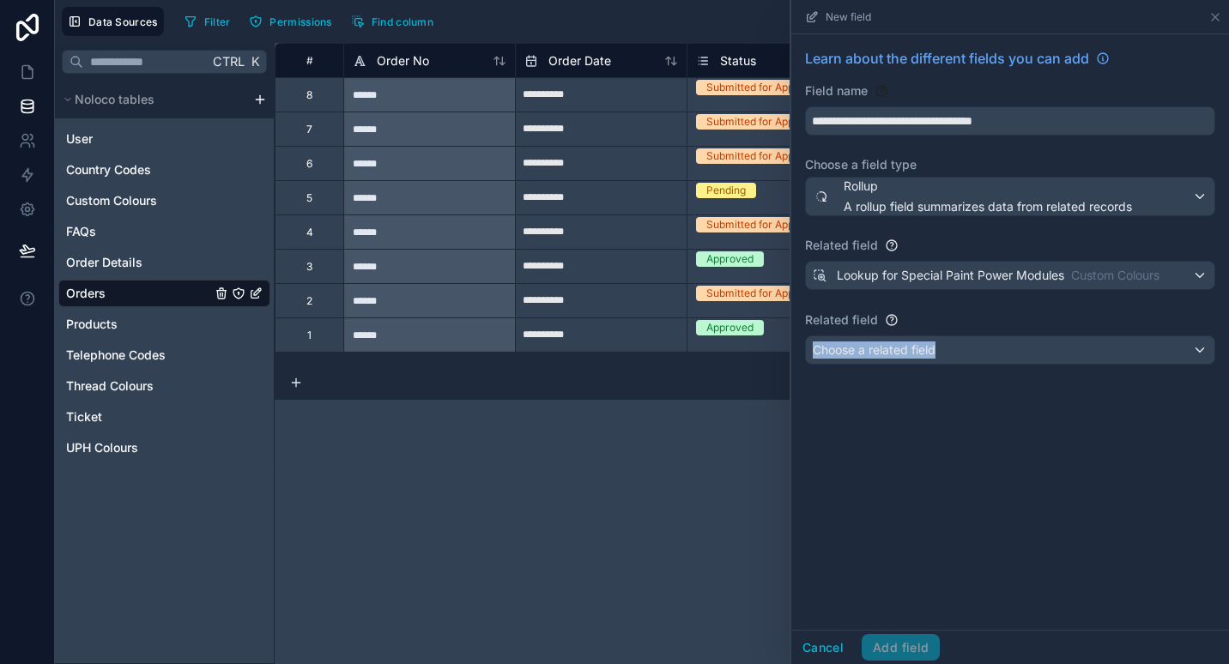
click at [946, 335] on div "**********" at bounding box center [1010, 209] width 438 height 351
drag, startPoint x: 946, startPoint y: 335, endPoint x: 945, endPoint y: 345, distance: 9.5
click at [945, 345] on div "Choose a related field" at bounding box center [1010, 349] width 408 height 27
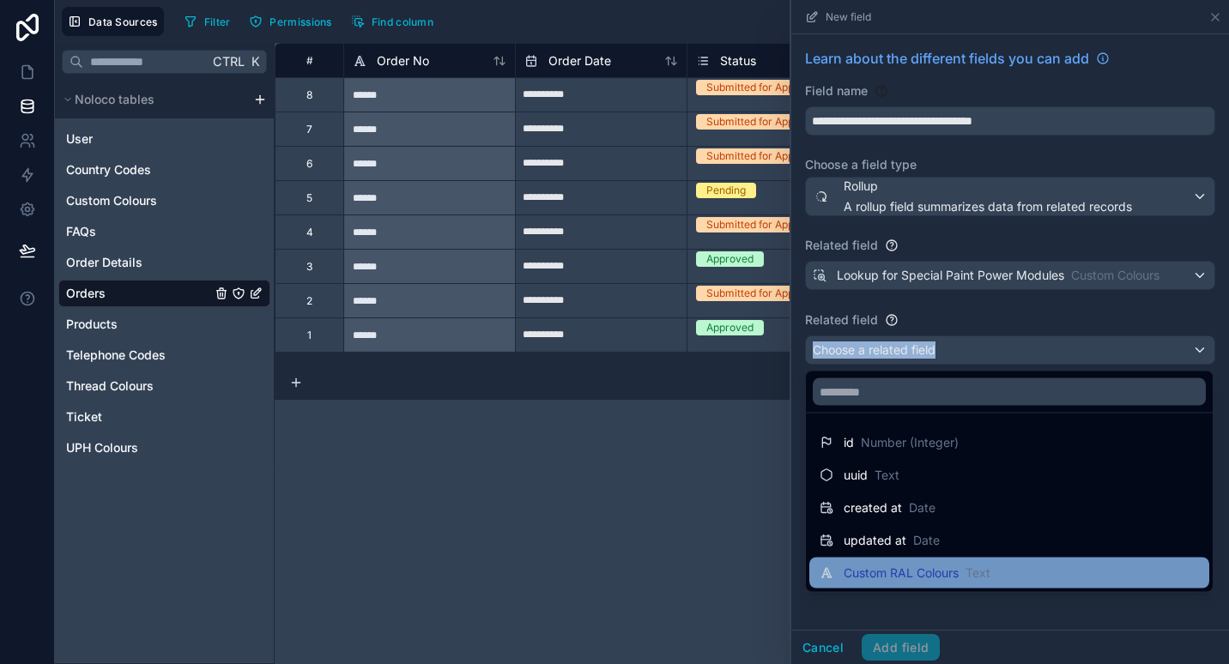
click at [899, 569] on span "Custom RAL Colours" at bounding box center [900, 573] width 115 height 17
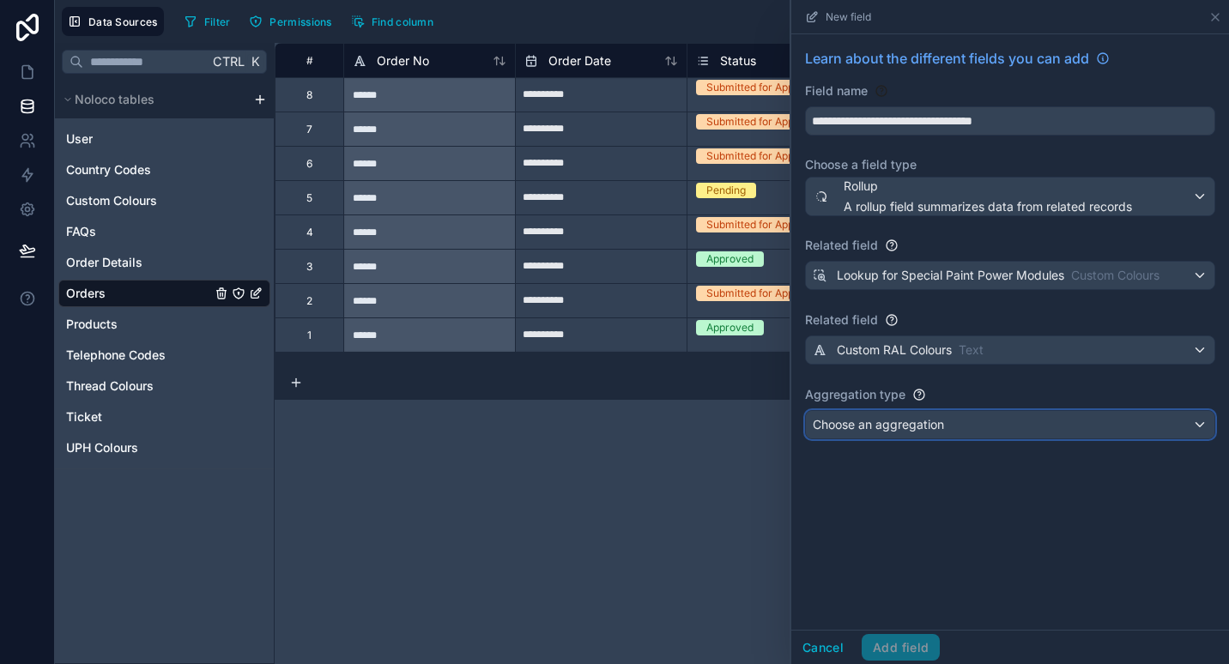
click at [968, 431] on div "Choose an aggregation" at bounding box center [1010, 424] width 408 height 27
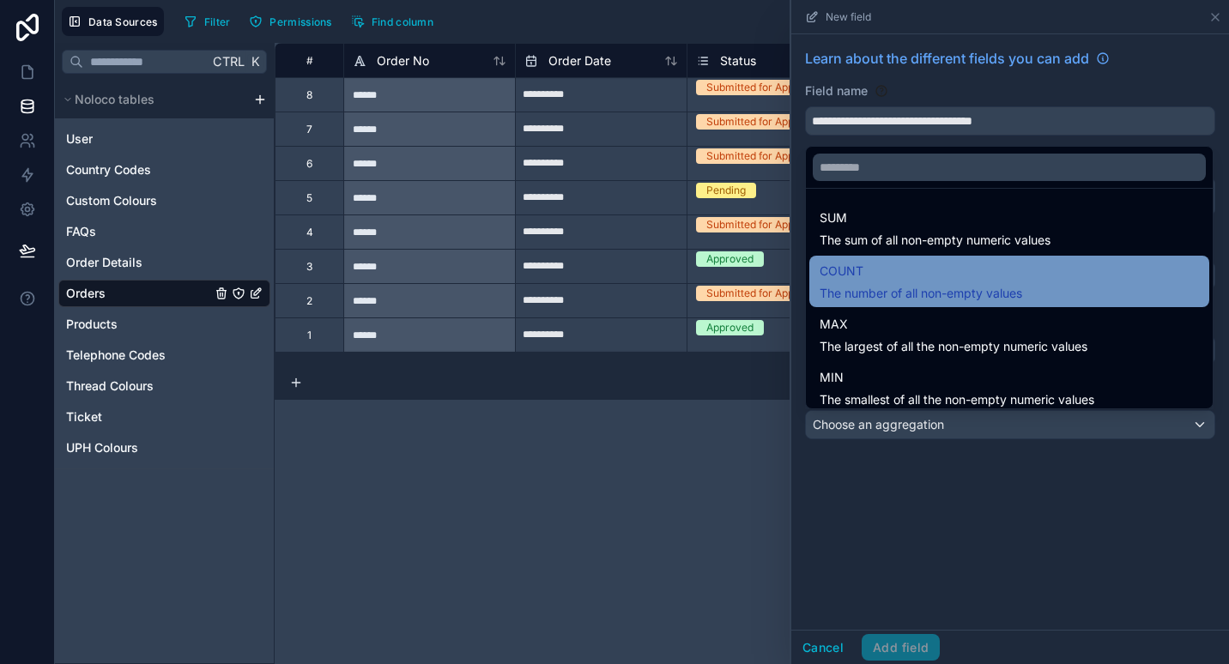
click at [1008, 280] on span "COUNT" at bounding box center [920, 271] width 202 height 21
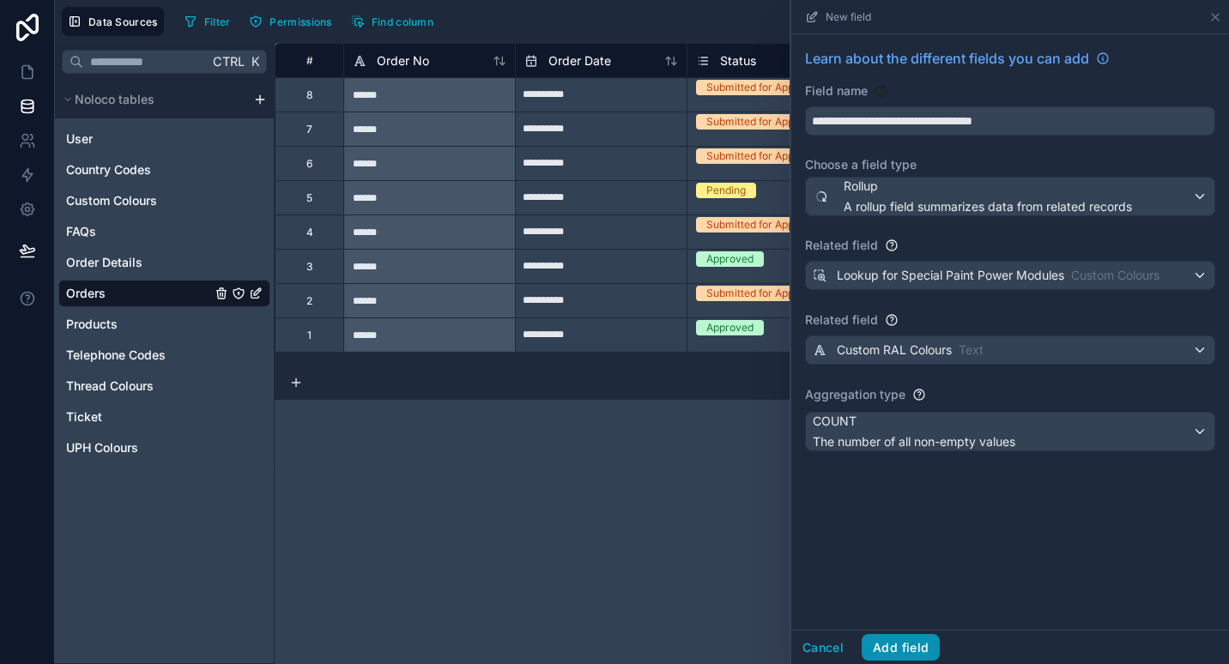
click at [893, 640] on button "Add field" at bounding box center [900, 647] width 78 height 27
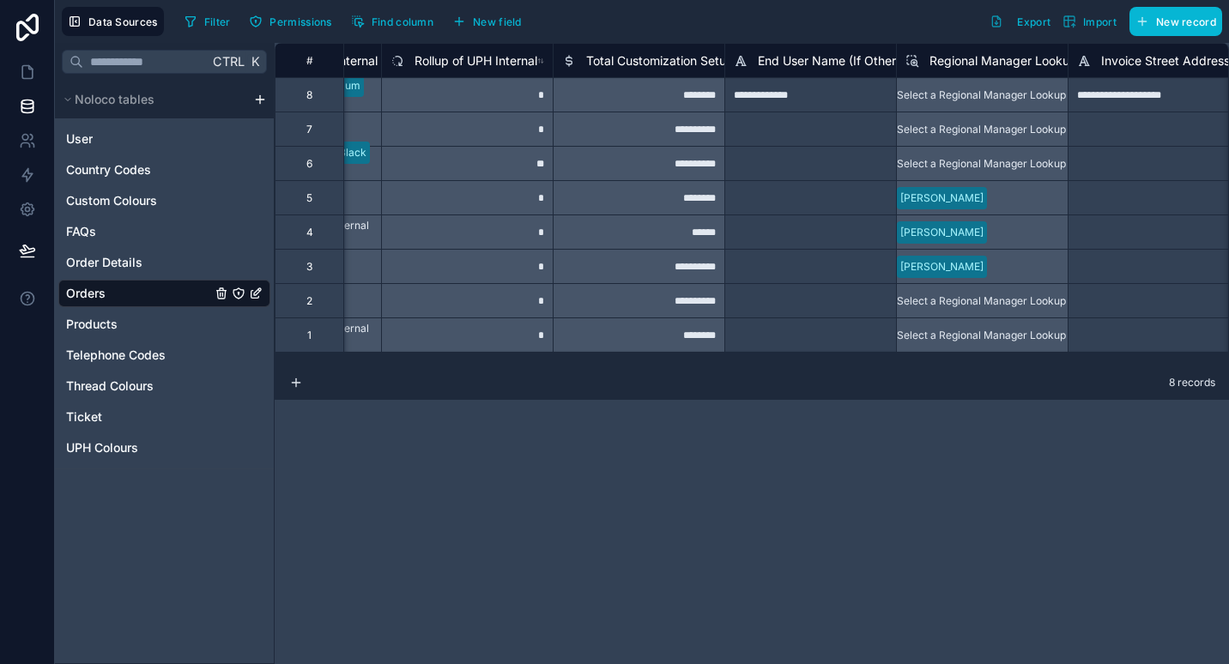
scroll to position [0, 7352]
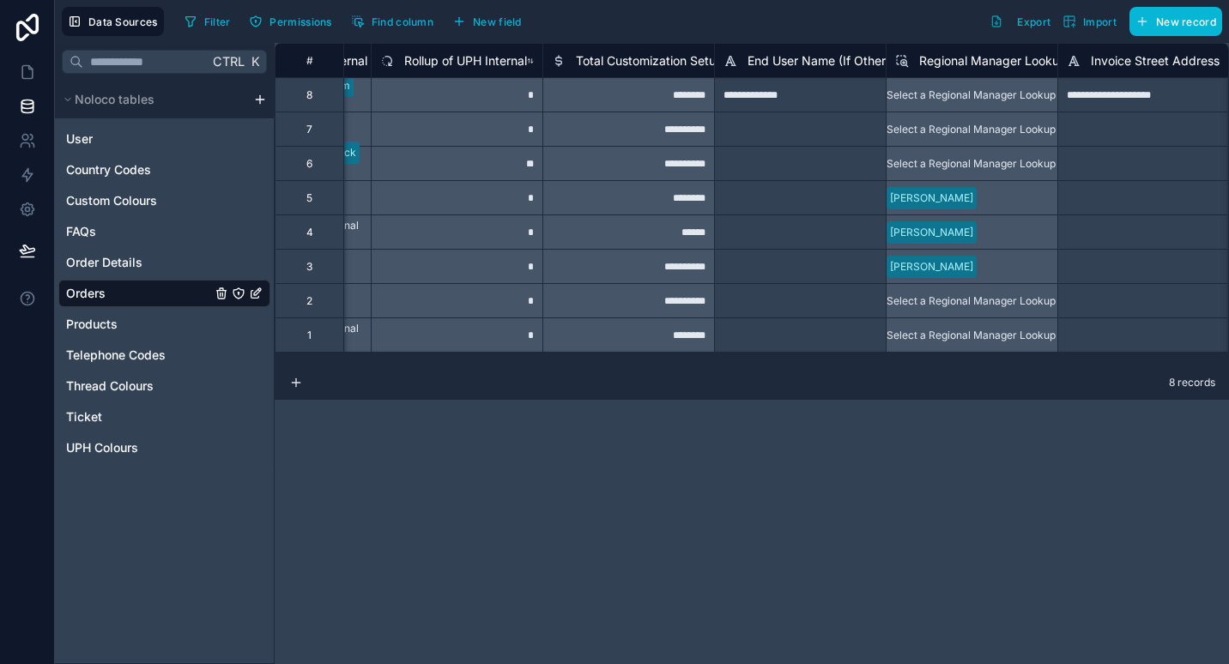
click at [485, 57] on span "Rollup of UPH Internal" at bounding box center [465, 60] width 123 height 17
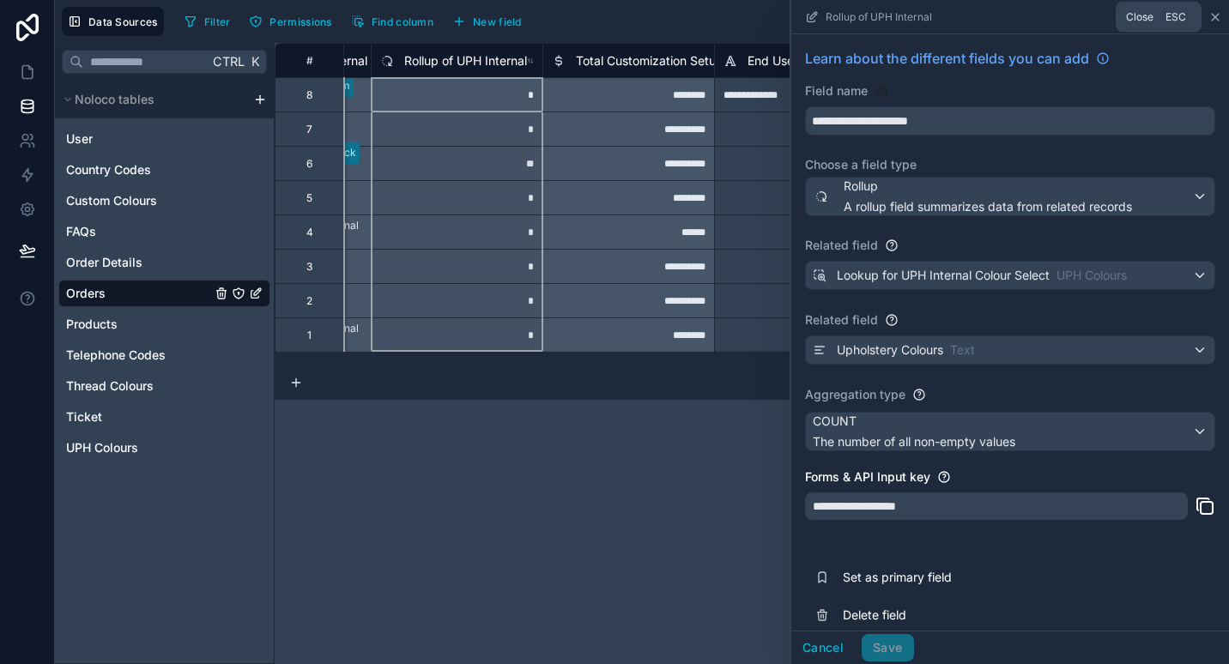
click at [1217, 15] on icon at bounding box center [1215, 17] width 14 height 14
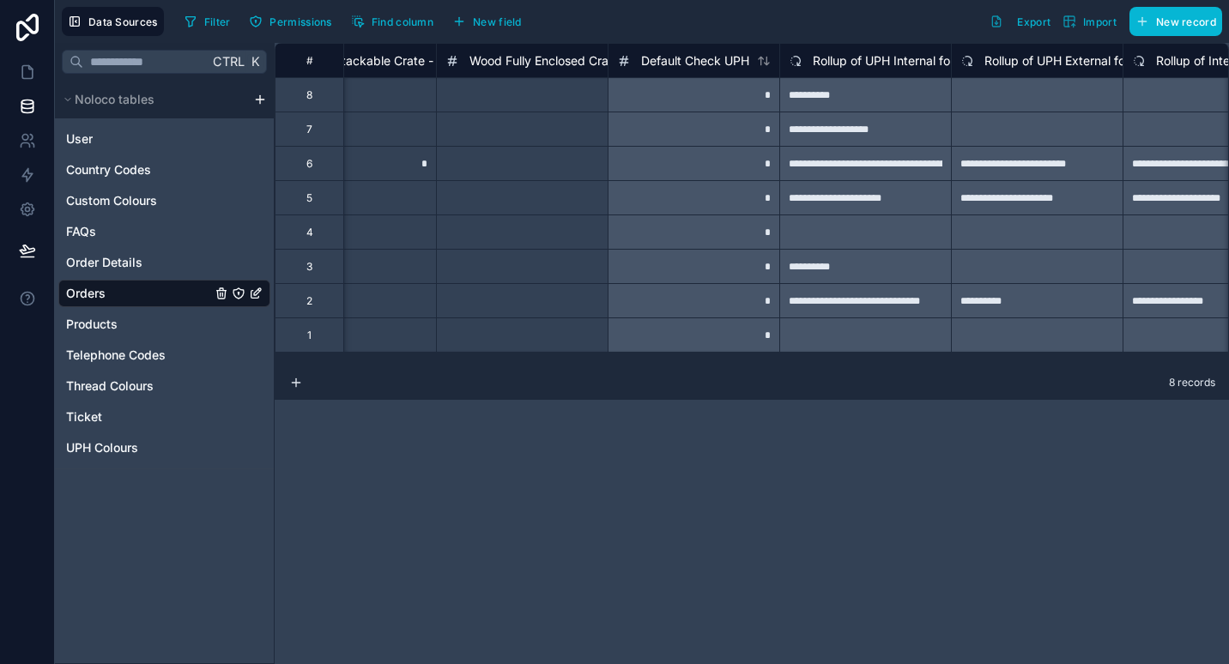
scroll to position [0, 13781]
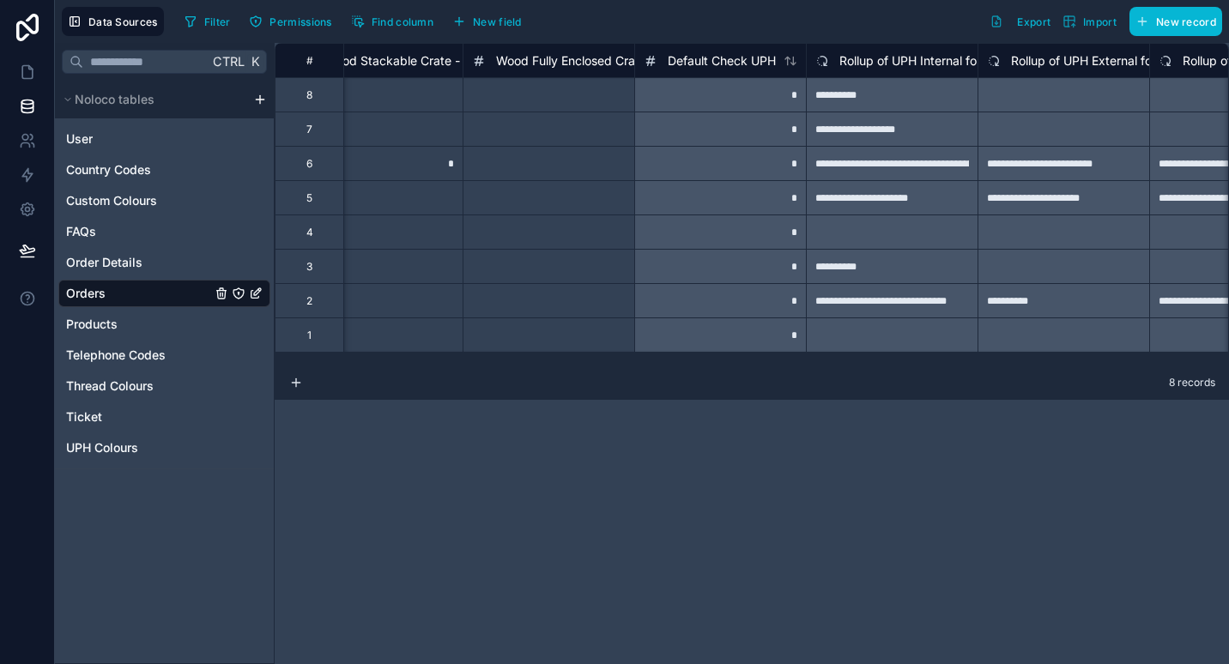
click at [708, 77] on div "*" at bounding box center [720, 94] width 172 height 34
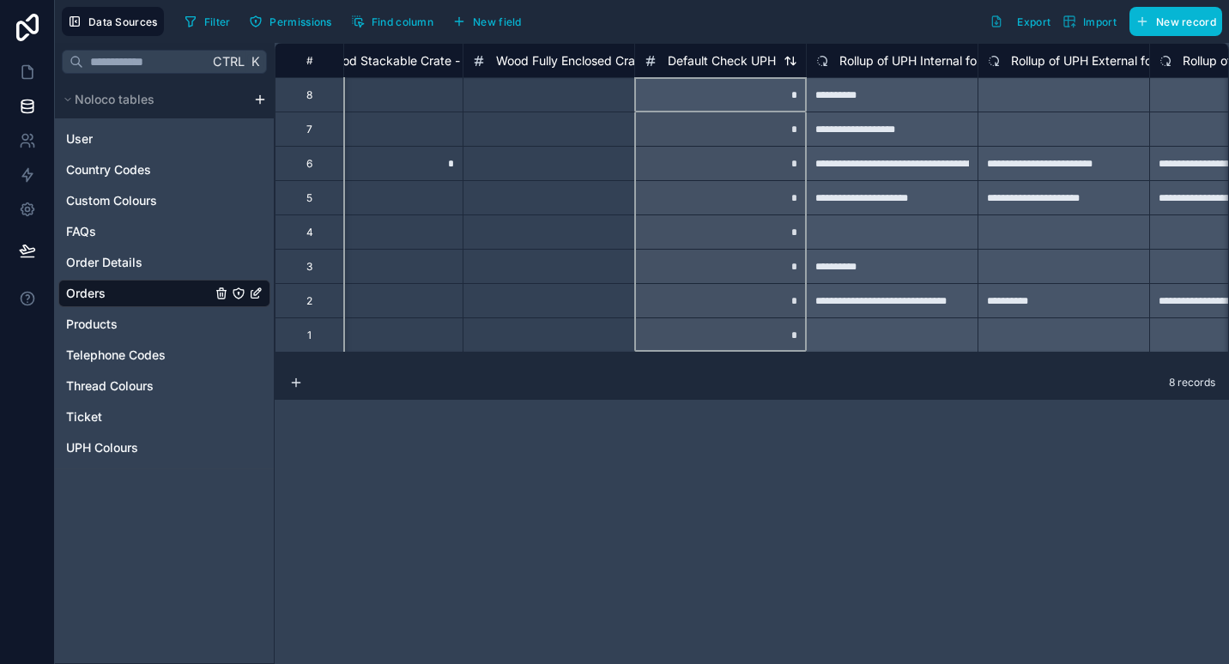
click at [740, 59] on span "Default Check UPH" at bounding box center [722, 60] width 108 height 17
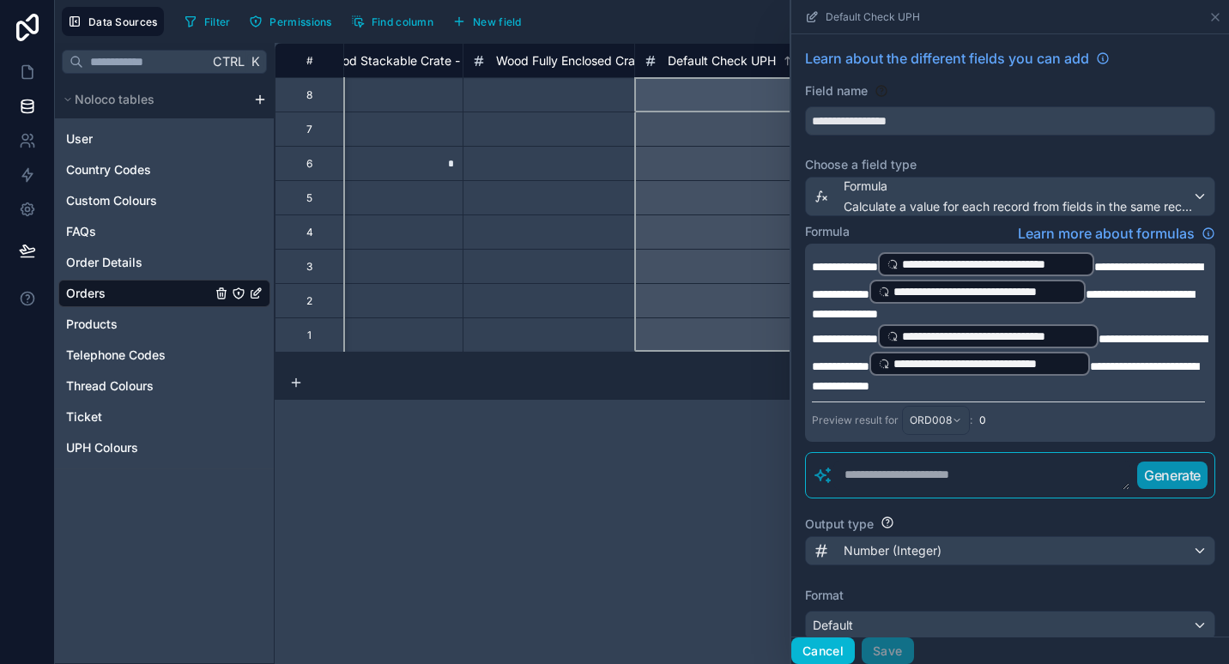
click at [833, 650] on button "Cancel" at bounding box center [822, 651] width 63 height 27
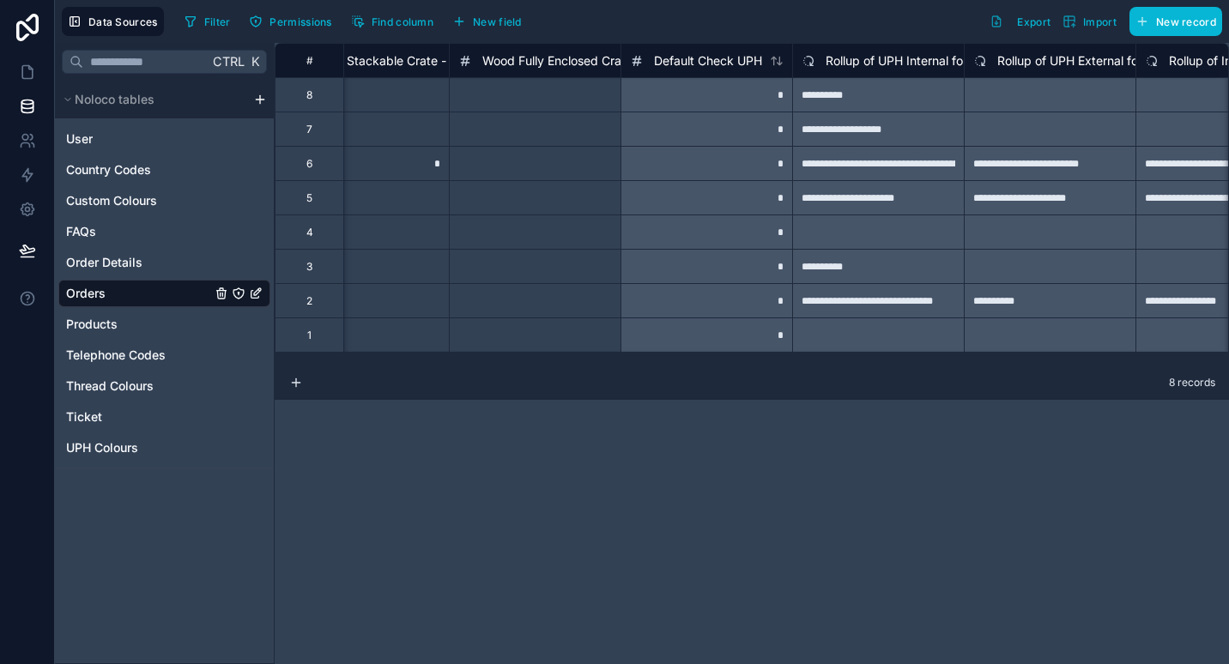
scroll to position [0, 13780]
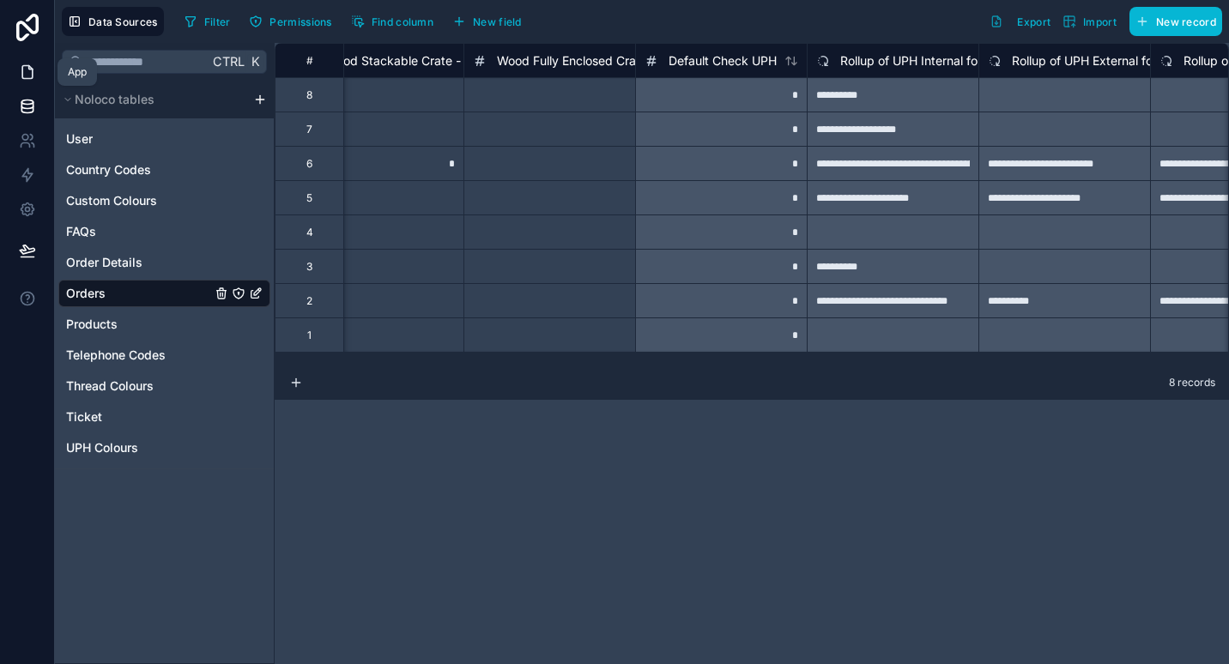
click at [23, 80] on icon at bounding box center [27, 71] width 17 height 17
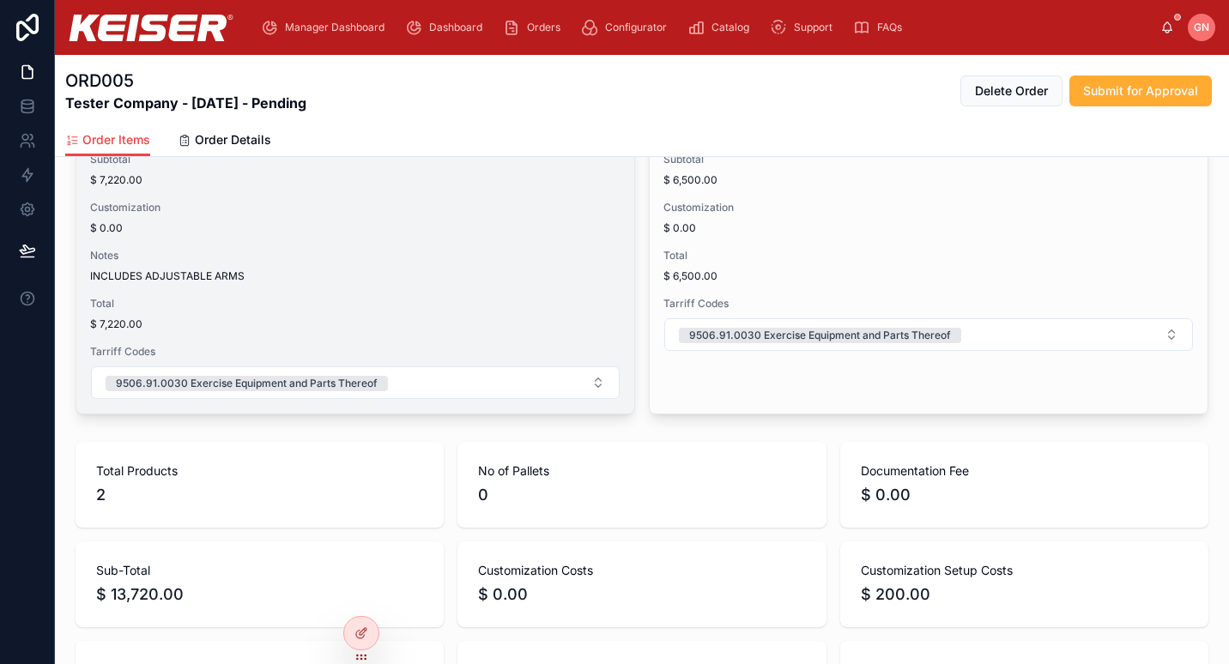
scroll to position [920, 0]
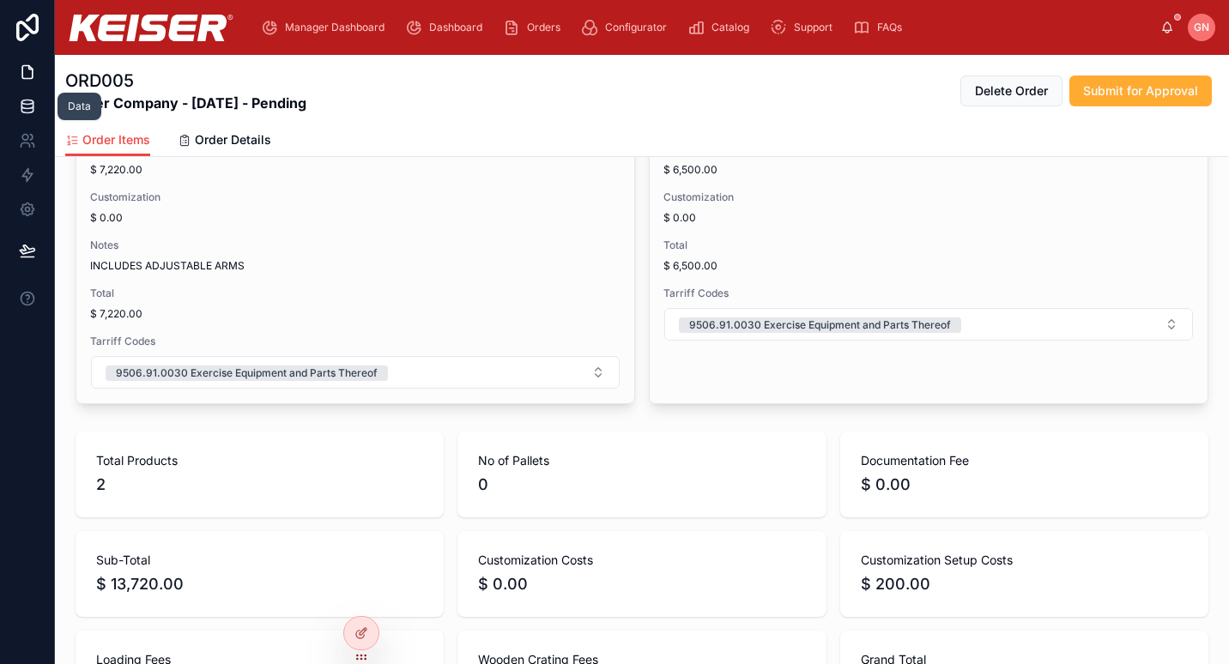
click at [32, 105] on icon at bounding box center [27, 106] width 17 height 17
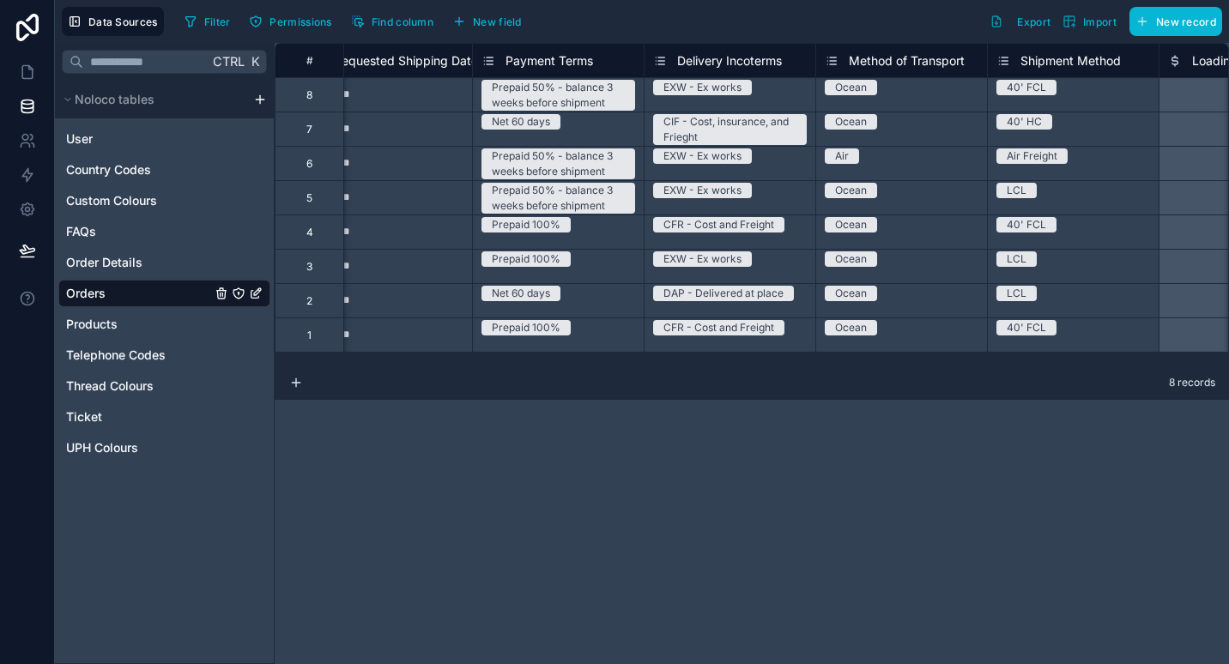
scroll to position [0, 3133]
click at [90, 329] on span "Products" at bounding box center [91, 324] width 51 height 17
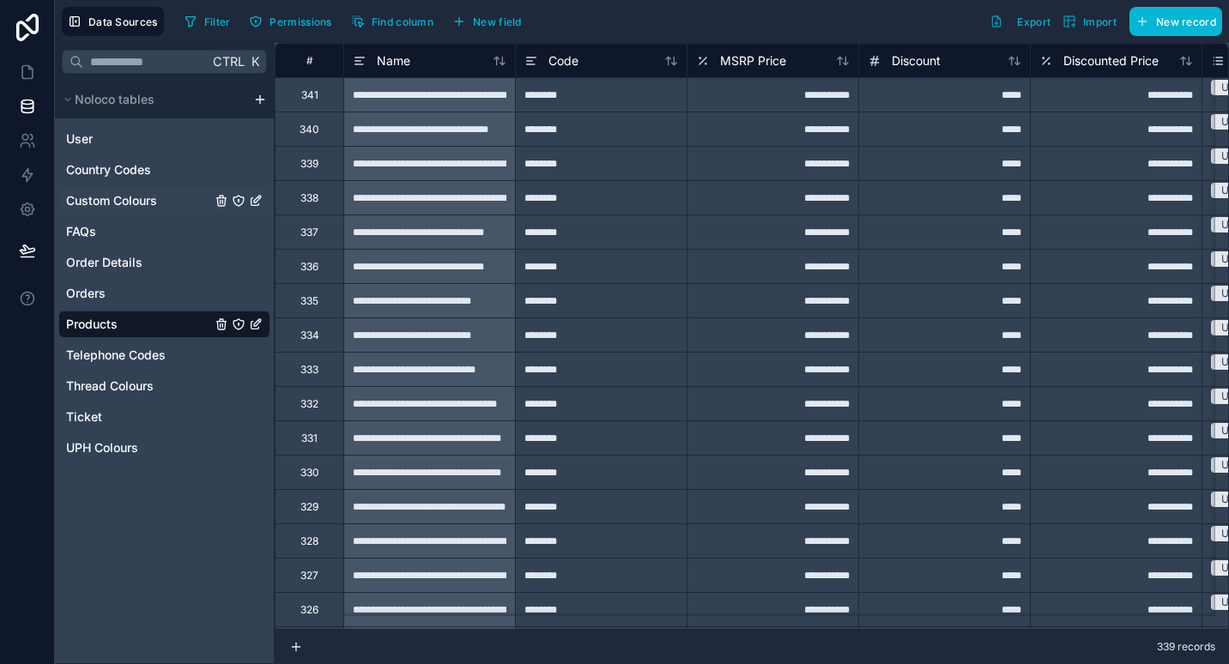
click at [119, 199] on span "Custom Colours" at bounding box center [111, 200] width 91 height 17
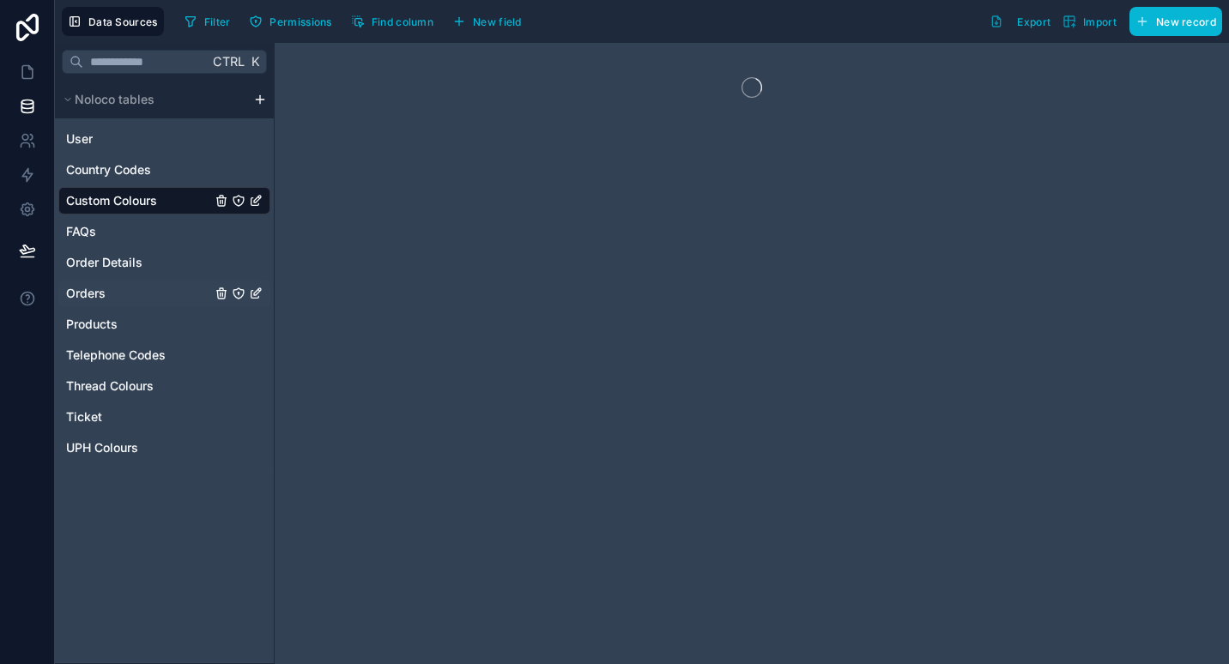
click at [124, 297] on div "Orders" at bounding box center [164, 293] width 212 height 27
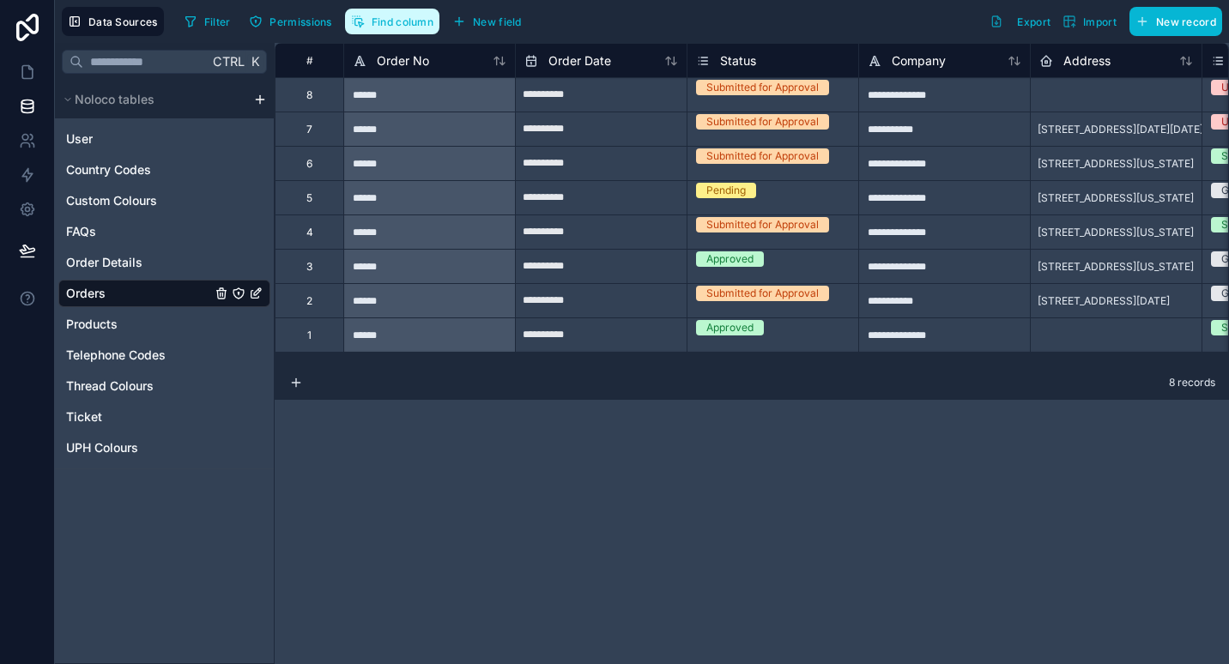
click at [370, 18] on button "Find column" at bounding box center [392, 22] width 94 height 26
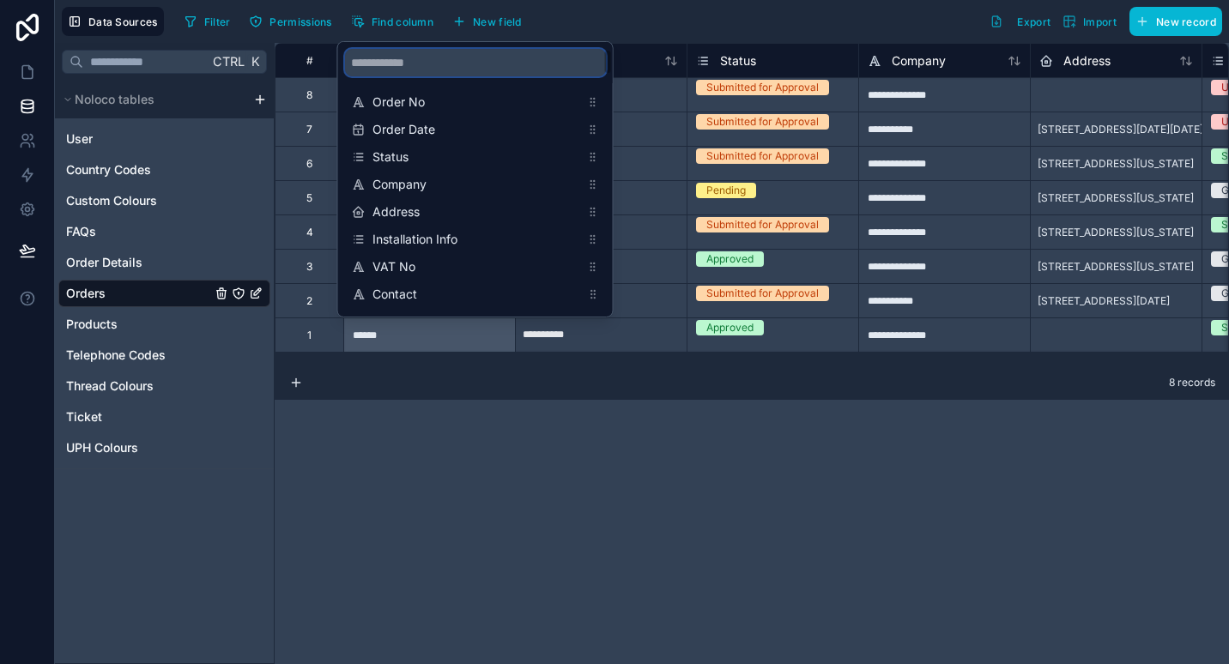
click at [431, 71] on input "scrollable content" at bounding box center [475, 62] width 261 height 27
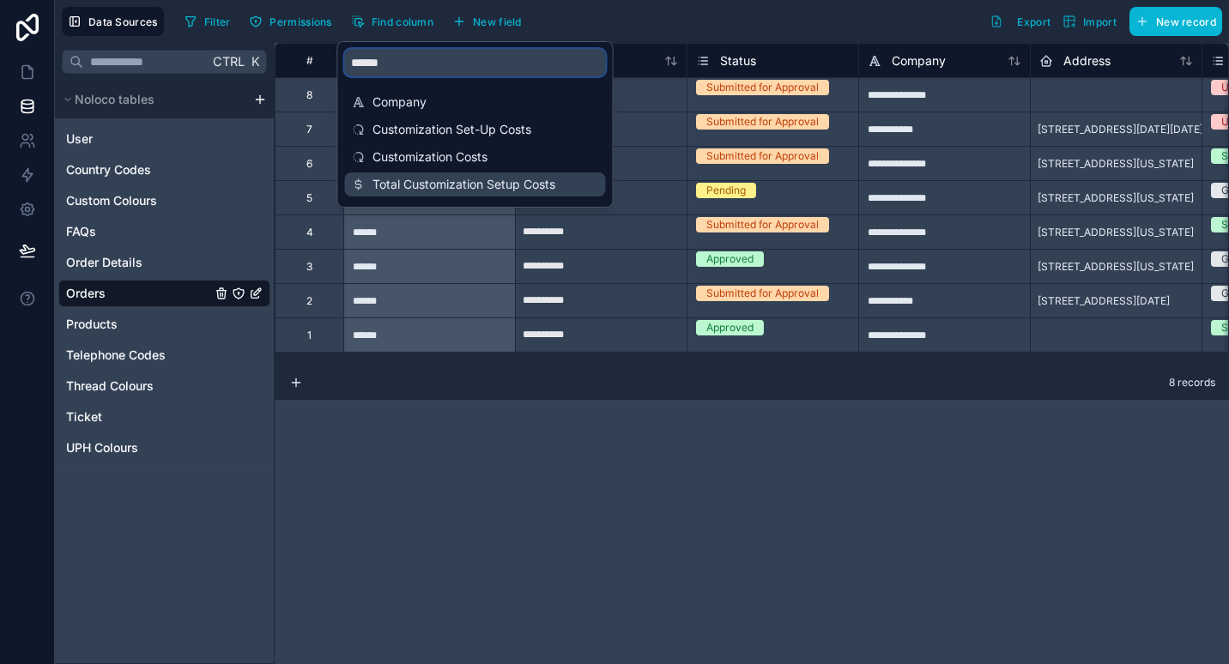
type input "******"
click at [456, 189] on span "Total Customization Setup Costs" at bounding box center [476, 184] width 208 height 17
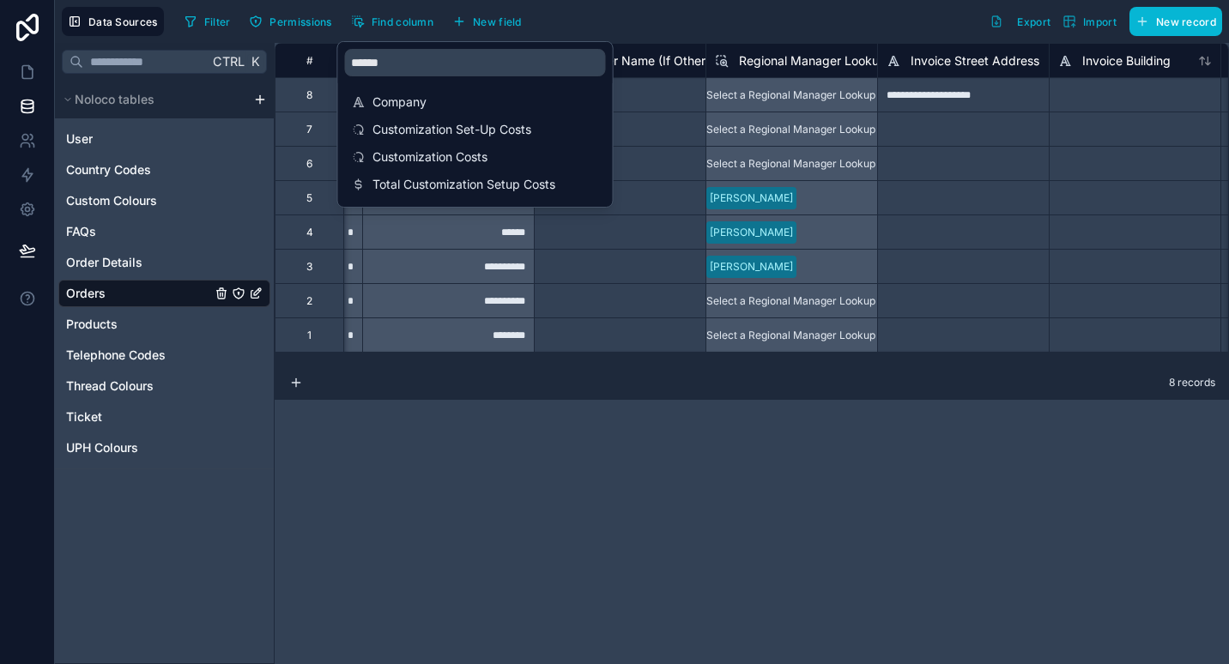
scroll to position [0, 7551]
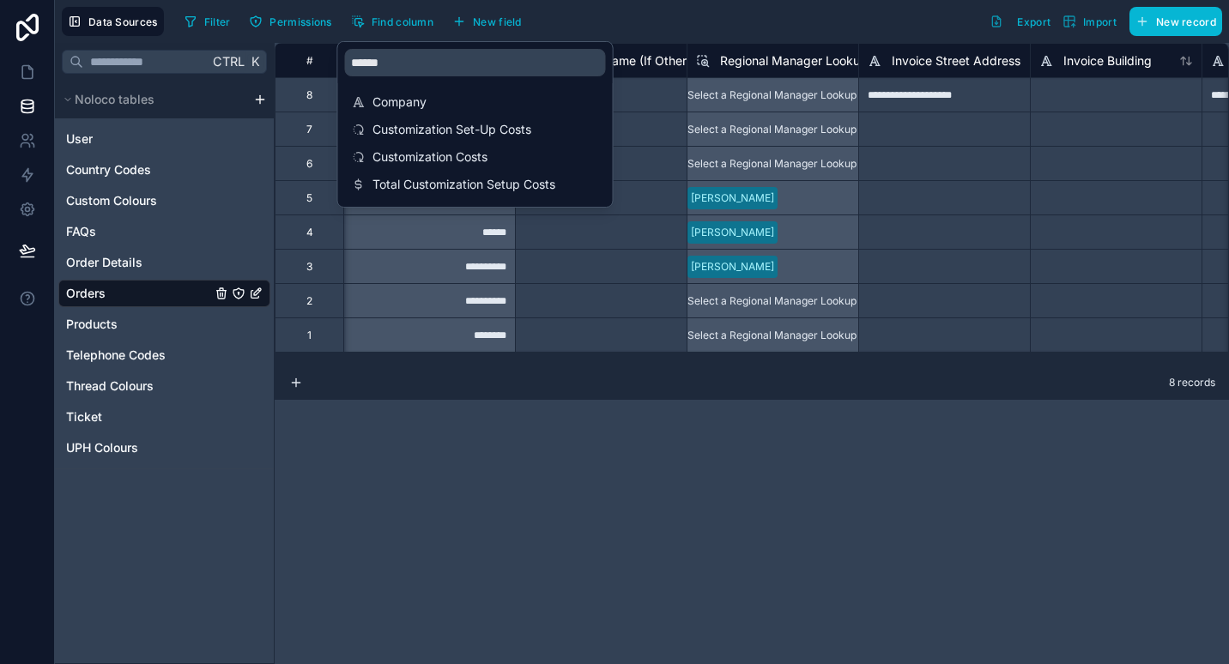
click at [686, 505] on div "**********" at bounding box center [752, 353] width 954 height 621
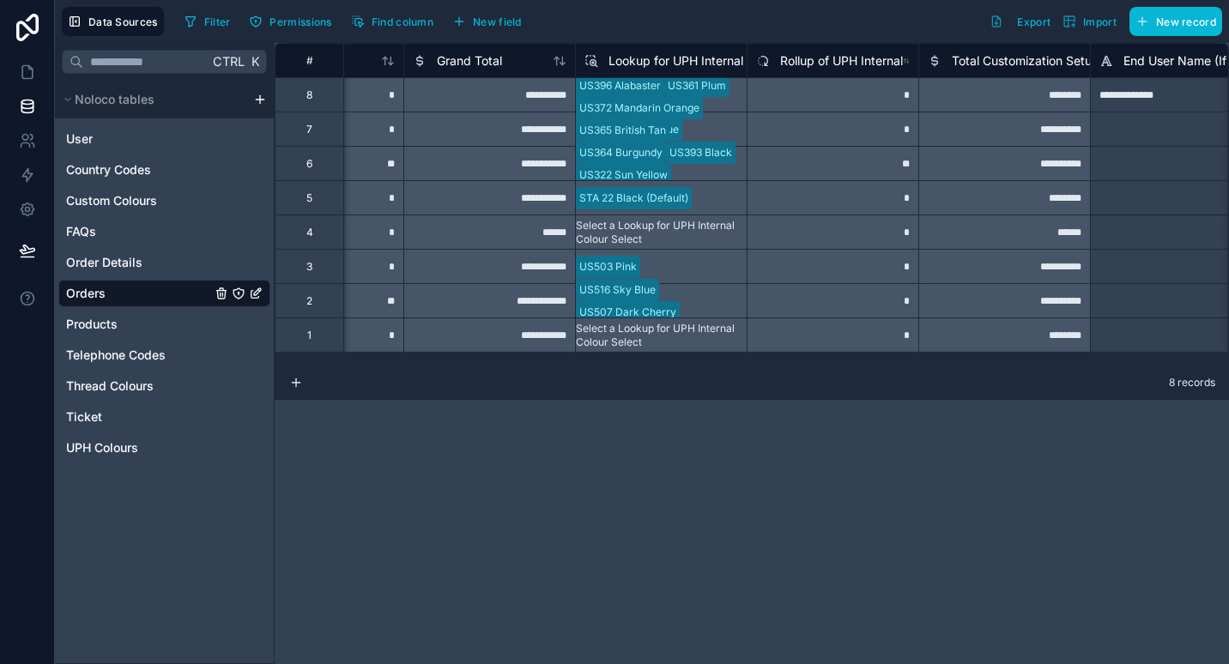
scroll to position [0, 6973]
click at [1018, 191] on div "********" at bounding box center [1007, 197] width 172 height 34
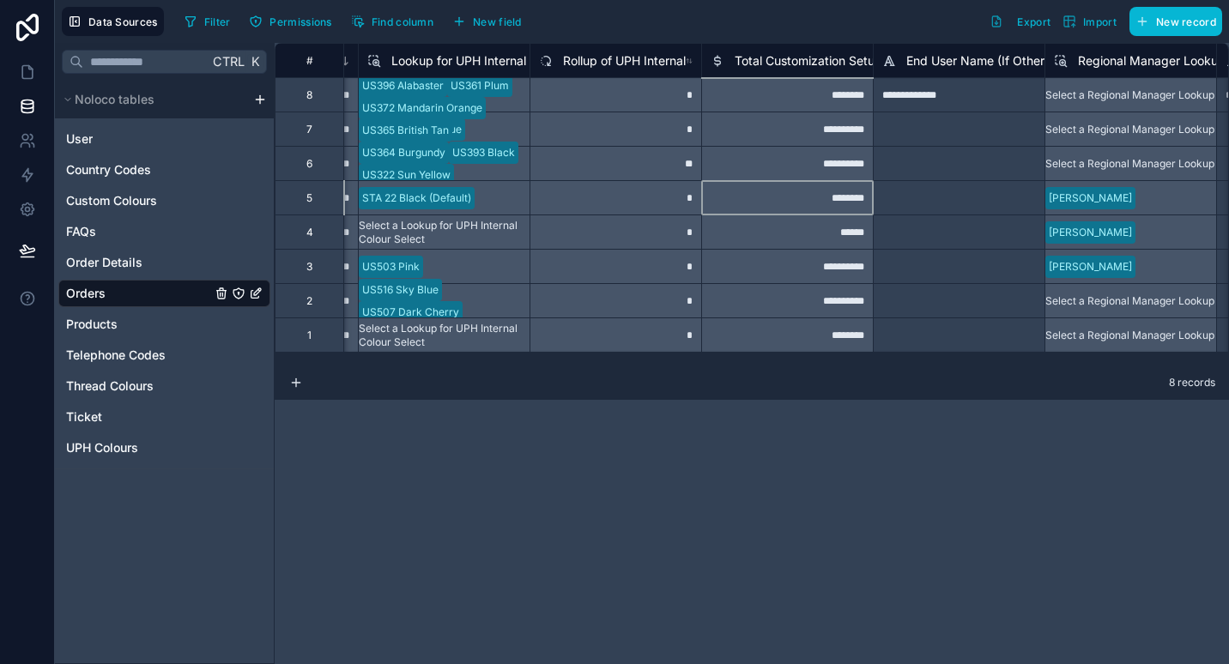
scroll to position [0, 7194]
click at [573, 201] on div "*" at bounding box center [615, 197] width 172 height 34
click at [790, 54] on span "Total Customization Setup Costs" at bounding box center [825, 60] width 183 height 17
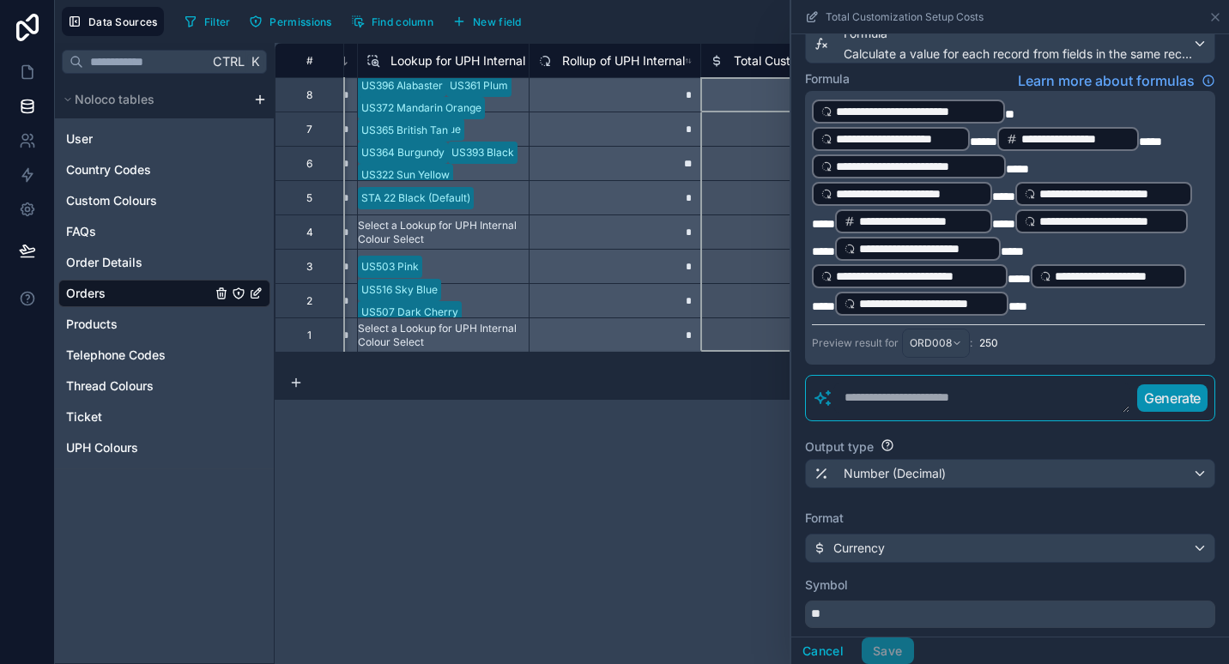
scroll to position [165, 0]
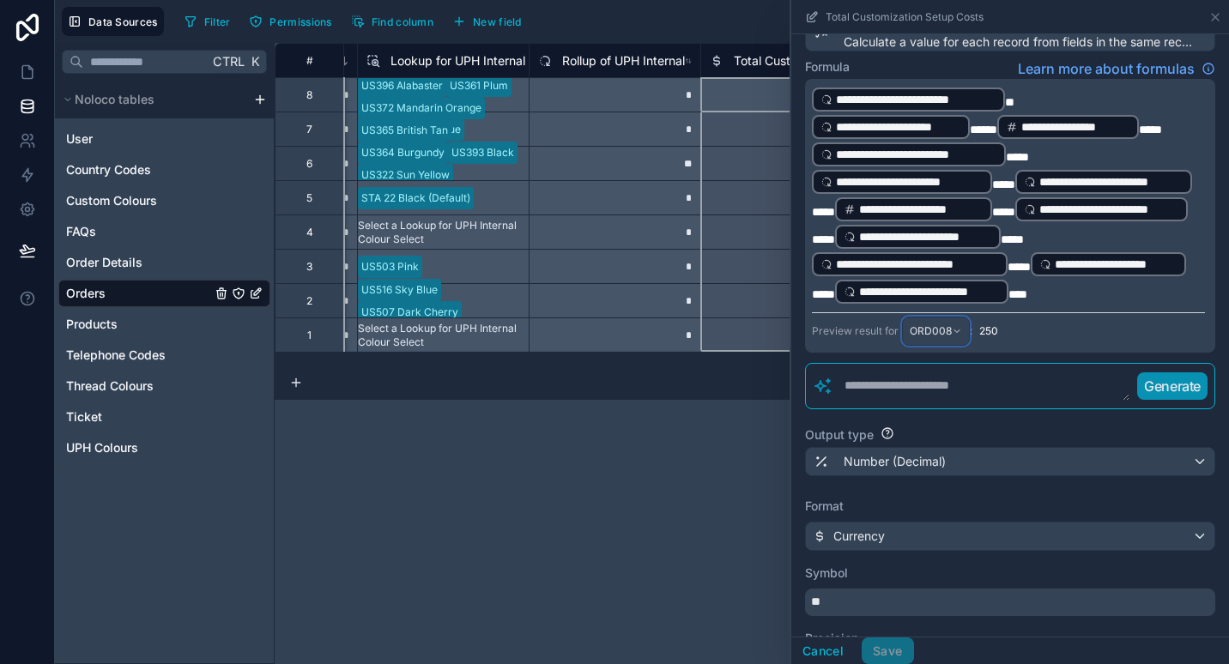
click at [946, 338] on span "ORD008" at bounding box center [931, 331] width 42 height 14
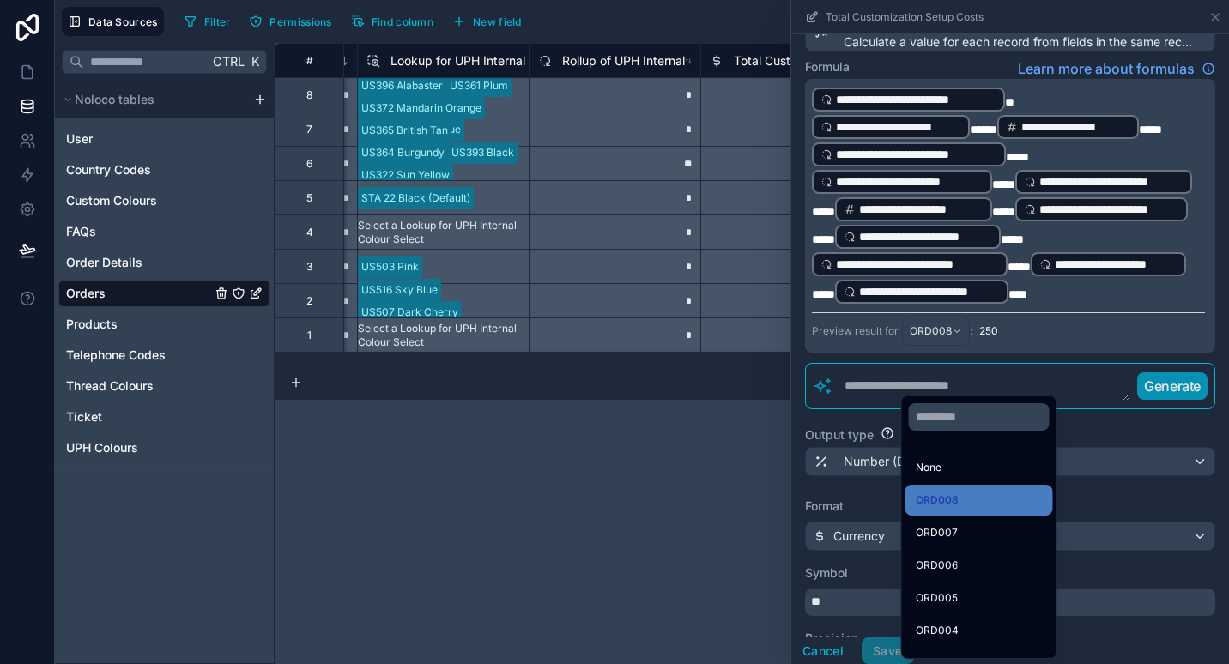
click at [1139, 379] on div at bounding box center [1010, 332] width 438 height 664
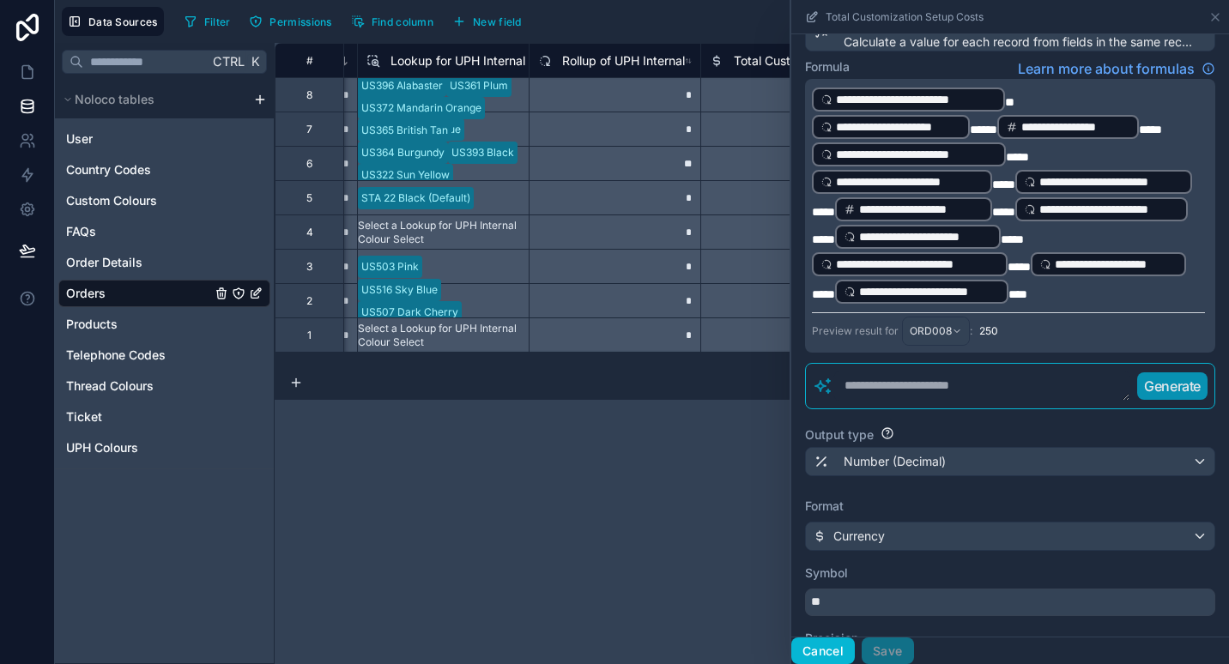
click at [816, 649] on button "Cancel" at bounding box center [822, 651] width 63 height 27
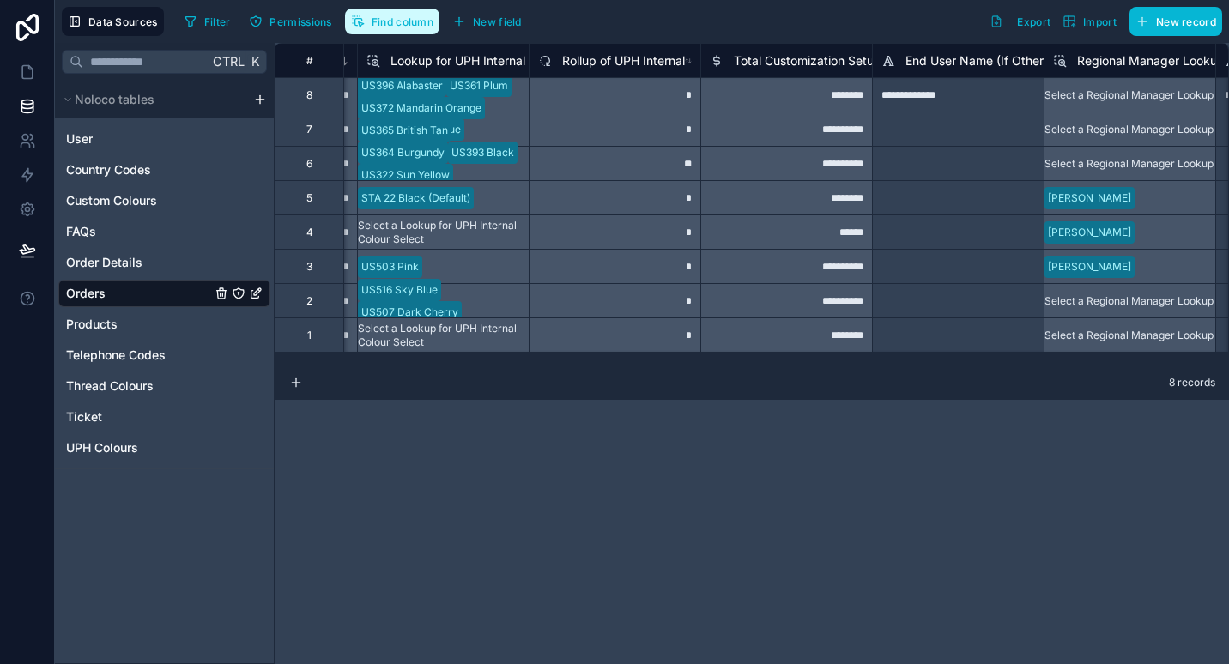
click at [390, 27] on span "Find column" at bounding box center [403, 21] width 62 height 13
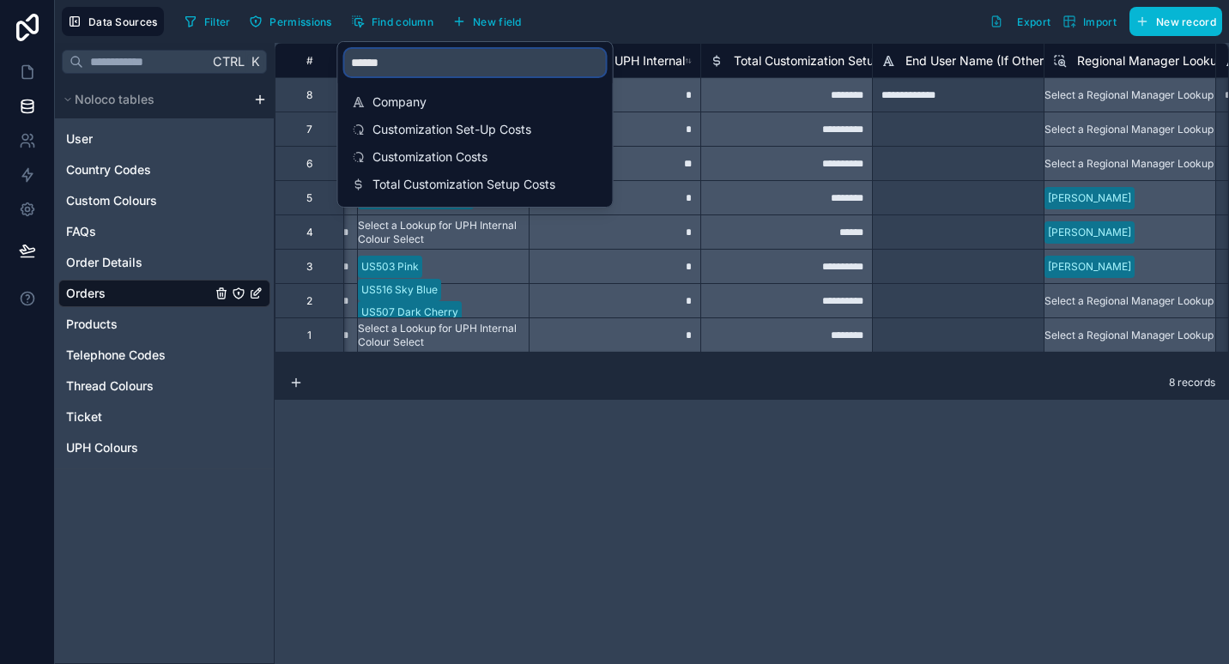
click at [477, 63] on input "******" at bounding box center [475, 62] width 261 height 27
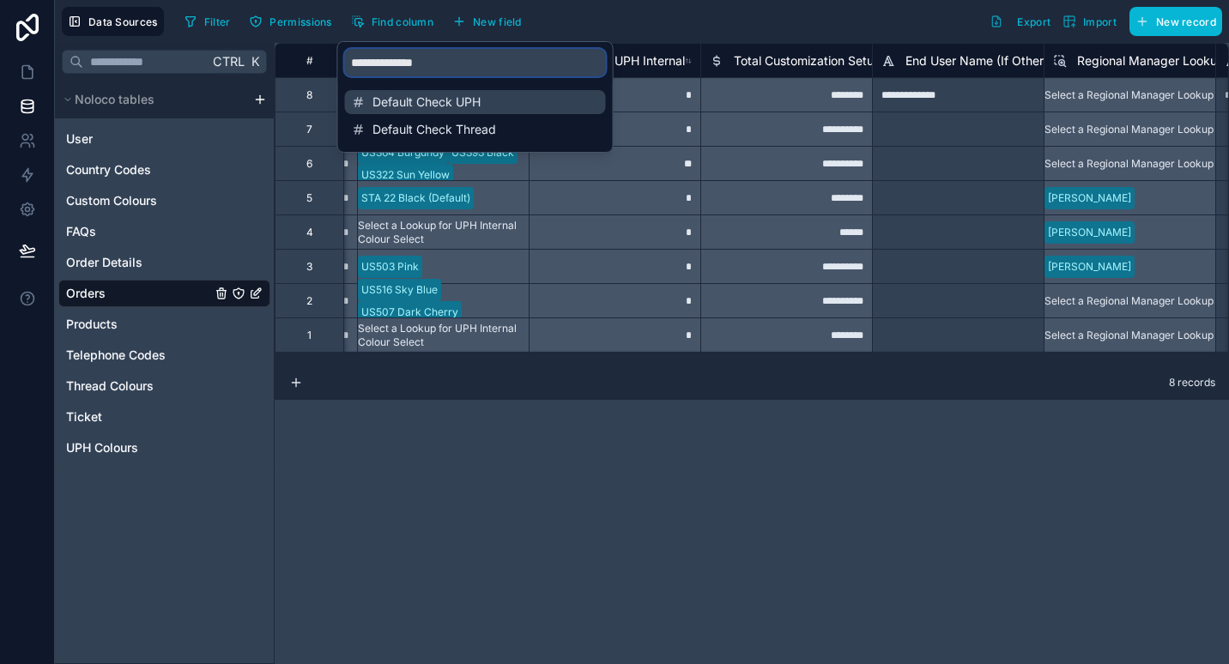
type input "**********"
click at [456, 107] on span "Default Check UPH" at bounding box center [476, 102] width 208 height 17
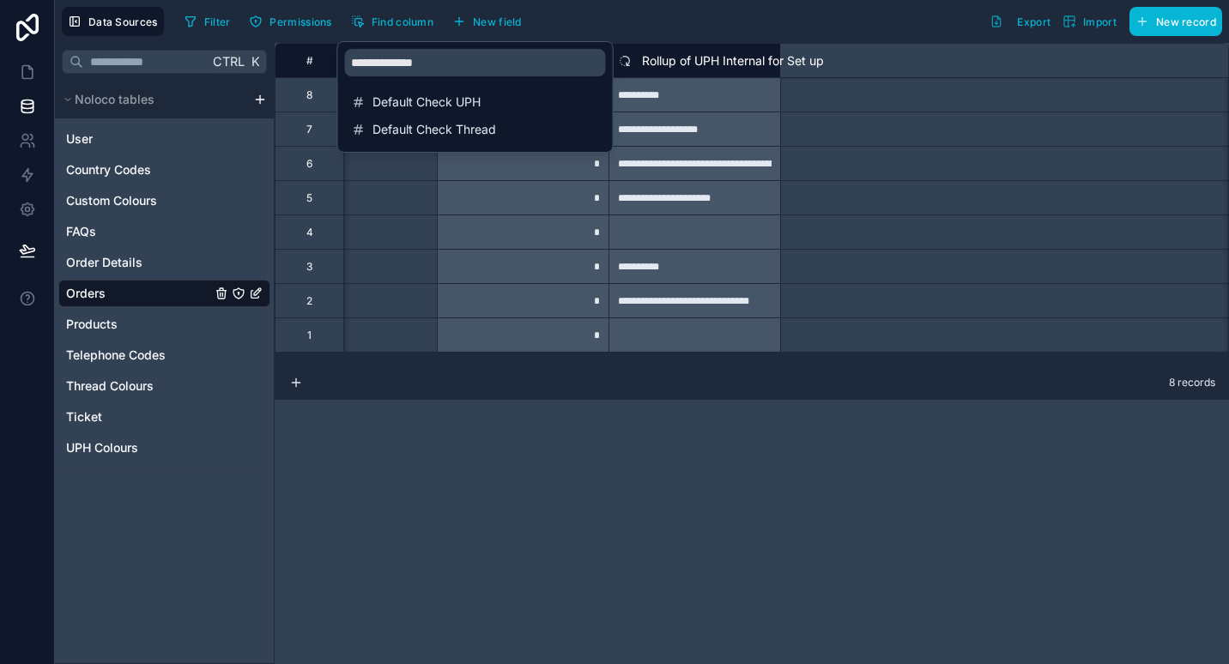
scroll to position [0, 14072]
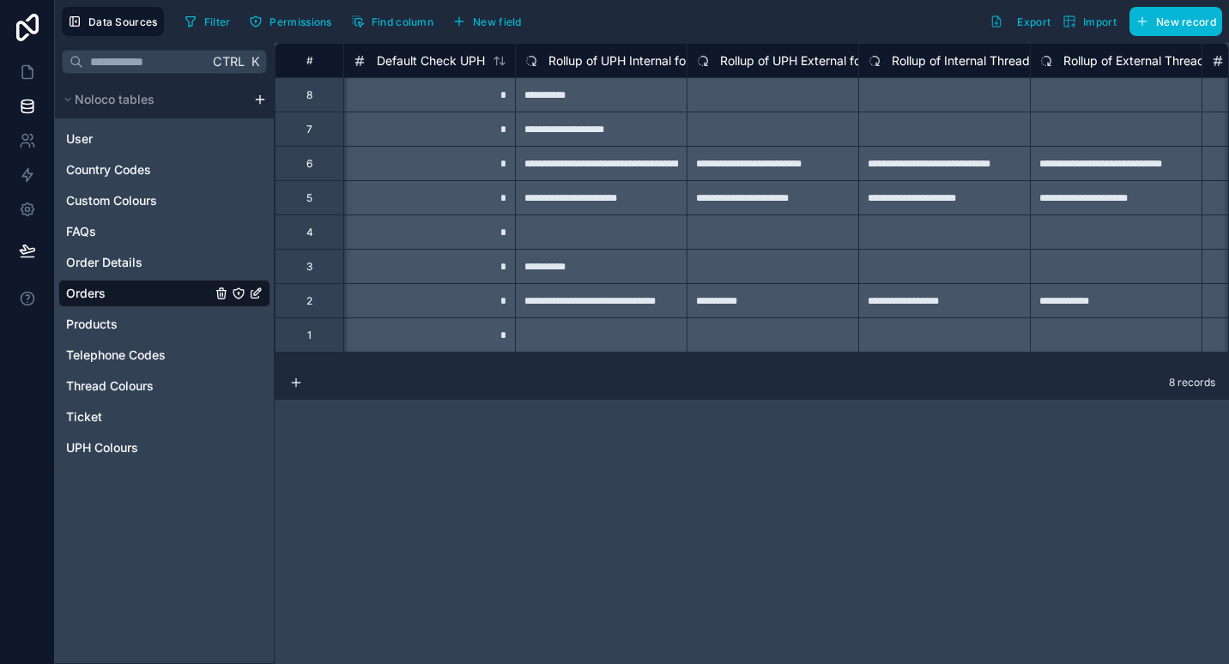
click at [607, 531] on div "**********" at bounding box center [752, 353] width 954 height 621
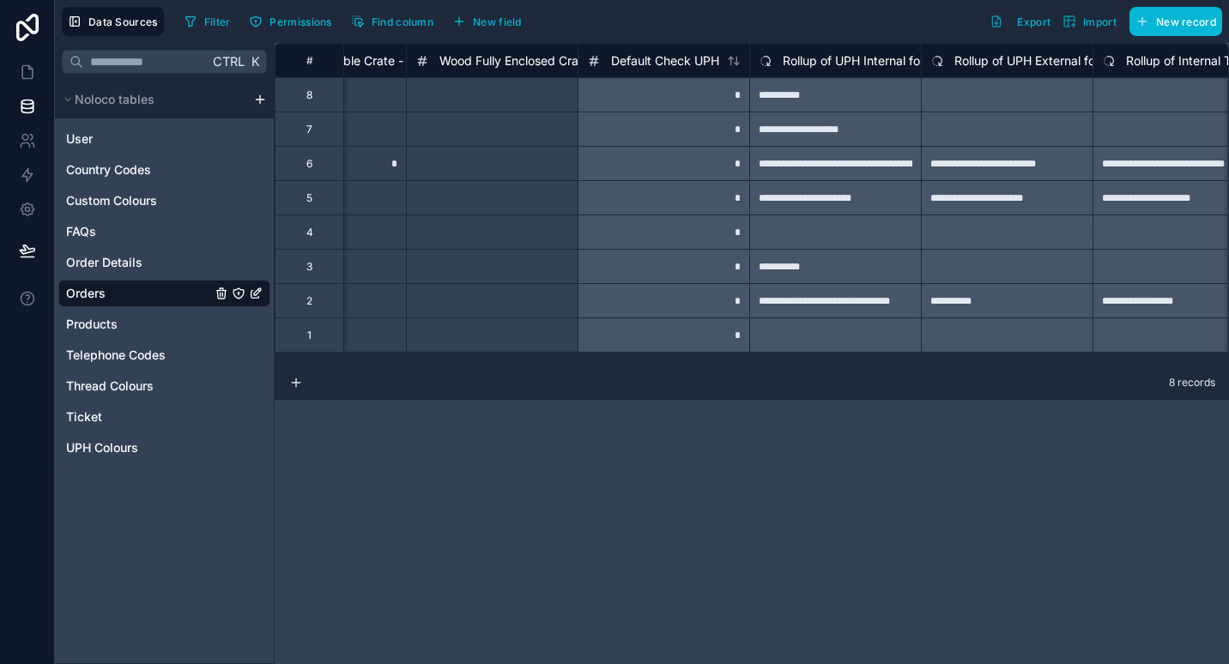
scroll to position [0, 13837]
click at [33, 74] on icon at bounding box center [27, 71] width 17 height 17
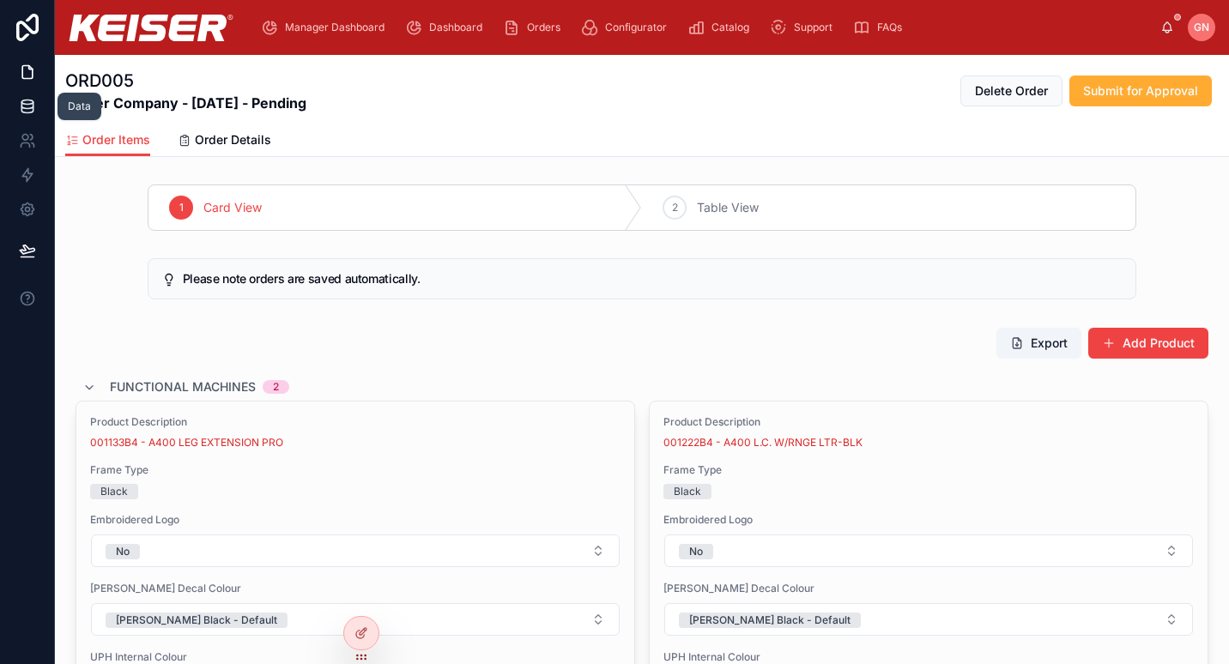
click at [27, 118] on link at bounding box center [27, 106] width 54 height 34
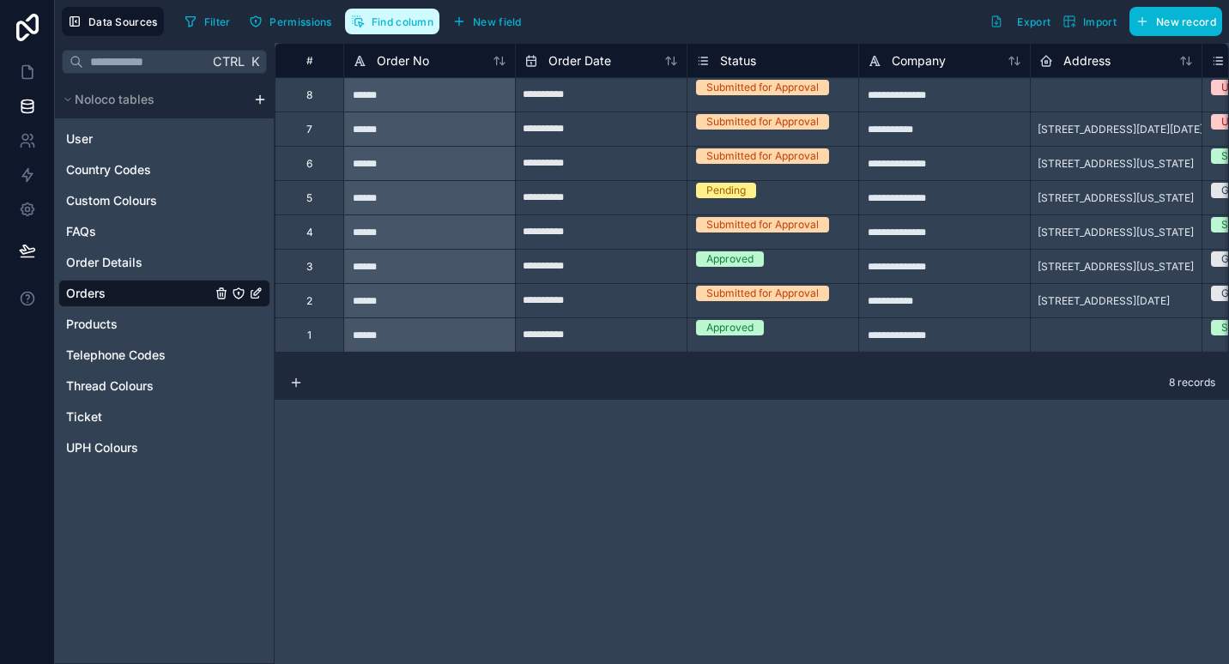
click at [415, 29] on button "Find column" at bounding box center [392, 22] width 94 height 26
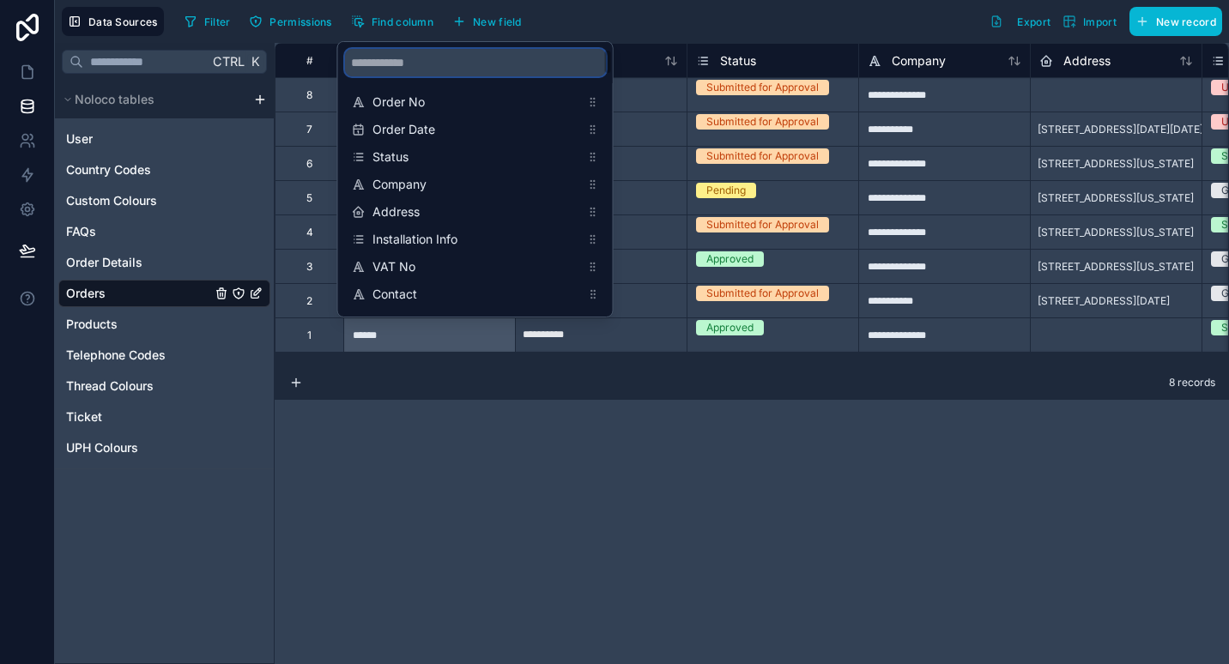
click at [472, 70] on input "scrollable content" at bounding box center [475, 62] width 261 height 27
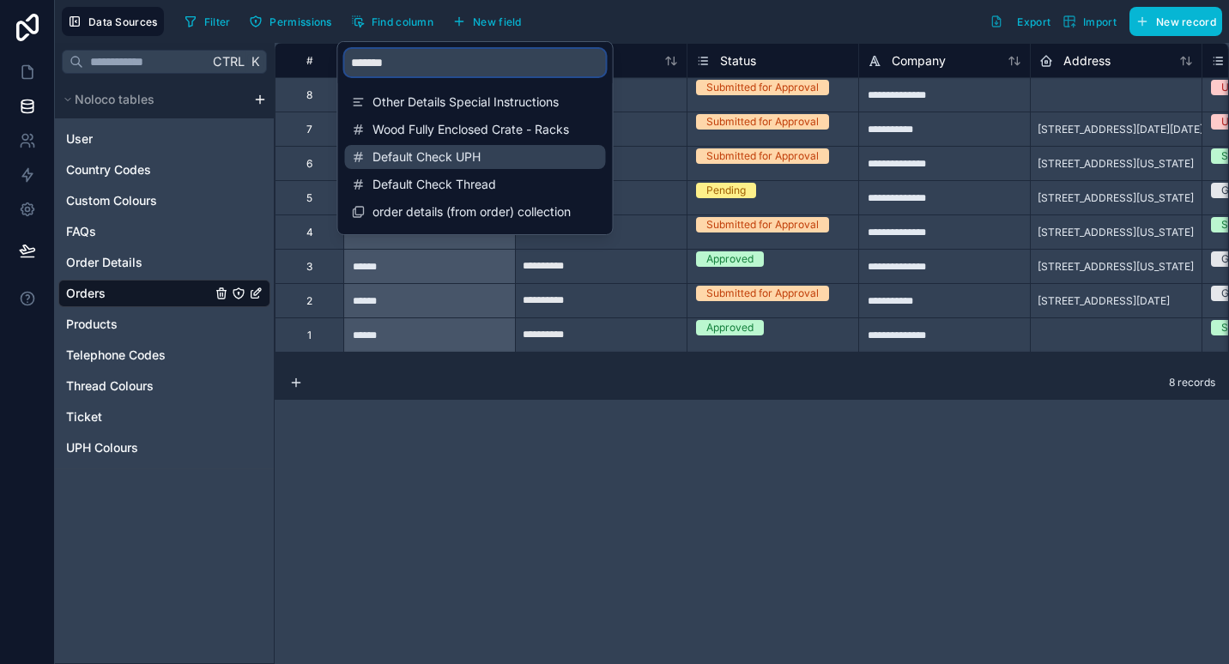
type input "*******"
click at [468, 154] on span "Default Check UPH" at bounding box center [476, 156] width 208 height 17
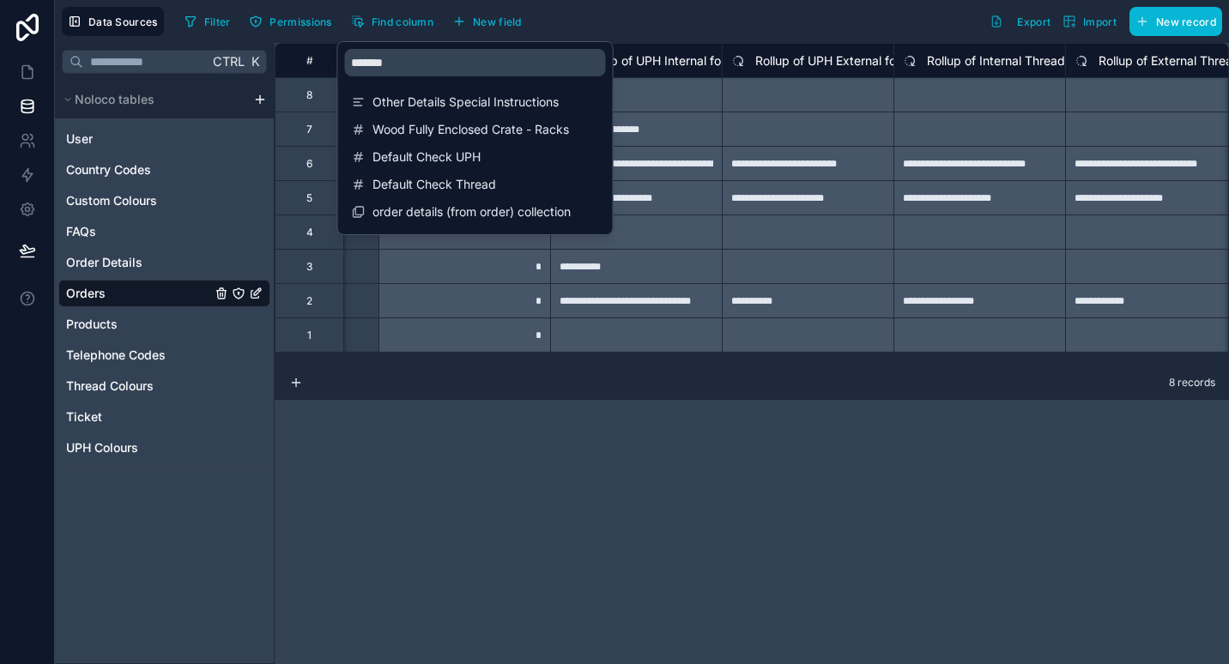
scroll to position [0, 14072]
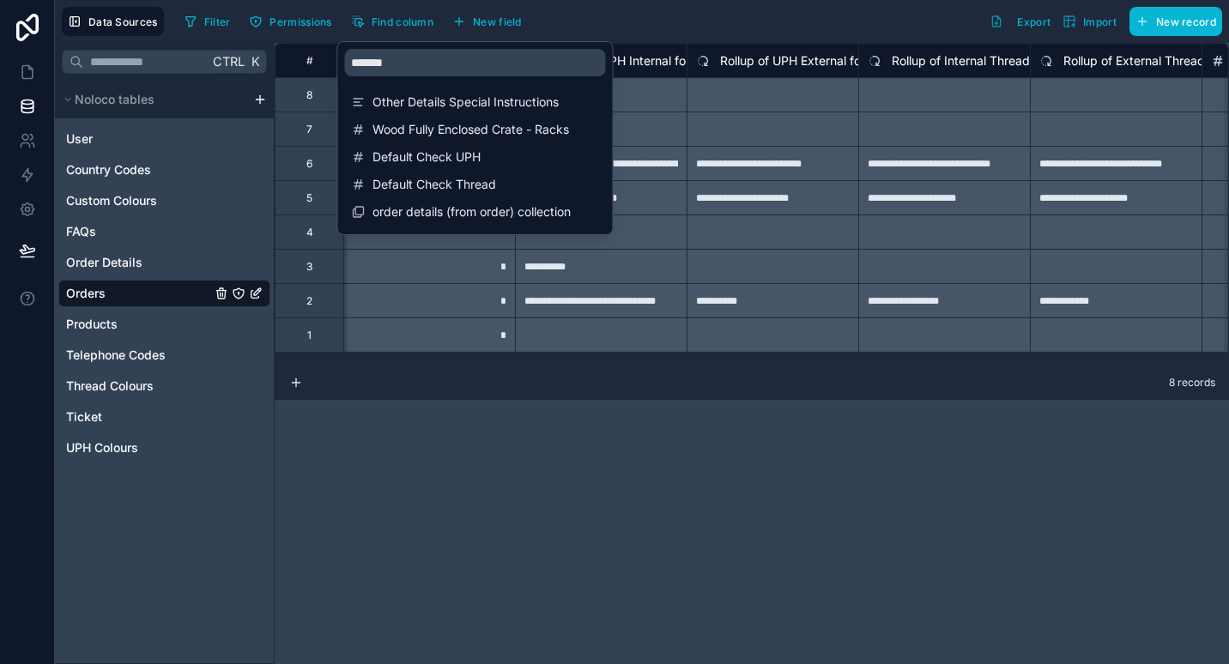
click at [644, 421] on div "**********" at bounding box center [752, 353] width 954 height 621
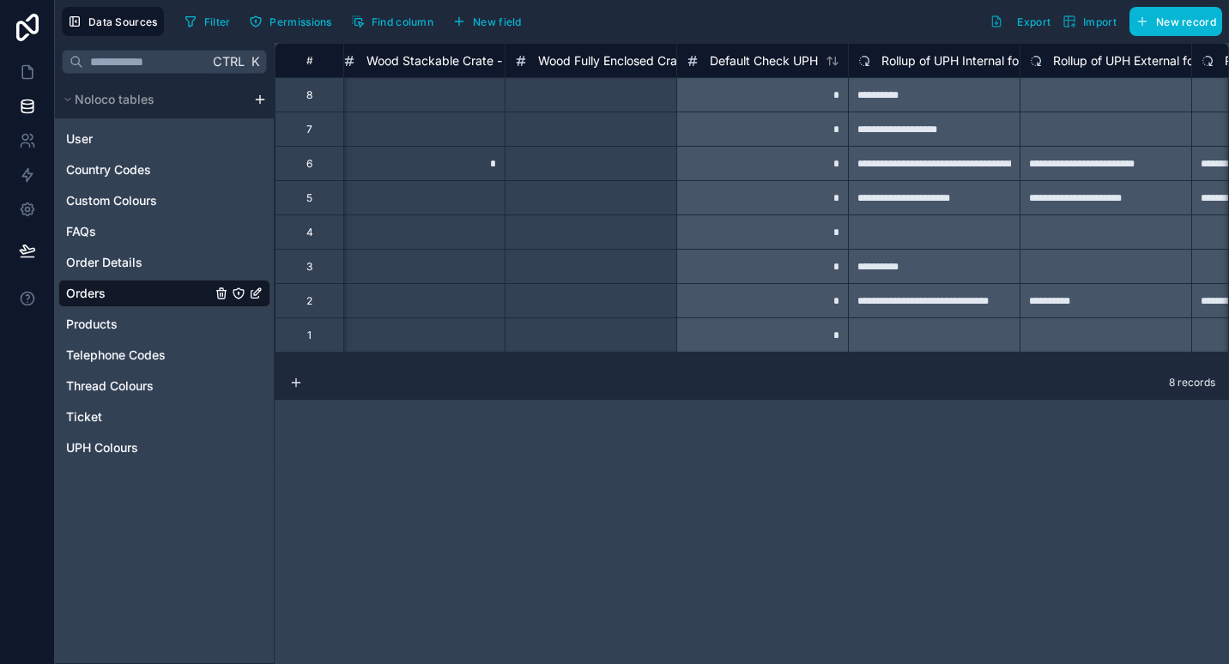
scroll to position [0, 13749]
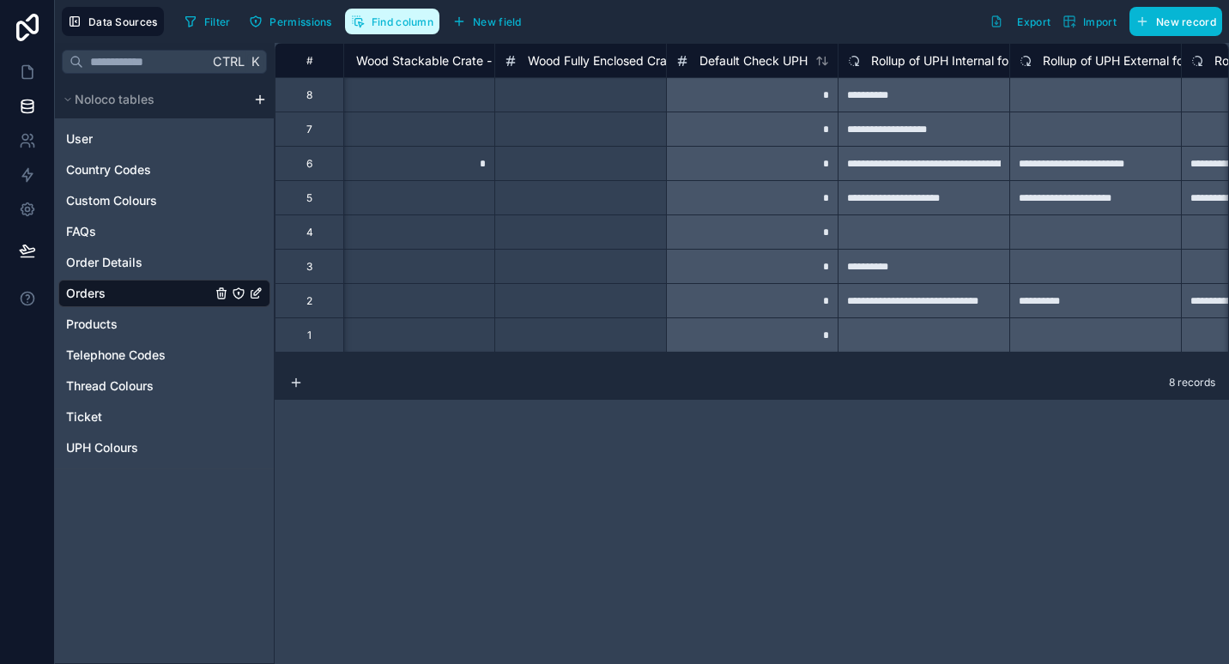
click at [391, 25] on span "Find column" at bounding box center [403, 21] width 62 height 13
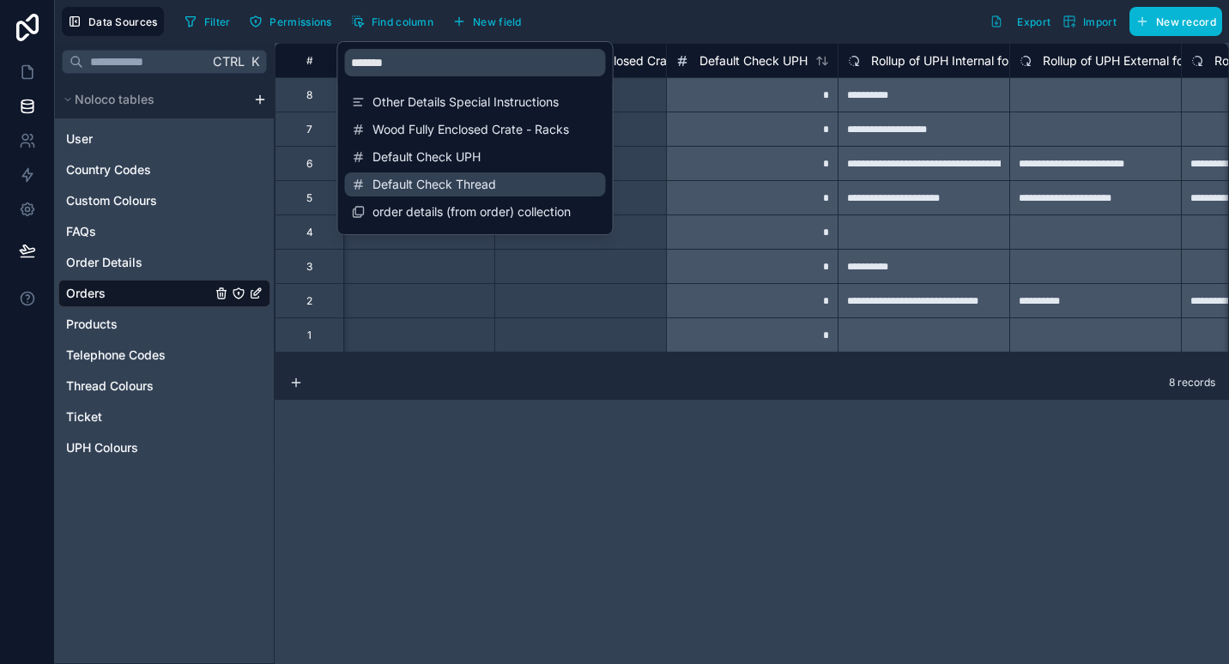
click at [459, 178] on span "Default Check Thread" at bounding box center [476, 184] width 208 height 17
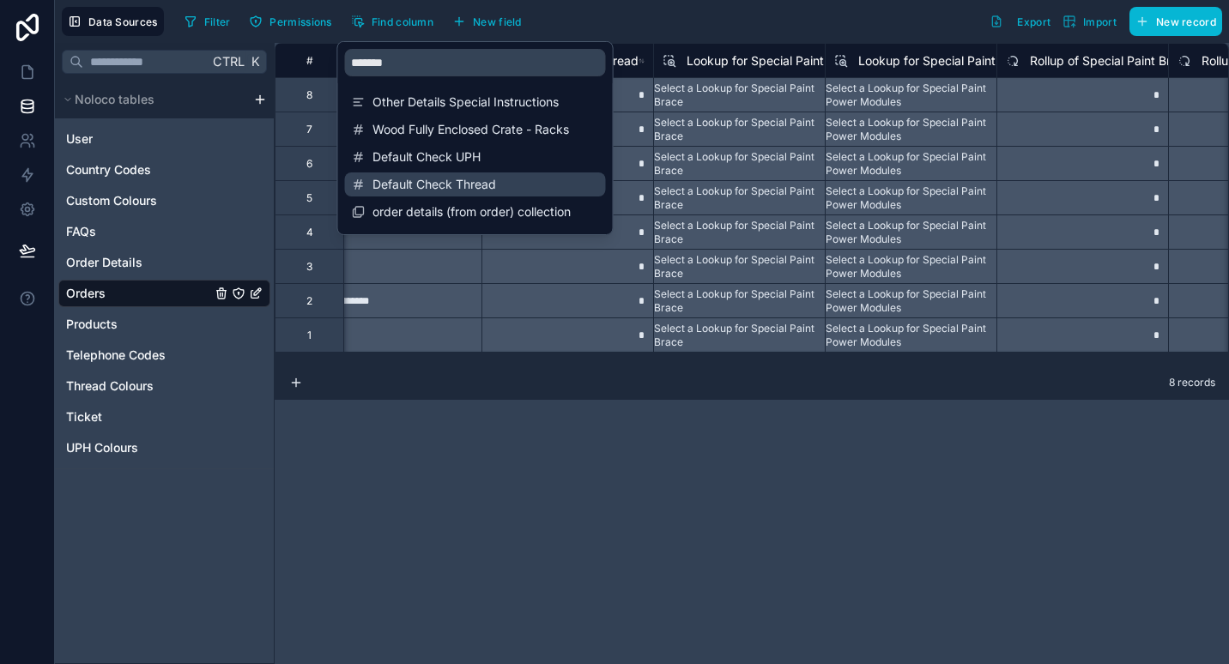
scroll to position [0, 14930]
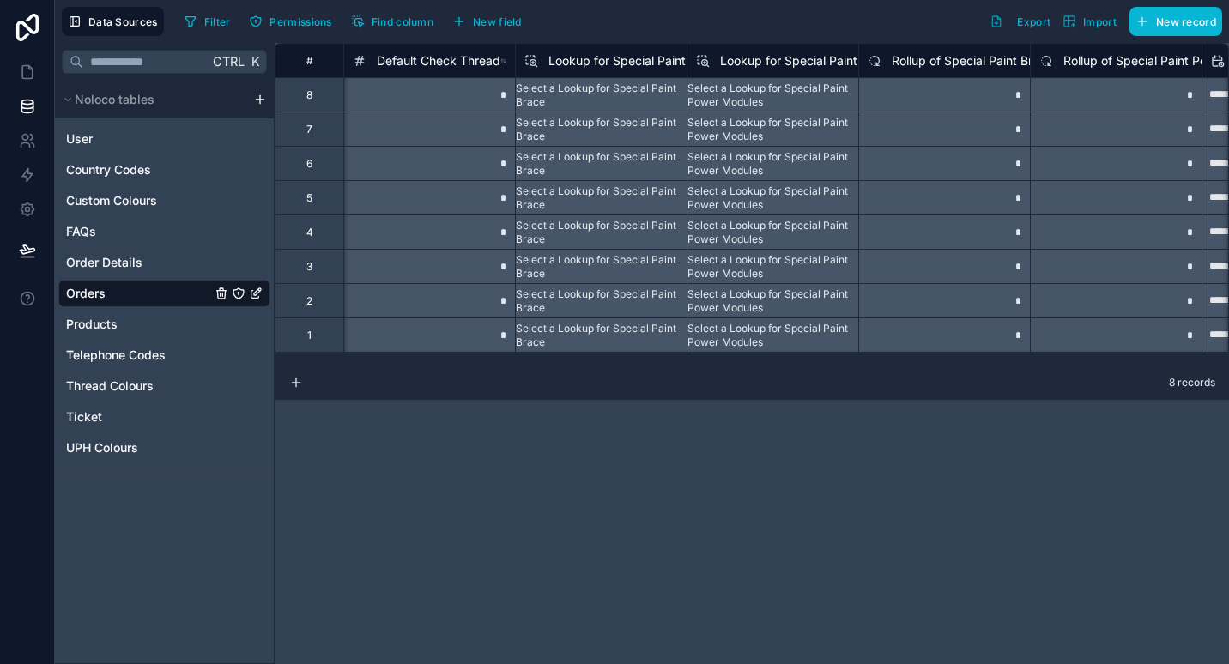
click at [619, 410] on div "**********" at bounding box center [752, 353] width 954 height 621
click at [437, 222] on div "*" at bounding box center [429, 232] width 172 height 34
click at [455, 58] on span "Default Check Thread" at bounding box center [439, 60] width 124 height 17
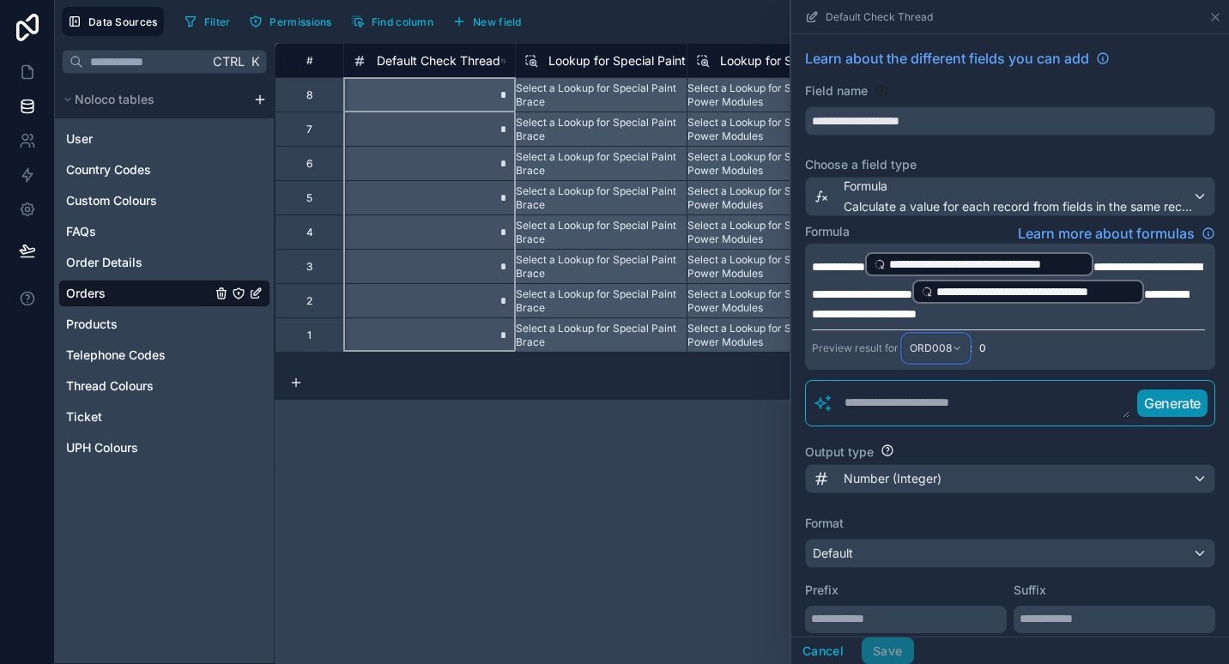
click at [940, 355] on span "ORD008" at bounding box center [931, 348] width 42 height 14
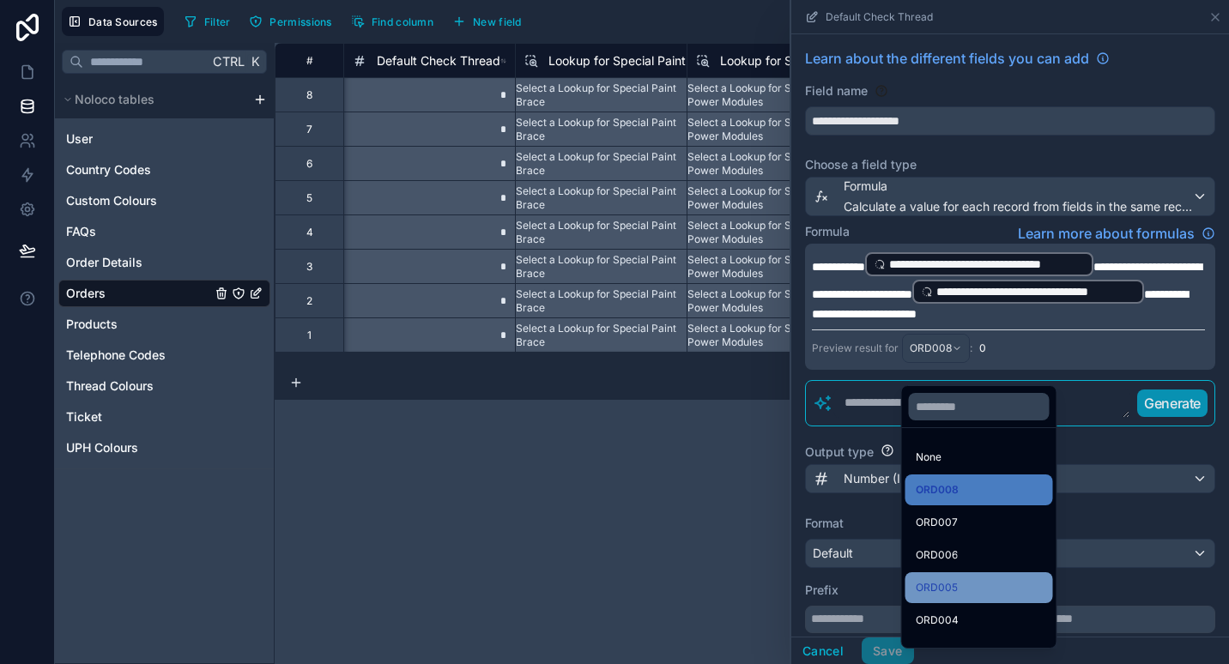
click at [954, 590] on span "ORD005" at bounding box center [937, 587] width 42 height 21
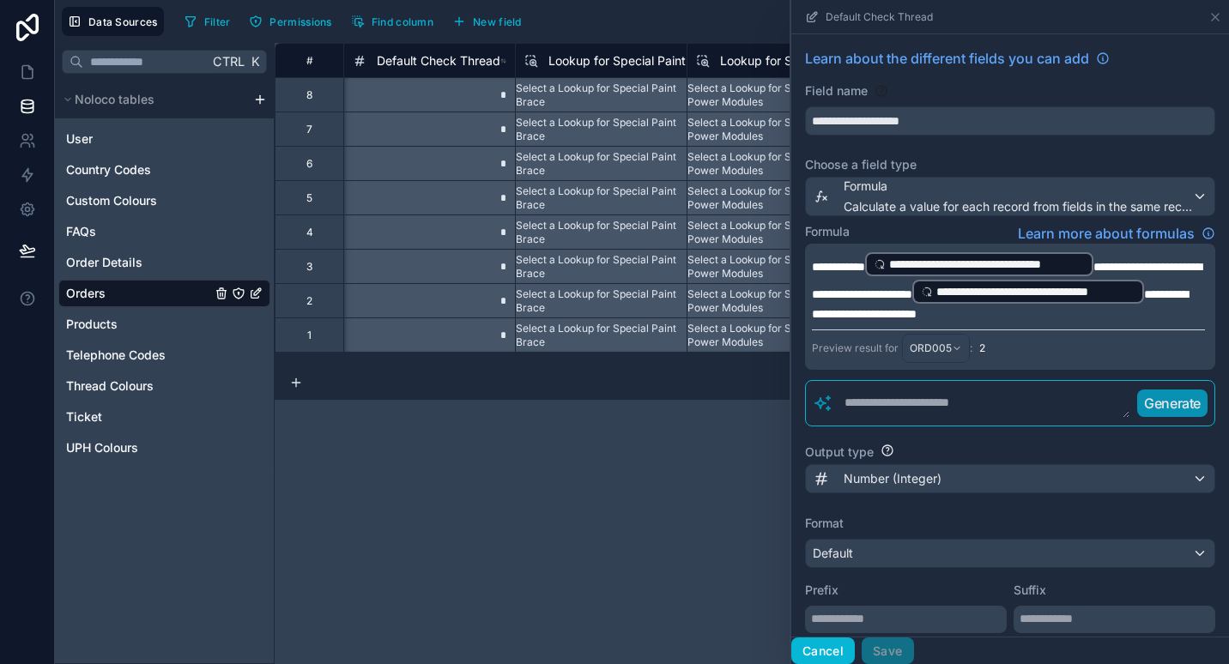
click at [807, 652] on button "Cancel" at bounding box center [822, 651] width 63 height 27
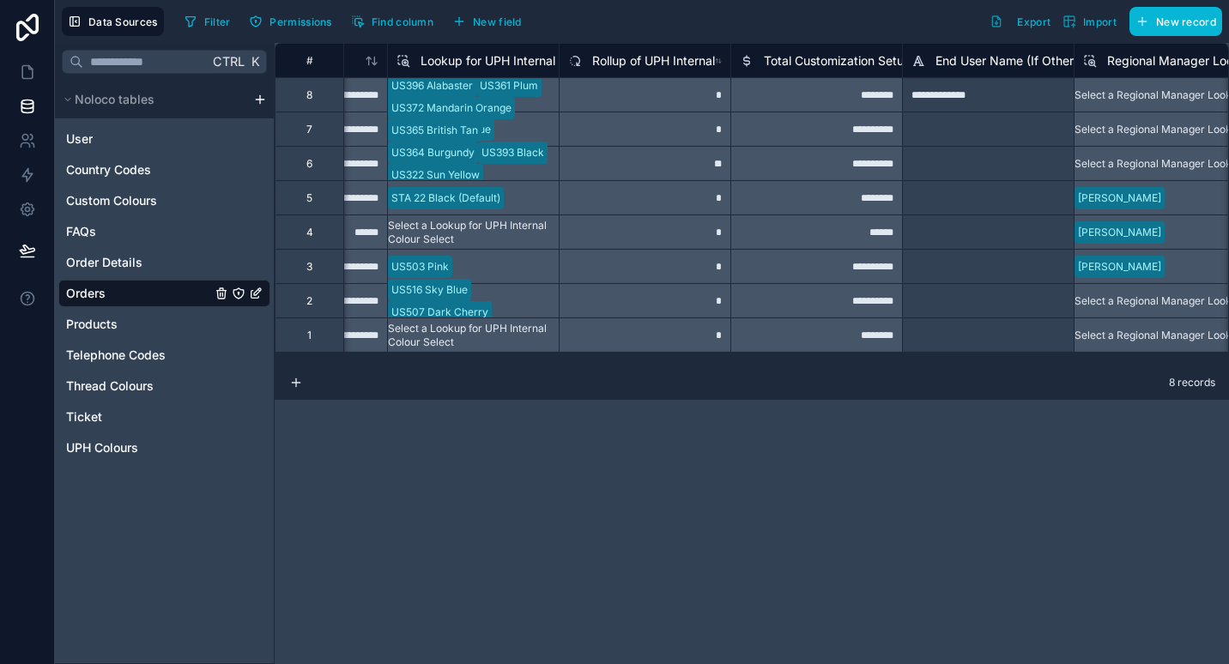
scroll to position [0, 7163]
click at [831, 53] on span "Total Customization Setup Costs" at bounding box center [856, 60] width 183 height 17
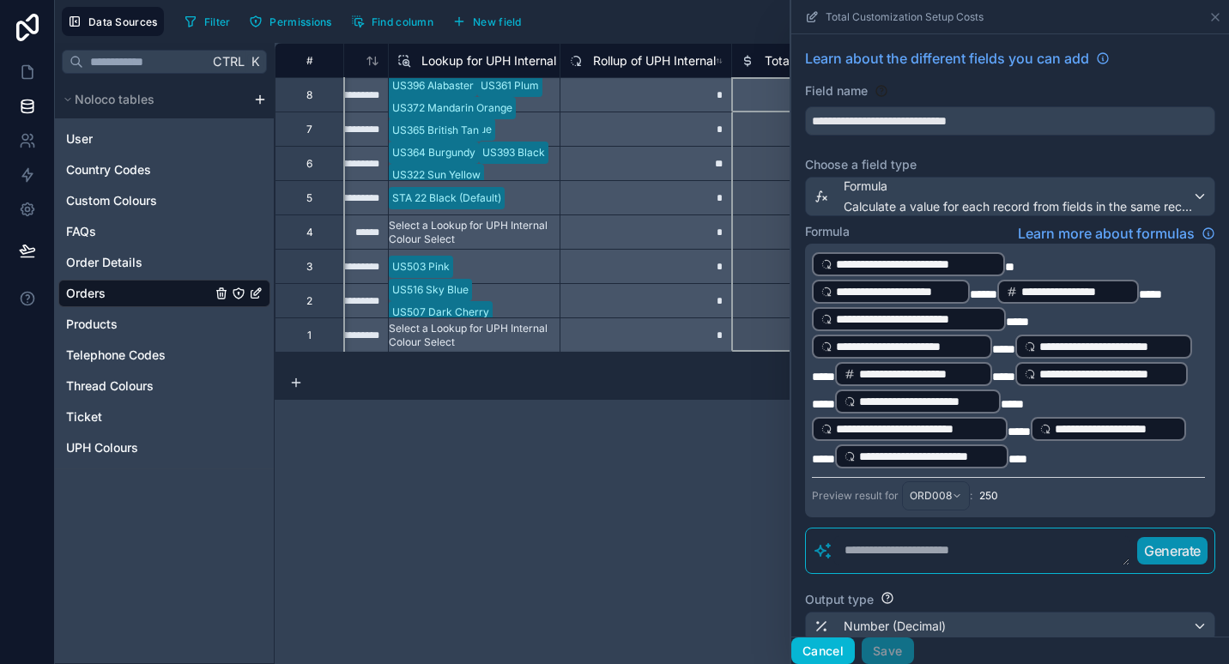
click at [832, 645] on button "Cancel" at bounding box center [822, 651] width 63 height 27
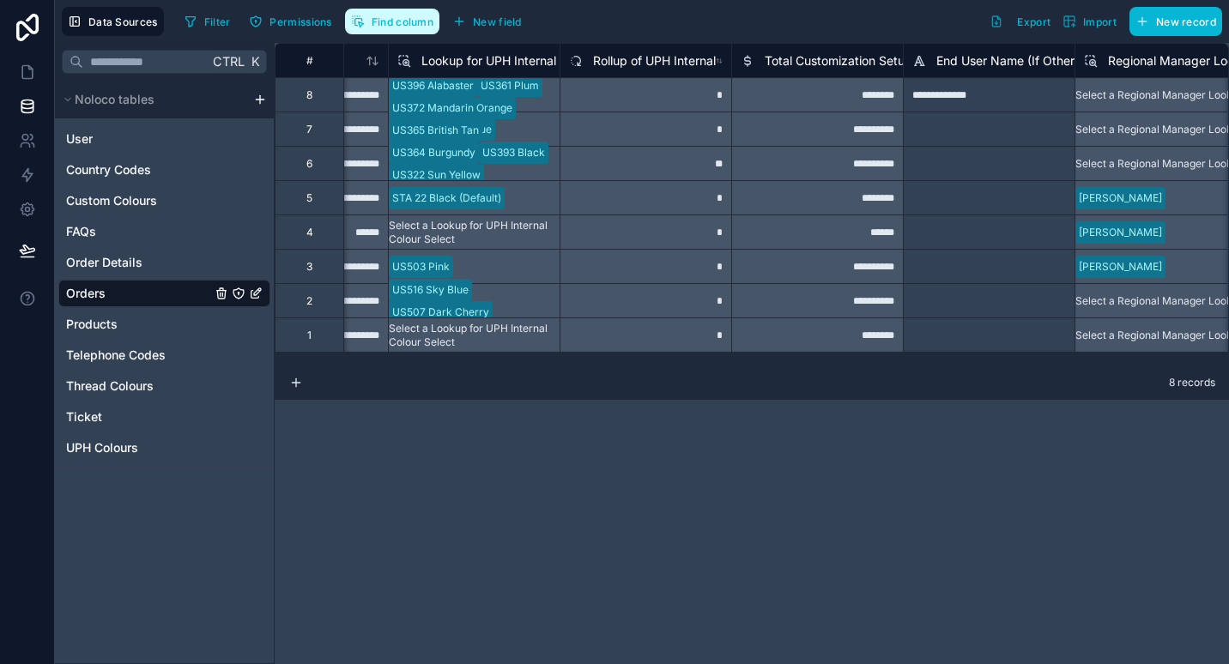
click at [395, 28] on button "Find column" at bounding box center [392, 22] width 94 height 26
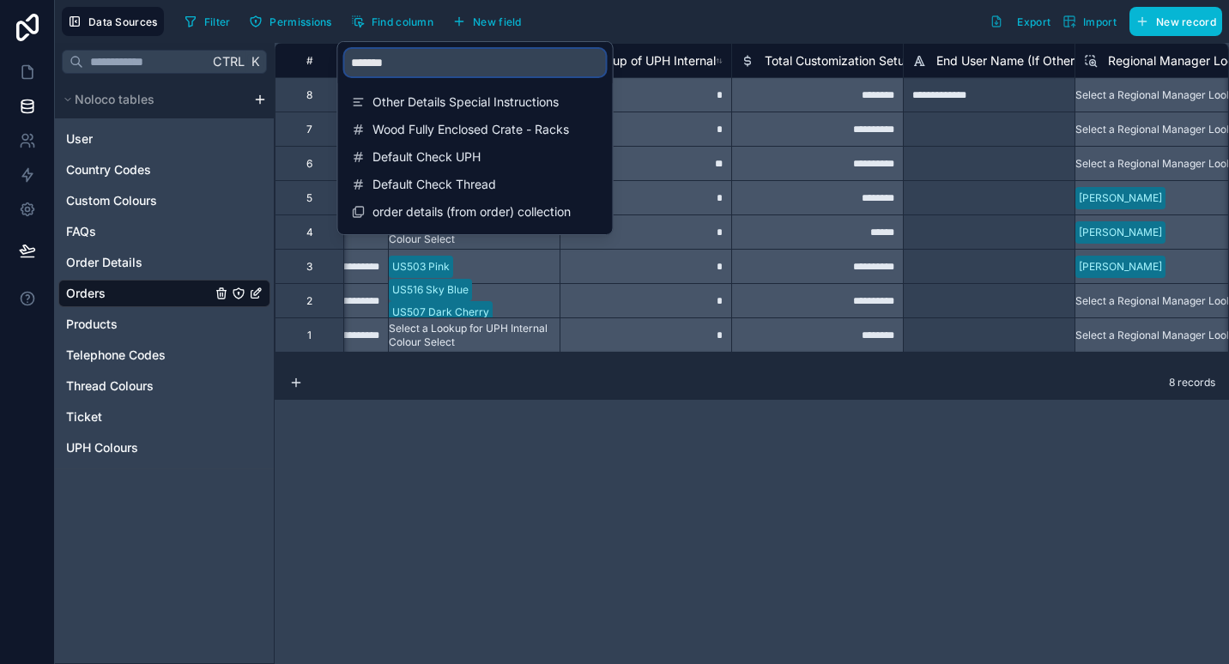
click at [514, 67] on input "*******" at bounding box center [475, 62] width 261 height 27
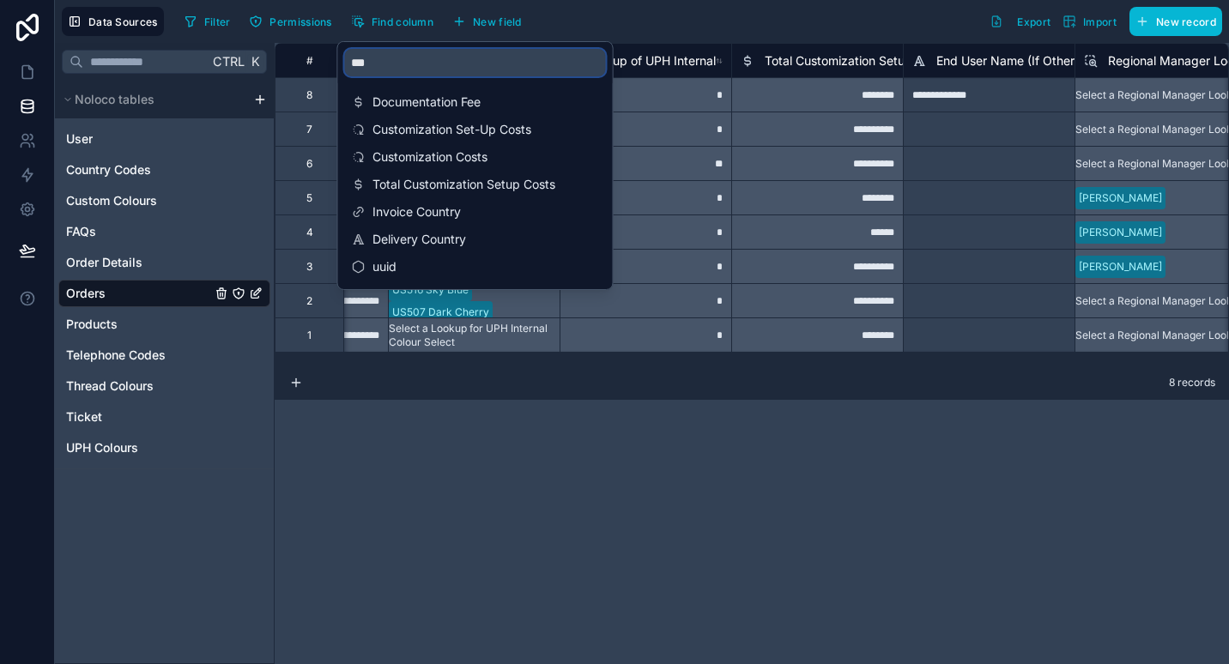
type input "**"
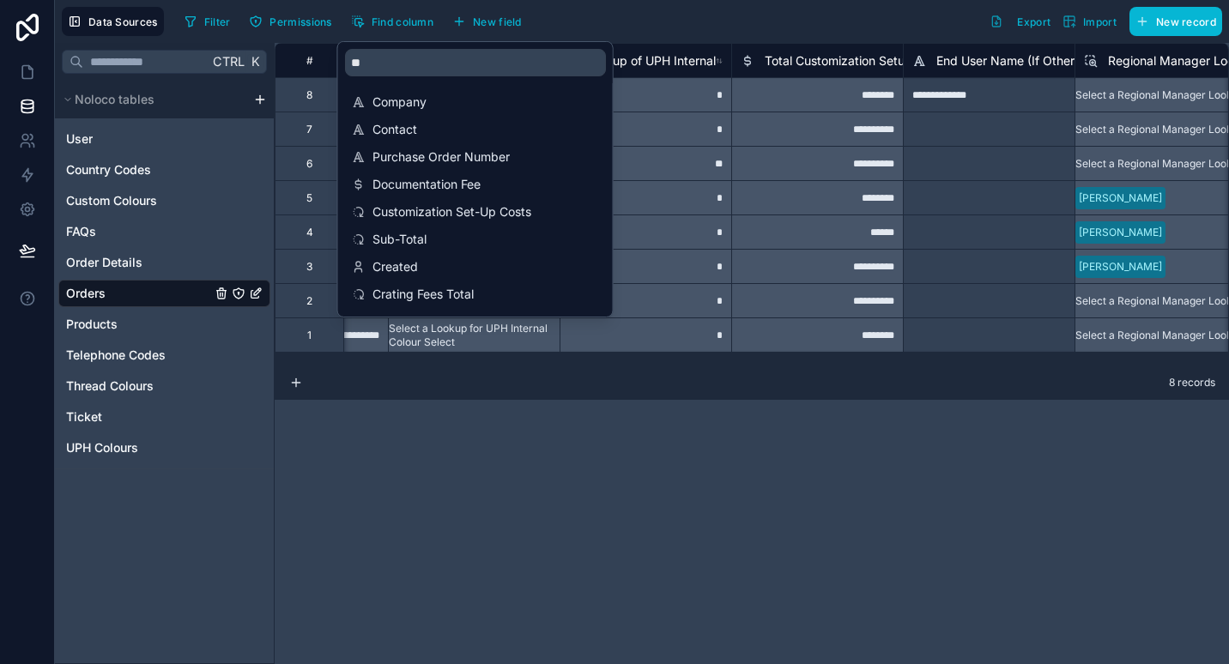
click at [800, 57] on span "Total Customization Setup Costs" at bounding box center [856, 60] width 183 height 17
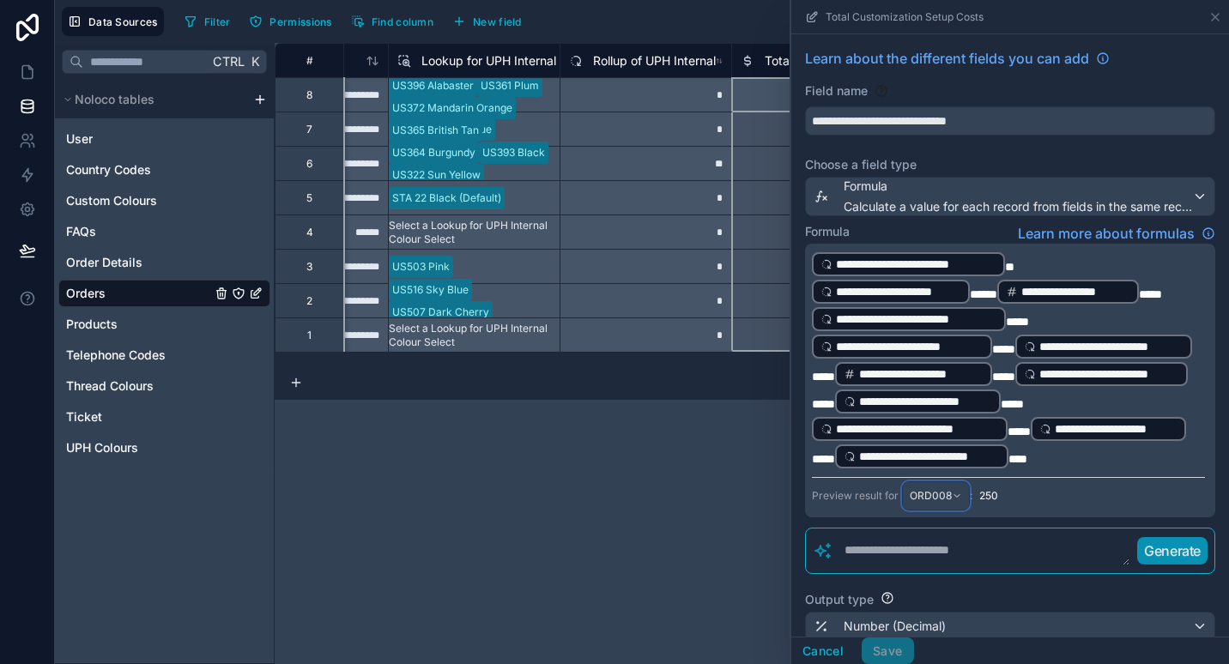
click at [957, 510] on div "ORD008" at bounding box center [936, 495] width 66 height 27
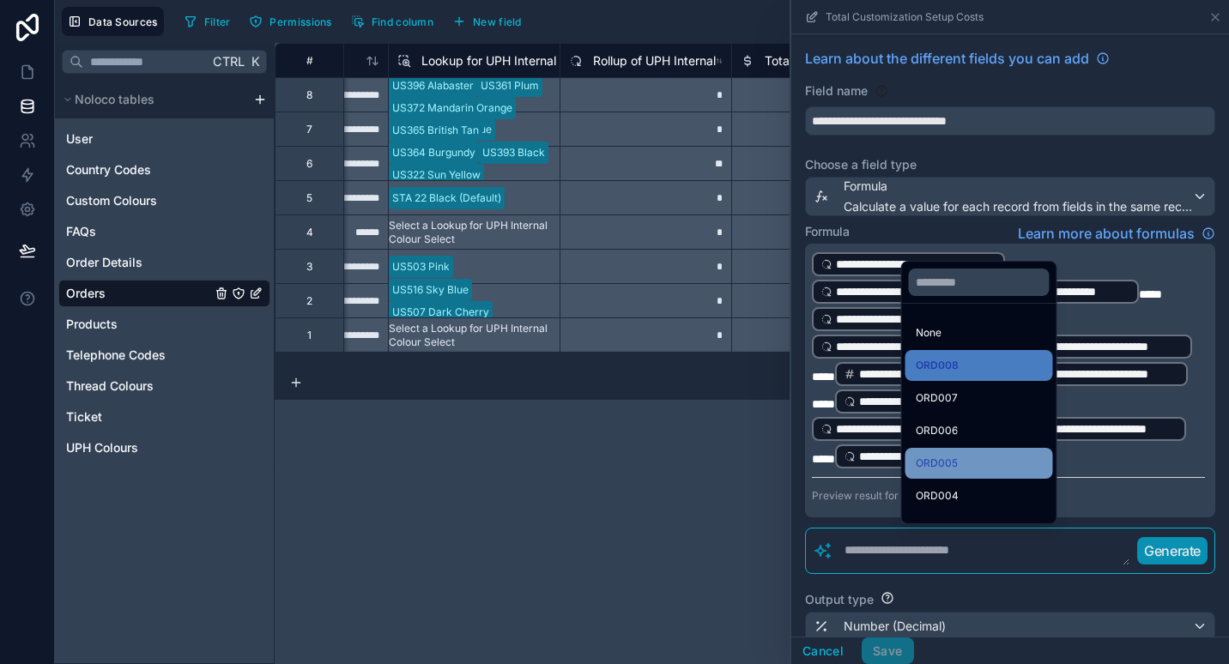
click at [958, 450] on div "ORD005" at bounding box center [979, 463] width 148 height 31
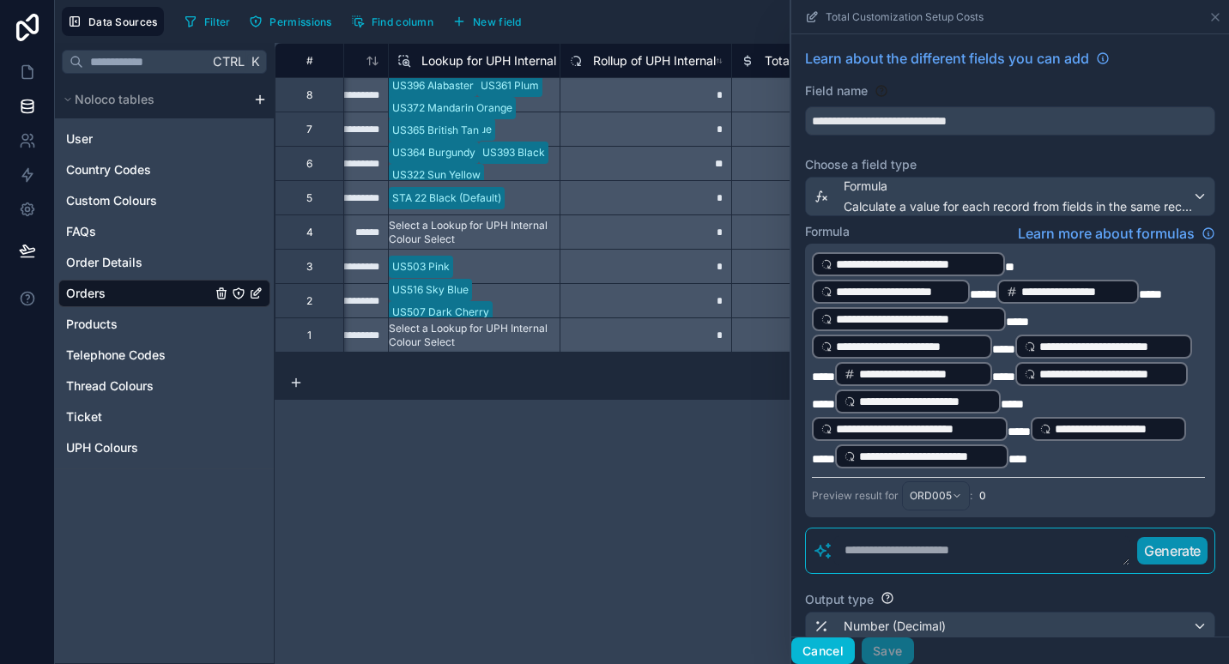
click at [829, 645] on button "Cancel" at bounding box center [822, 651] width 63 height 27
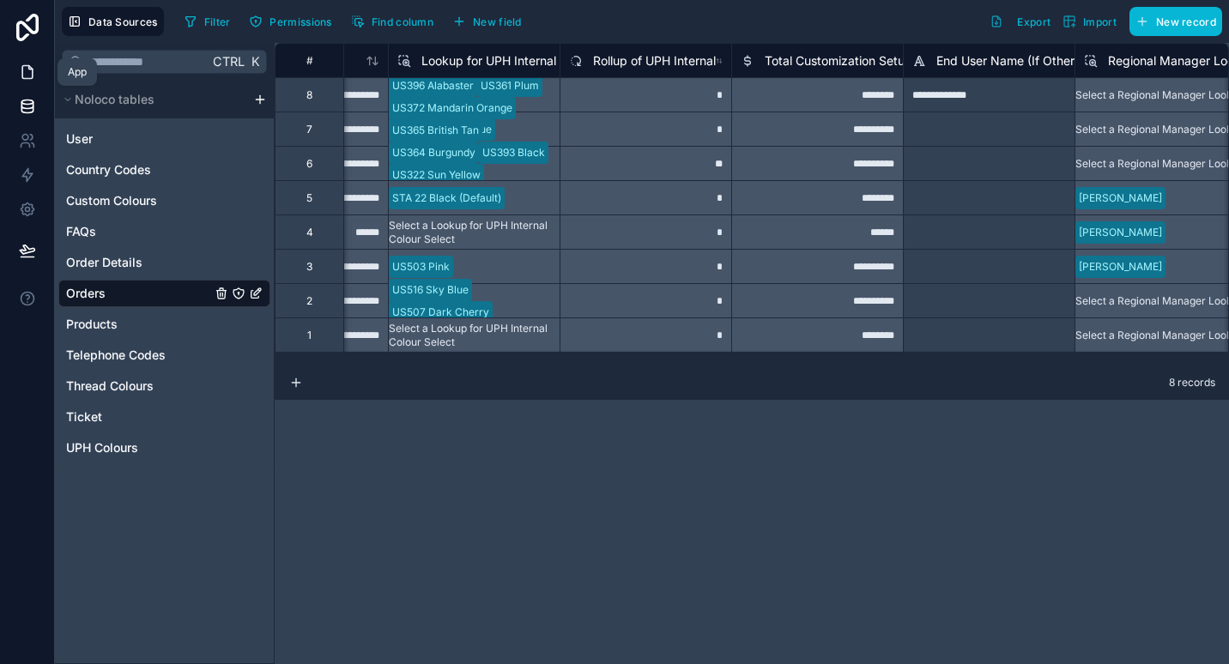
click at [16, 82] on link at bounding box center [27, 72] width 54 height 34
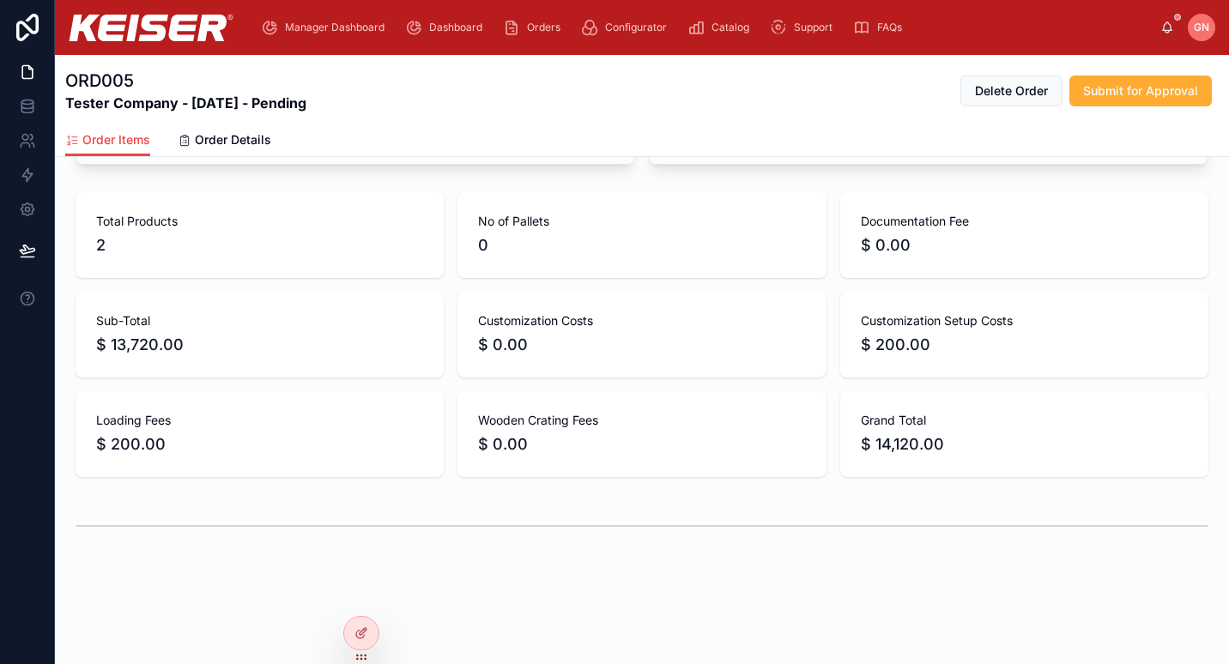
scroll to position [1015, 0]
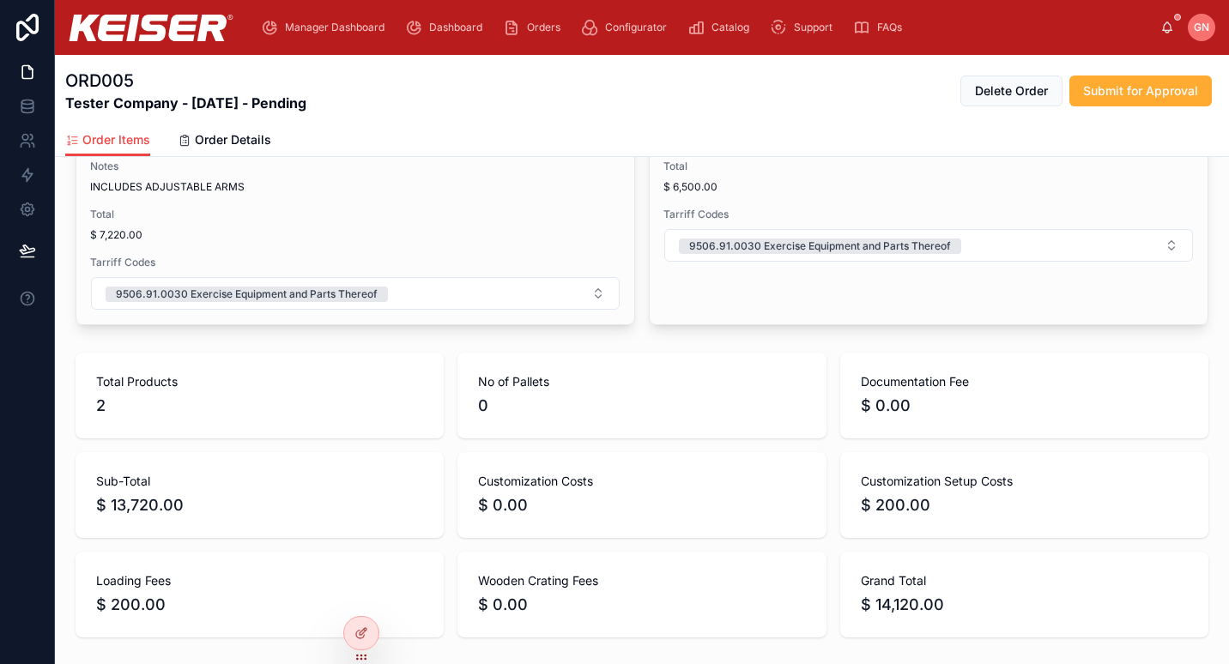
scroll to position [999, 0]
click at [32, 104] on icon at bounding box center [26, 105] width 11 height 7
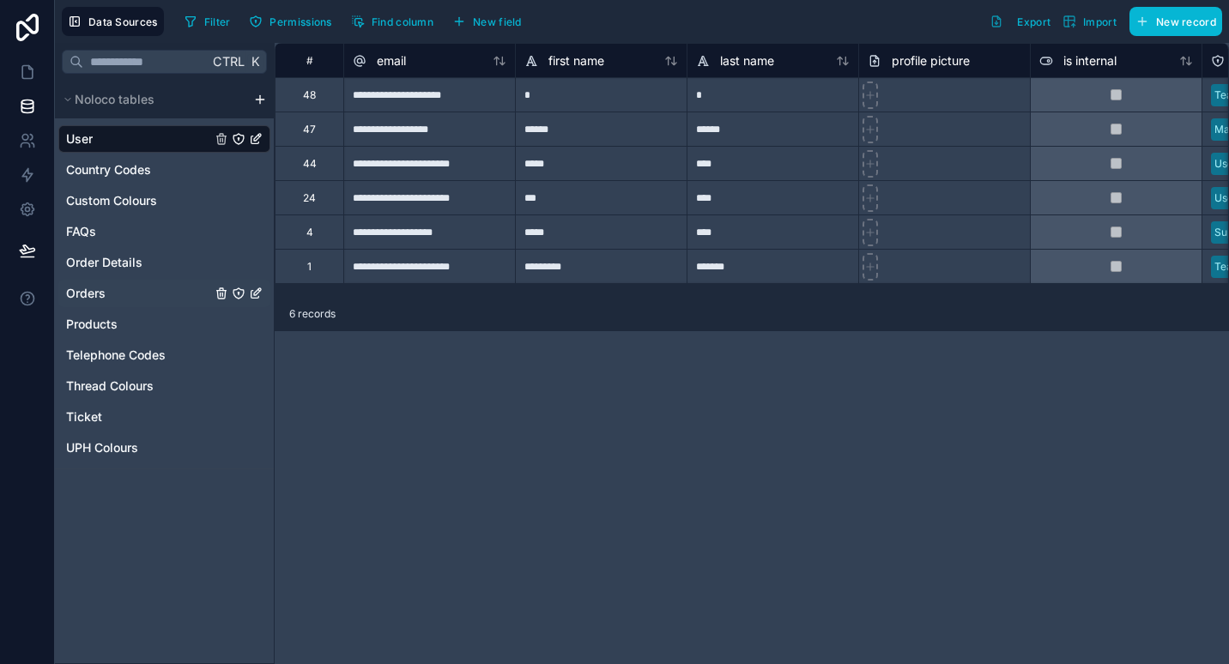
click at [103, 289] on span "Orders" at bounding box center [85, 293] width 39 height 17
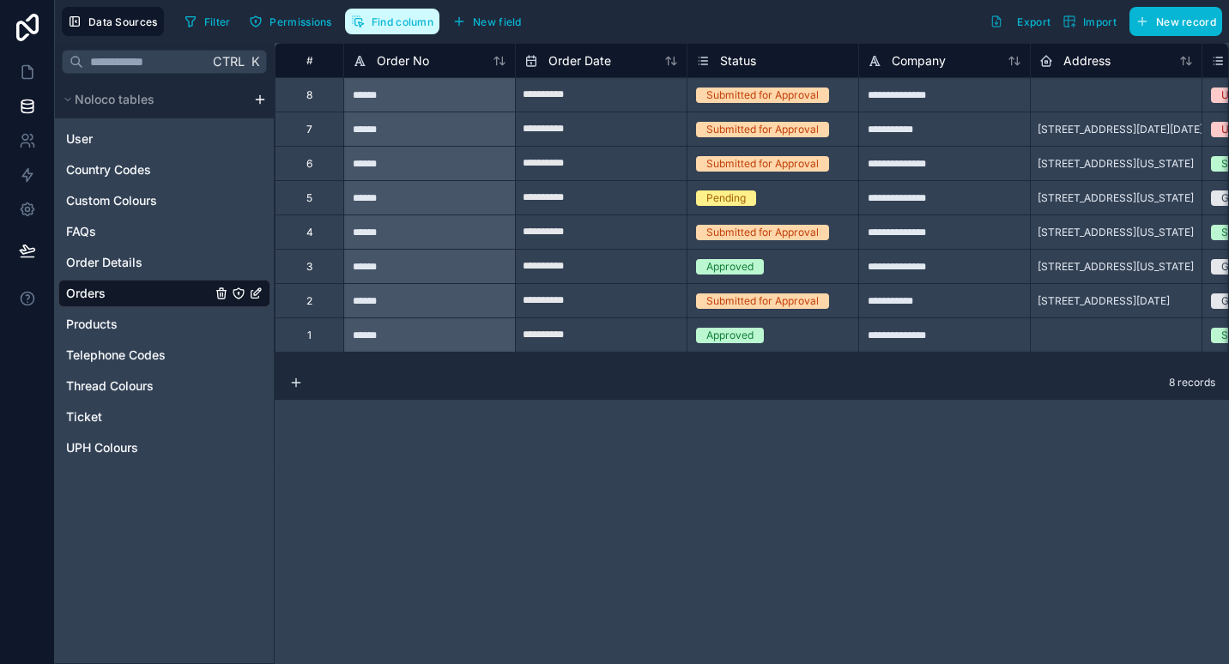
click at [413, 20] on span "Find column" at bounding box center [403, 21] width 62 height 13
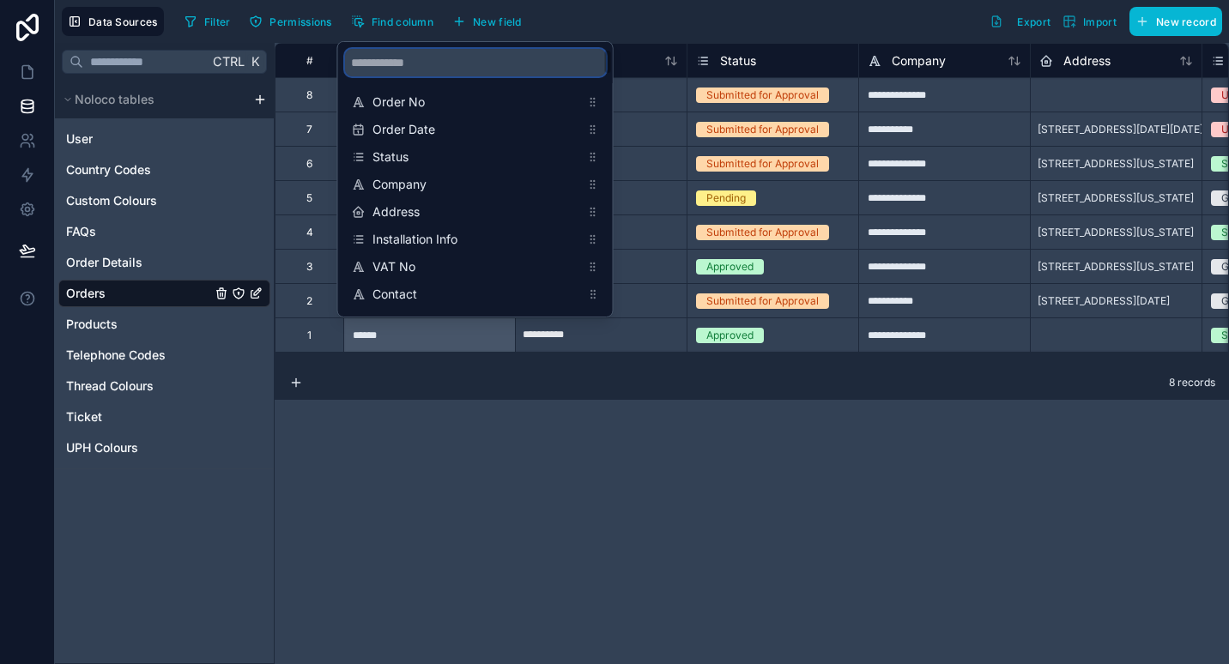
click at [543, 57] on input "scrollable content" at bounding box center [475, 62] width 261 height 27
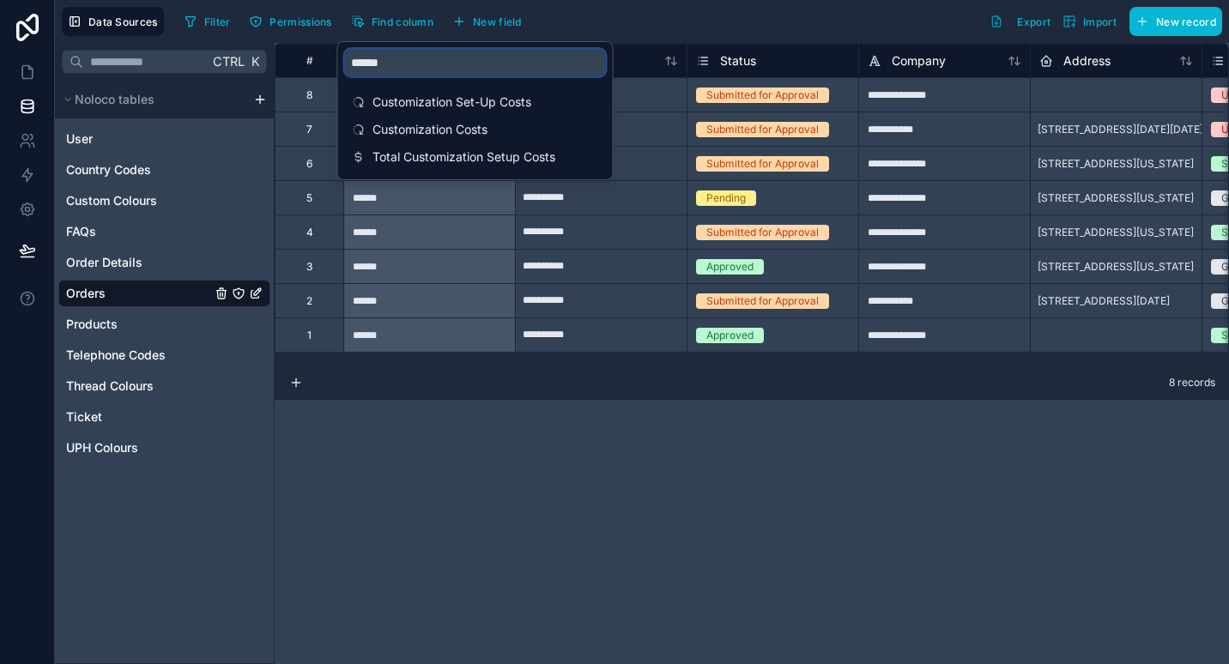
type input "******"
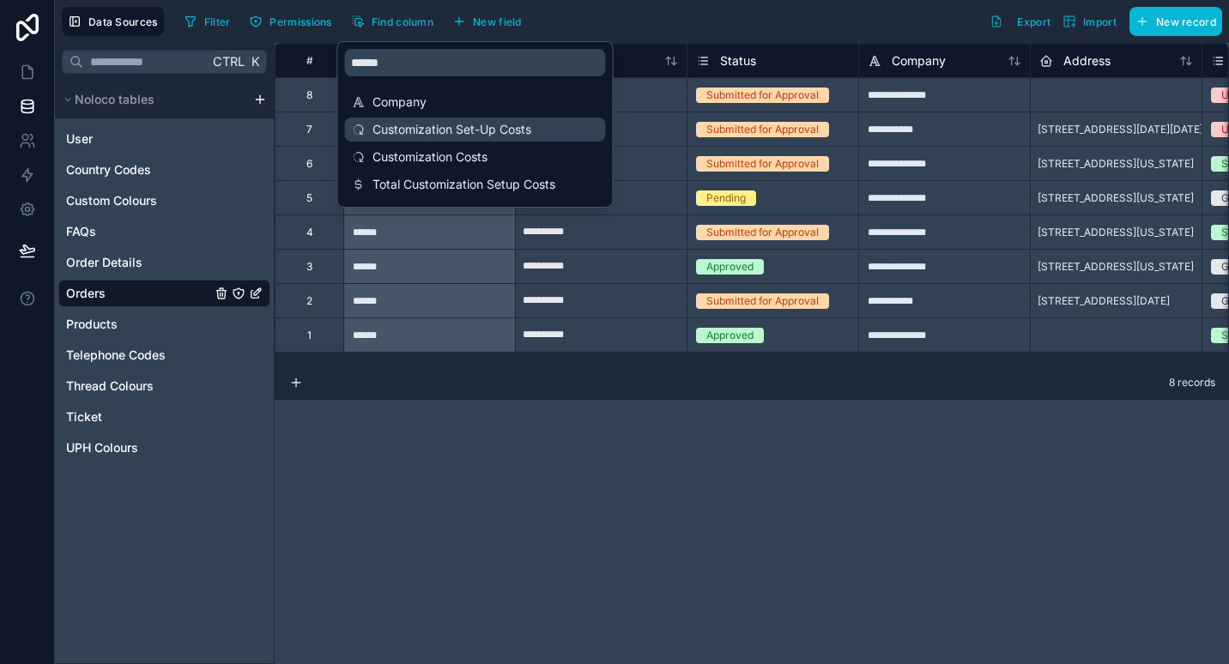
click at [517, 124] on span "Customization Set-Up Costs" at bounding box center [476, 129] width 208 height 17
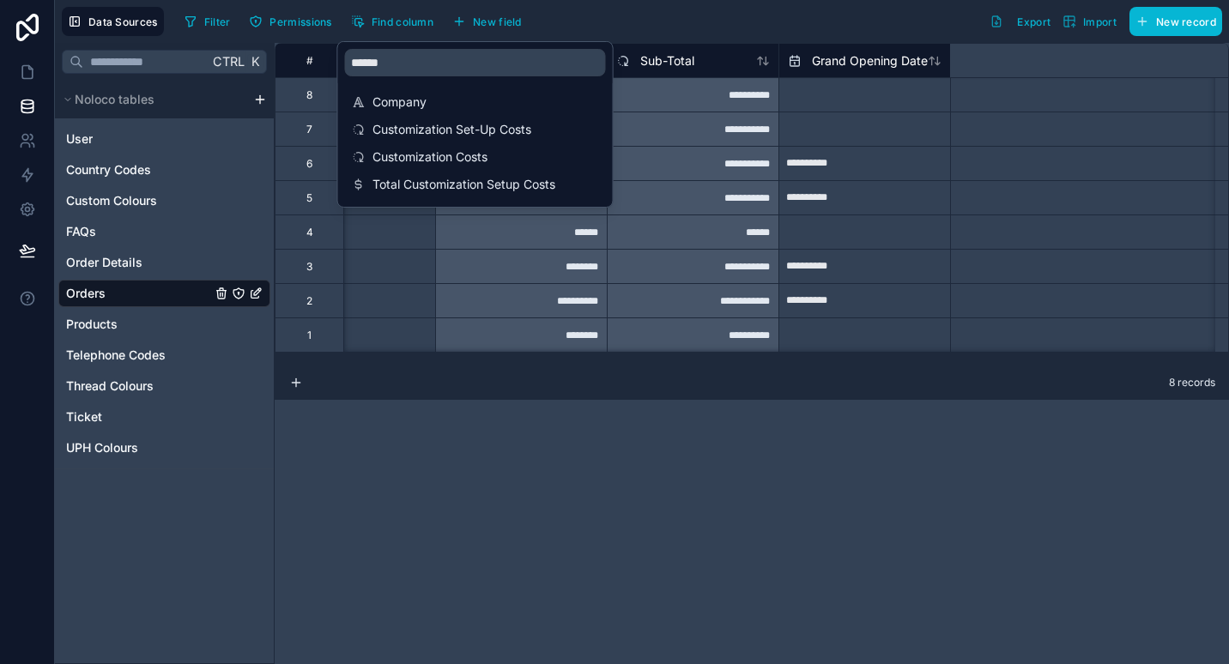
scroll to position [0, 5148]
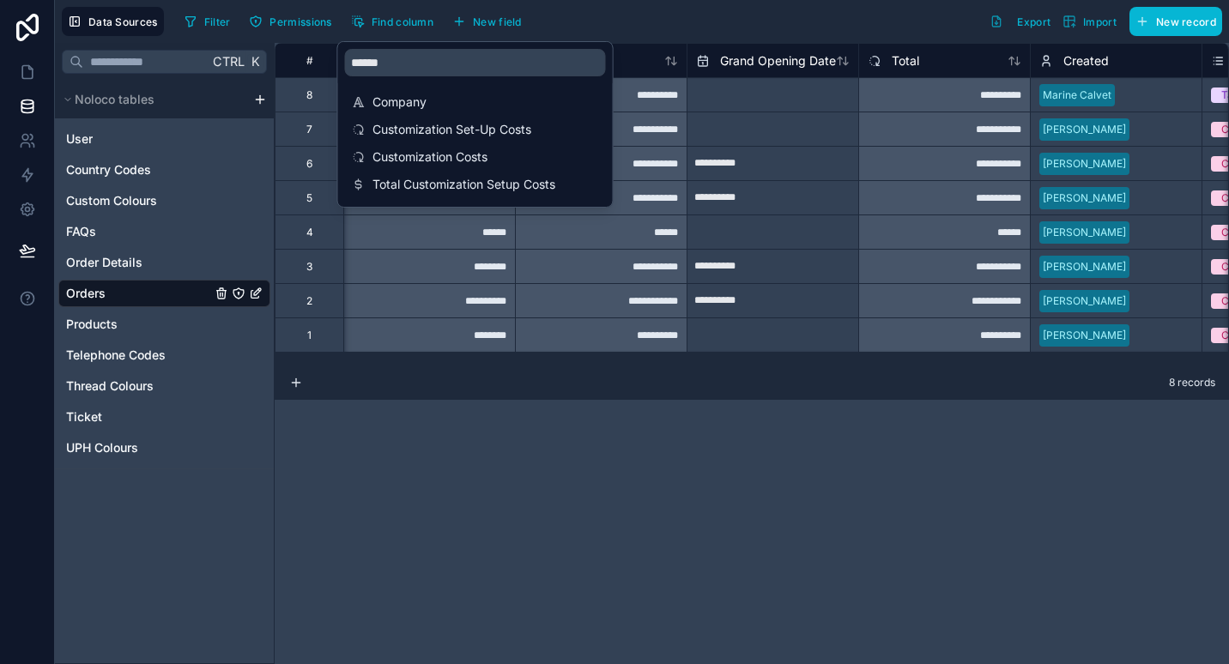
click at [827, 544] on div "**********" at bounding box center [752, 353] width 954 height 621
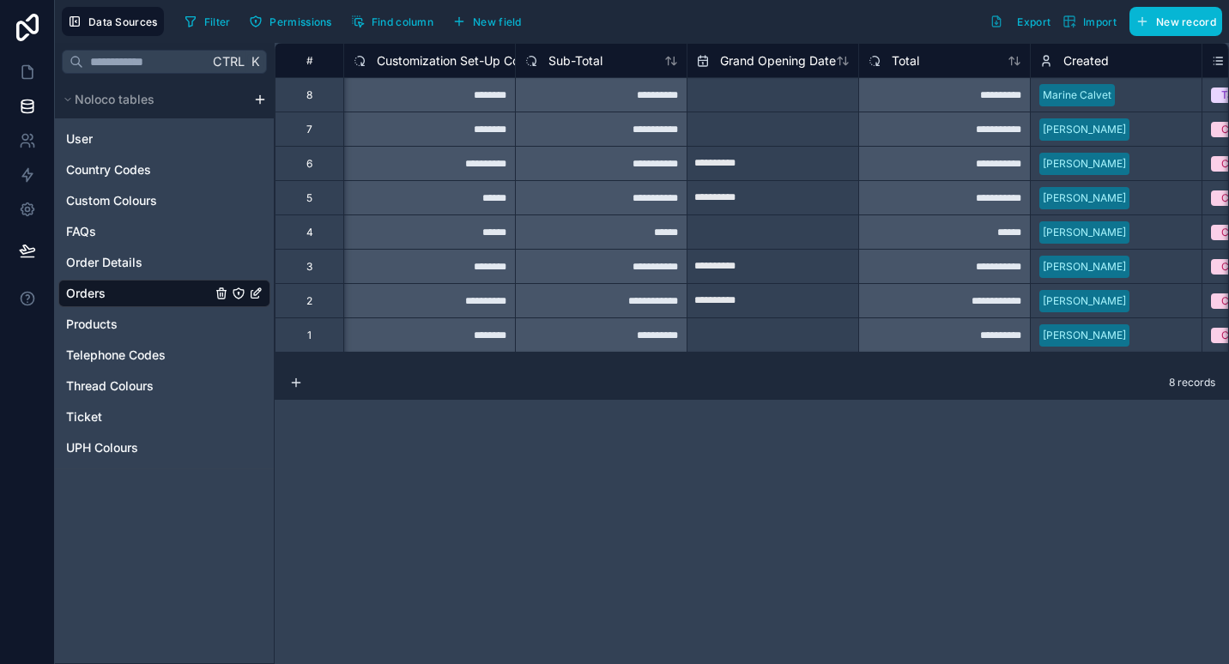
click at [487, 232] on div "******" at bounding box center [429, 232] width 172 height 34
click at [487, 197] on div "******" at bounding box center [429, 197] width 172 height 34
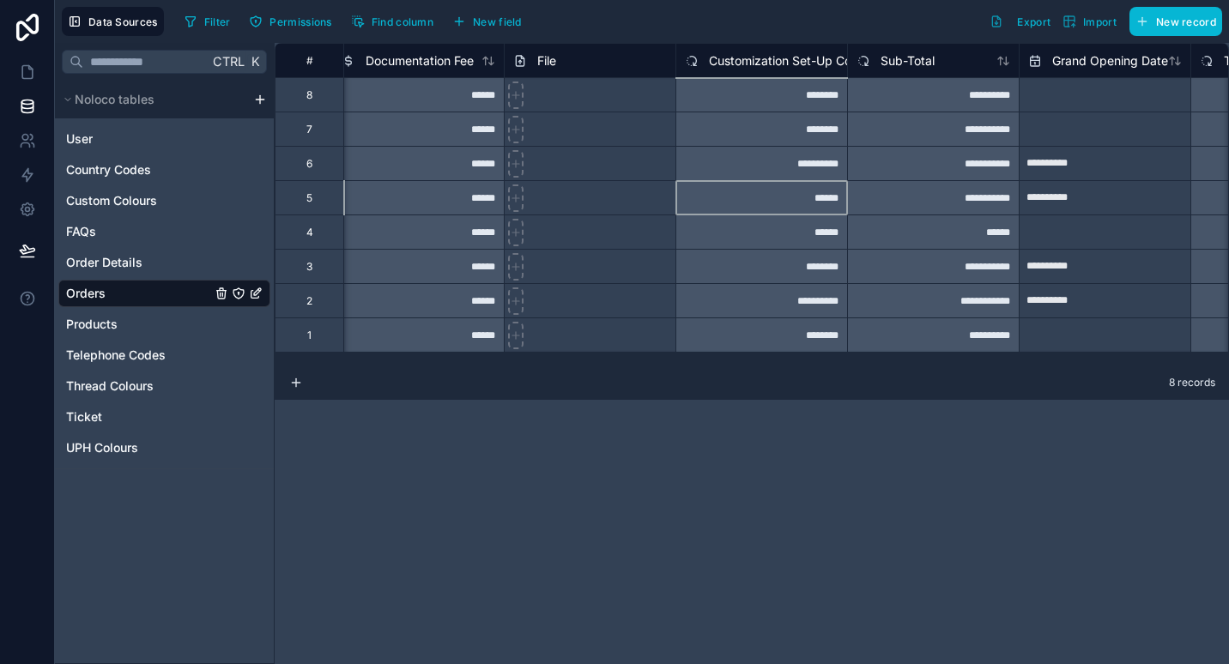
scroll to position [0, 4815]
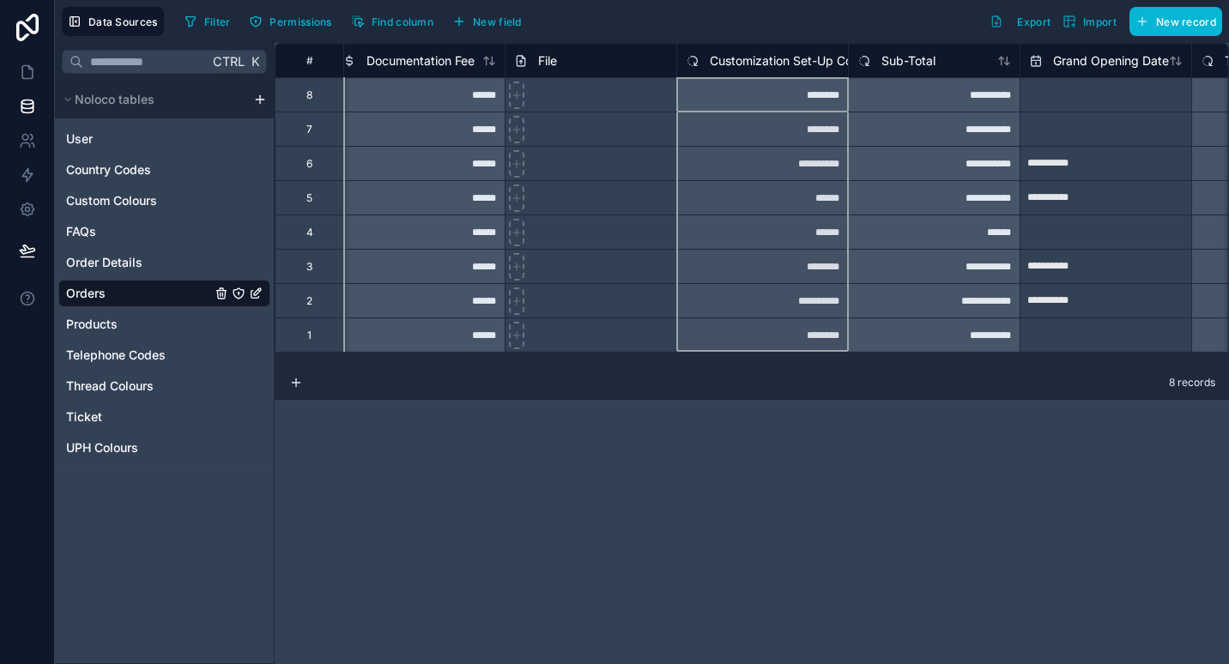
click at [789, 57] on span "Customization Set-Up Costs" at bounding box center [789, 60] width 159 height 17
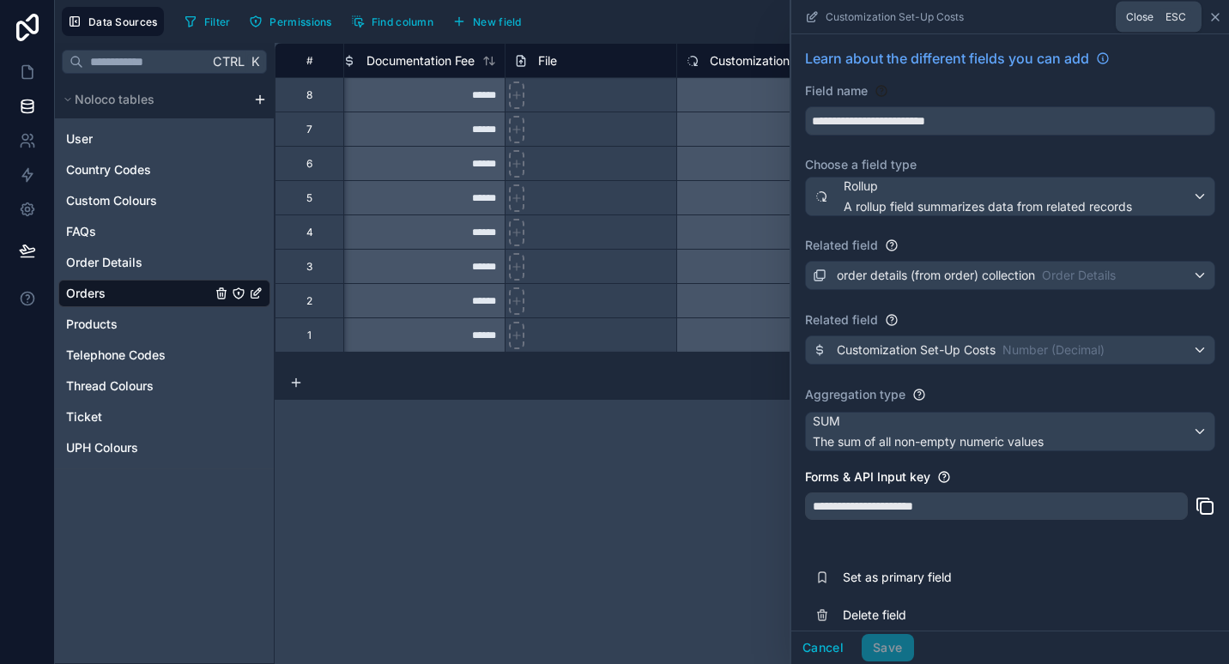
click at [1214, 16] on icon at bounding box center [1215, 17] width 7 height 7
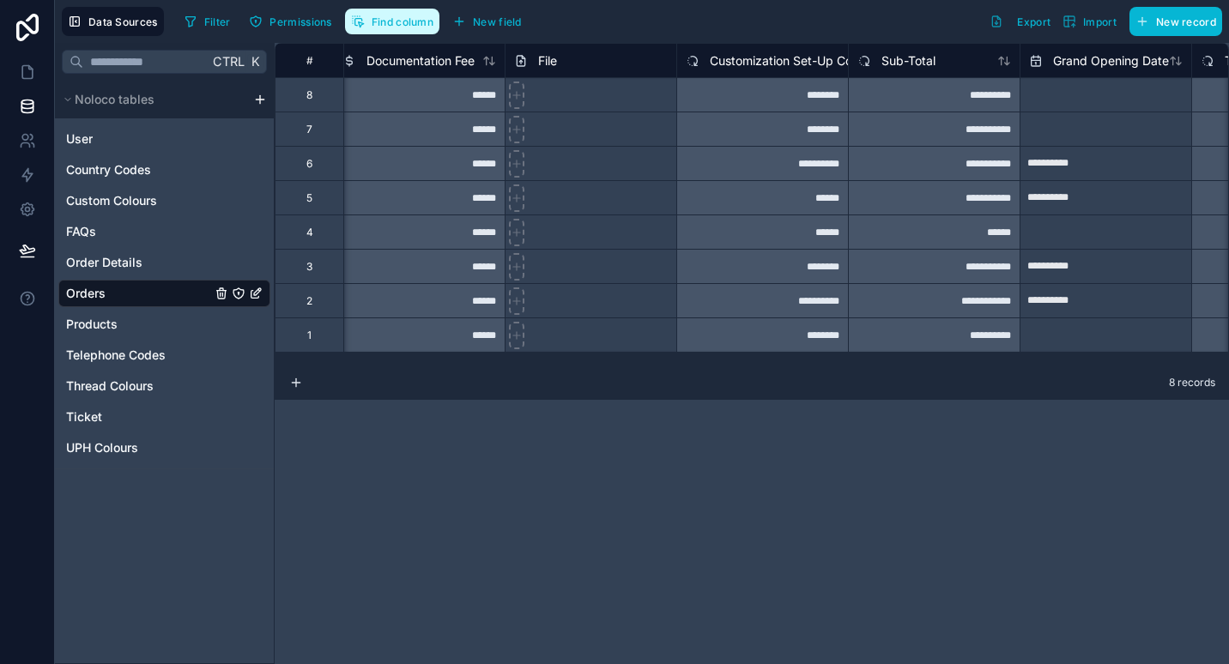
click at [409, 17] on span "Find column" at bounding box center [403, 21] width 62 height 13
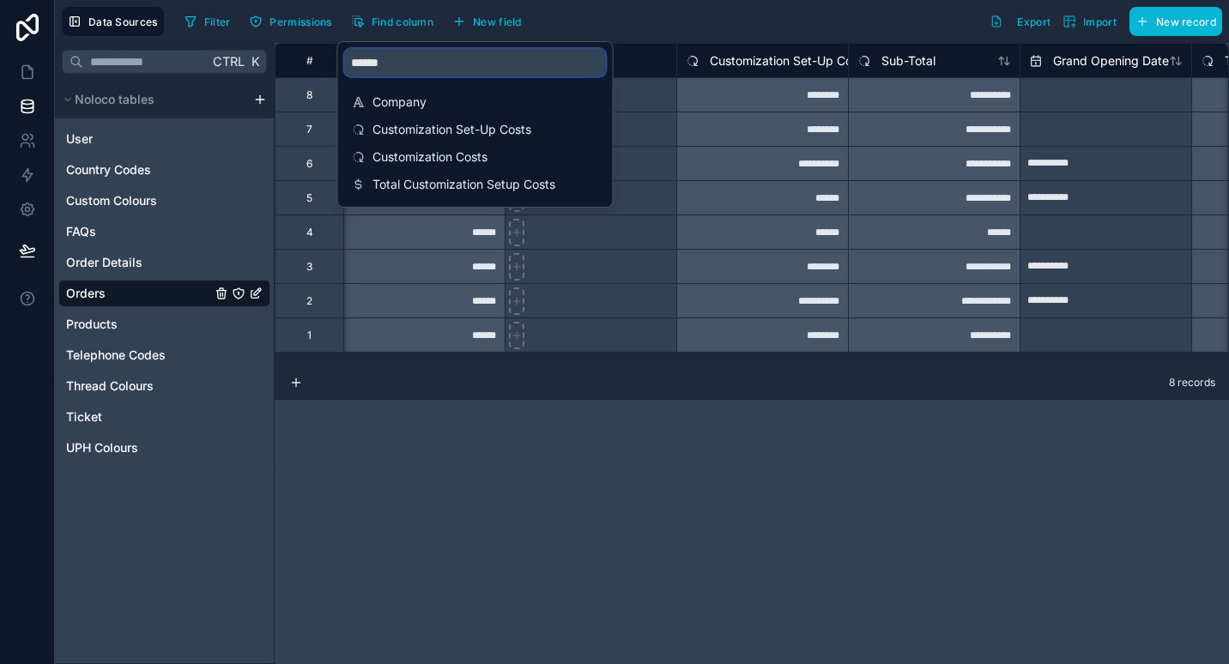
click at [546, 65] on input "******" at bounding box center [475, 62] width 261 height 27
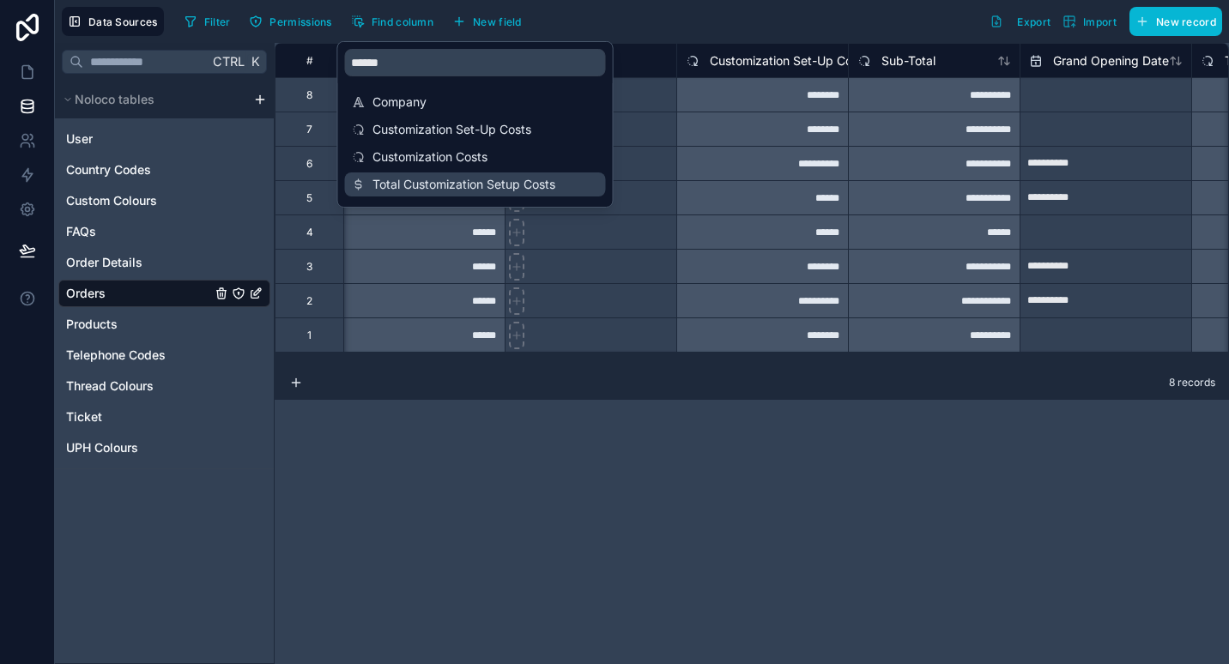
click at [475, 179] on span "Total Customization Setup Costs" at bounding box center [476, 184] width 208 height 17
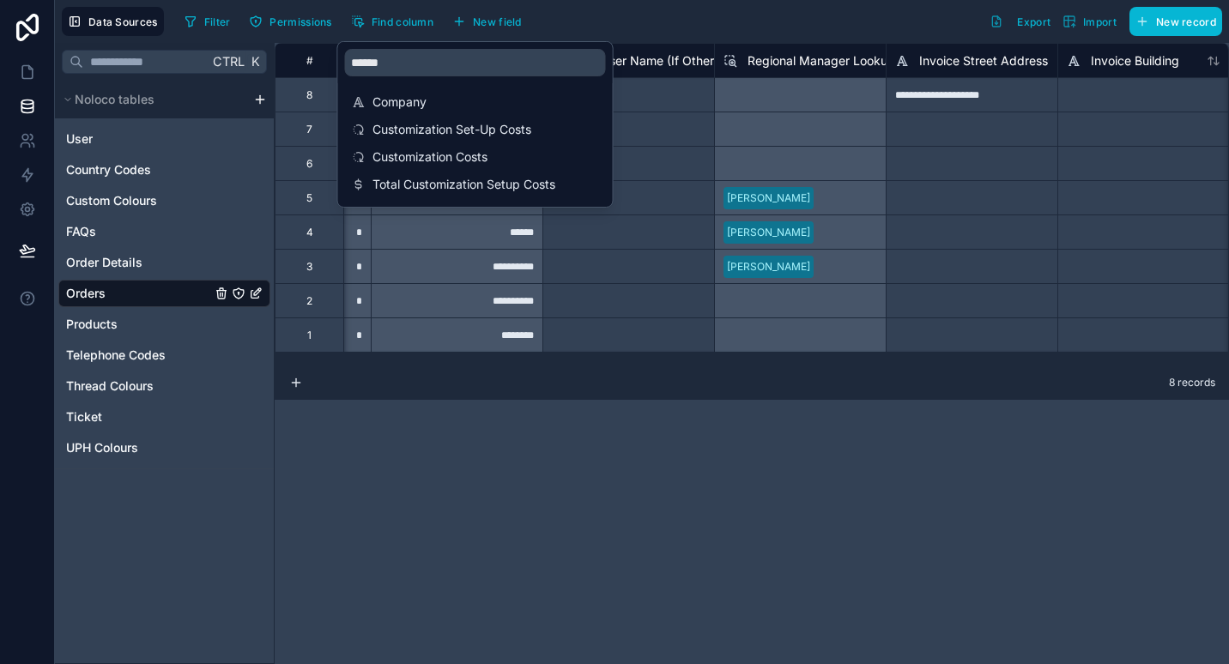
scroll to position [0, 7551]
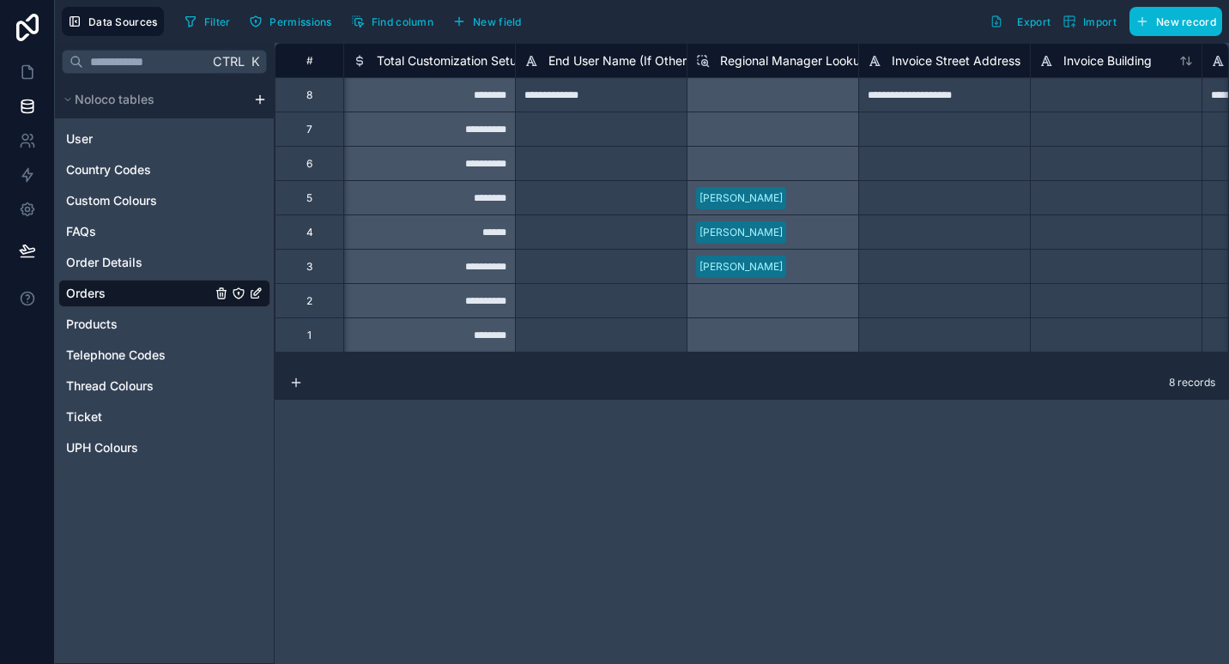
click at [702, 444] on div "**********" at bounding box center [752, 353] width 954 height 621
click at [485, 62] on span "Total Customization Setup Costs" at bounding box center [468, 60] width 183 height 17
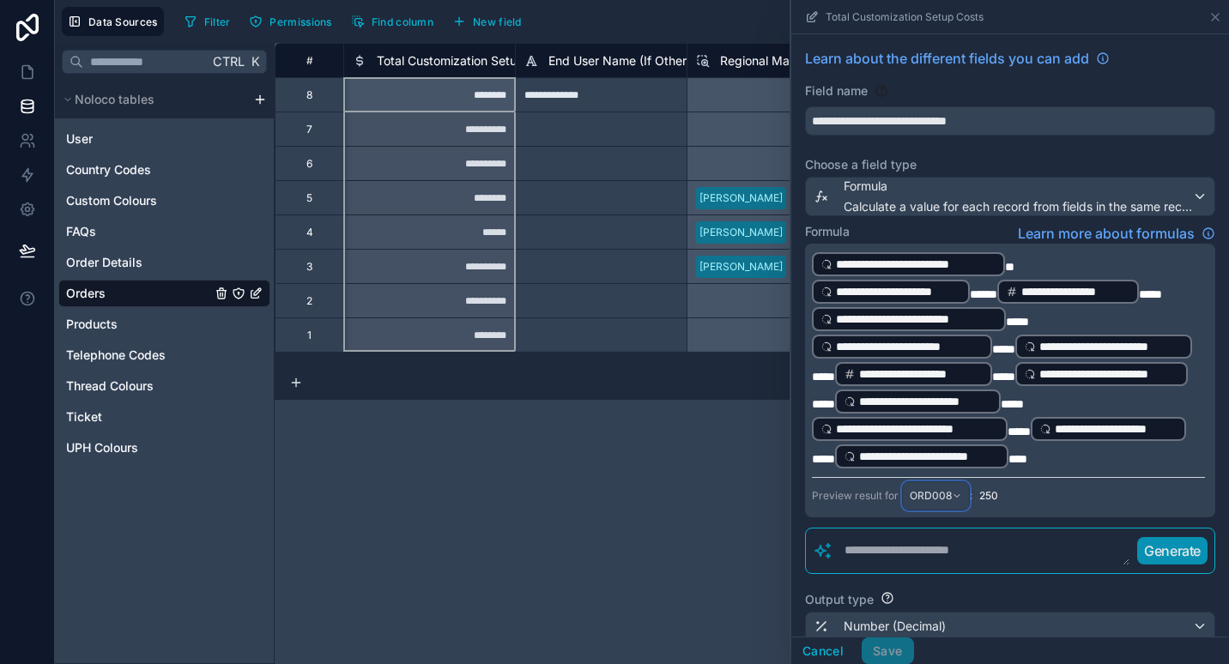
click at [940, 503] on span "ORD008" at bounding box center [931, 496] width 42 height 14
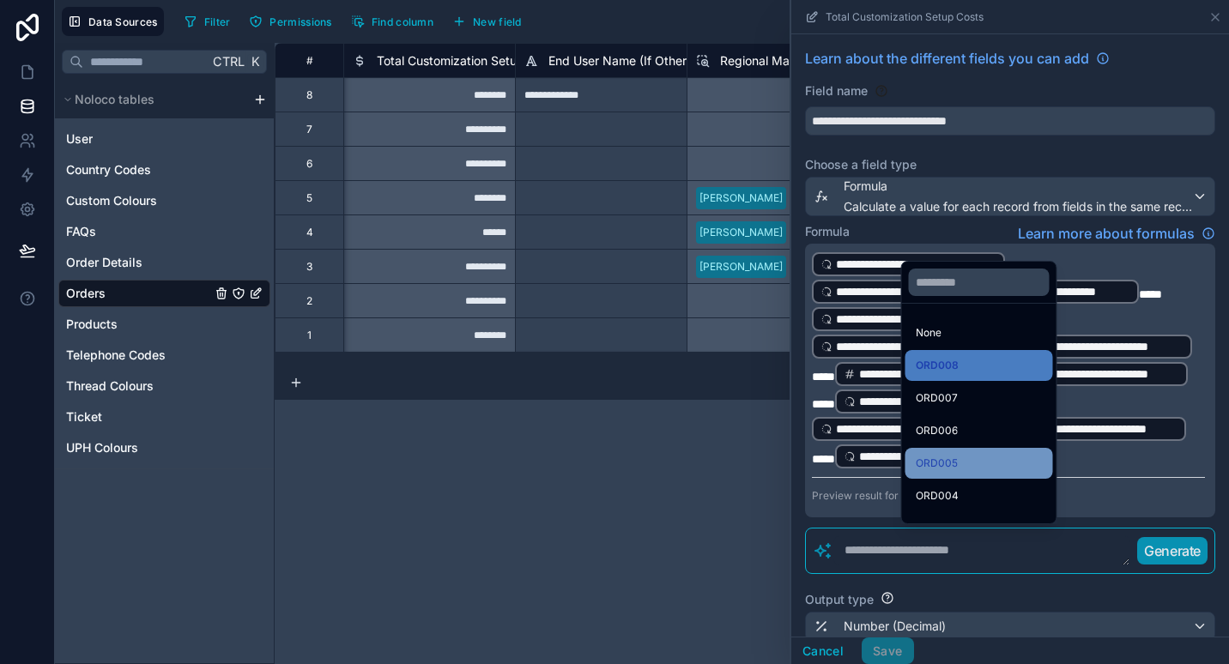
click at [978, 466] on div "ORD005" at bounding box center [979, 463] width 127 height 21
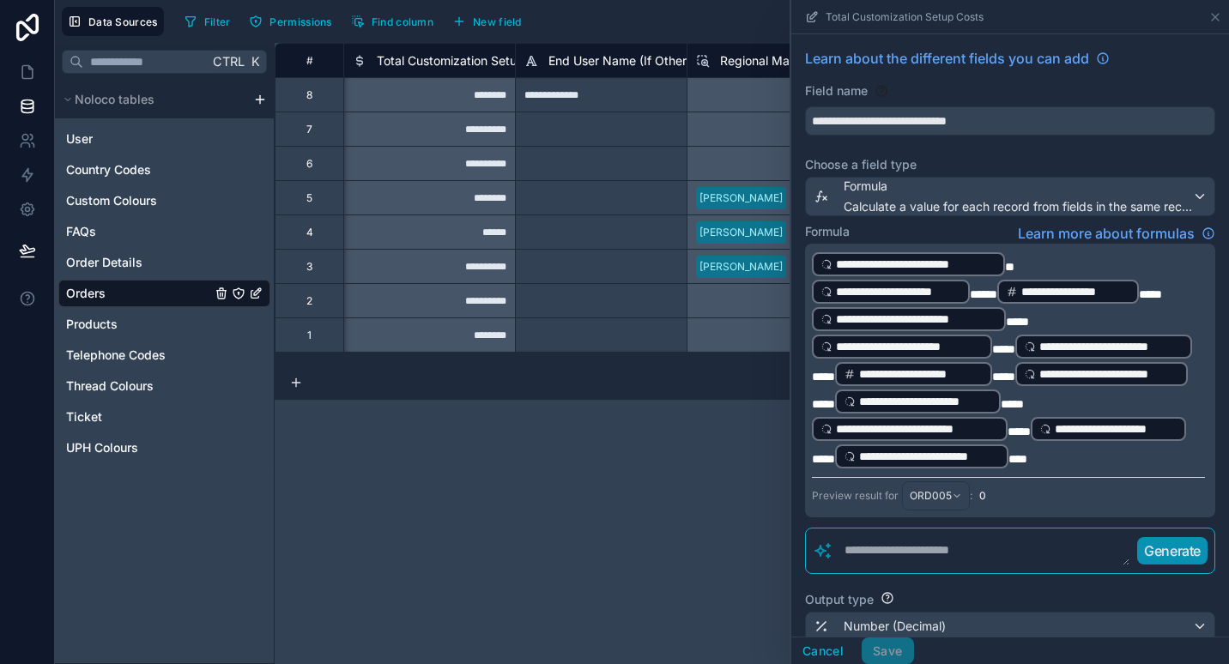
click at [1099, 511] on div "Preview result for ORD005 : 0" at bounding box center [1008, 493] width 393 height 33
click at [830, 648] on button "Cancel" at bounding box center [822, 651] width 63 height 27
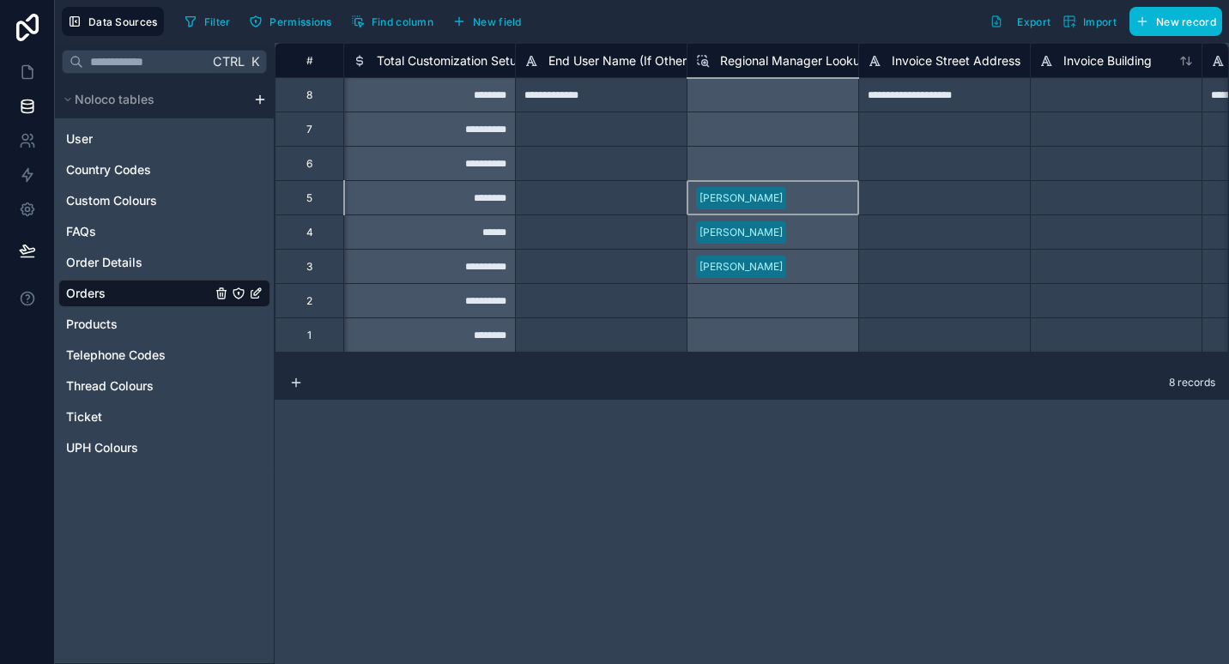
click at [998, 209] on div at bounding box center [944, 197] width 172 height 34
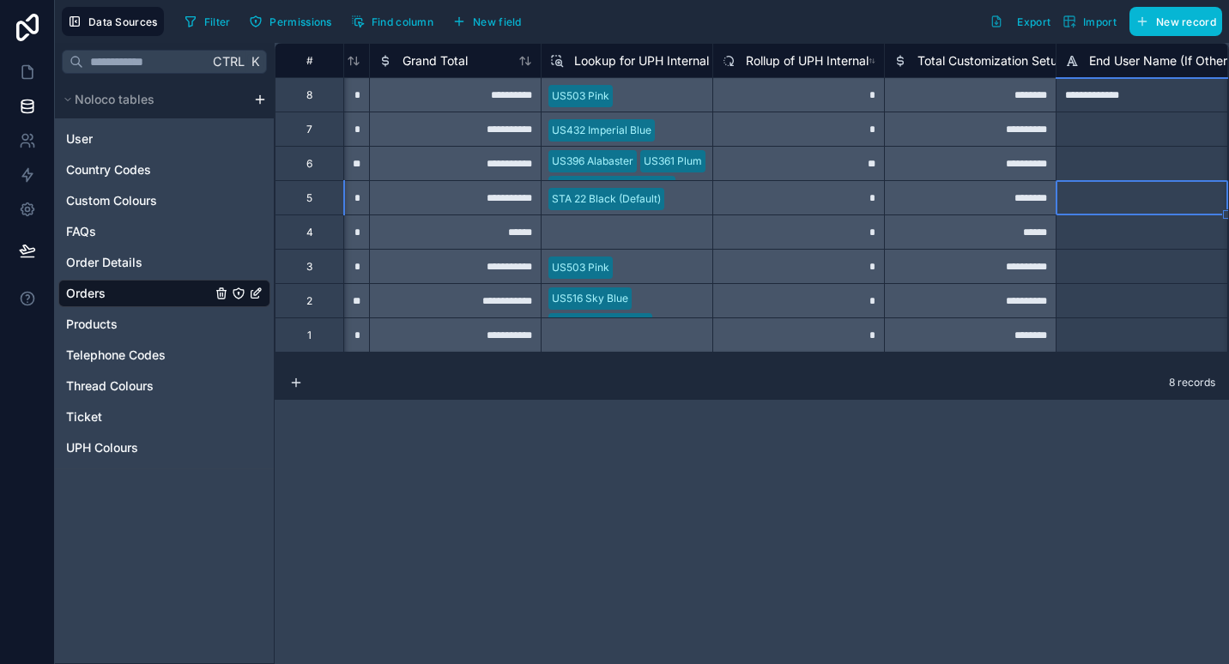
scroll to position [0, 7182]
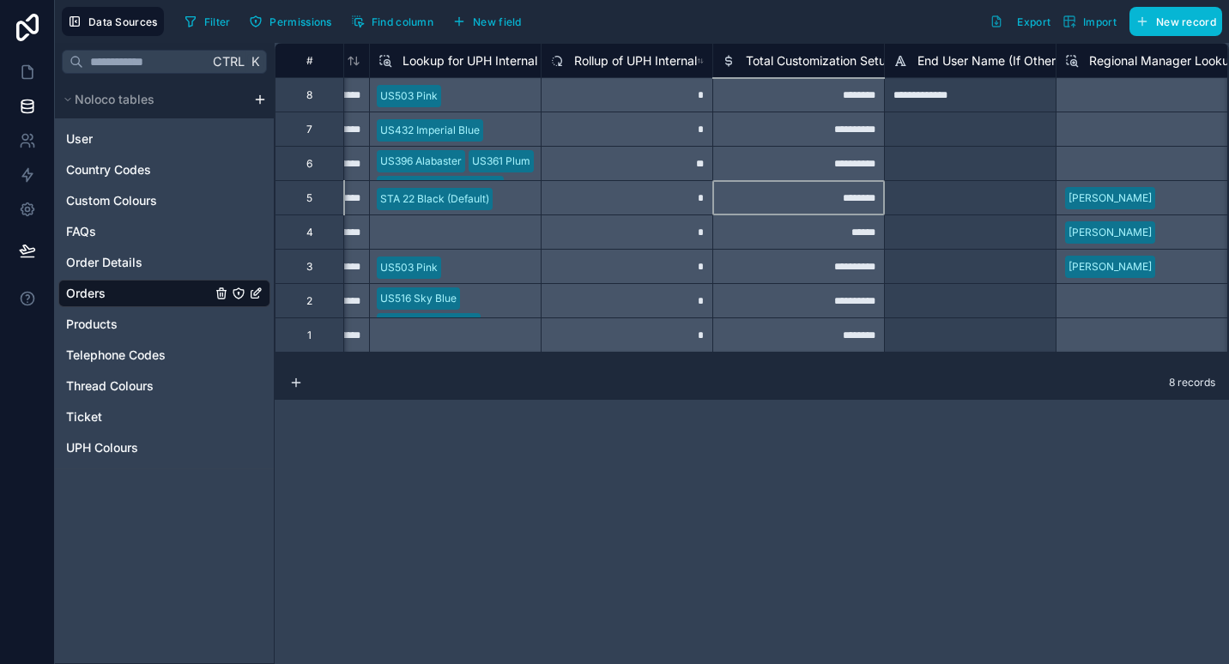
click at [801, 57] on span "Total Customization Setup Costs" at bounding box center [837, 60] width 183 height 17
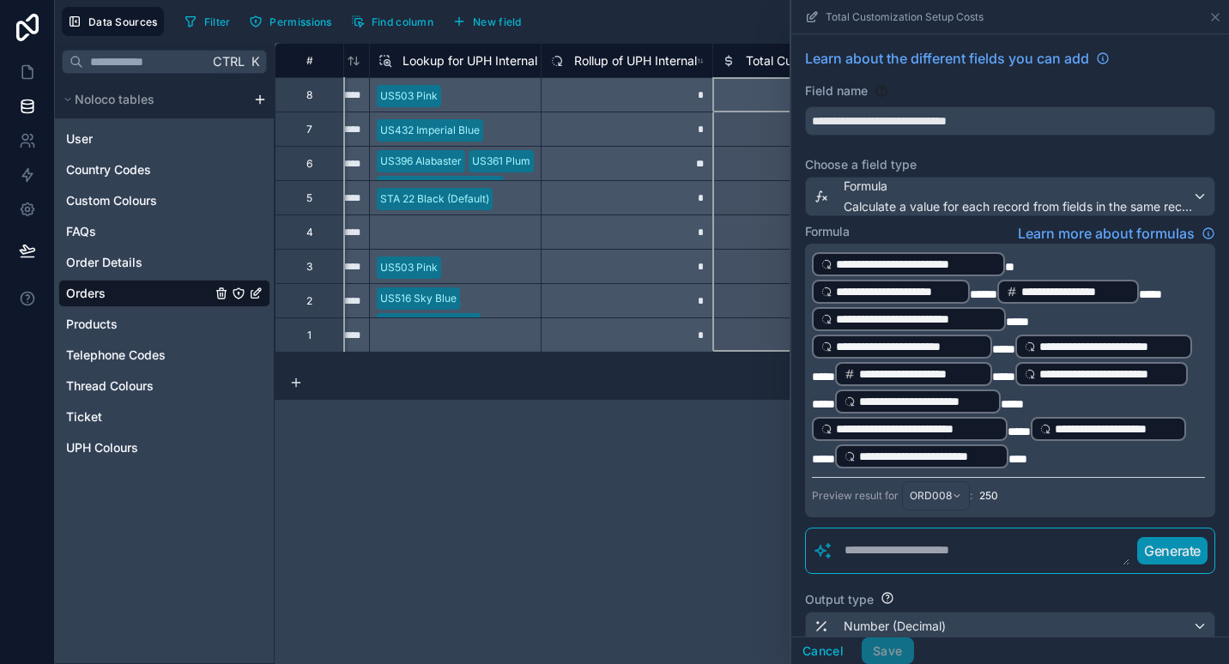
click at [1018, 259] on p "**********" at bounding box center [1008, 264] width 393 height 27
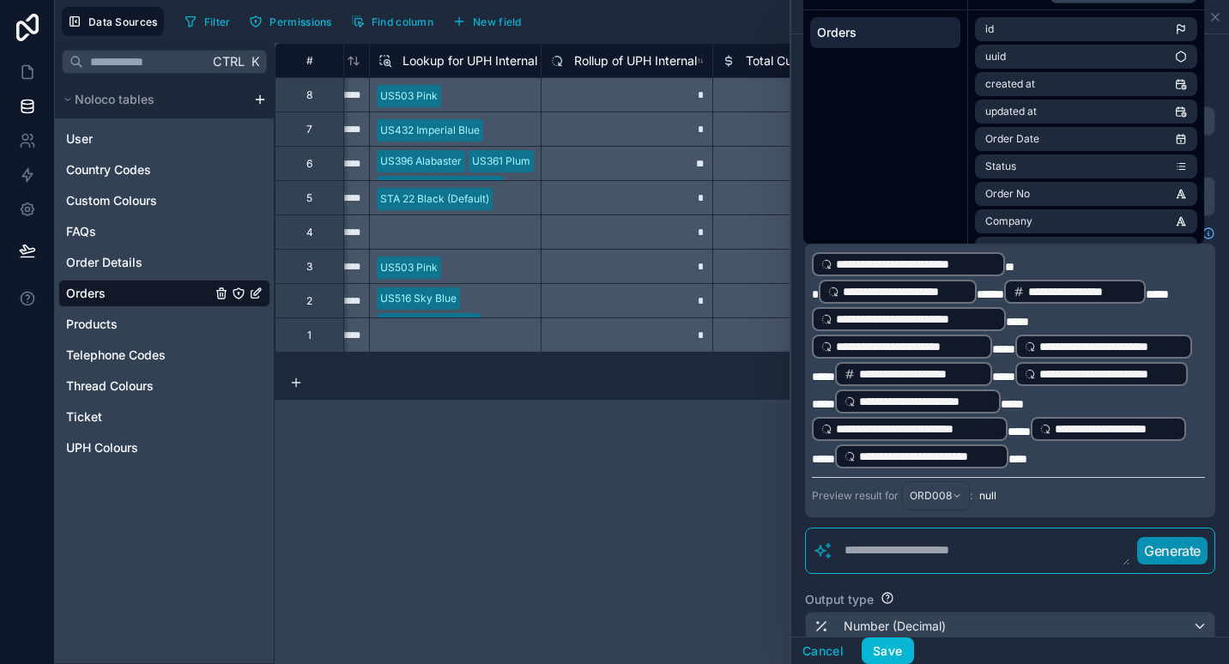
click at [863, 470] on p "**********" at bounding box center [1008, 374] width 393 height 192
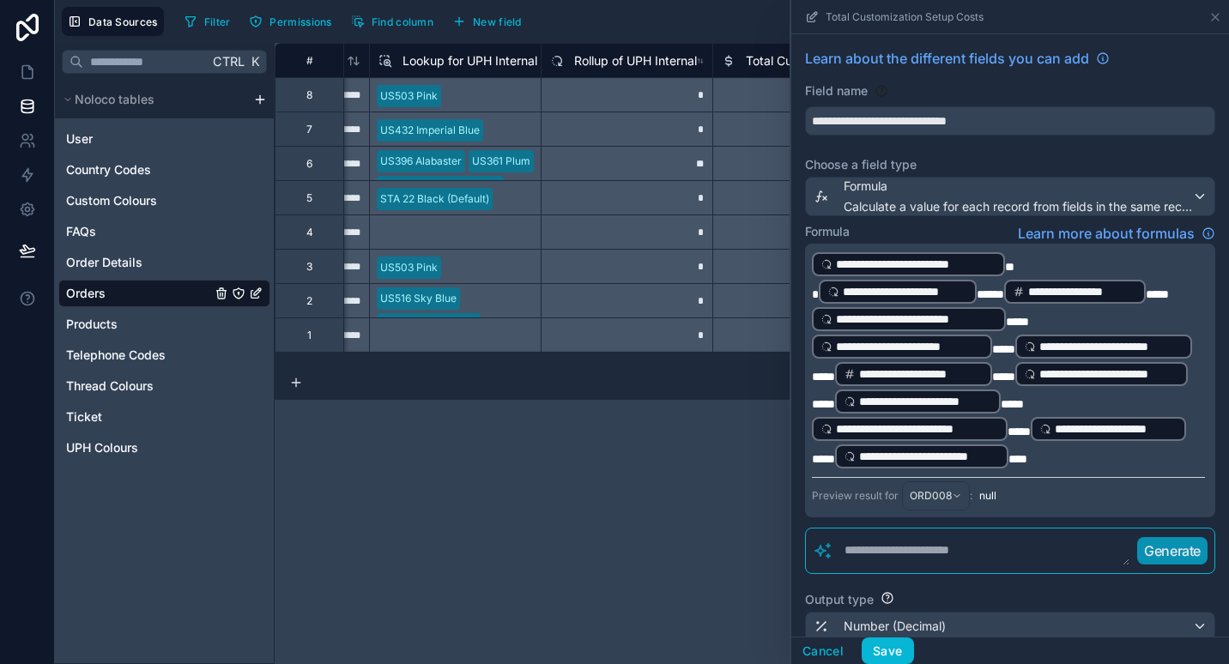
click at [863, 470] on p "**********" at bounding box center [1008, 374] width 393 height 192
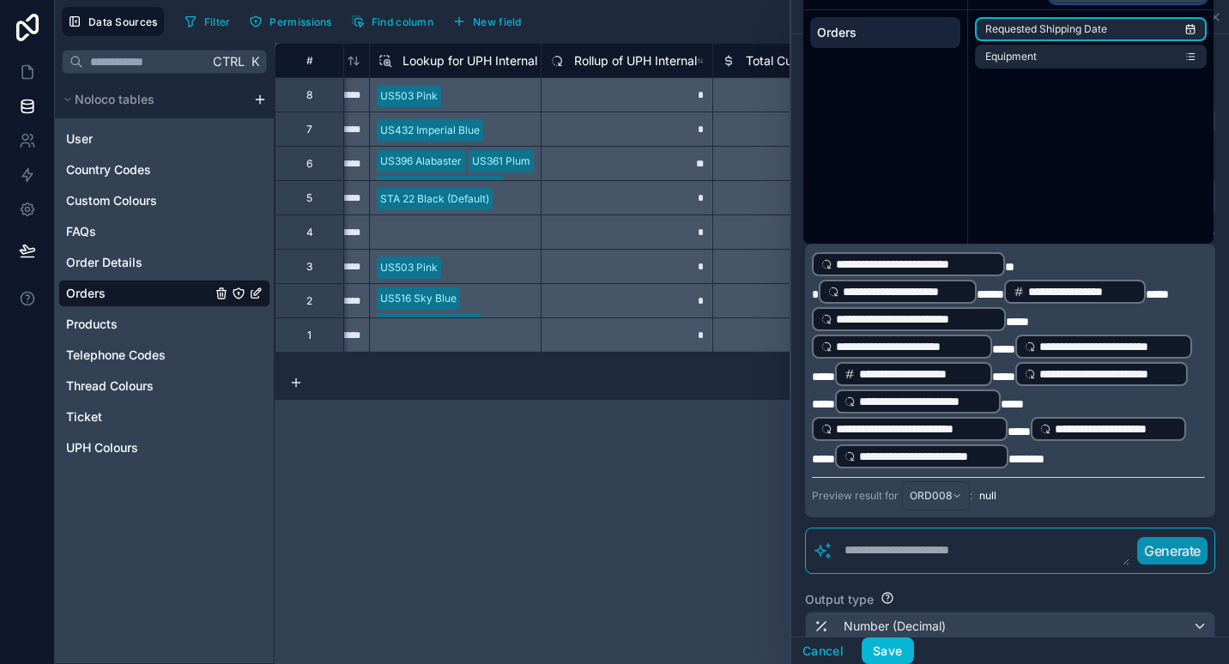
type input "*"
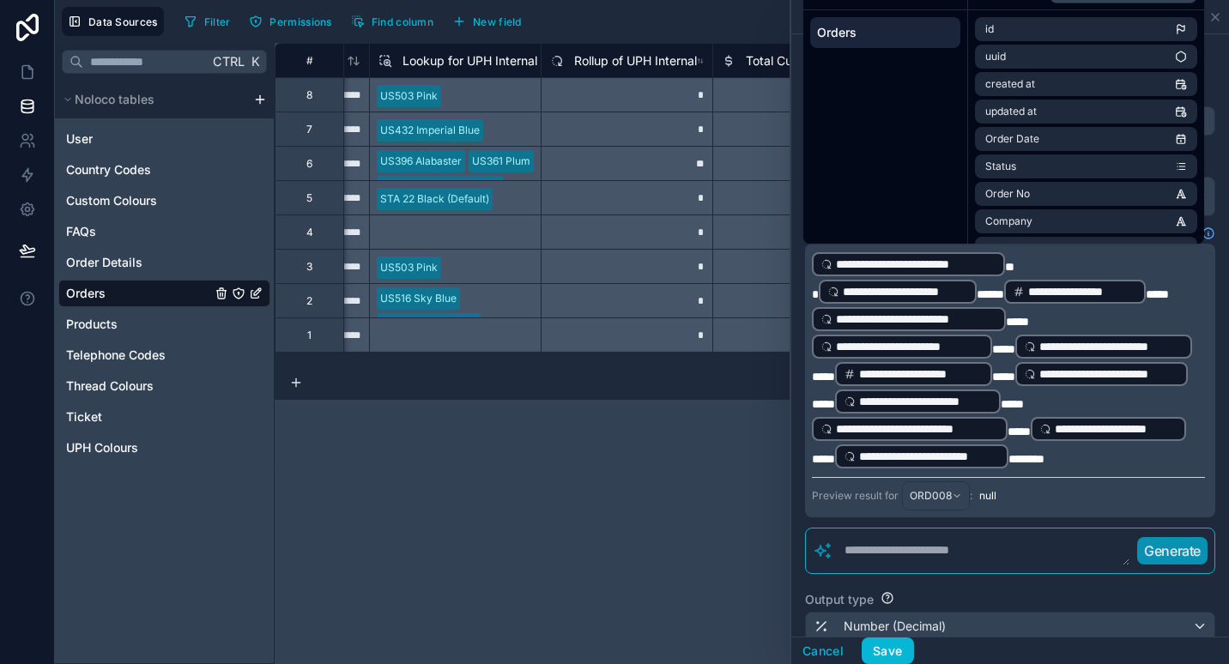
click at [876, 470] on p "**********" at bounding box center [1008, 374] width 393 height 192
click at [887, 650] on button "Save" at bounding box center [886, 651] width 51 height 27
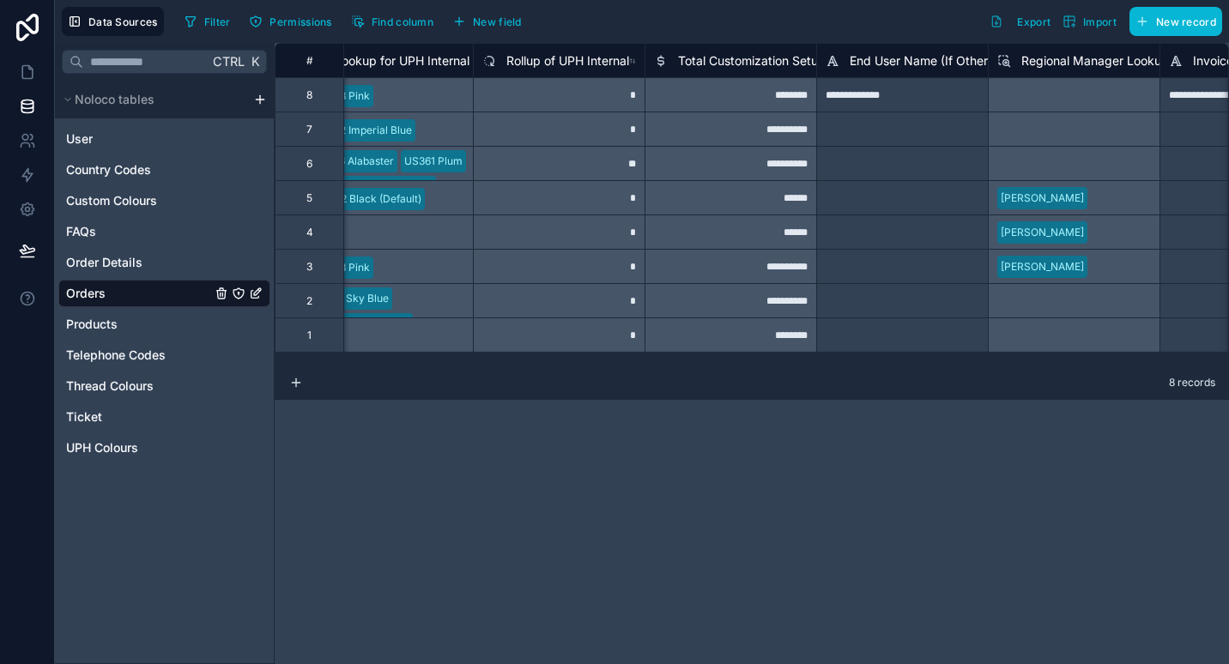
scroll to position [0, 7254]
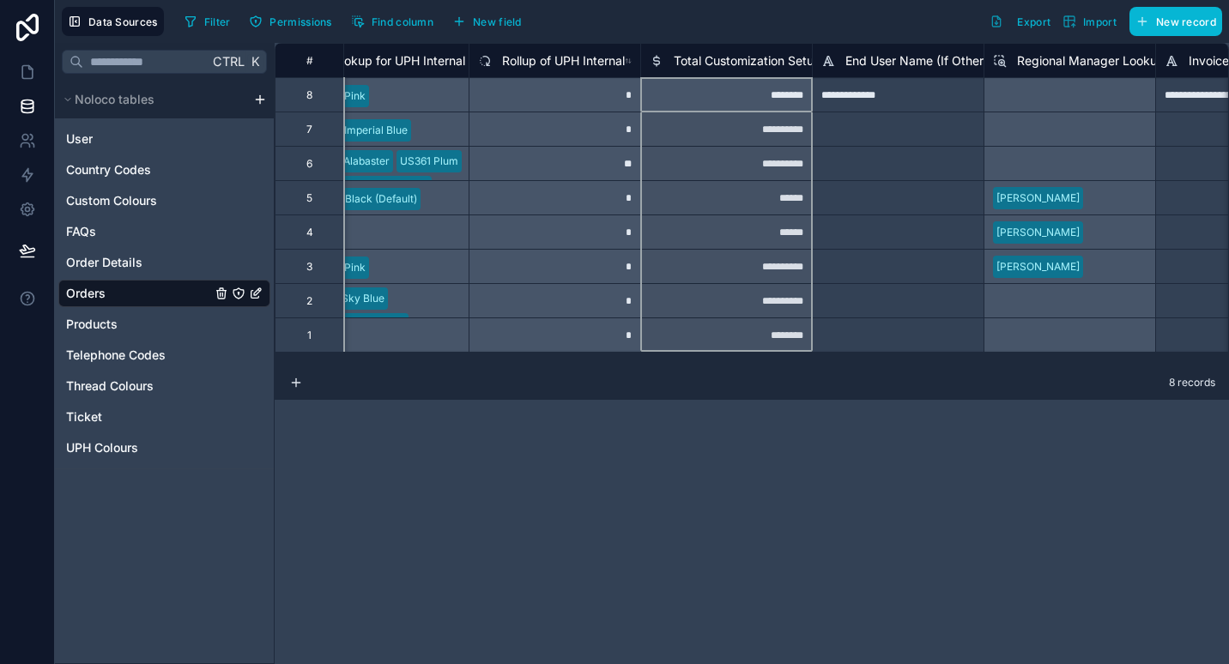
click at [689, 70] on div "Total Customization Setup Costs" at bounding box center [753, 61] width 207 height 21
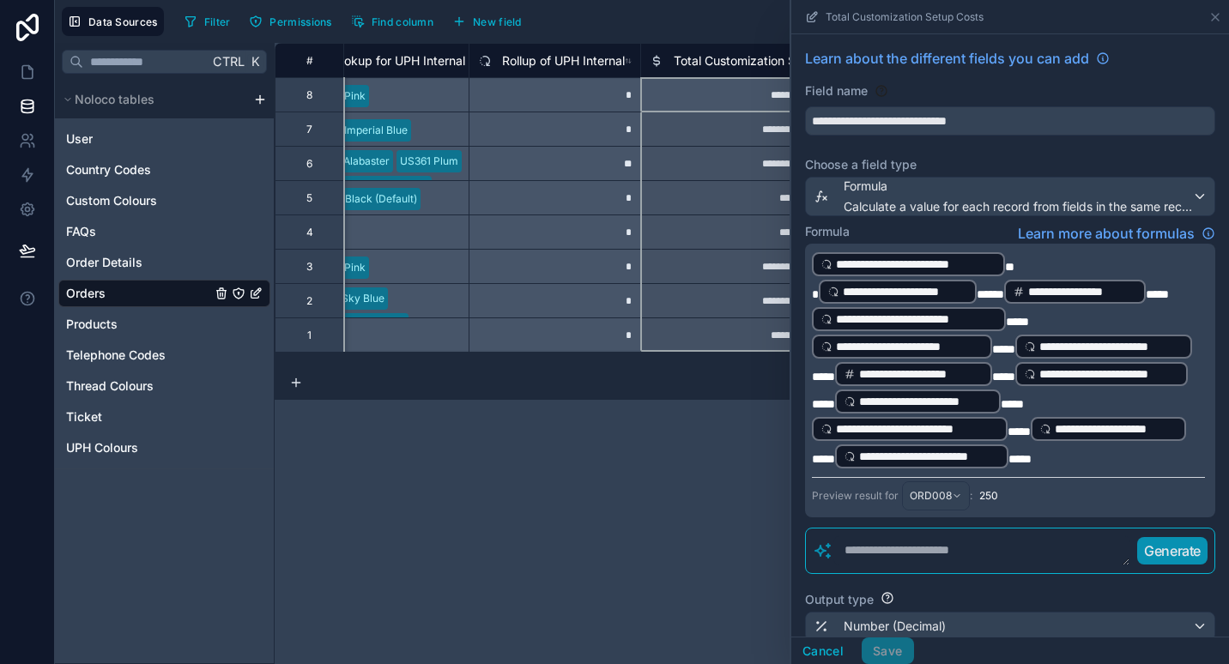
click at [692, 63] on span "Total Customization Setup Costs" at bounding box center [765, 60] width 183 height 17
click at [892, 470] on p "**********" at bounding box center [1008, 374] width 393 height 192
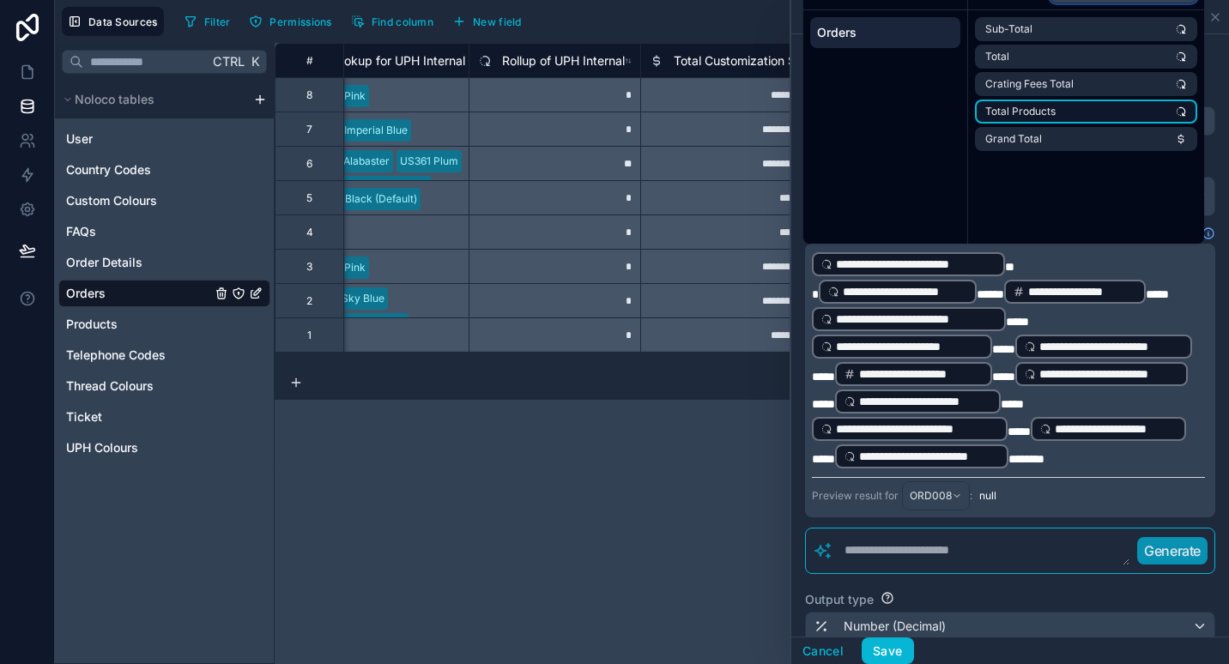
type input "*****"
click at [1084, 114] on li "Total Products" at bounding box center [1086, 112] width 222 height 24
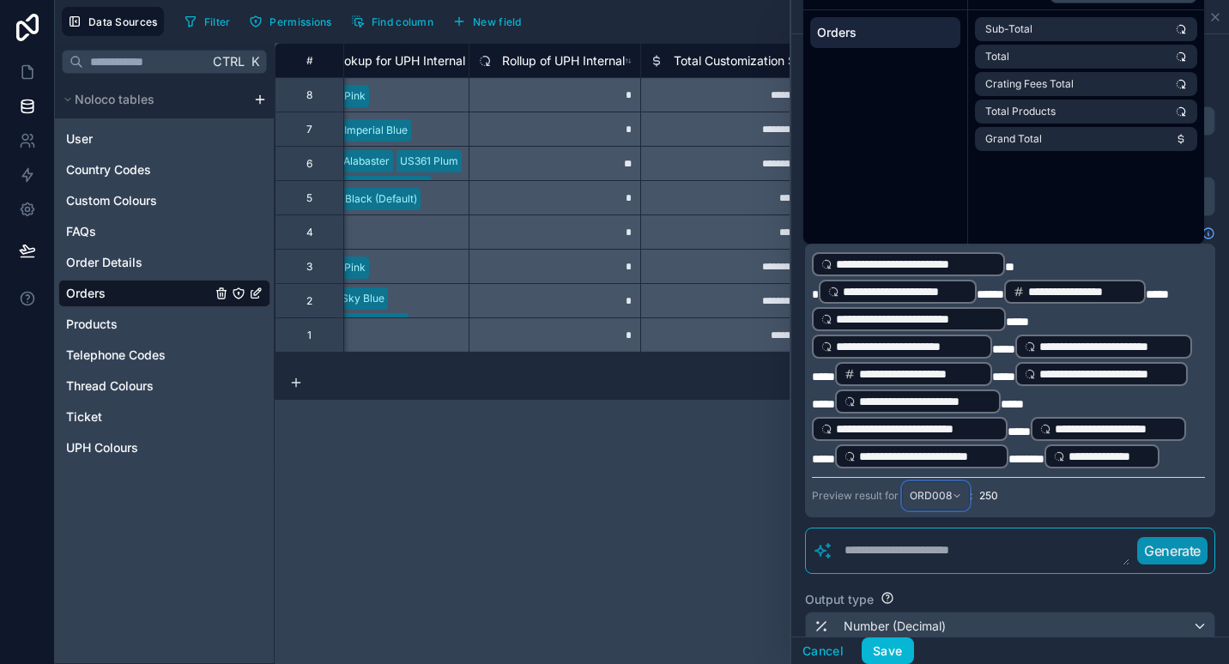
click at [936, 503] on span "ORD008" at bounding box center [931, 496] width 42 height 14
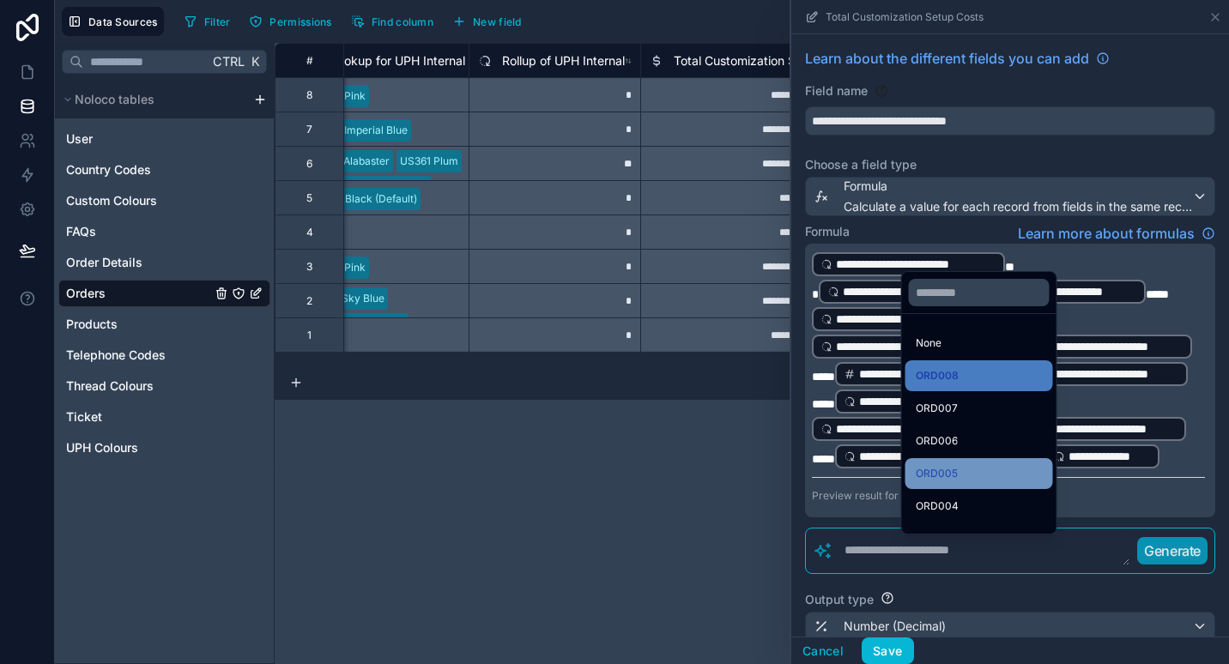
click at [977, 470] on div "ORD005" at bounding box center [979, 473] width 127 height 21
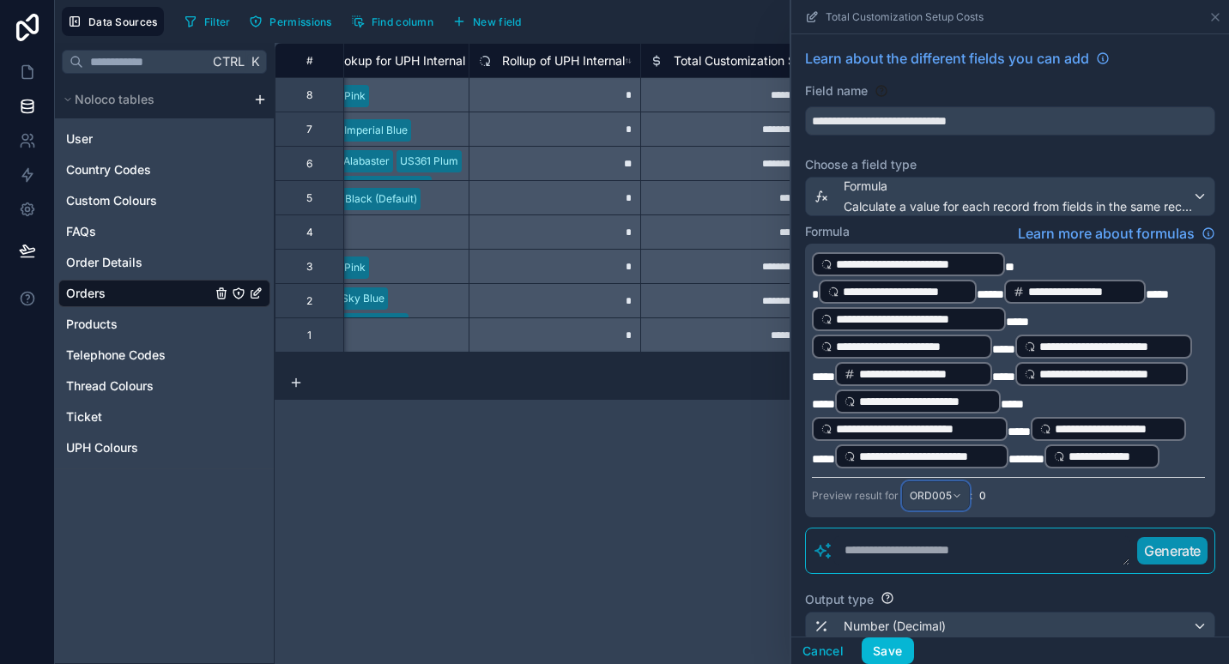
click at [954, 510] on div "ORD005" at bounding box center [936, 495] width 66 height 27
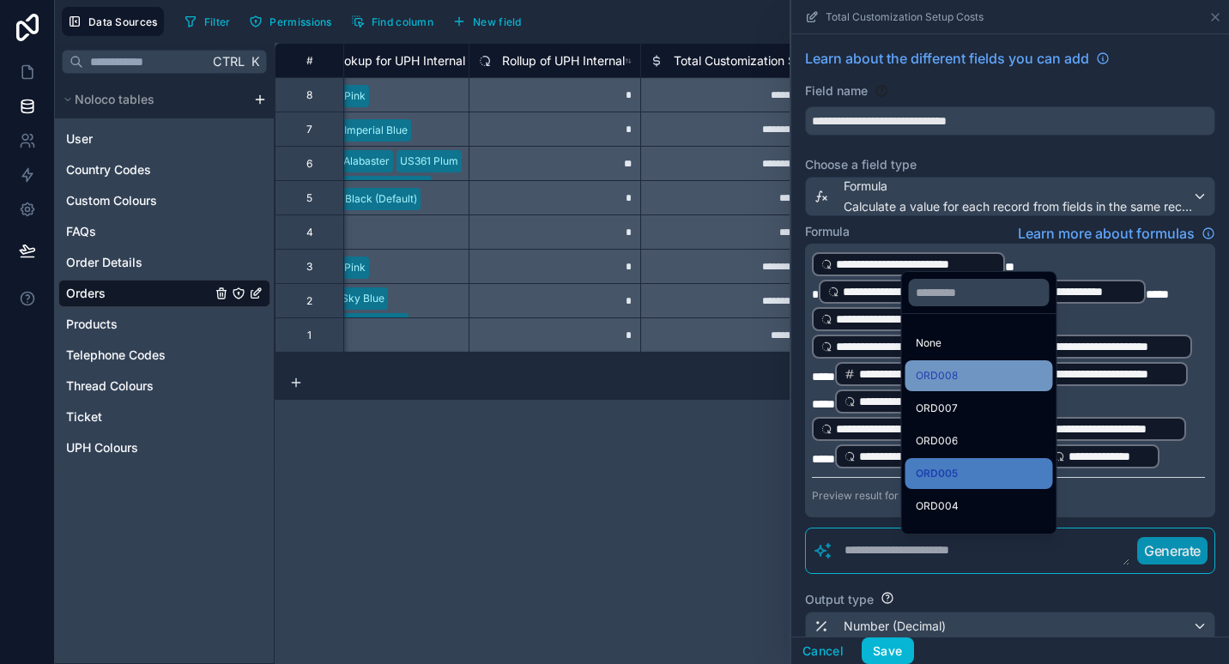
click at [988, 364] on div "ORD008" at bounding box center [979, 375] width 148 height 31
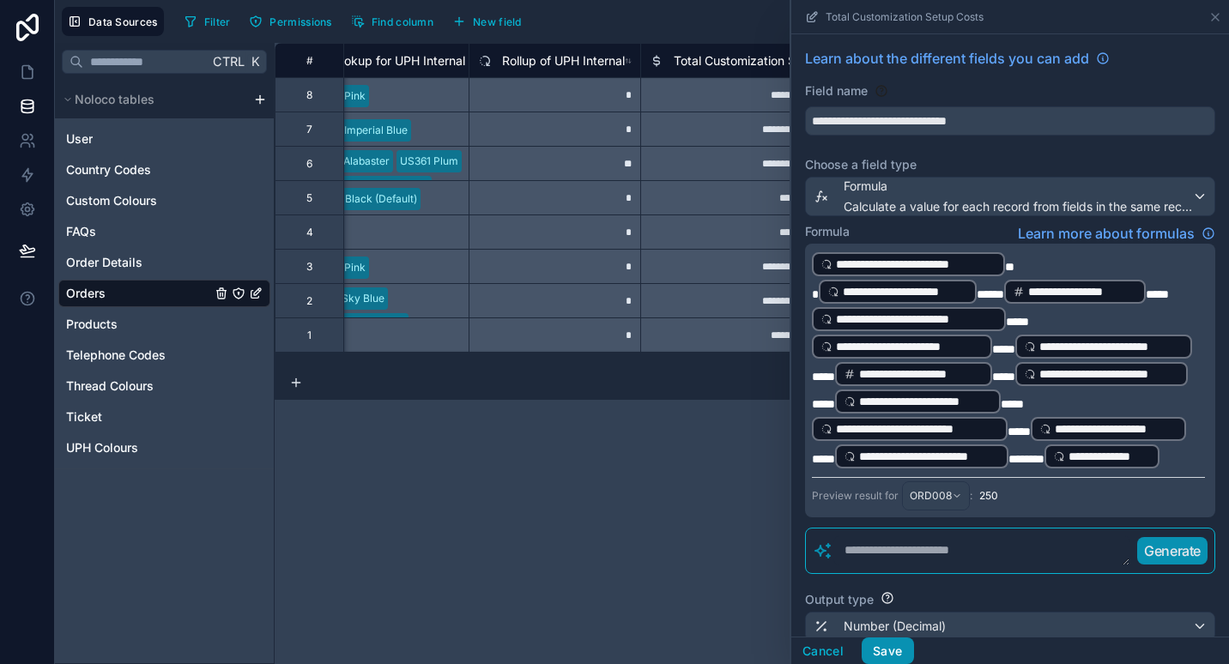
click at [905, 652] on button "Save" at bounding box center [886, 651] width 51 height 27
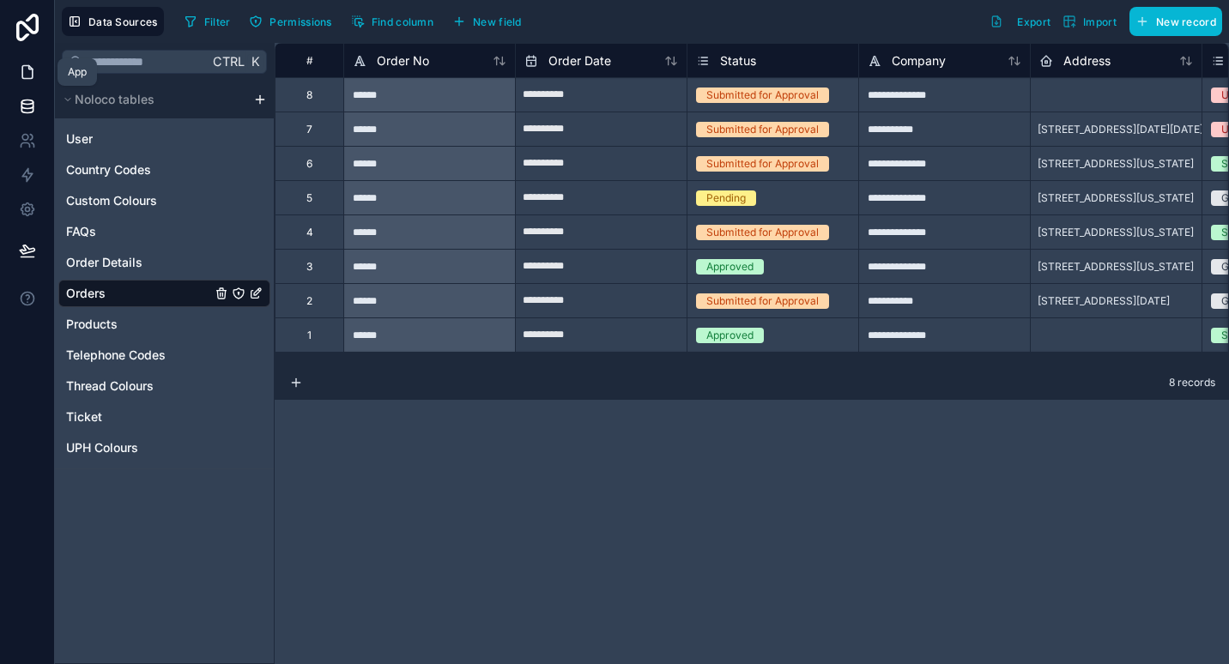
click at [25, 78] on icon at bounding box center [27, 72] width 10 height 13
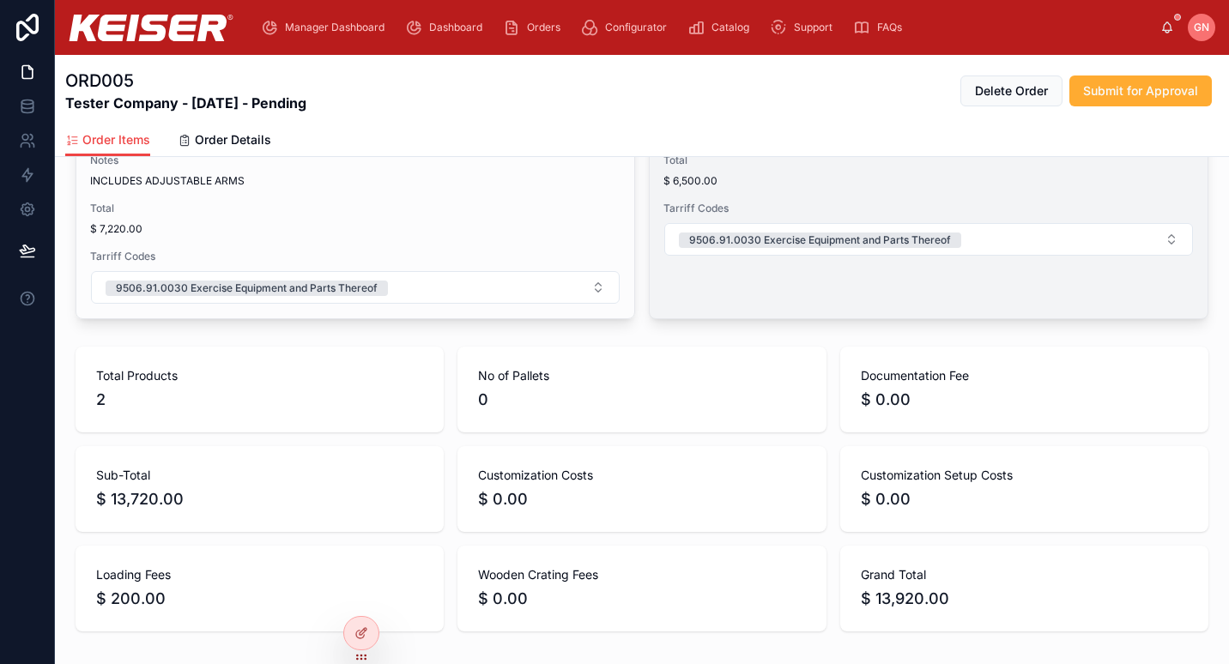
scroll to position [1004, 0]
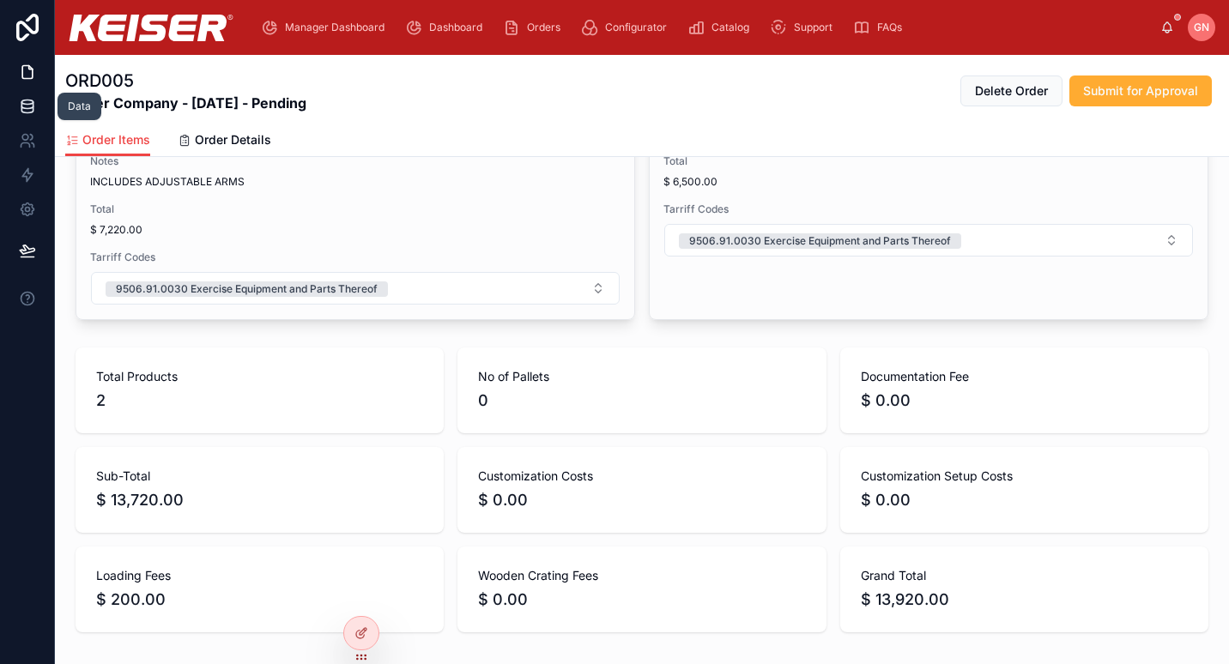
click at [34, 111] on icon at bounding box center [27, 106] width 17 height 17
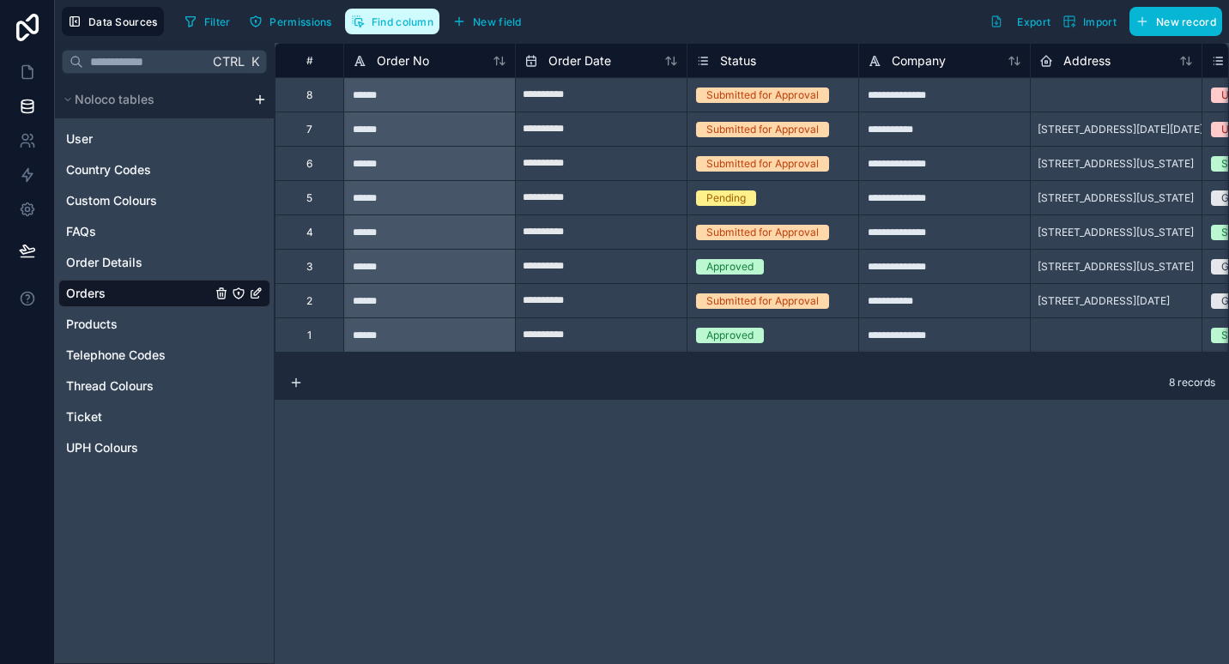
click at [396, 18] on span "Find column" at bounding box center [403, 21] width 62 height 13
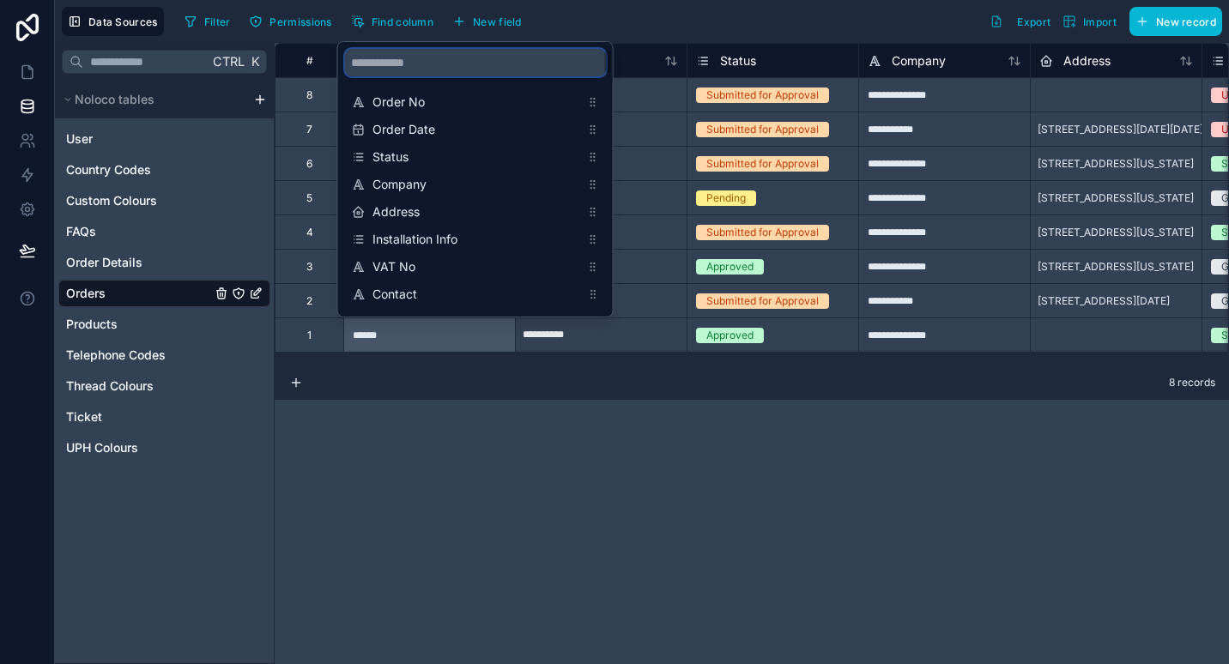
click at [455, 70] on input "scrollable content" at bounding box center [475, 62] width 261 height 27
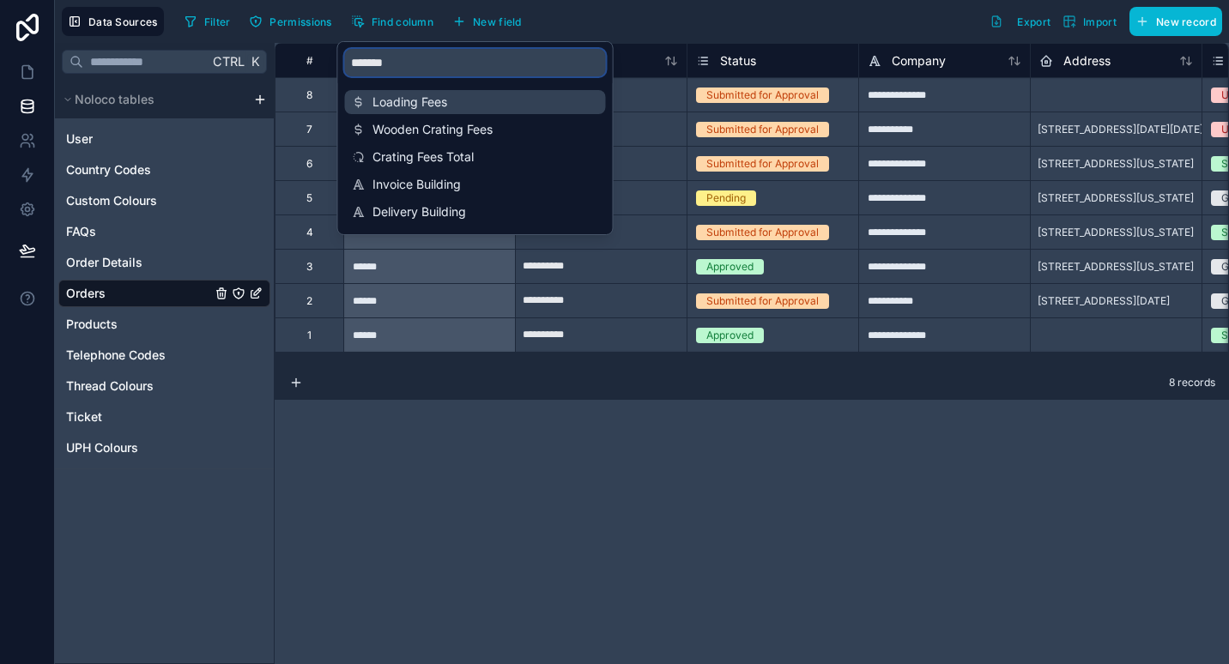
type input "*******"
click at [444, 92] on div "Loading Fees" at bounding box center [475, 102] width 261 height 24
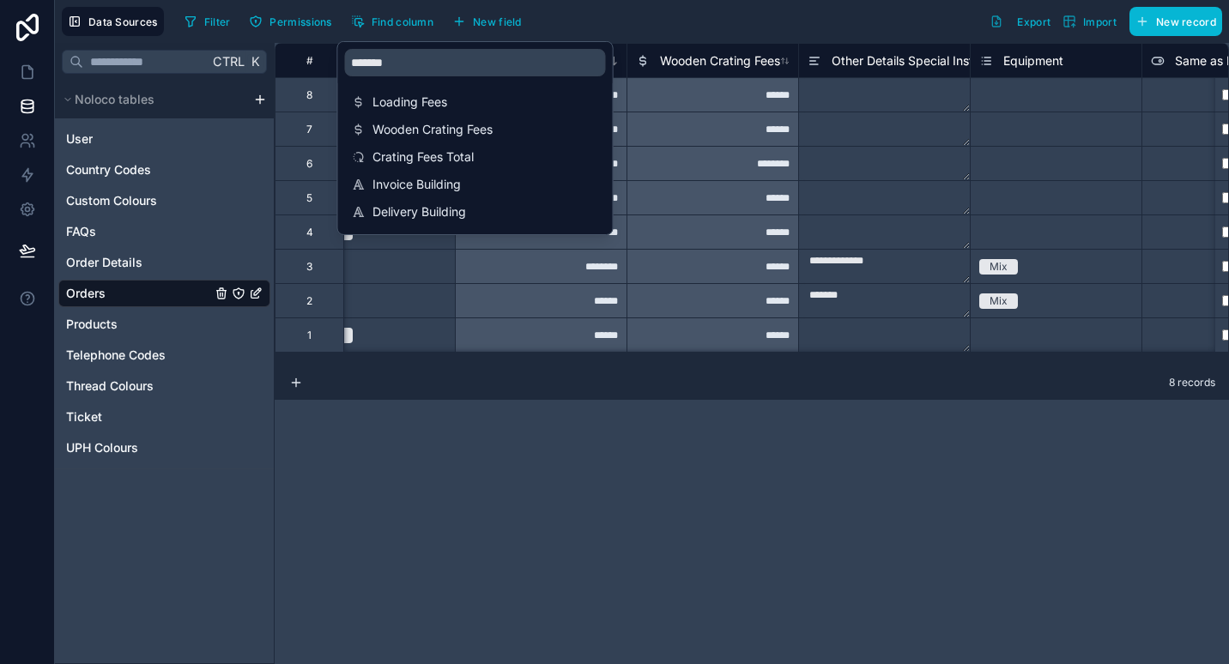
scroll to position [0, 3947]
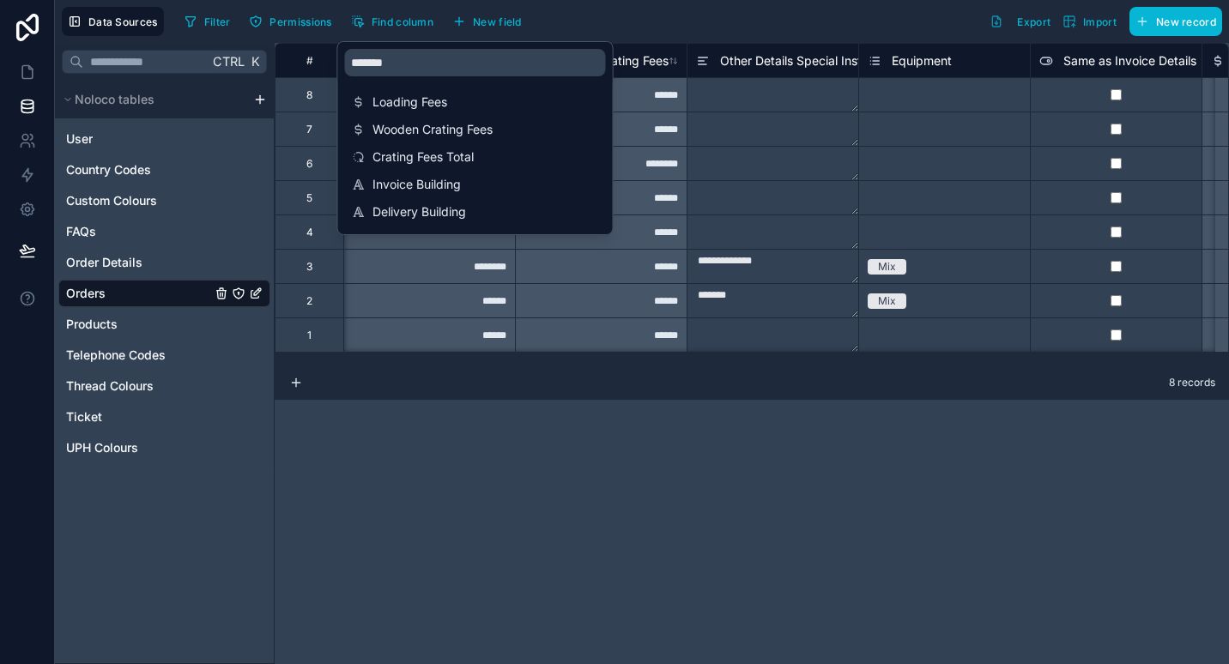
click at [515, 462] on div "**********" at bounding box center [752, 353] width 954 height 621
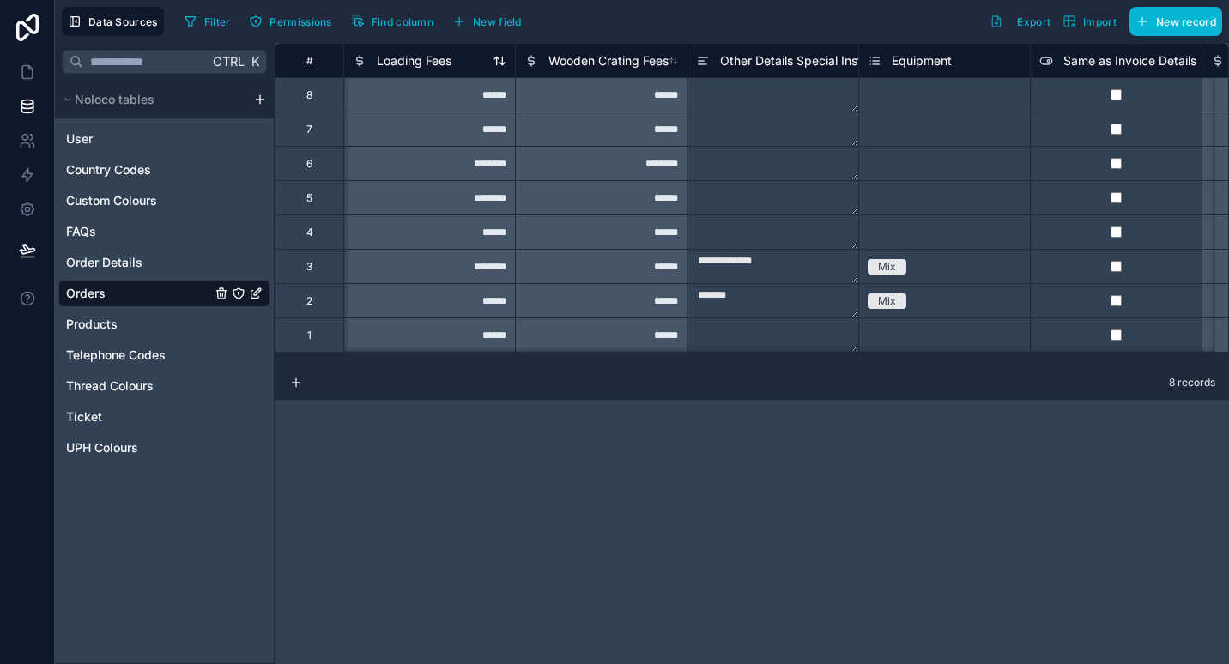
click at [392, 64] on span "Loading Fees" at bounding box center [414, 60] width 75 height 17
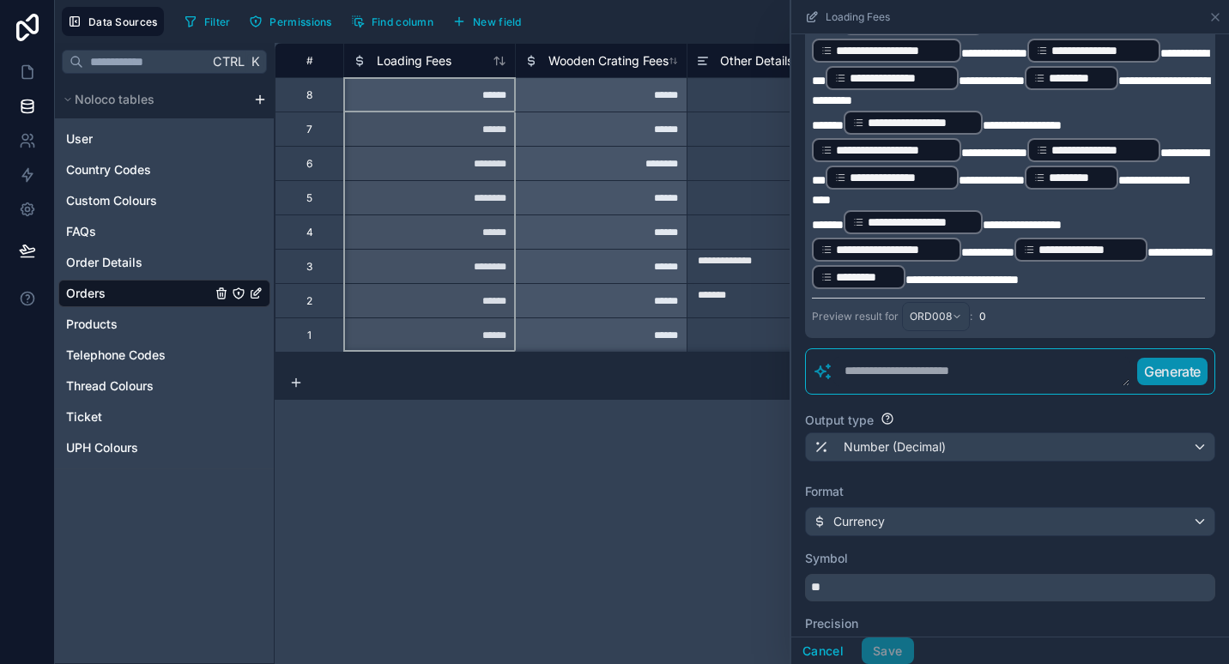
scroll to position [864, 0]
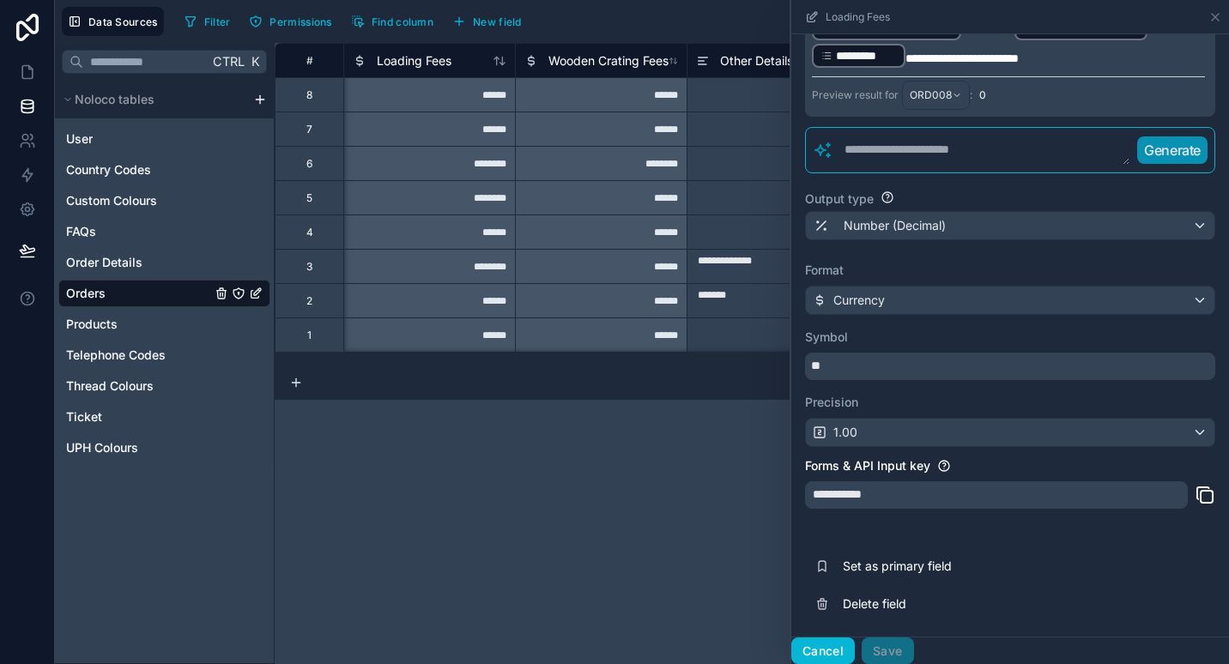
click at [833, 646] on button "Cancel" at bounding box center [822, 651] width 63 height 27
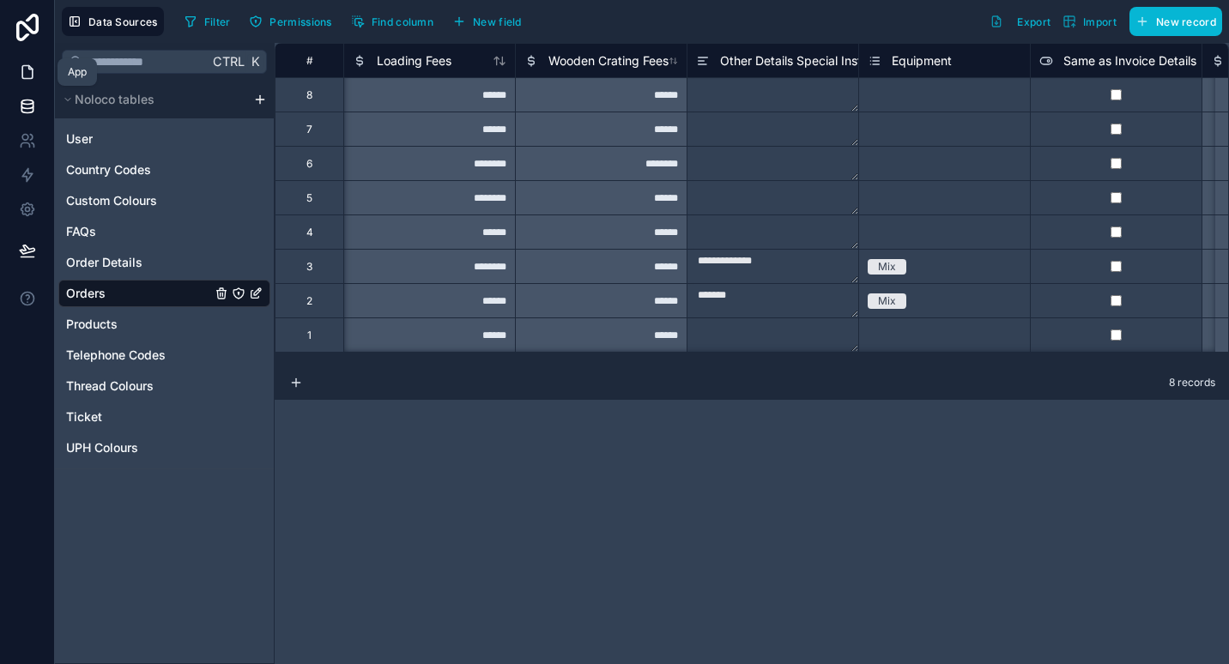
click at [30, 68] on icon at bounding box center [27, 72] width 10 height 13
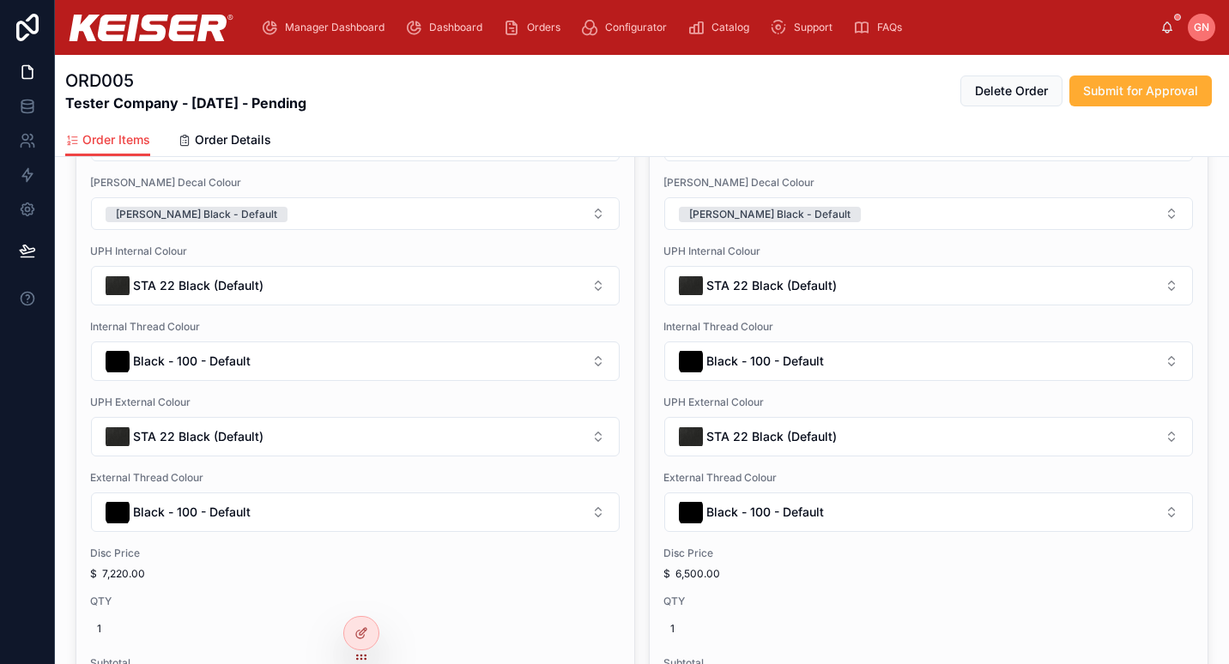
scroll to position [424, 0]
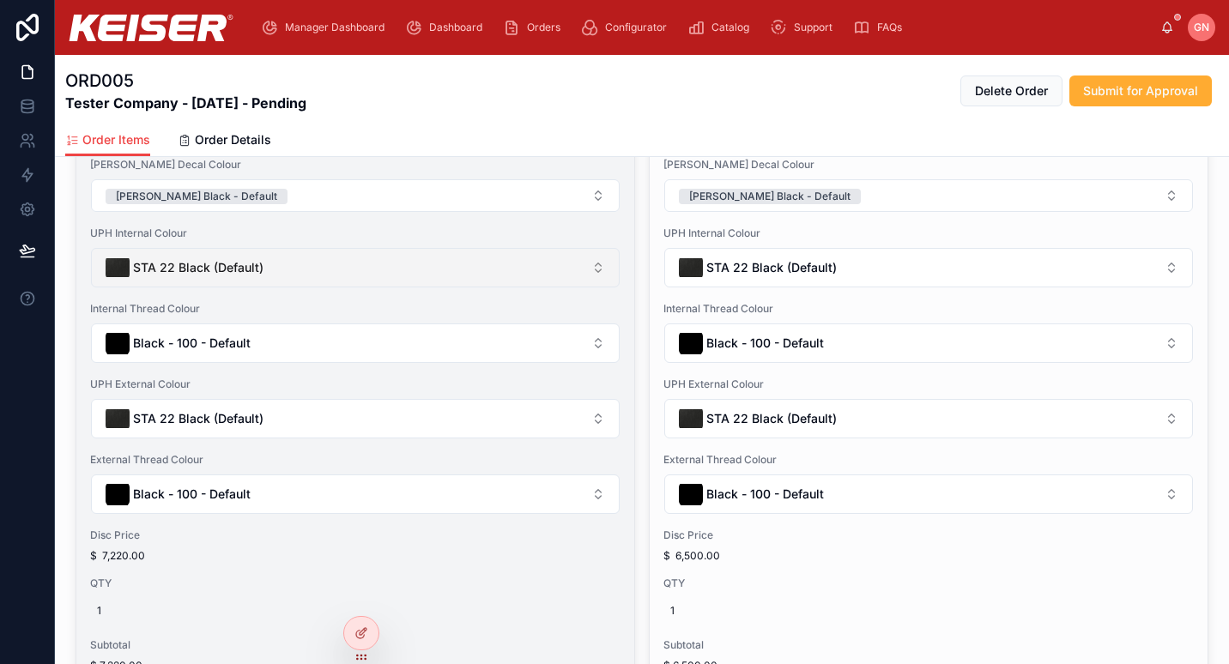
click at [498, 272] on button "STA 22 Black (Default)" at bounding box center [355, 267] width 529 height 39
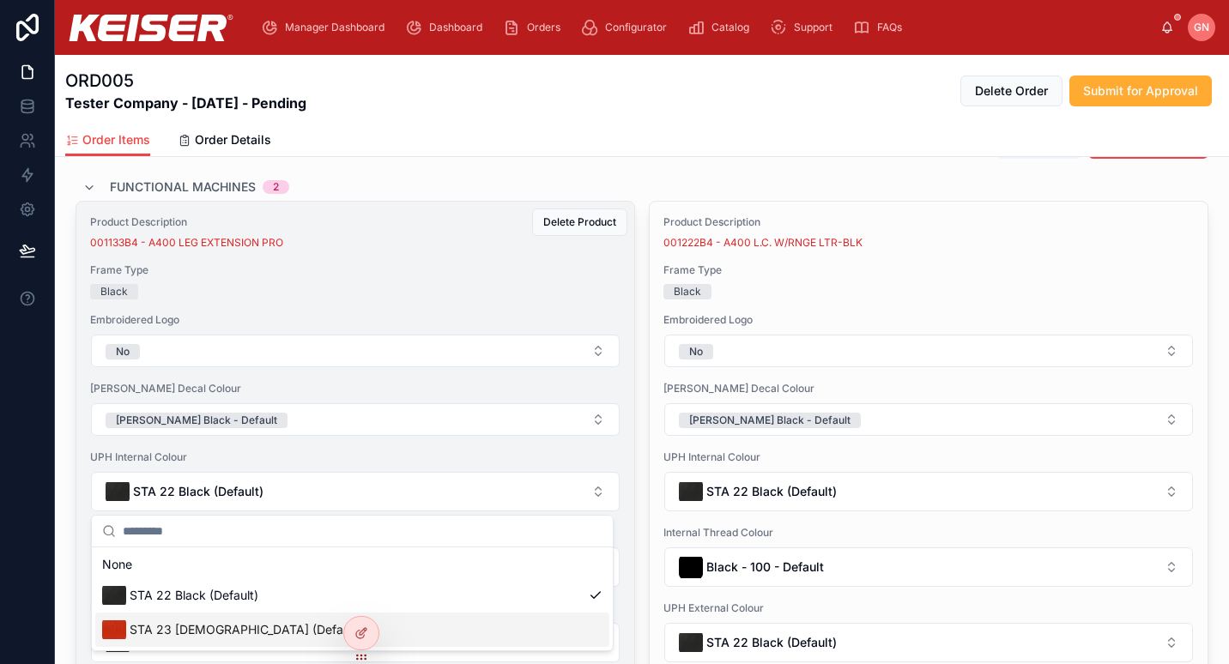
scroll to position [199, 0]
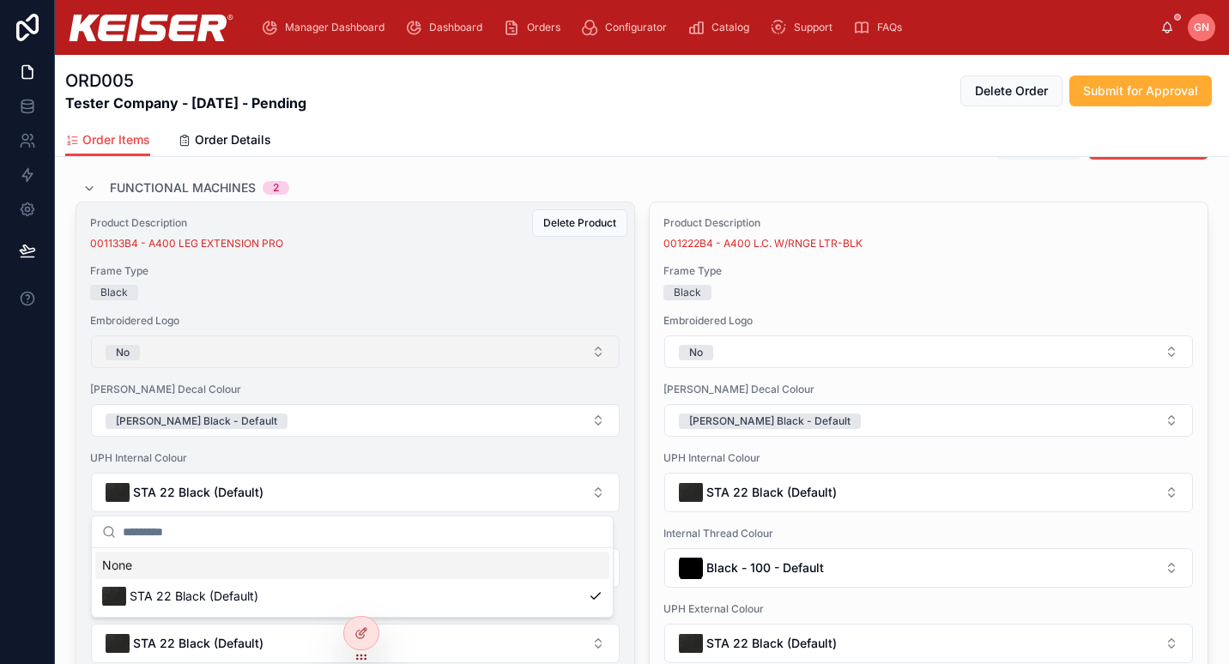
click at [409, 350] on button "No" at bounding box center [355, 351] width 529 height 33
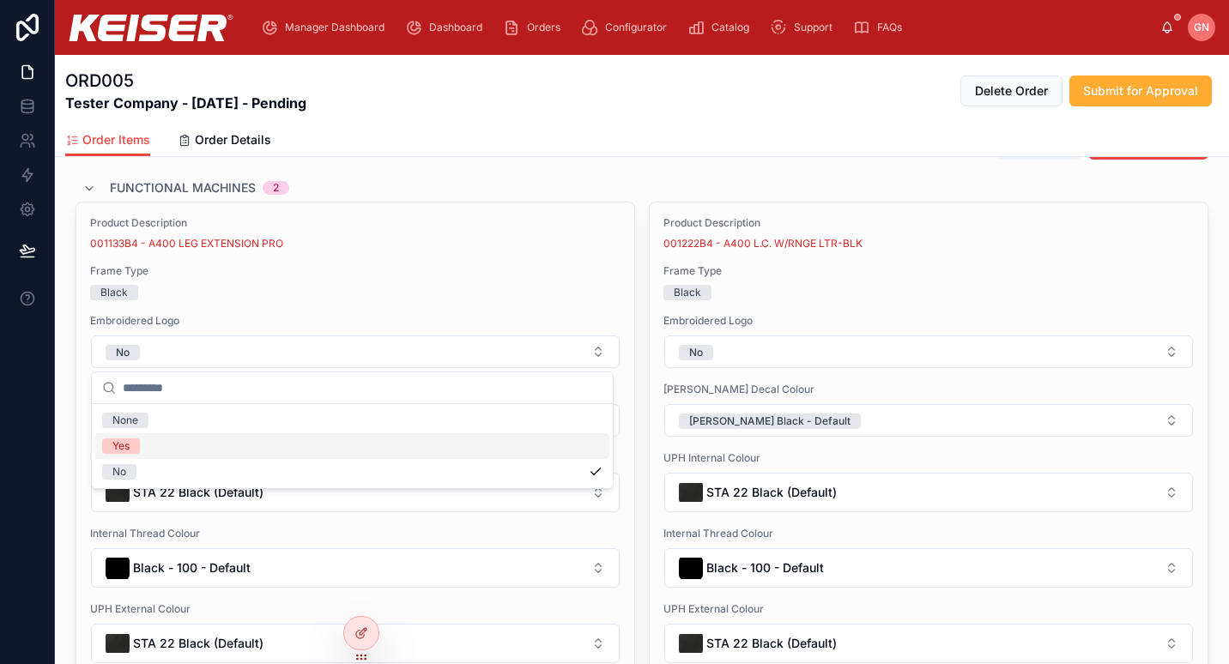
click at [388, 444] on div "Yes" at bounding box center [352, 446] width 514 height 26
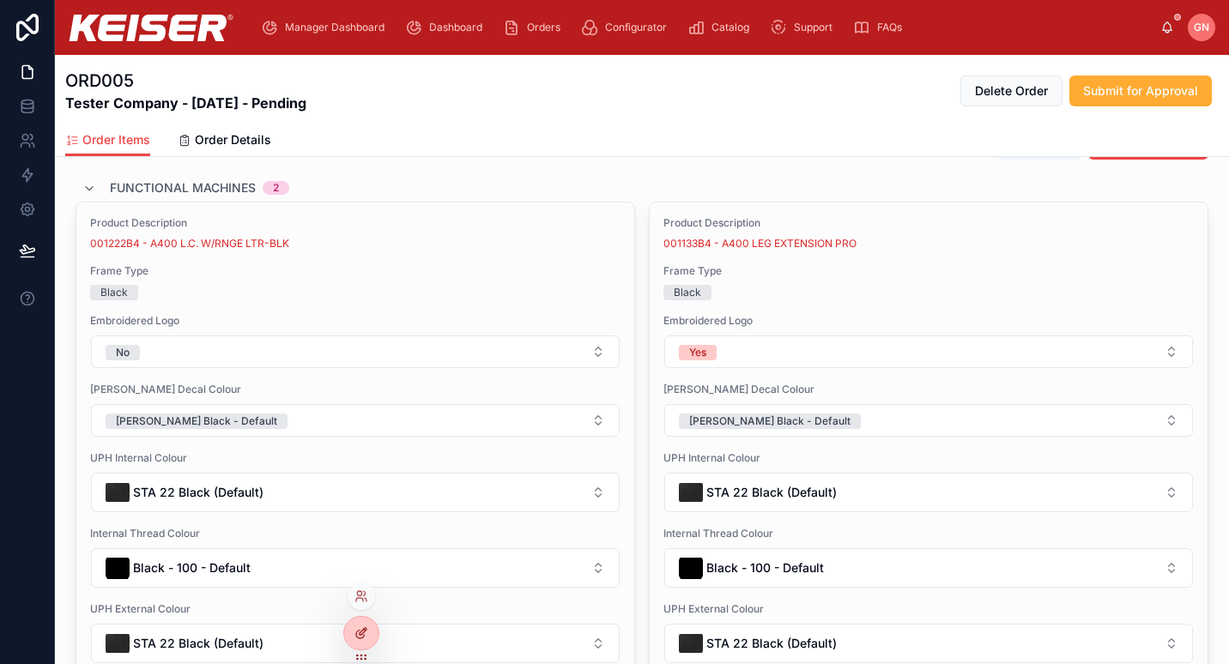
click at [367, 638] on icon at bounding box center [361, 633] width 14 height 14
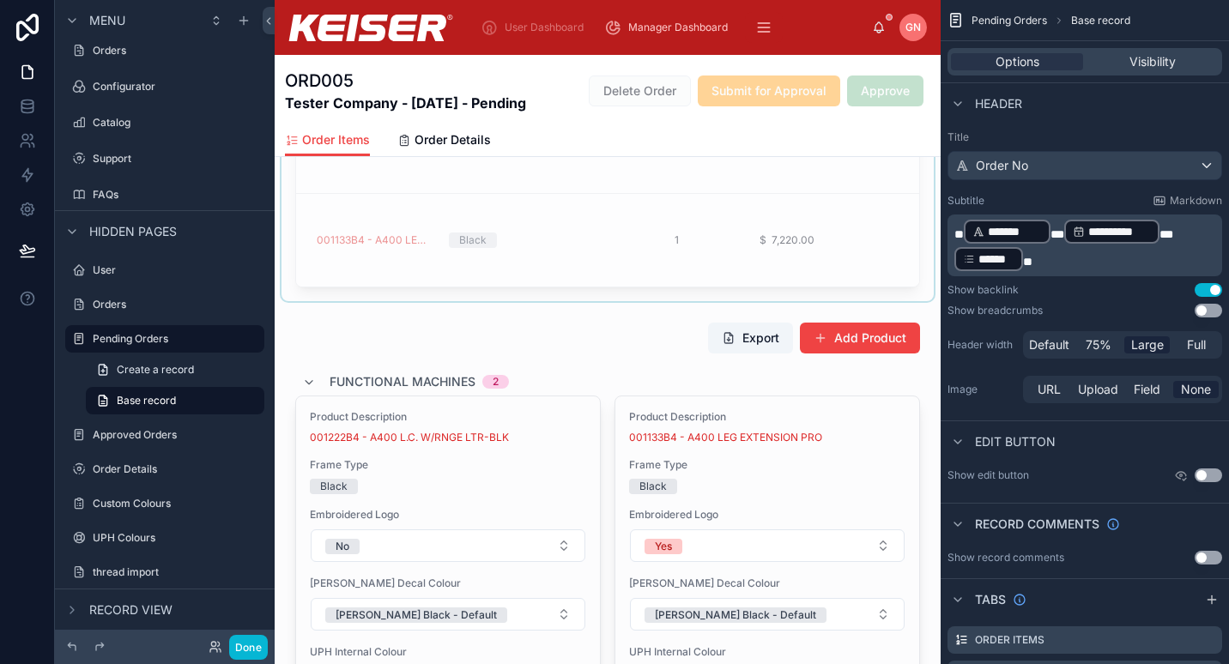
scroll to position [397, 0]
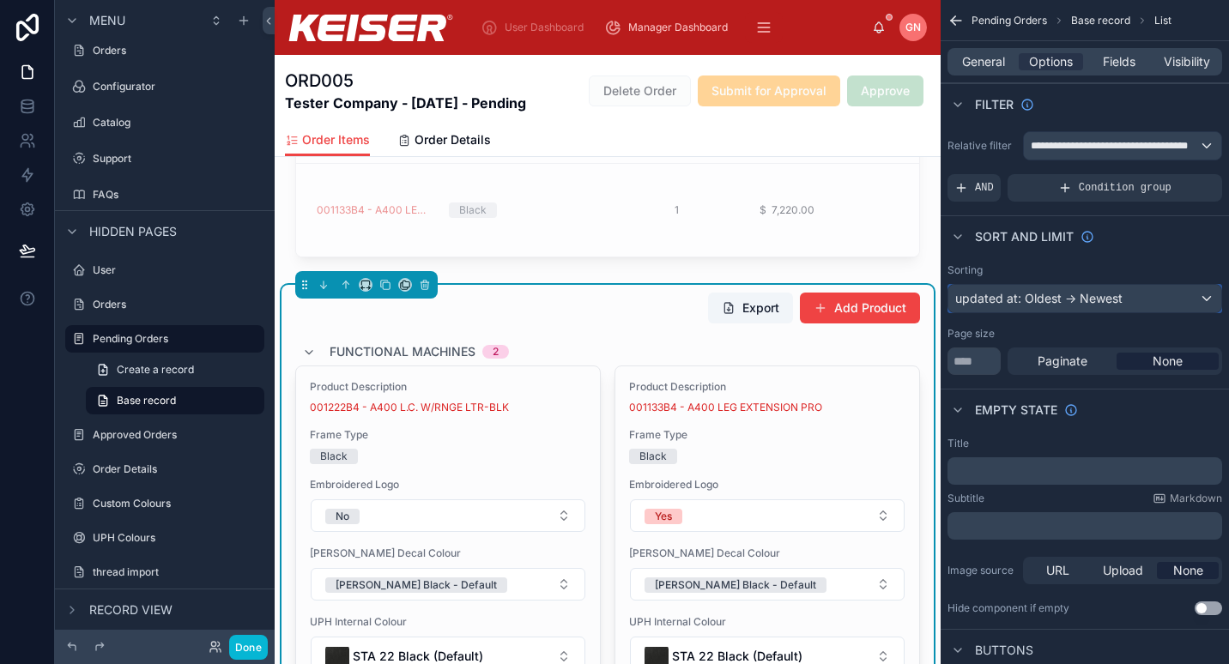
click at [1124, 306] on div "updated at: Oldest -> Newest" at bounding box center [1084, 298] width 273 height 27
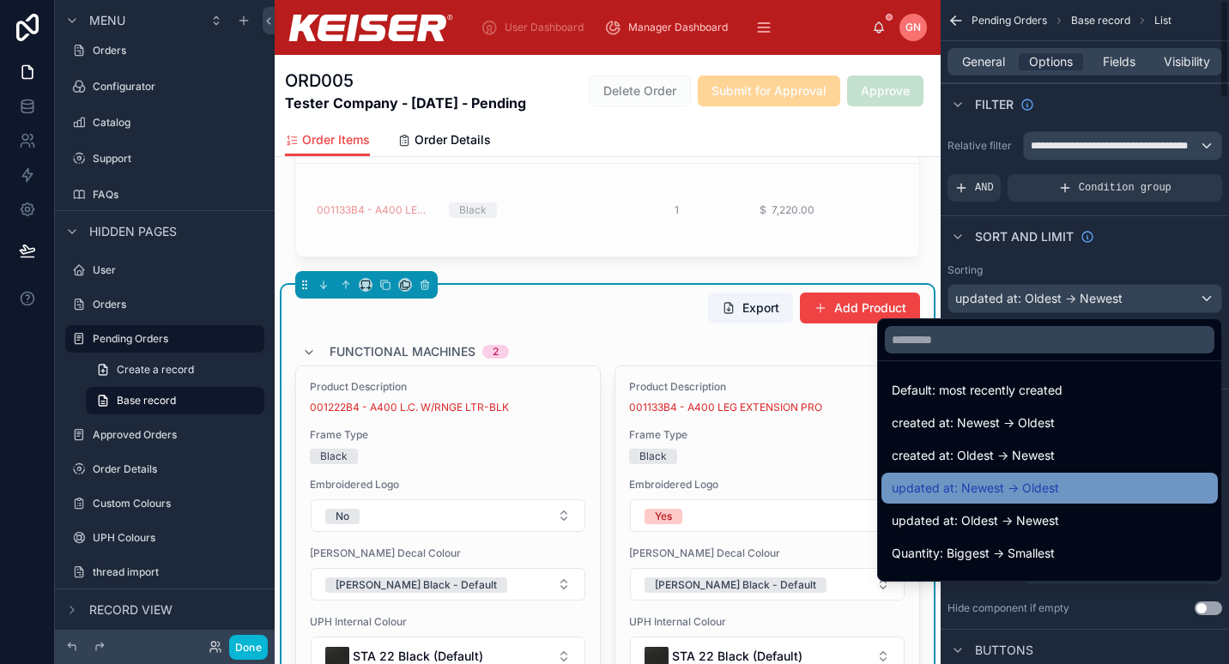
click at [1051, 481] on div "updated at: Newest -> Oldest" at bounding box center [1049, 488] width 316 height 21
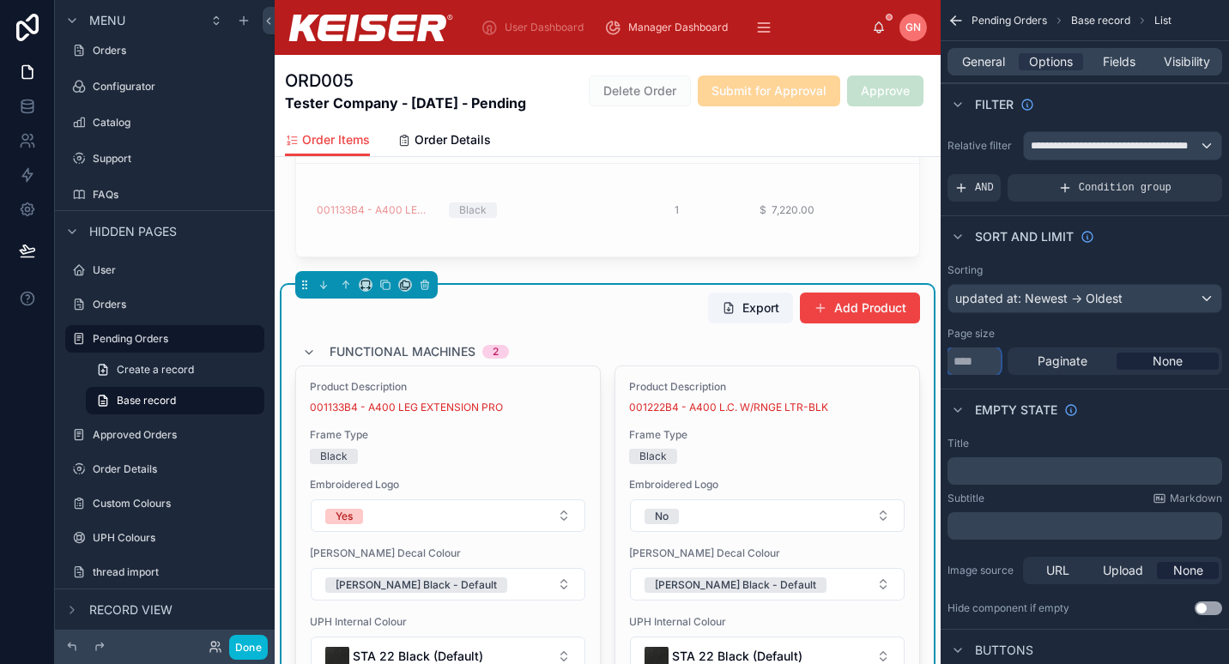
click at [977, 359] on input "**" at bounding box center [973, 361] width 53 height 27
type input "*"
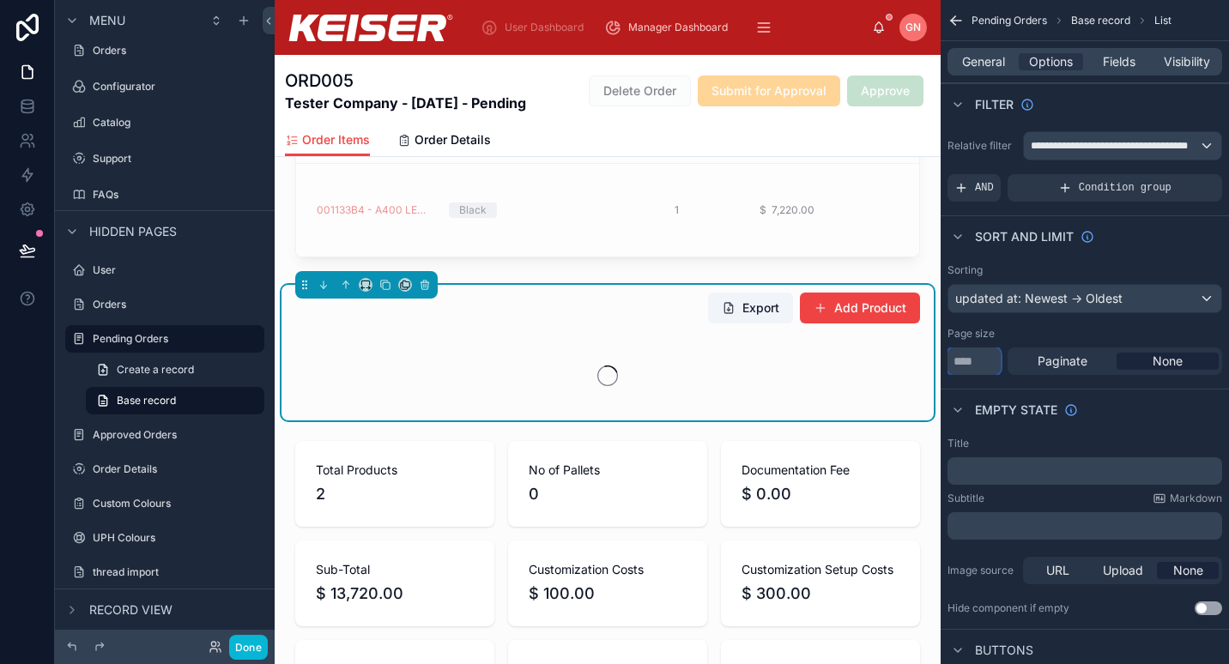
type input "**"
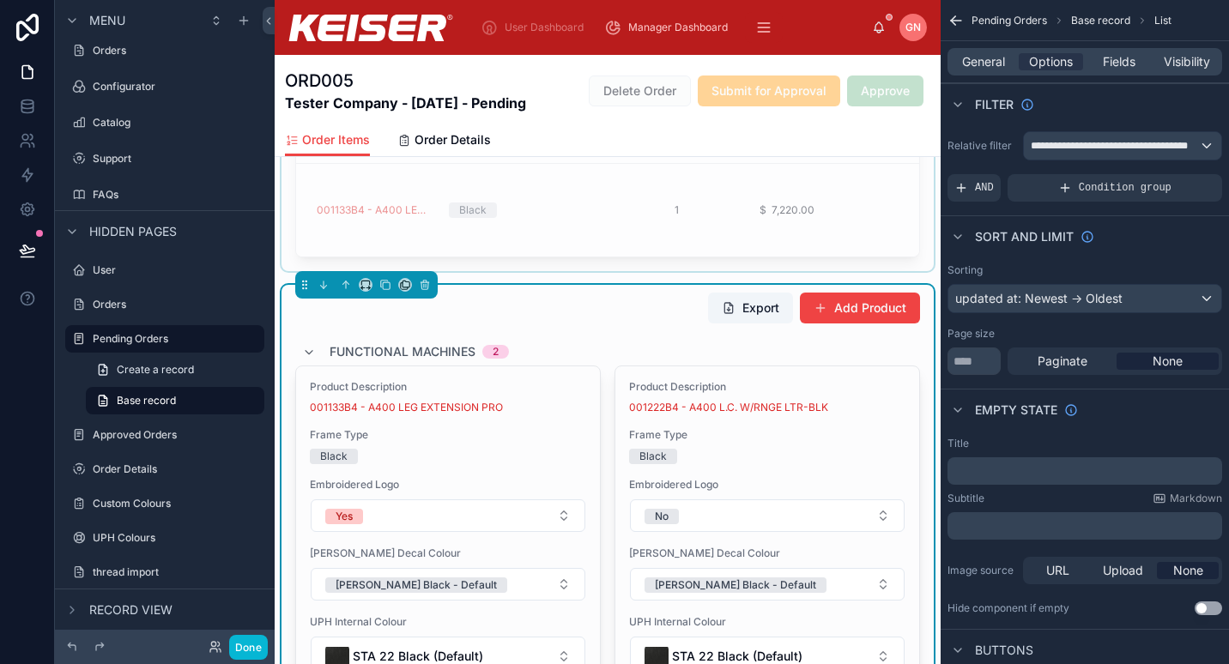
click at [529, 247] on div at bounding box center [607, 126] width 652 height 290
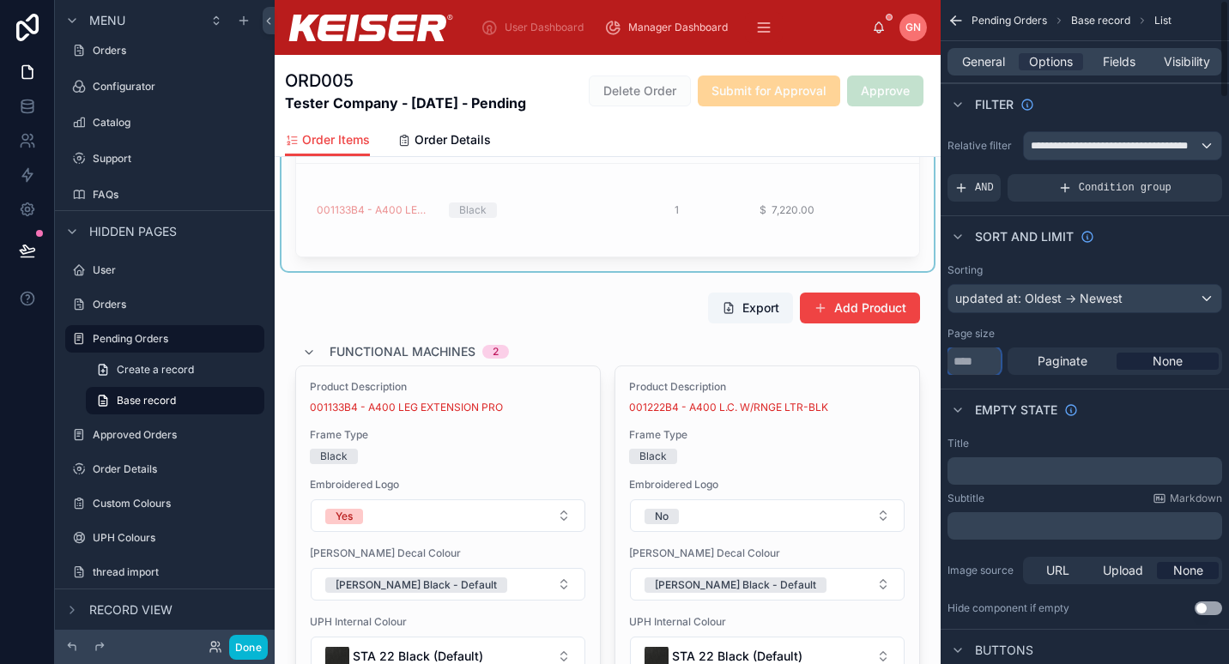
click at [980, 360] on input "**" at bounding box center [973, 361] width 53 height 27
type input "*"
type input "**"
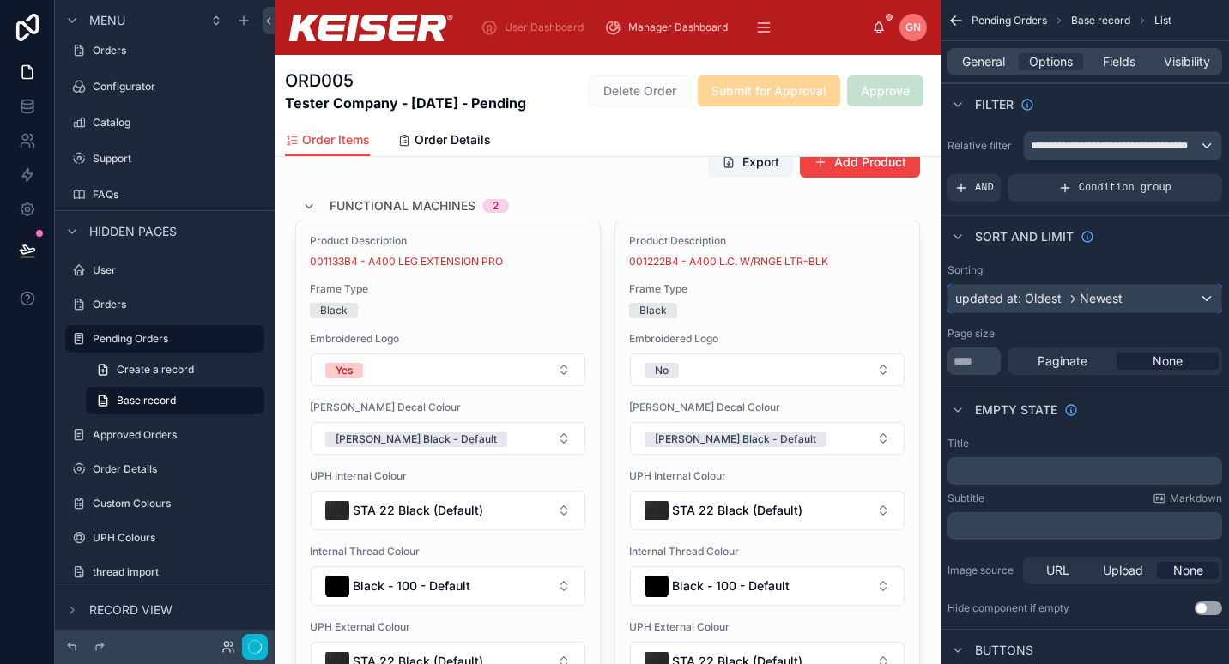
click at [1037, 311] on div "updated at: Oldest -> Newest" at bounding box center [1084, 298] width 273 height 27
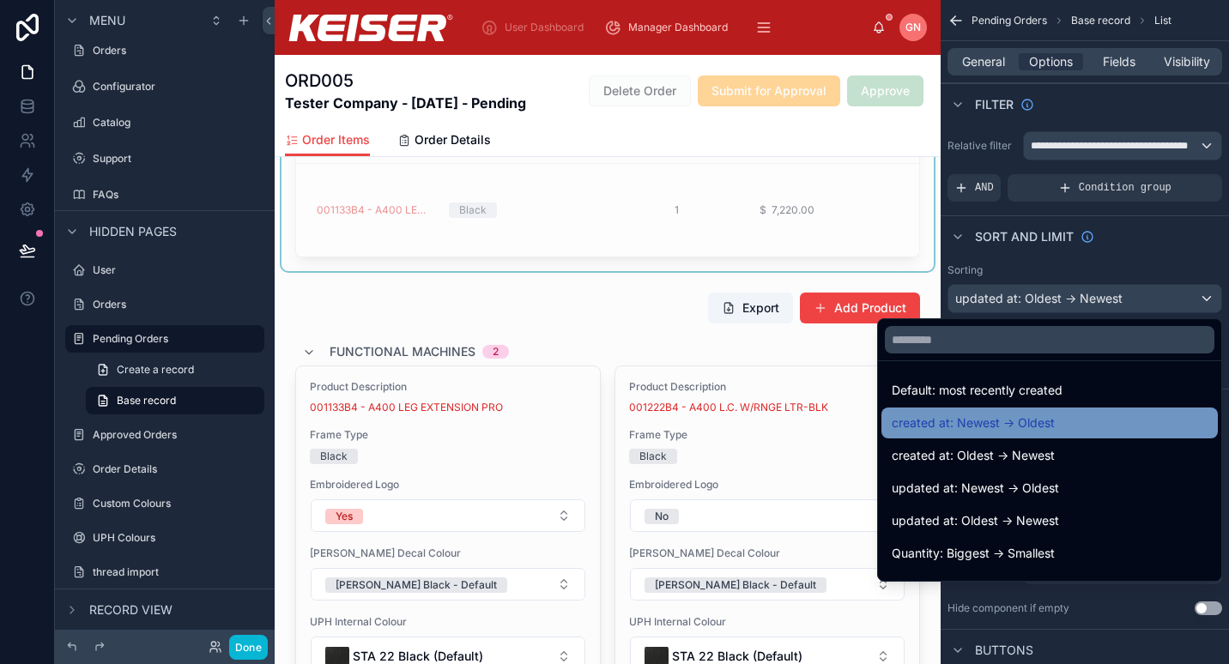
click at [1016, 434] on div "created at: Newest -> Oldest" at bounding box center [1049, 423] width 336 height 31
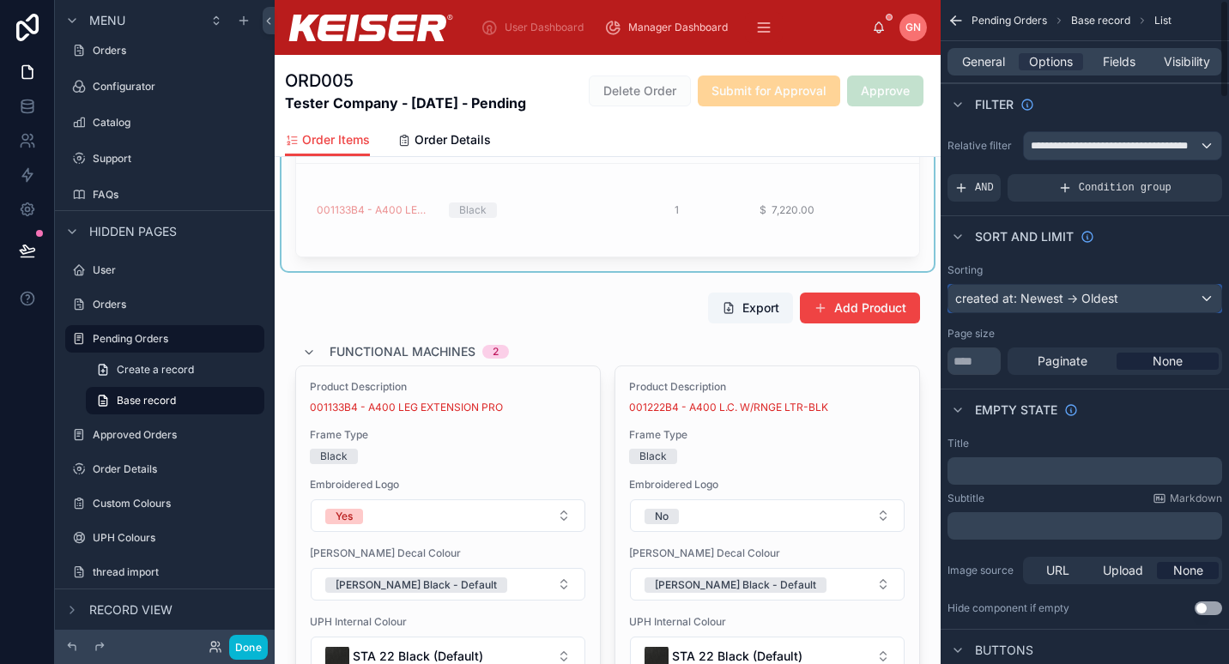
click at [1065, 307] on div "created at: Newest -> Oldest" at bounding box center [1084, 298] width 273 height 27
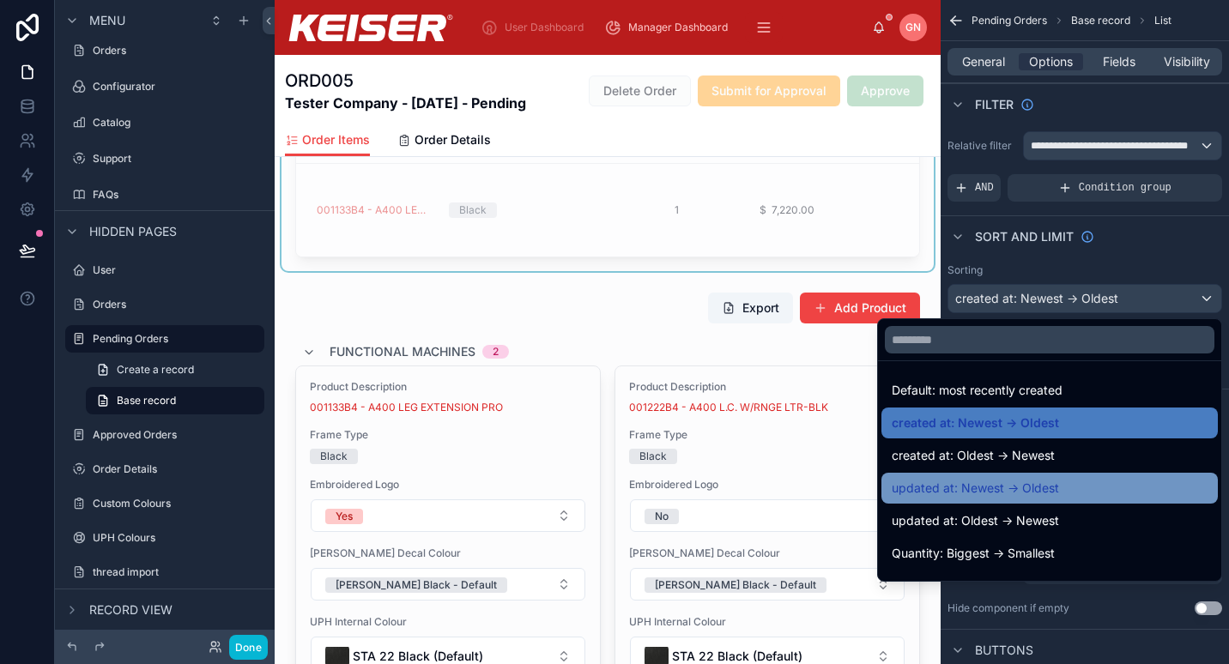
click at [990, 491] on span "updated at: Newest -> Oldest" at bounding box center [974, 488] width 167 height 21
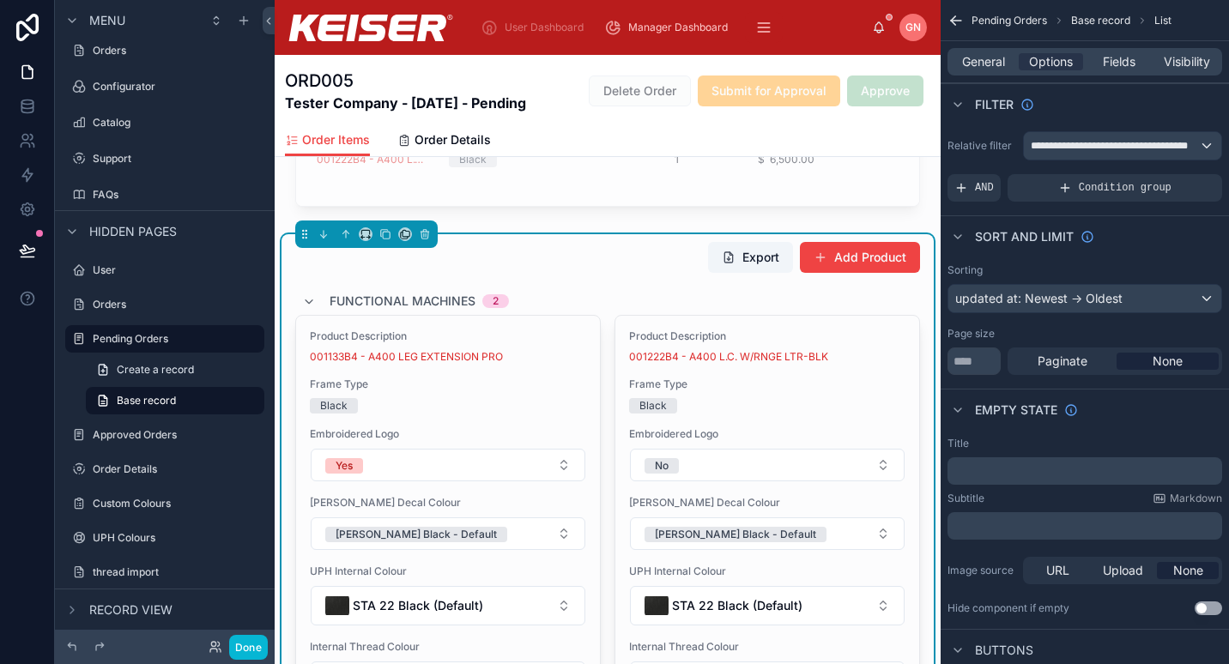
scroll to position [449, 0]
click at [613, 201] on div at bounding box center [607, 75] width 652 height 290
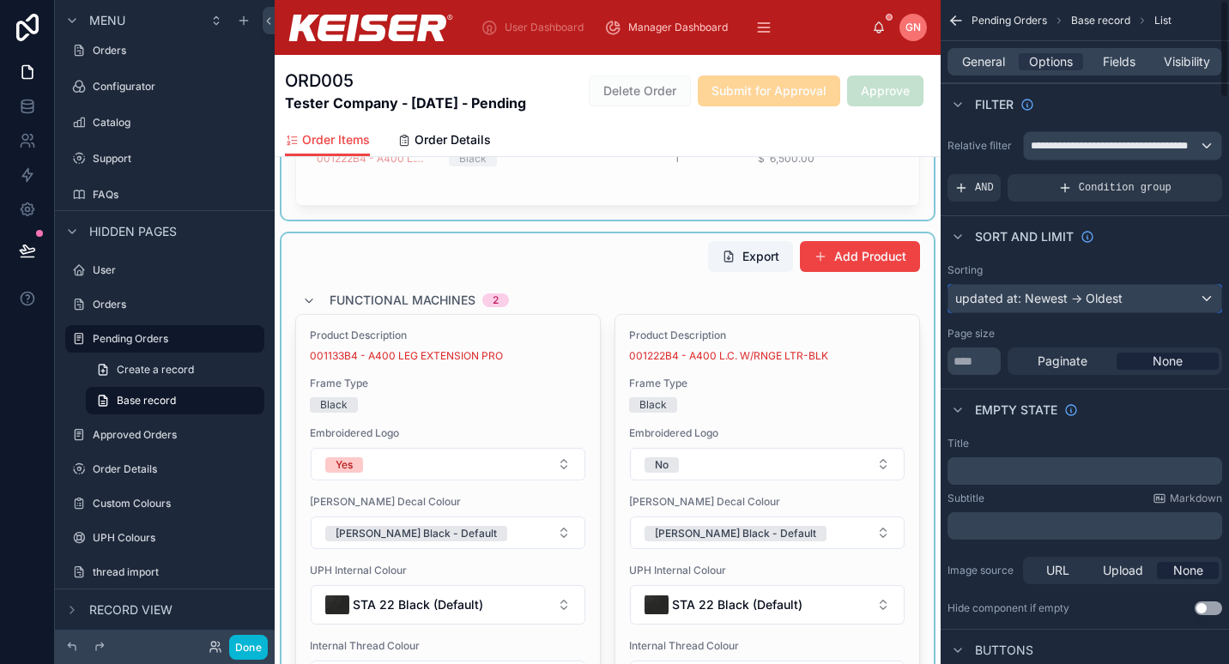
click at [1126, 287] on div "updated at: Newest -> Oldest" at bounding box center [1084, 298] width 273 height 27
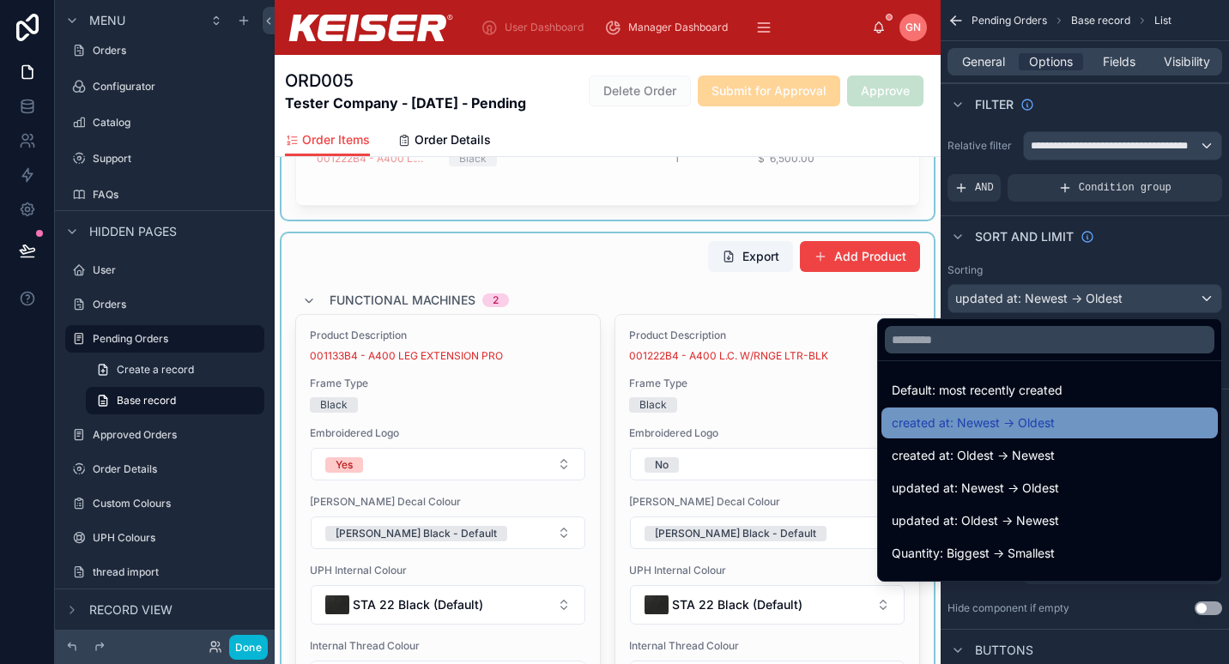
click at [1001, 429] on span "created at: Newest -> Oldest" at bounding box center [972, 423] width 163 height 21
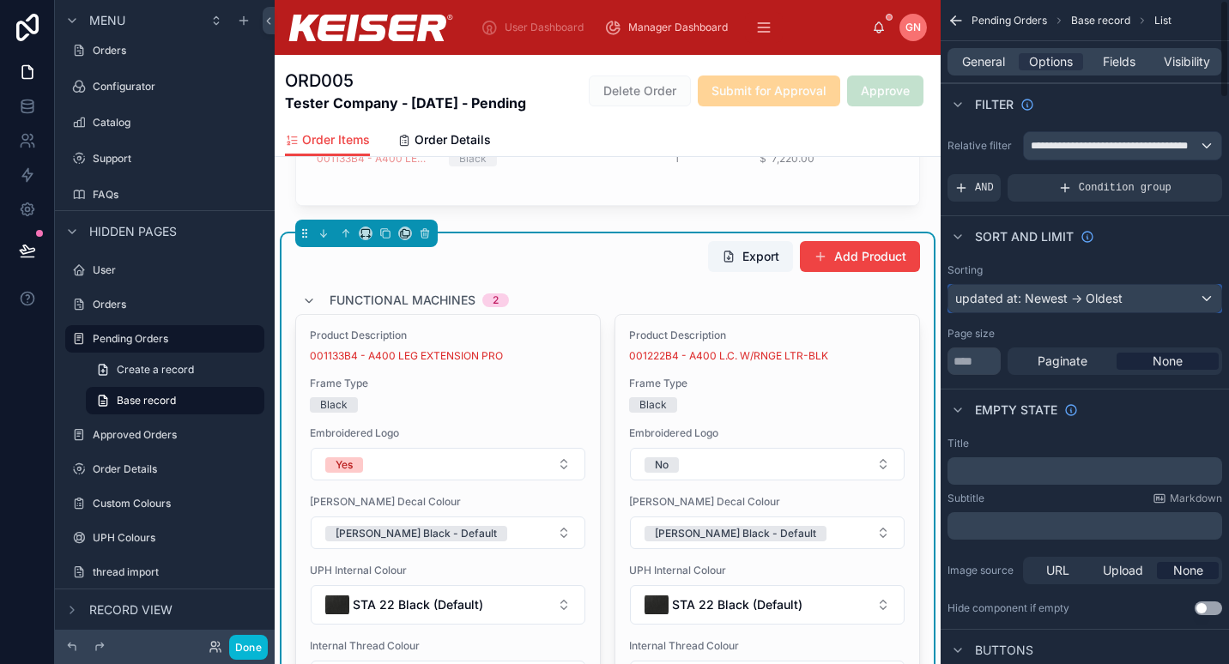
click at [1097, 296] on div "updated at: Newest -> Oldest" at bounding box center [1084, 298] width 273 height 27
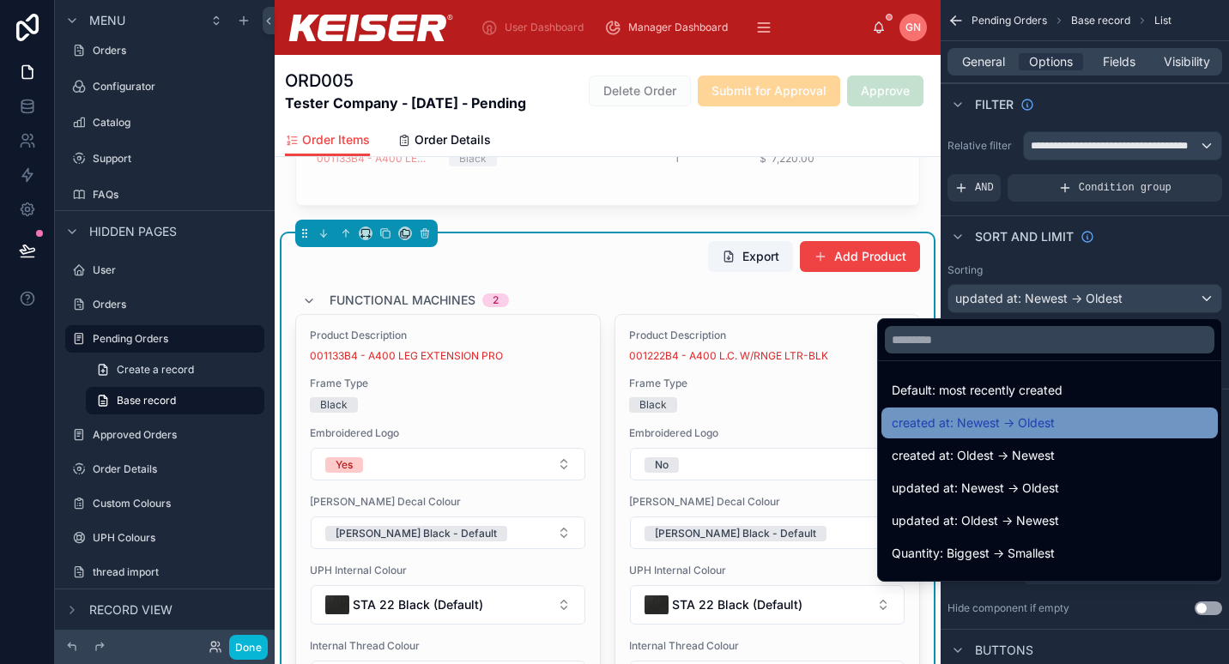
click at [1000, 426] on span "created at: Newest -> Oldest" at bounding box center [972, 423] width 163 height 21
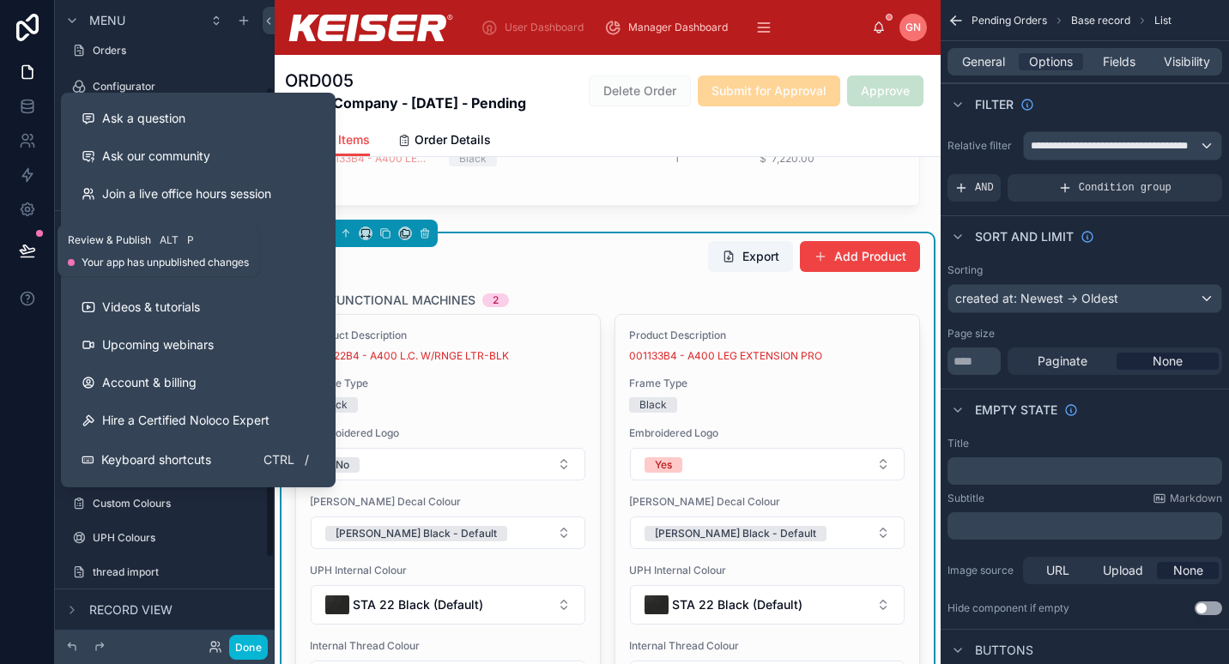
click at [20, 233] on button at bounding box center [28, 251] width 38 height 48
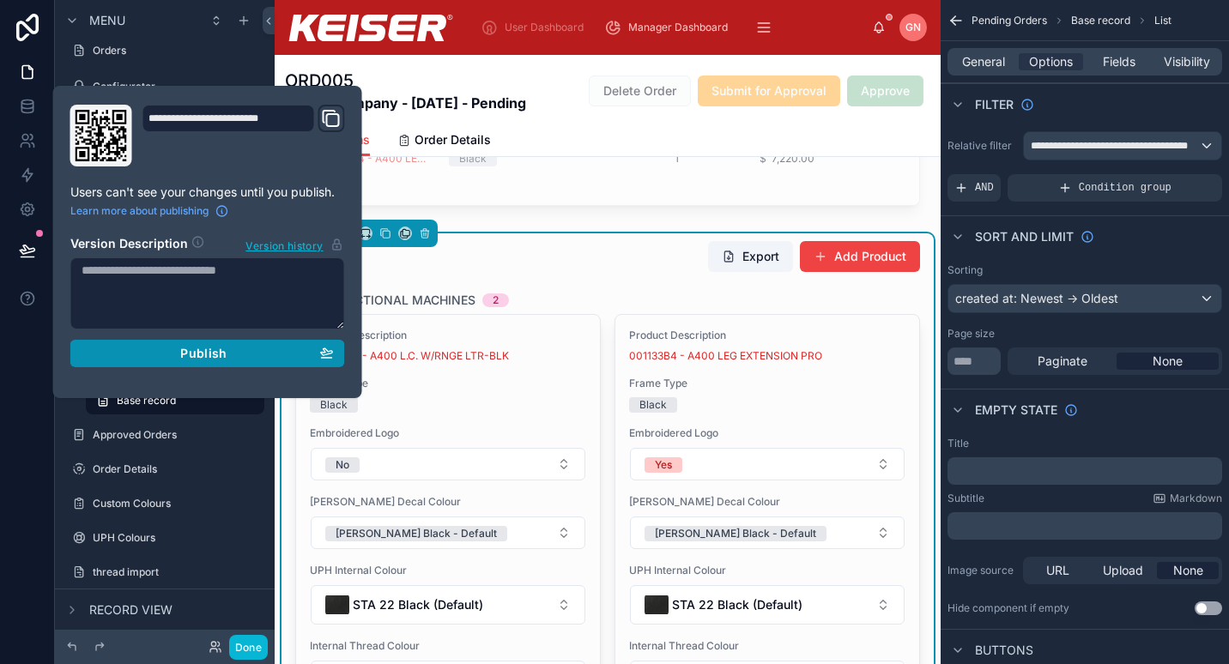
click at [133, 356] on div "Publish" at bounding box center [208, 353] width 252 height 15
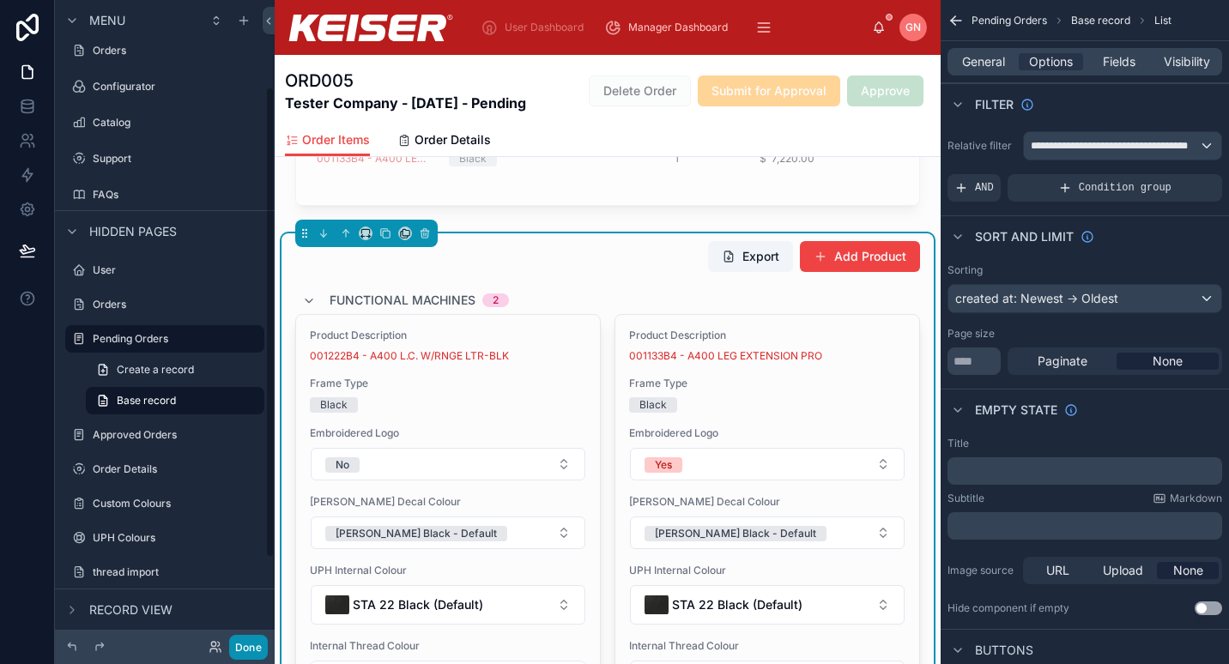
click at [245, 643] on button "Done" at bounding box center [248, 647] width 39 height 25
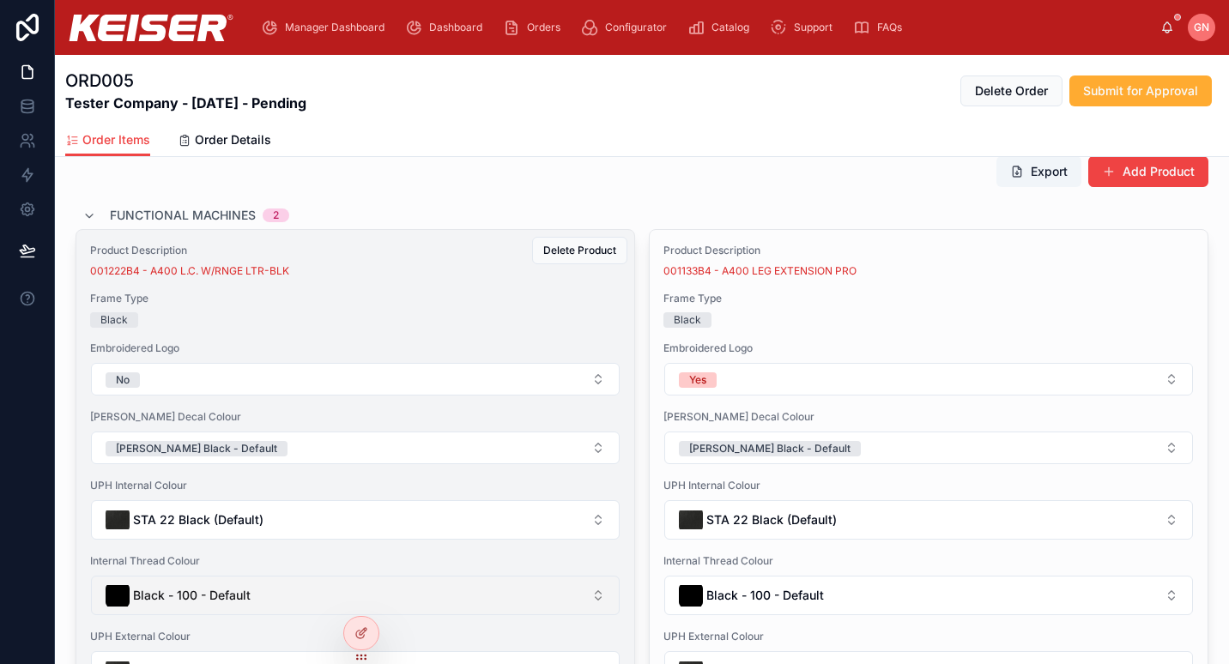
scroll to position [172, 0]
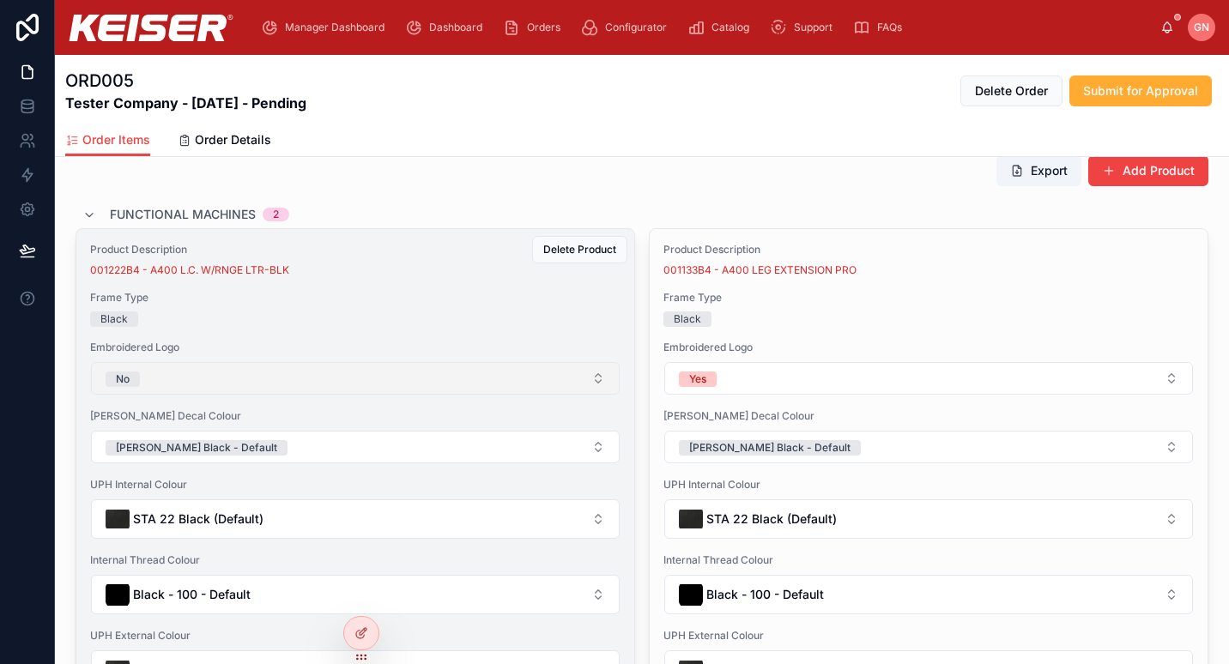
click at [398, 374] on button "No" at bounding box center [355, 378] width 529 height 33
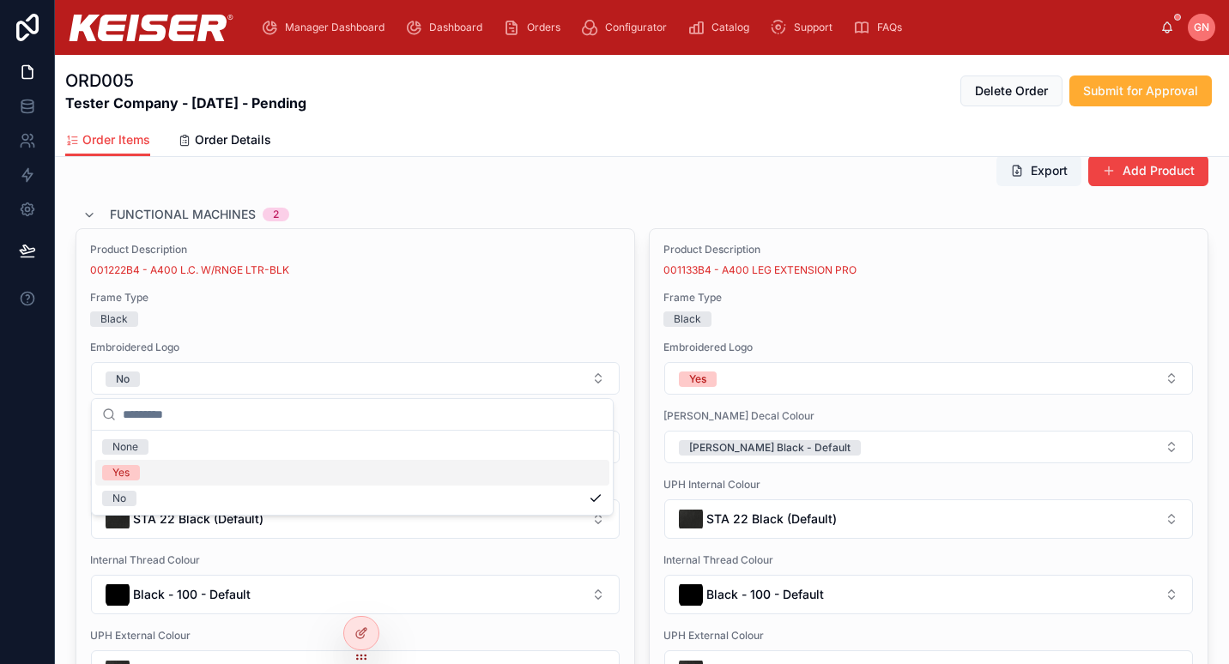
click at [271, 482] on div "Yes" at bounding box center [352, 473] width 514 height 26
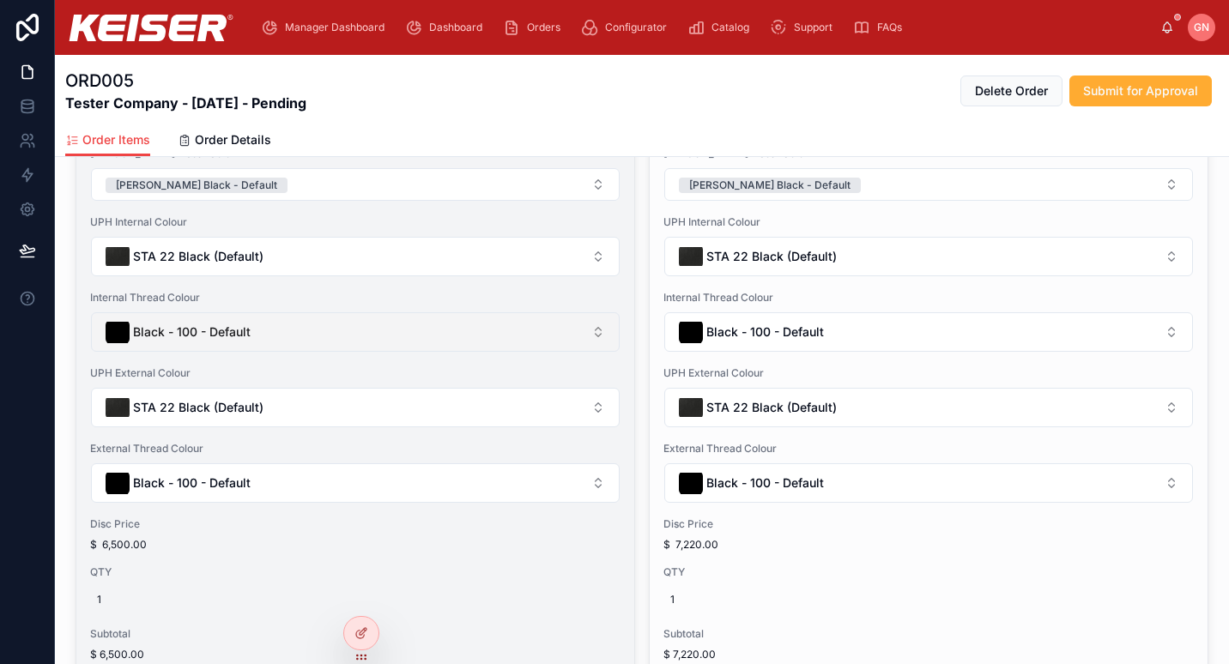
scroll to position [434, 0]
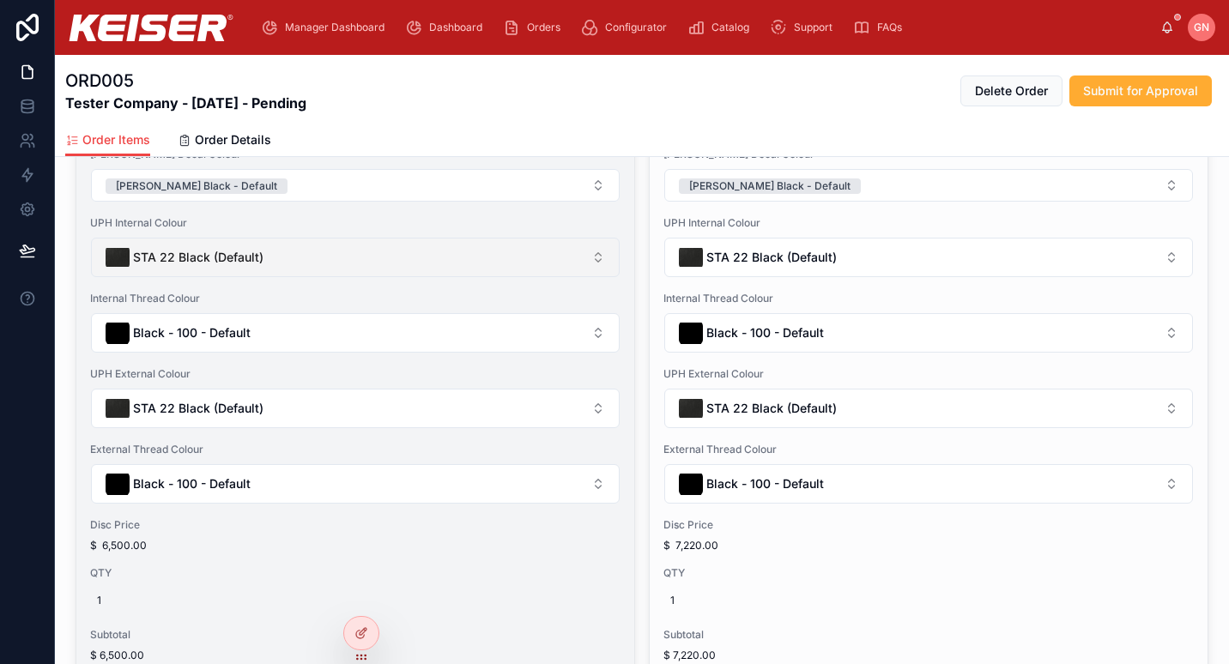
click at [533, 264] on button "STA 22 Black (Default)" at bounding box center [355, 257] width 529 height 39
click at [426, 257] on button "STA 22 Black (Default)" at bounding box center [355, 257] width 529 height 39
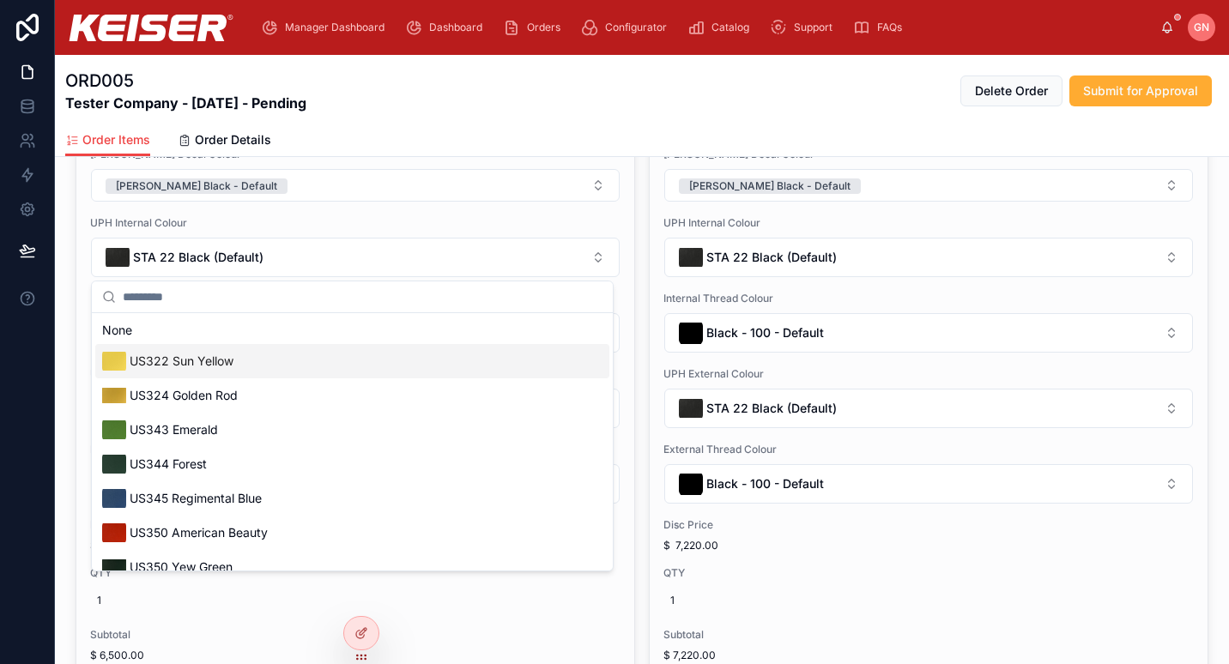
click at [369, 369] on div "US322 Sun Yellow" at bounding box center [352, 361] width 514 height 34
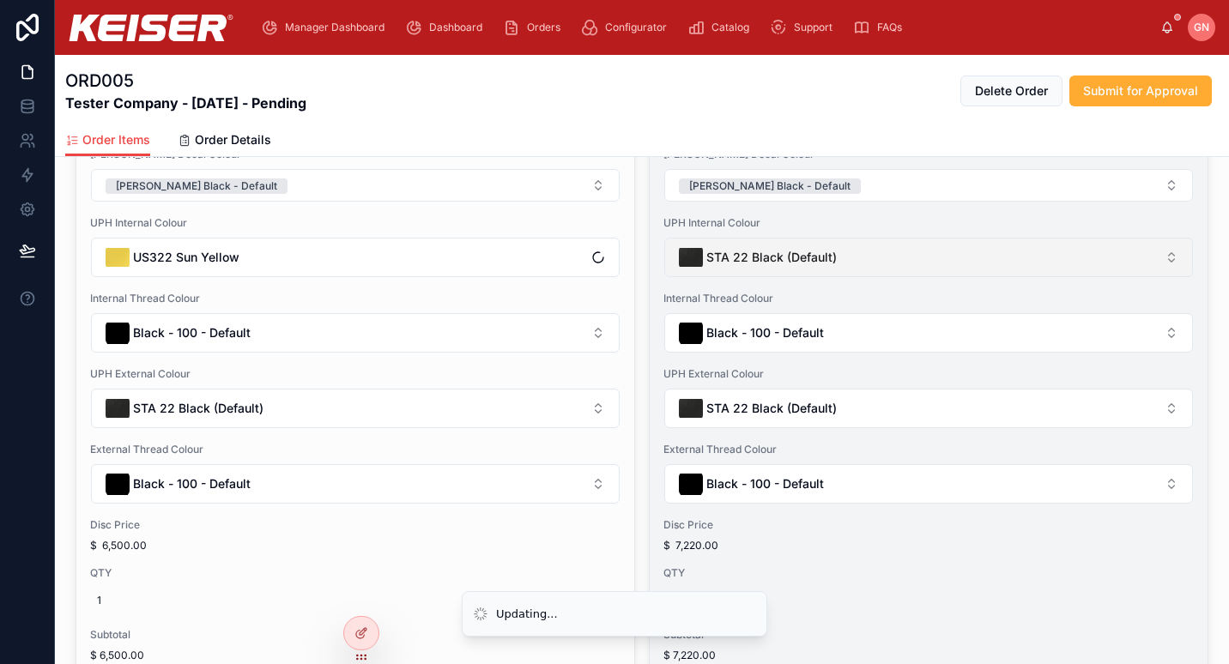
click at [719, 259] on span "STA 22 Black (Default)" at bounding box center [771, 257] width 130 height 17
click at [772, 258] on span "STA 22 Black (Default)" at bounding box center [771, 257] width 130 height 17
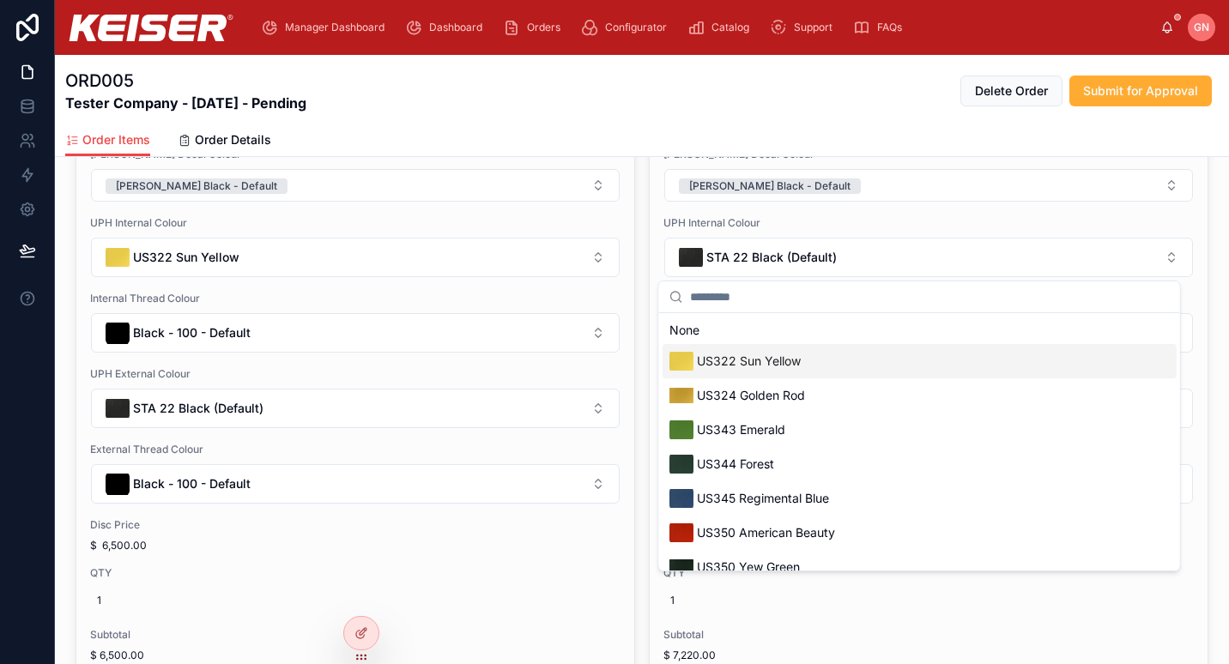
click at [757, 366] on span "US322 Sun Yellow" at bounding box center [749, 361] width 104 height 17
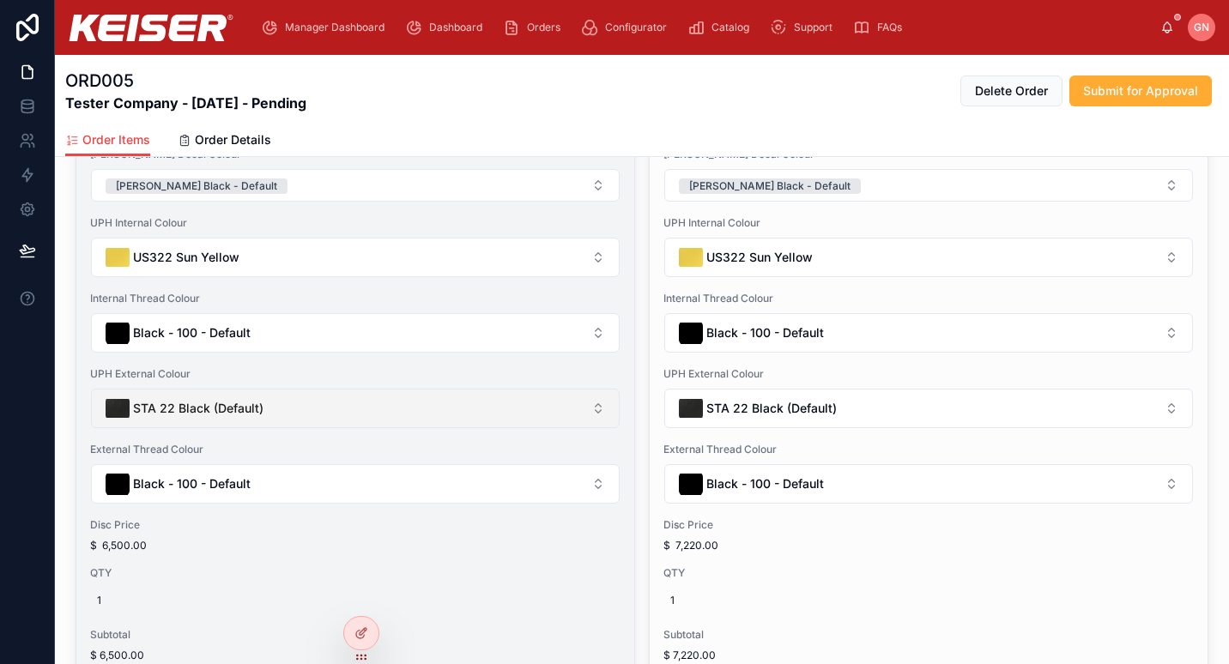
click at [454, 415] on button "STA 22 Black (Default)" at bounding box center [355, 408] width 529 height 39
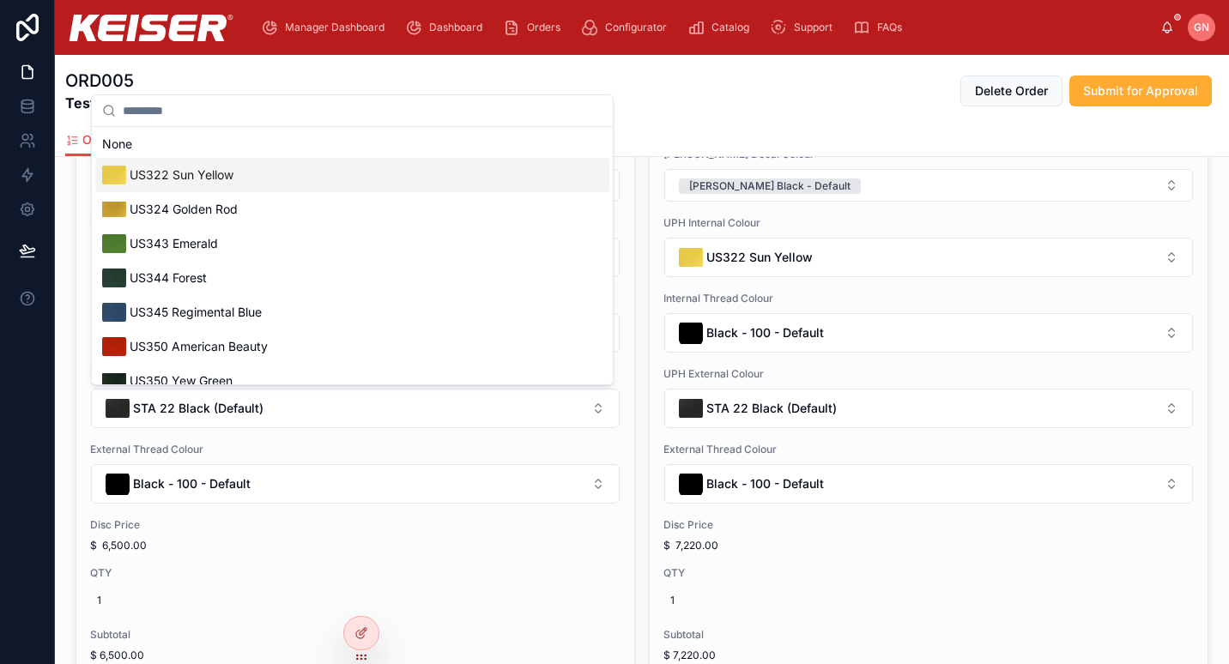
click at [397, 178] on div "US322 Sun Yellow" at bounding box center [352, 175] width 514 height 34
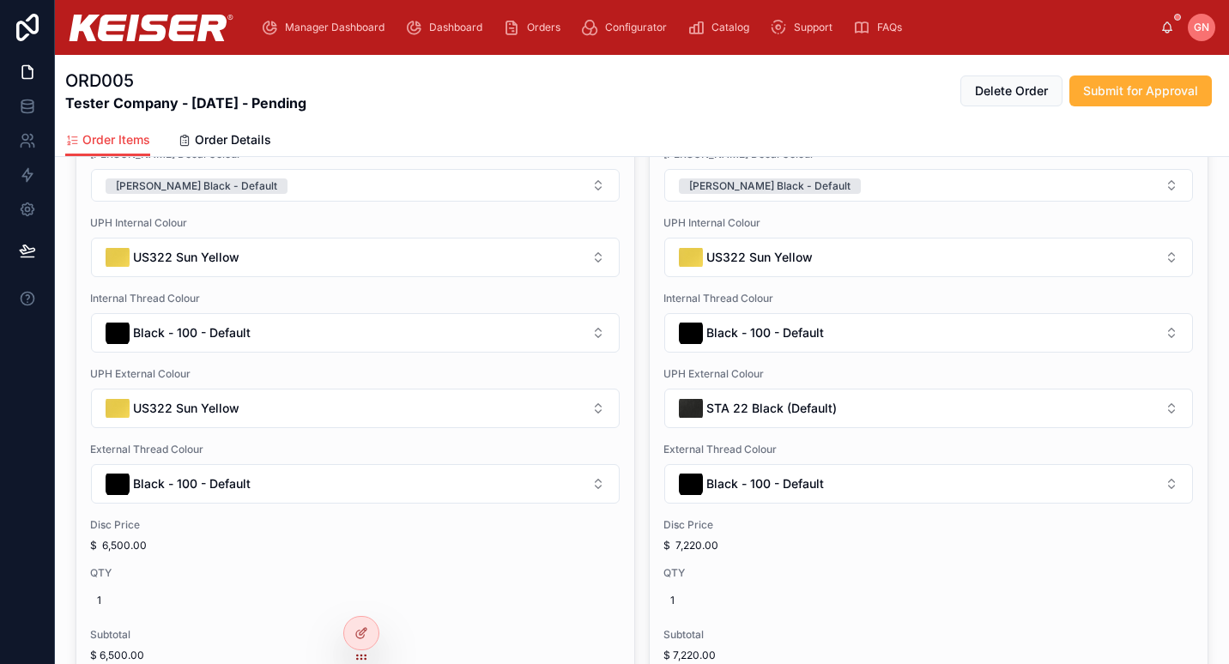
click at [811, 411] on span "STA 22 Black (Default)" at bounding box center [771, 408] width 130 height 17
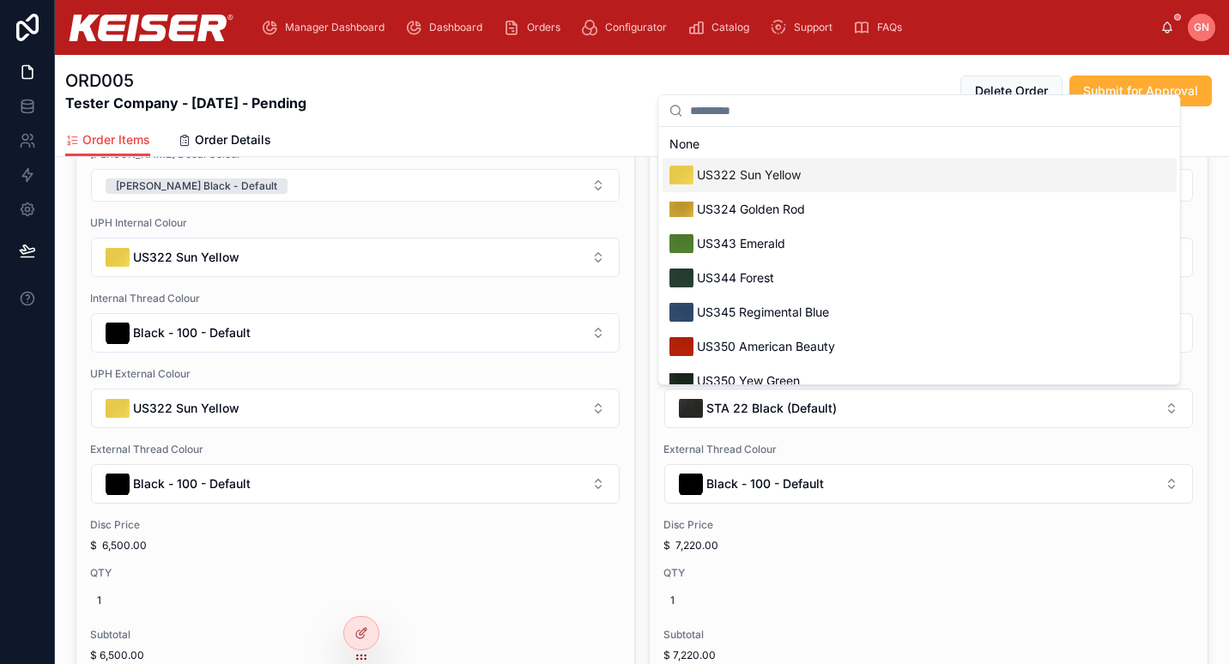
click at [785, 170] on span "US322 Sun Yellow" at bounding box center [749, 174] width 104 height 17
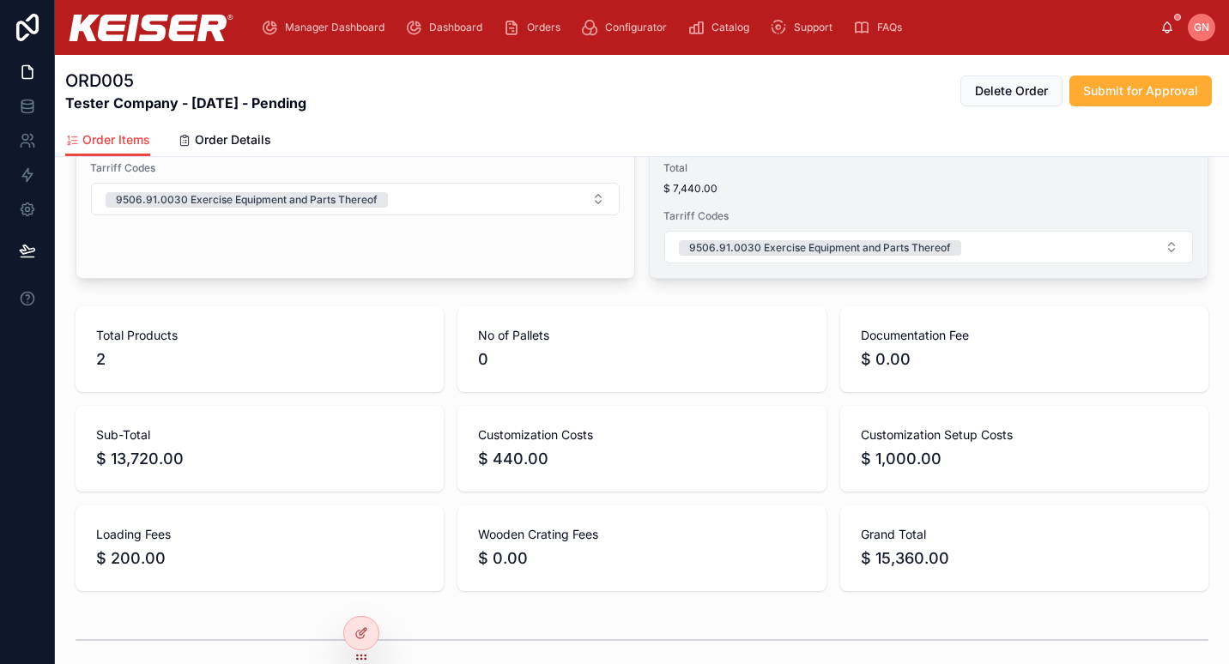
scroll to position [1045, 0]
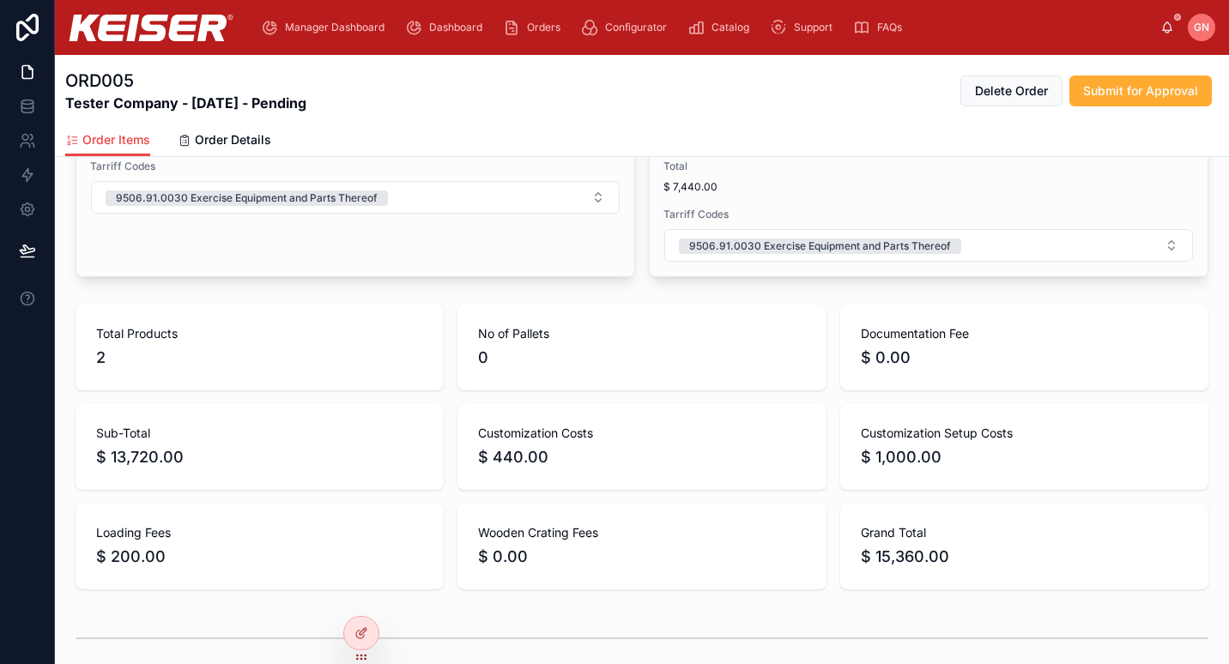
scroll to position [1046, 0]
click at [541, 552] on span "$ 0.00" at bounding box center [641, 558] width 327 height 24
click at [17, 23] on icon at bounding box center [27, 27] width 22 height 27
